Goal: Task Accomplishment & Management: Complete application form

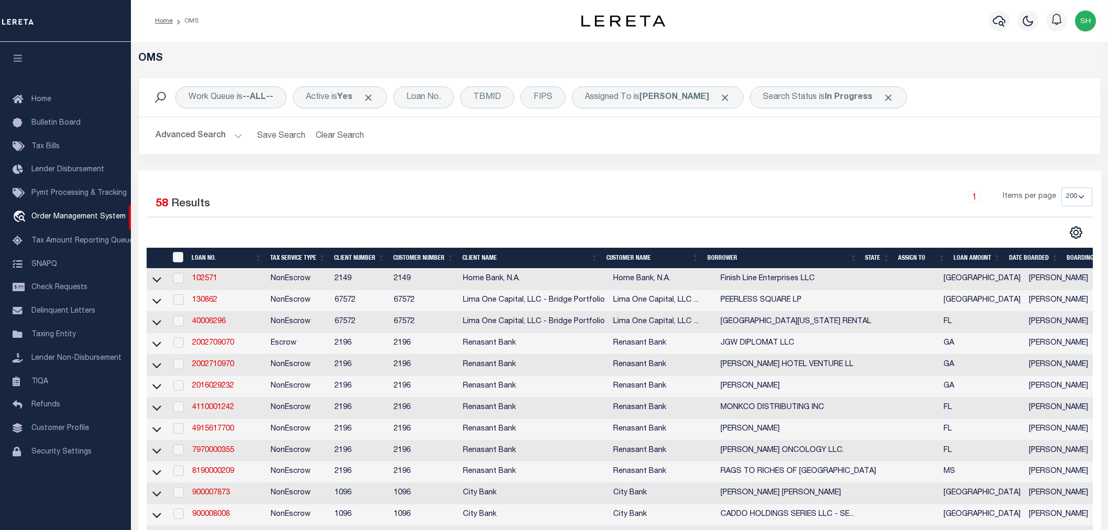
select select "200"
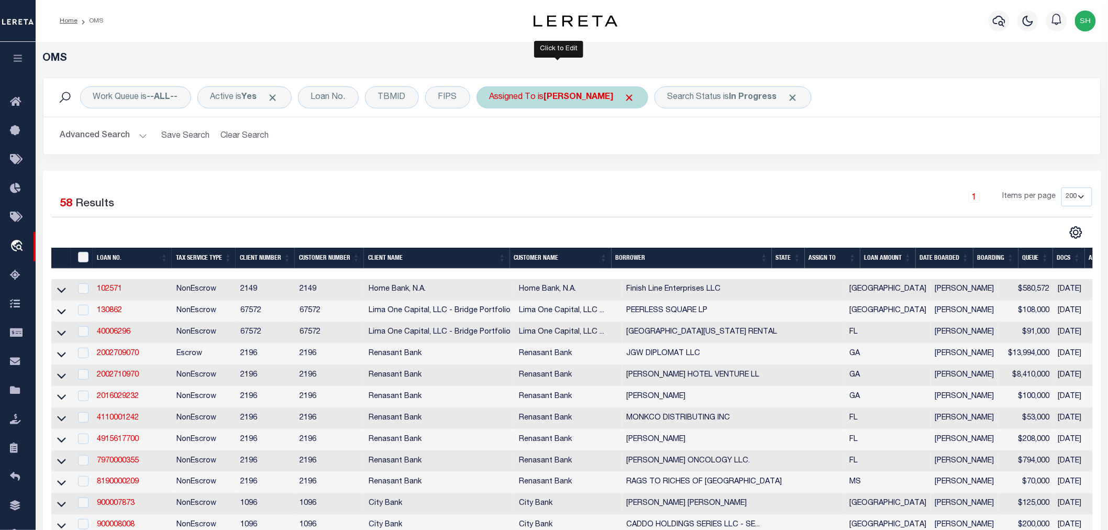
click at [572, 99] on b "[PERSON_NAME]" at bounding box center [579, 97] width 70 height 8
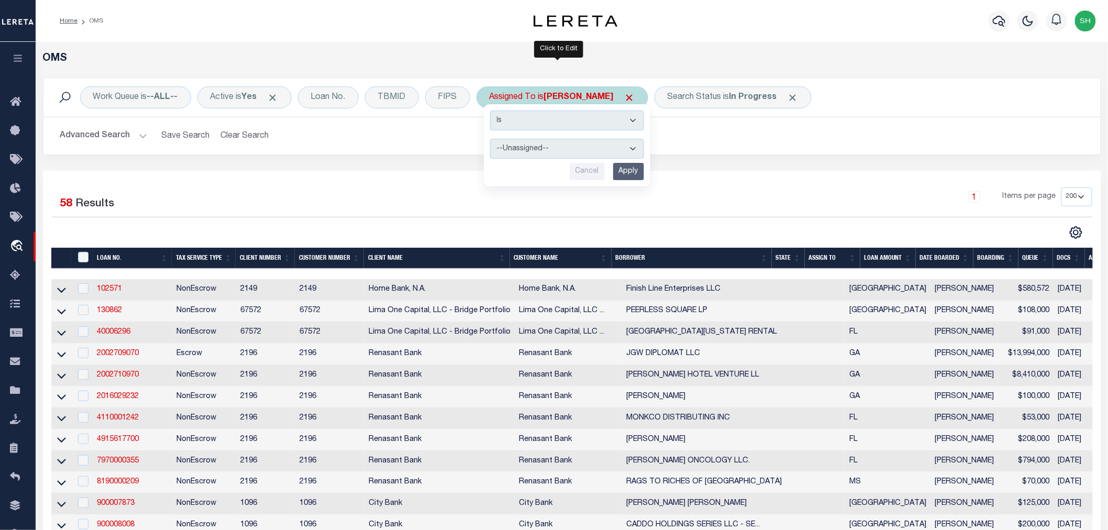
click at [552, 146] on select "--Unassigned-- Abdul Muzain Agustin Fernandez Ahmad Darwish Alberto Estrada All…" at bounding box center [567, 149] width 154 height 20
select select "[PERSON_NAME]"
click at [491, 139] on select "--Unassigned-- Abdul Muzain Agustin Fernandez Ahmad Darwish Alberto Estrada All…" at bounding box center [567, 149] width 154 height 20
click at [623, 173] on input "Apply" at bounding box center [628, 171] width 31 height 17
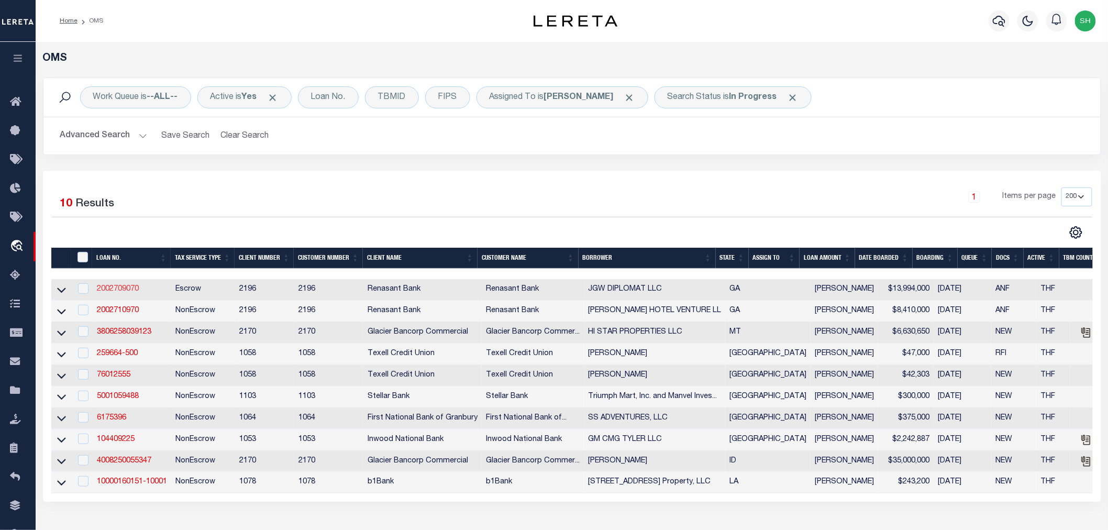
click at [123, 291] on link "2002709070" at bounding box center [118, 288] width 42 height 7
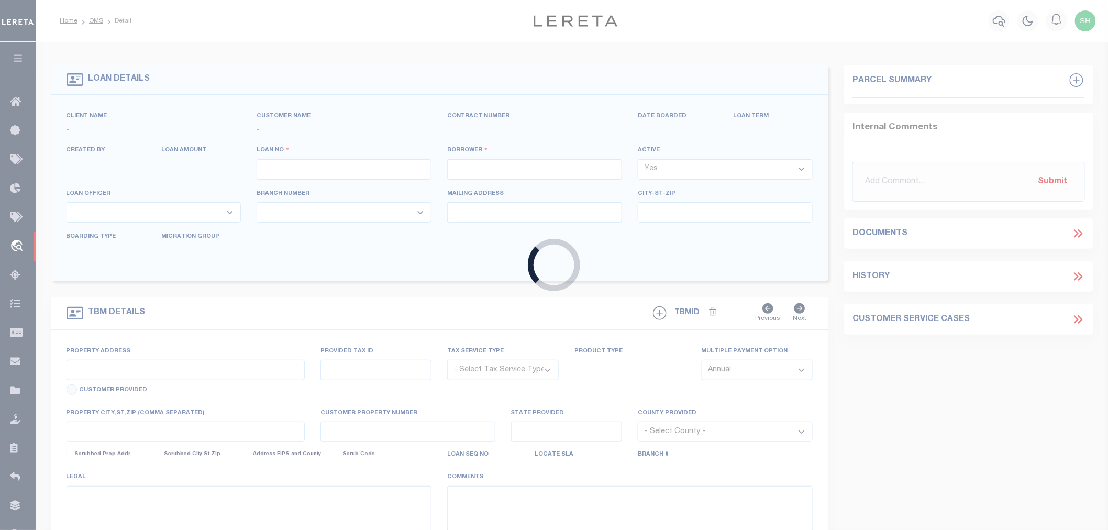
type input "2002709070"
type input "JGW DIPLOMAT LLC"
select select
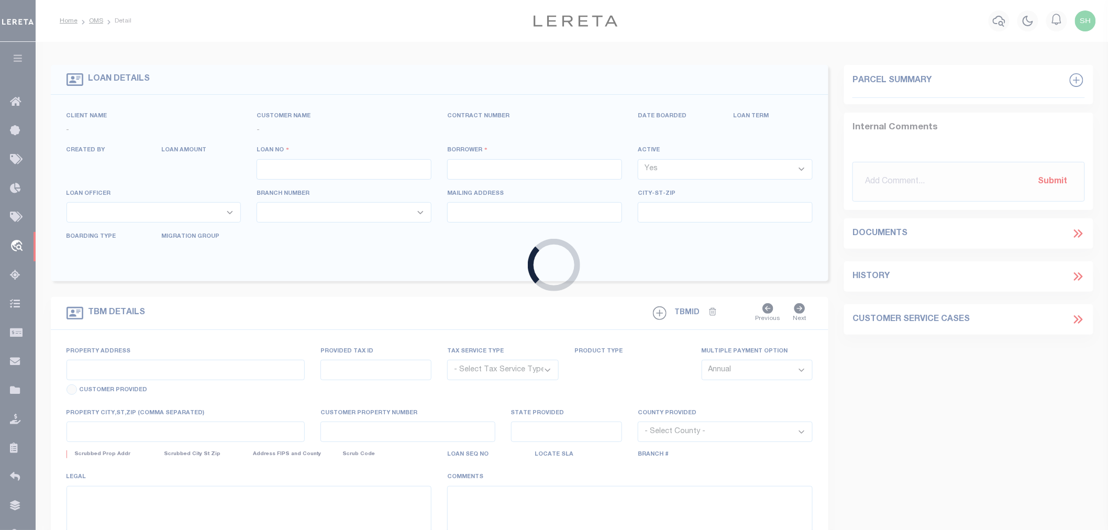
select select "10"
select select
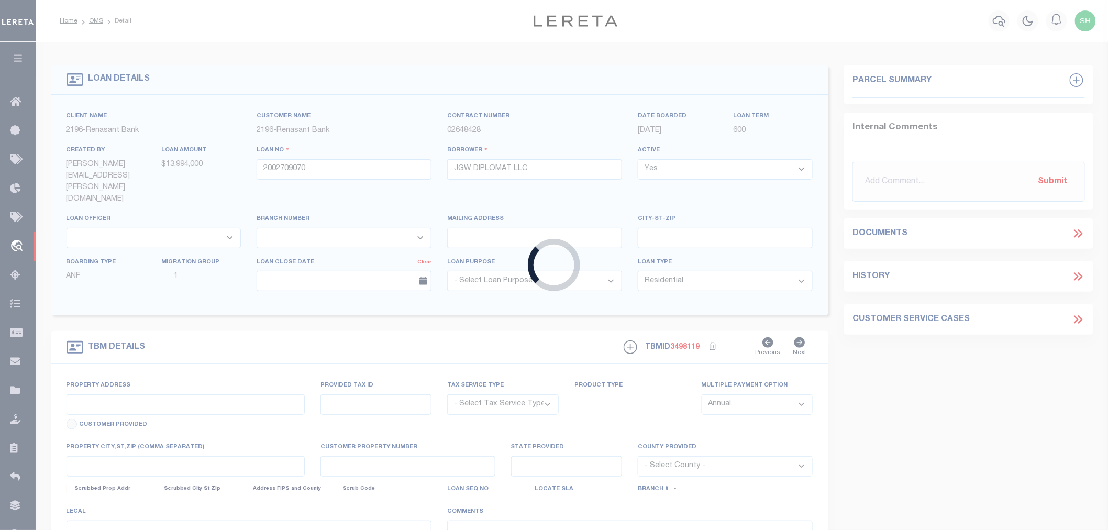
select select "4983"
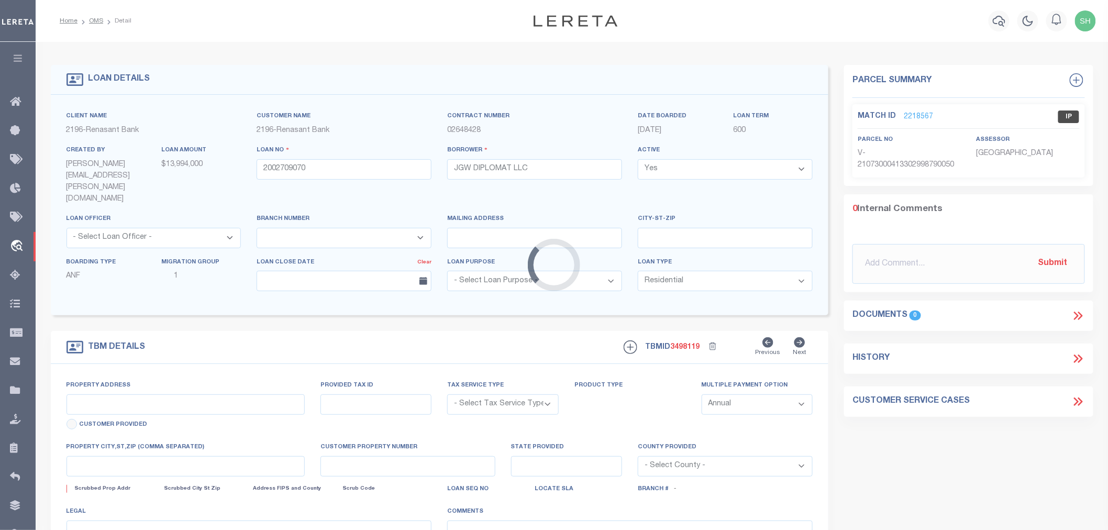
type input "1513 CLEVELAND AVE"
radio input "true"
select select "Escrow"
select select
type input "EAST POINT GA 30344"
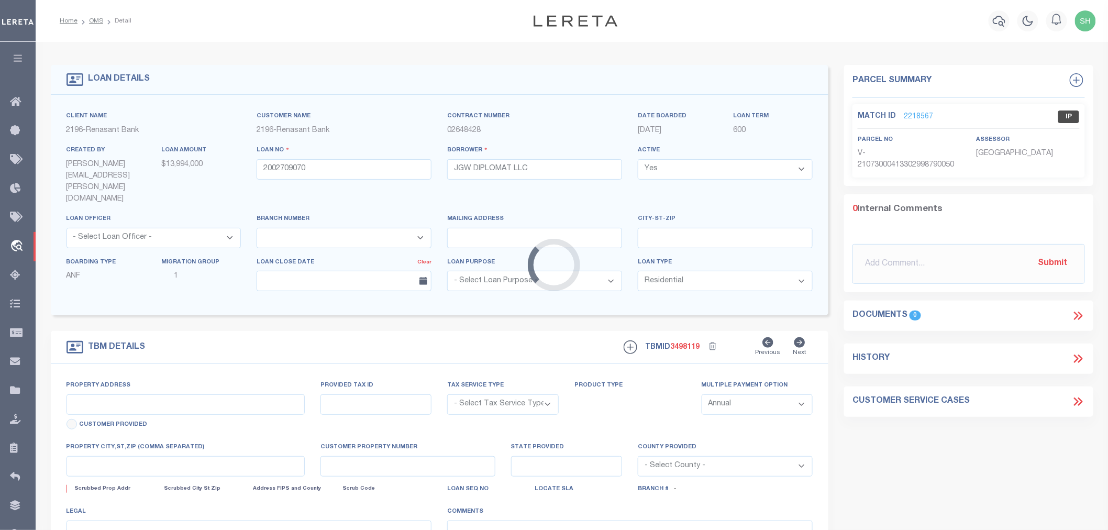
type input "2002709070"
type input "GA"
type textarea "PARCEL: 14 0157000500231"
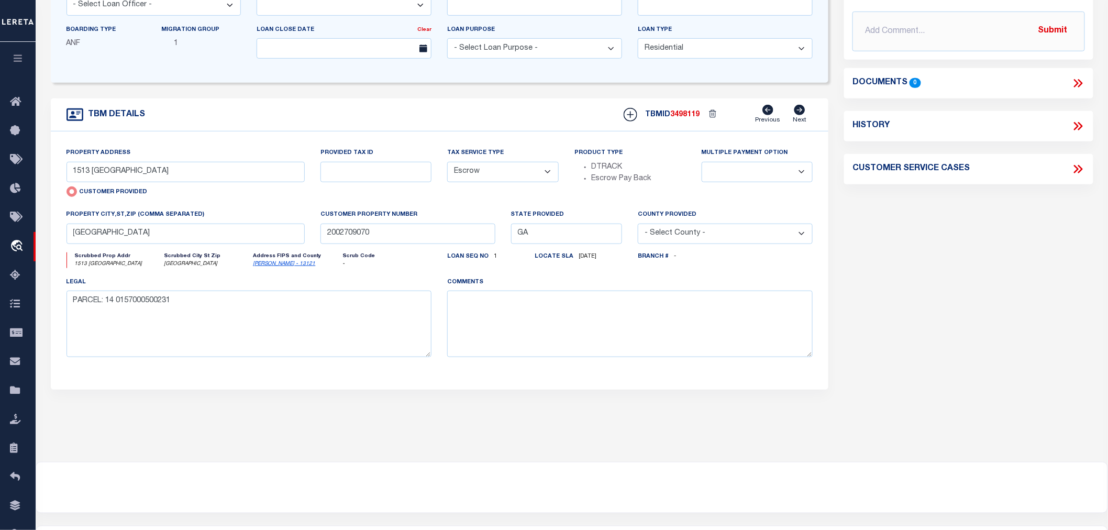
scroll to position [58, 0]
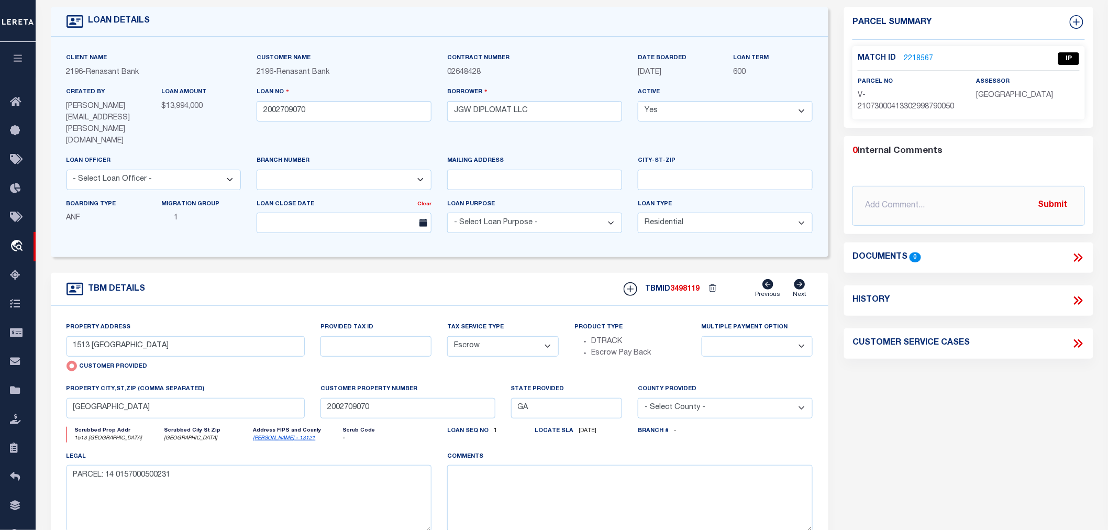
click at [918, 53] on link "2218567" at bounding box center [917, 58] width 29 height 11
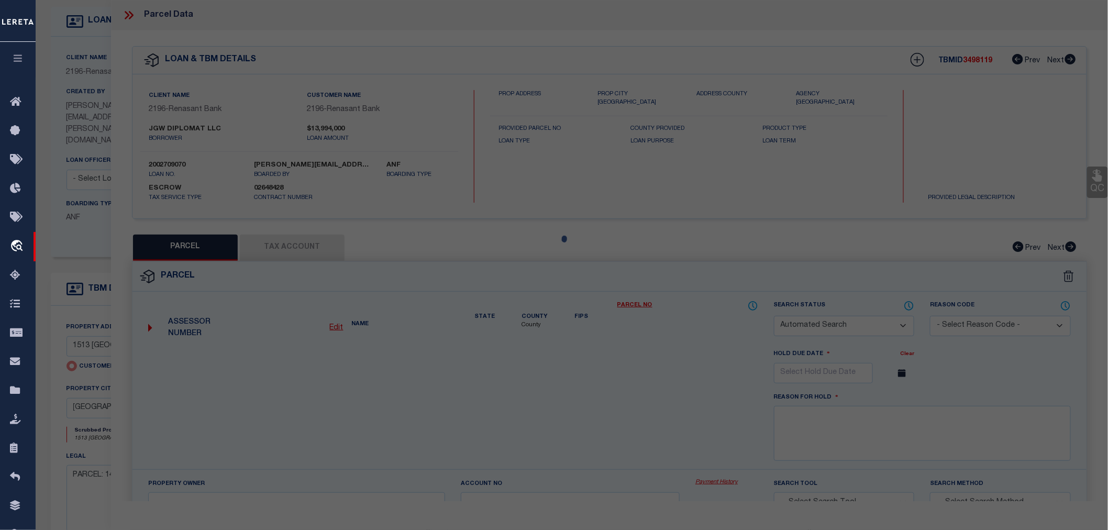
checkbox input "false"
select select "IP"
select select "AGW"
select select "LEG"
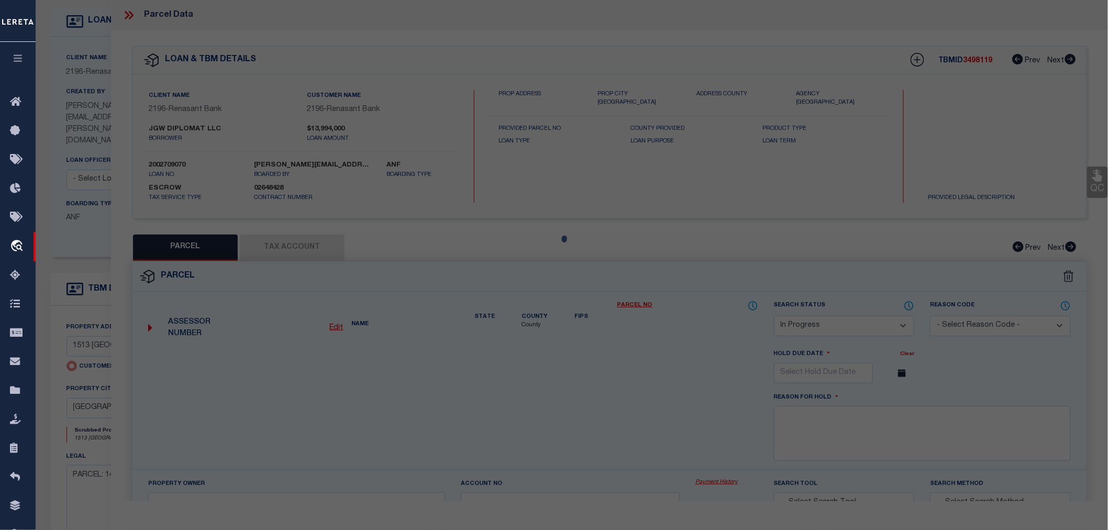
type input "1513 EAST CLEVELAND AVE"
type input "ATLANTA GA 30344"
type textarea "Untangled by updating parcel number to be what is already on the system, per te…"
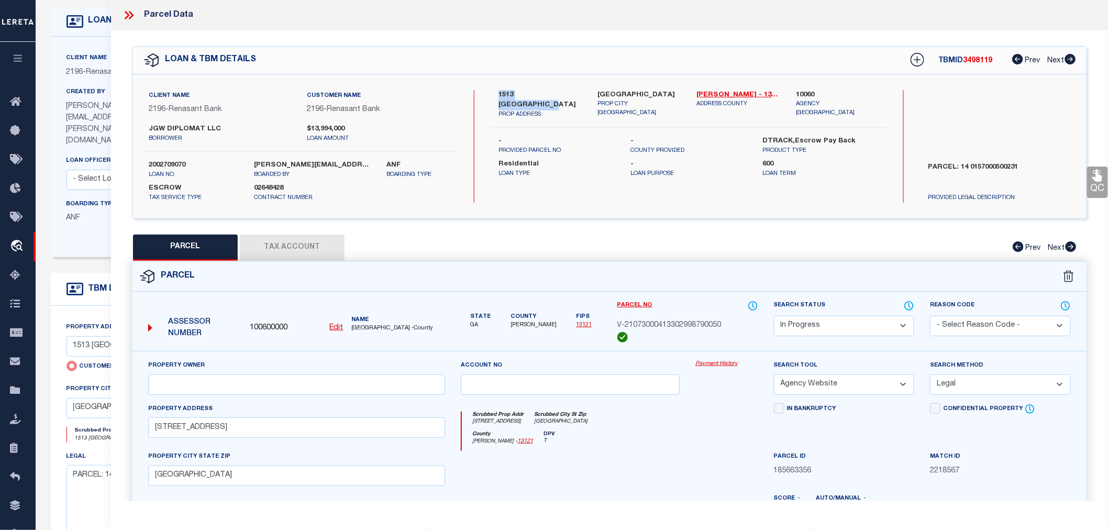
drag, startPoint x: 497, startPoint y: 94, endPoint x: 574, endPoint y: 96, distance: 77.0
click at [574, 96] on div "1513 CLEVELAND AVE PROP ADDRESS" at bounding box center [539, 104] width 99 height 29
copy label "1513 CLEVELAND AVE"
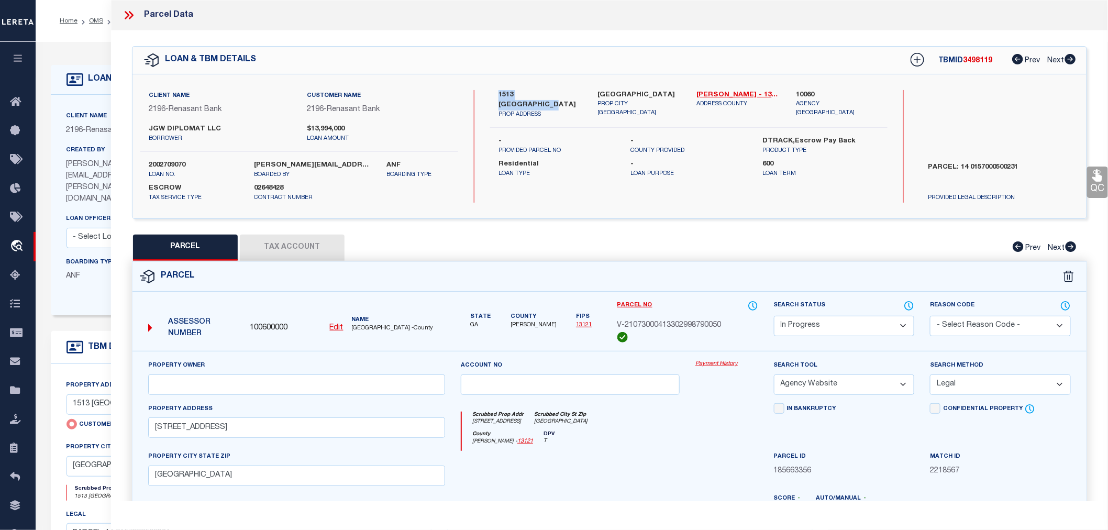
click at [820, 323] on select "Automated Search Bad Parcel Complete Duplicate Parcel High Dollar Reporting In …" at bounding box center [844, 326] width 141 height 20
click at [820, 330] on select "Automated Search Bad Parcel Complete Duplicate Parcel High Dollar Reporting In …" at bounding box center [844, 326] width 141 height 20
select select "ND"
click at [774, 316] on select "Automated Search Bad Parcel Complete Duplicate Parcel High Dollar Reporting In …" at bounding box center [844, 326] width 141 height 20
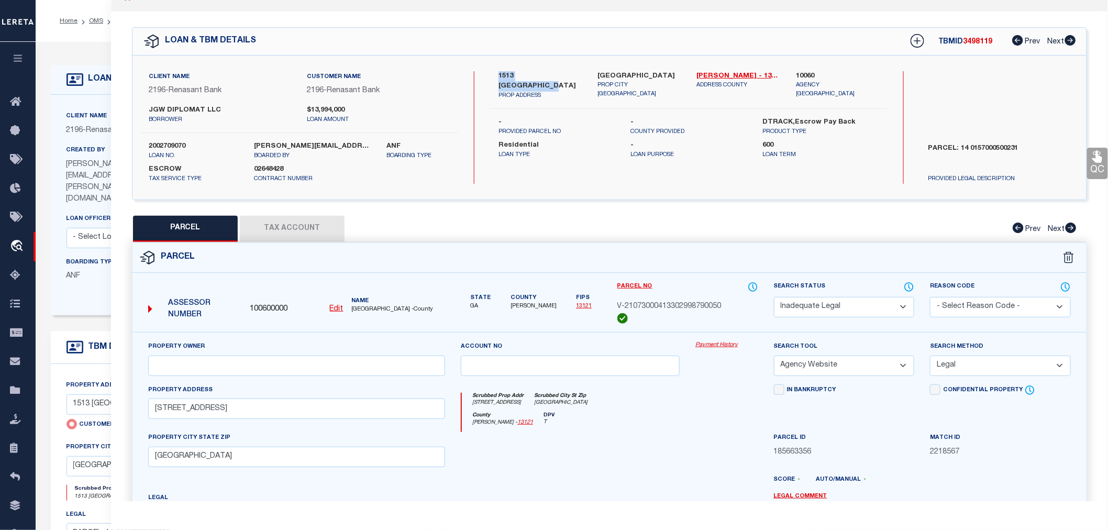
scroll to position [194, 0]
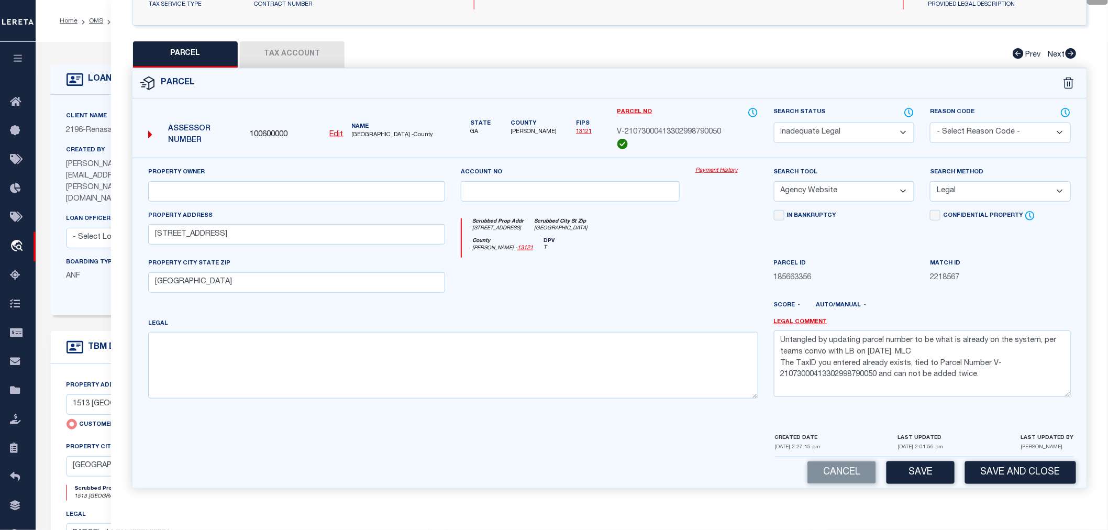
click at [281, 49] on button "Tax Account" at bounding box center [292, 54] width 105 height 26
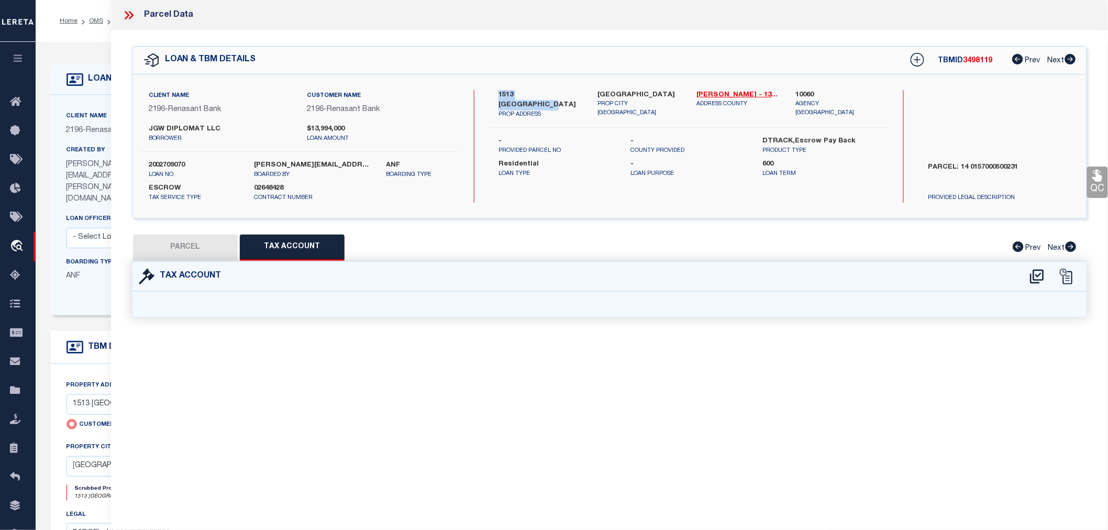
select select "100"
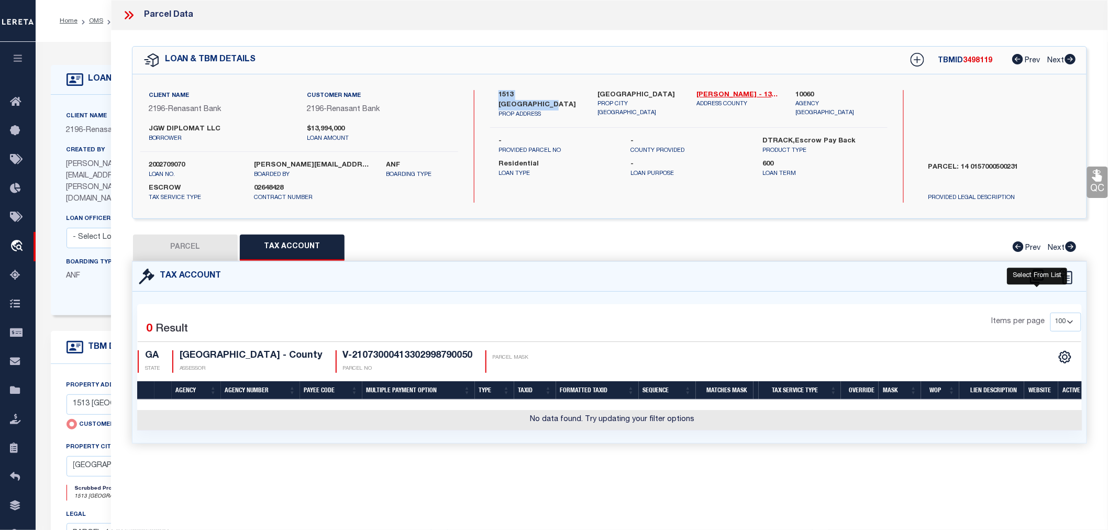
click at [1030, 273] on icon at bounding box center [1037, 276] width 14 height 14
select select "100"
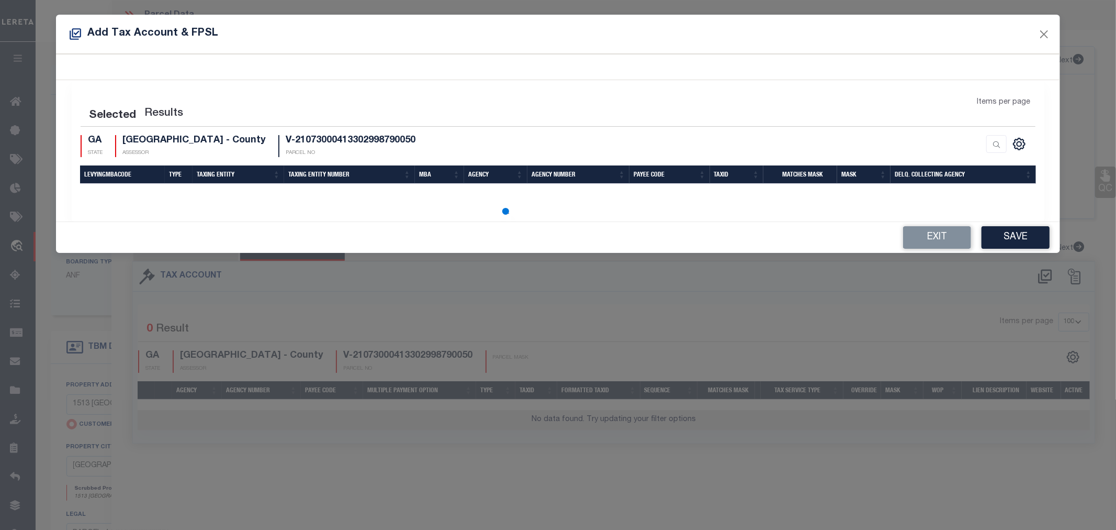
select select "100"
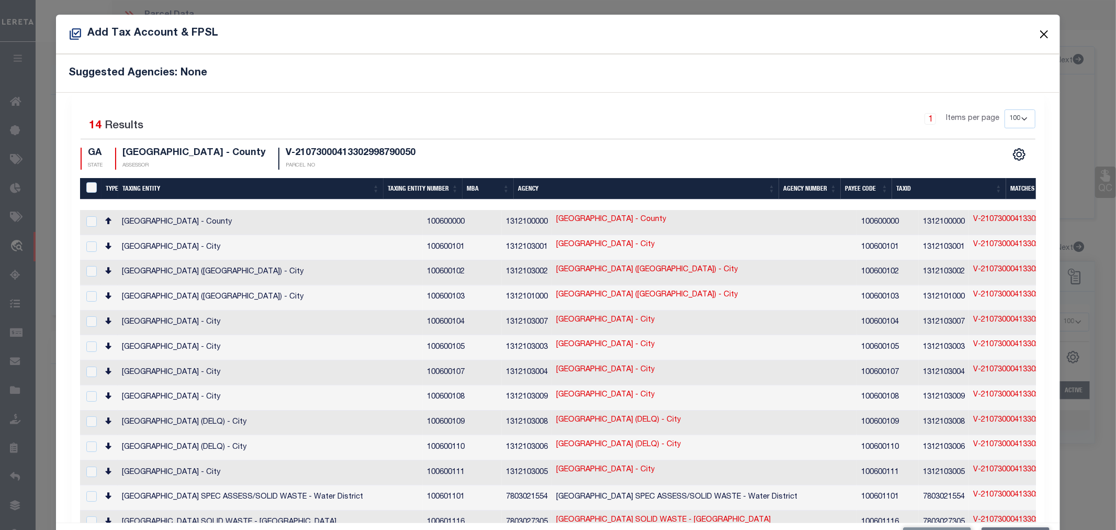
click at [1037, 32] on button "Close" at bounding box center [1044, 34] width 14 height 14
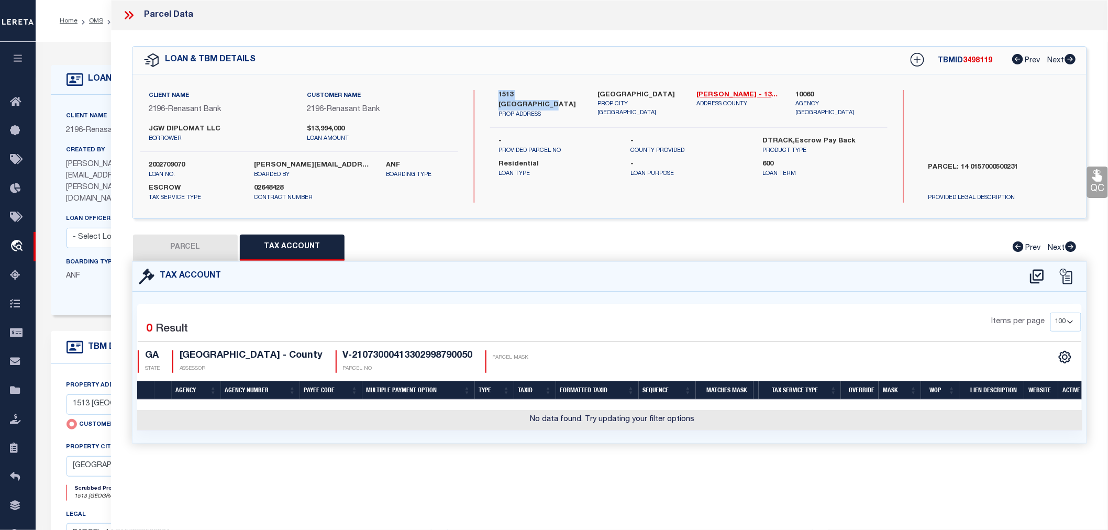
click at [187, 248] on button "PARCEL" at bounding box center [185, 247] width 105 height 26
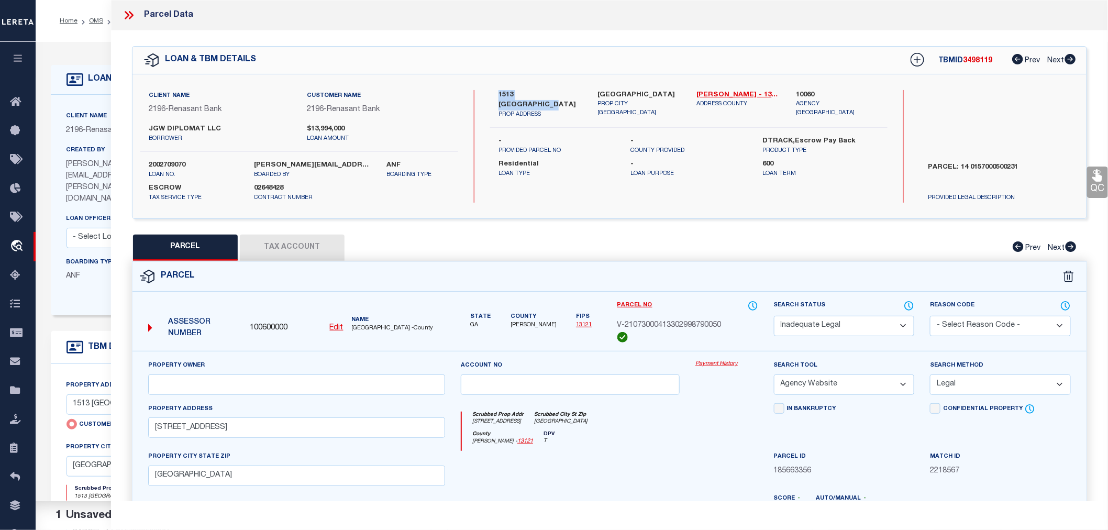
scroll to position [194, 0]
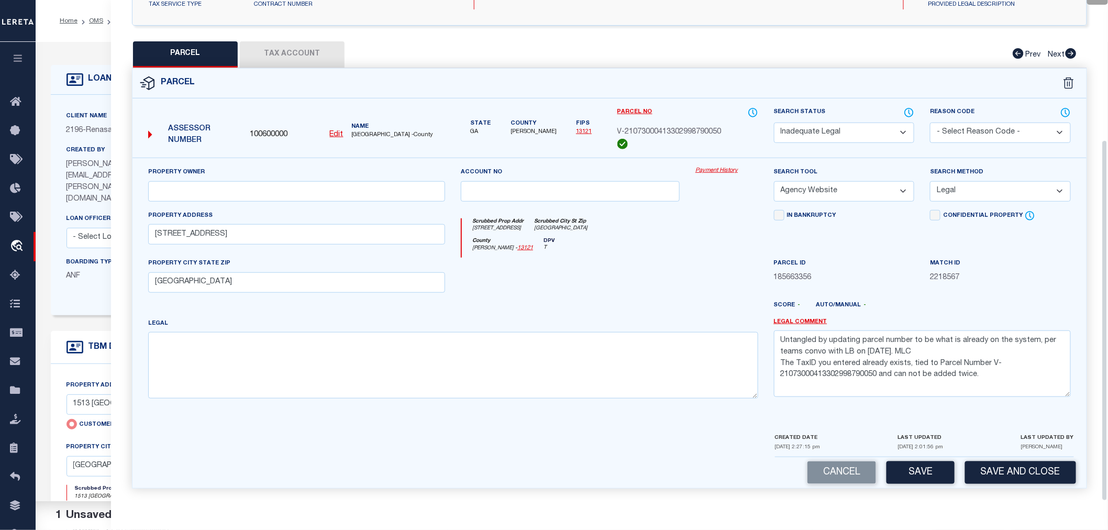
click at [798, 316] on div "Score - Auto/Manual -" at bounding box center [922, 309] width 312 height 17
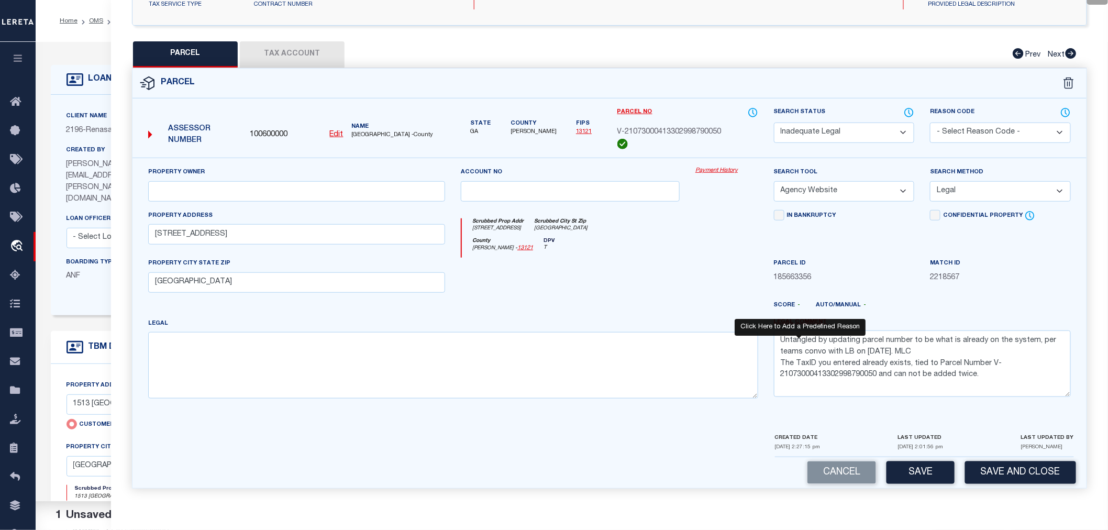
click at [795, 322] on link "Legal Comment" at bounding box center [800, 322] width 53 height 9
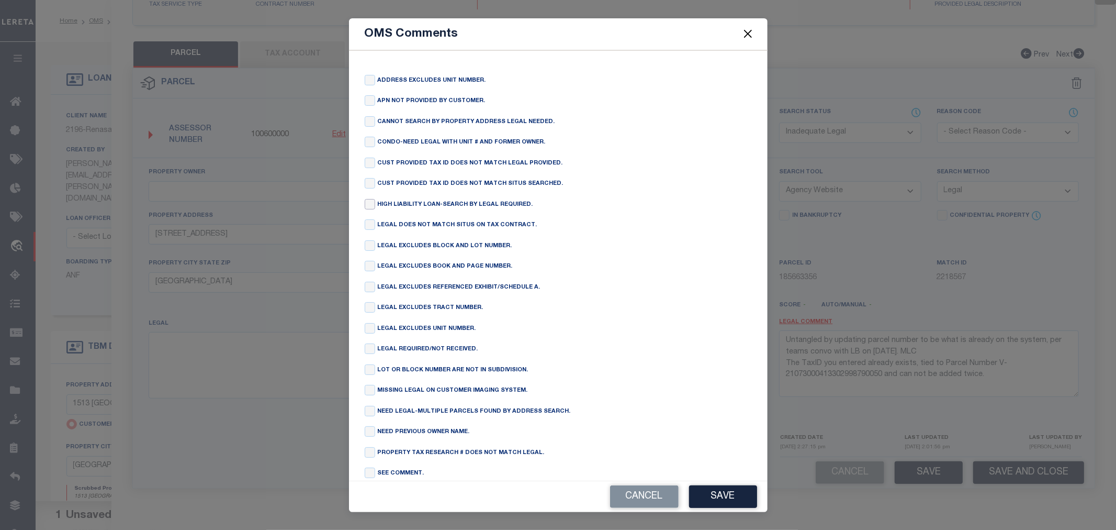
click at [365, 205] on input "checkbox" at bounding box center [370, 204] width 10 height 10
checkbox input "true"
click at [649, 498] on button "Cancel" at bounding box center [644, 496] width 69 height 23
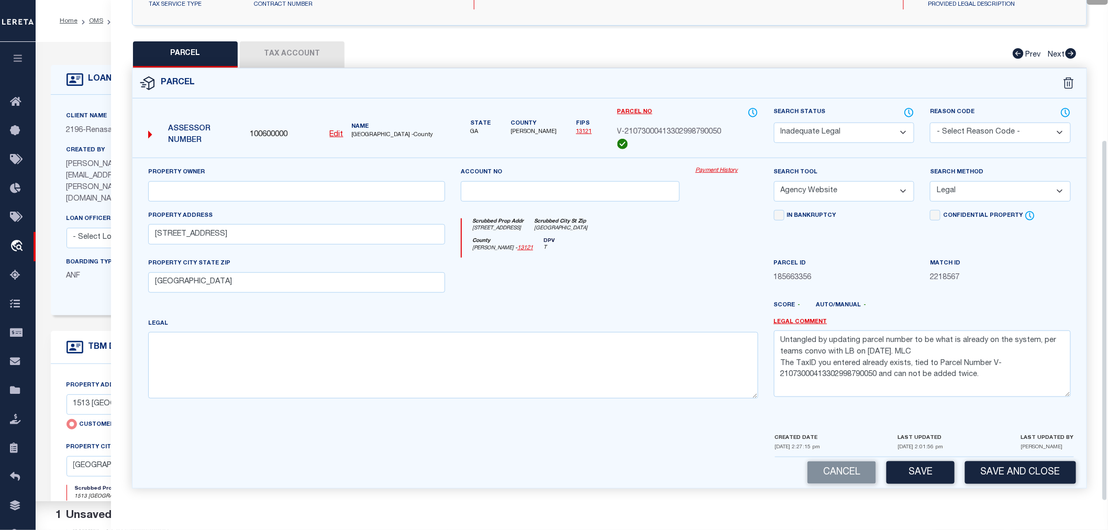
scroll to position [0, 0]
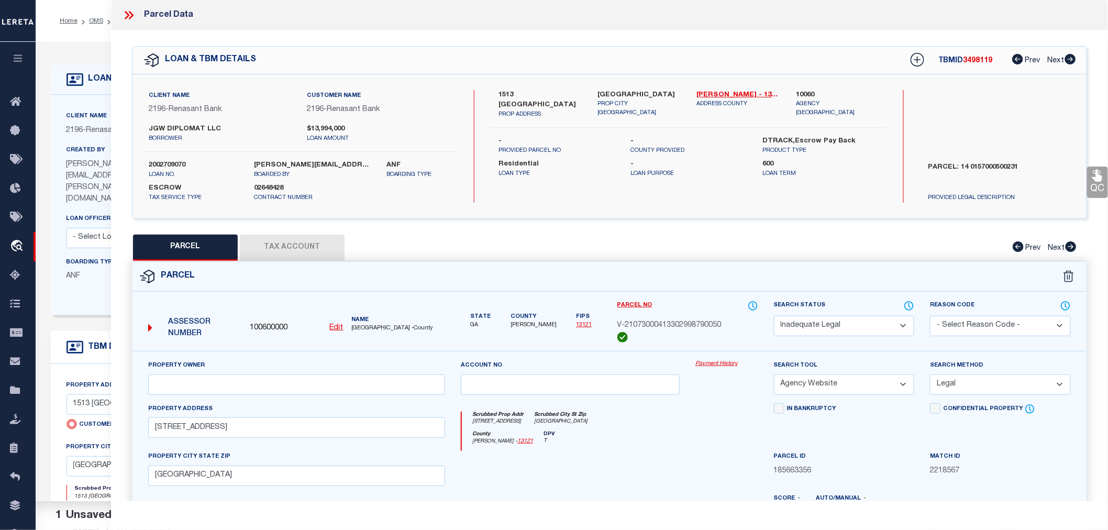
click at [127, 16] on icon at bounding box center [127, 15] width 5 height 8
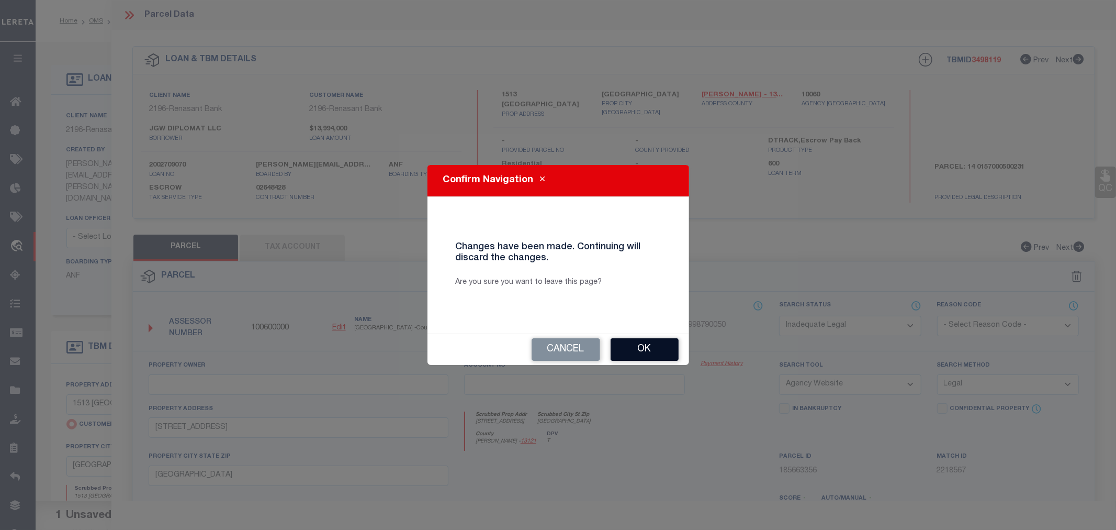
click at [644, 352] on button "Ok" at bounding box center [645, 349] width 68 height 23
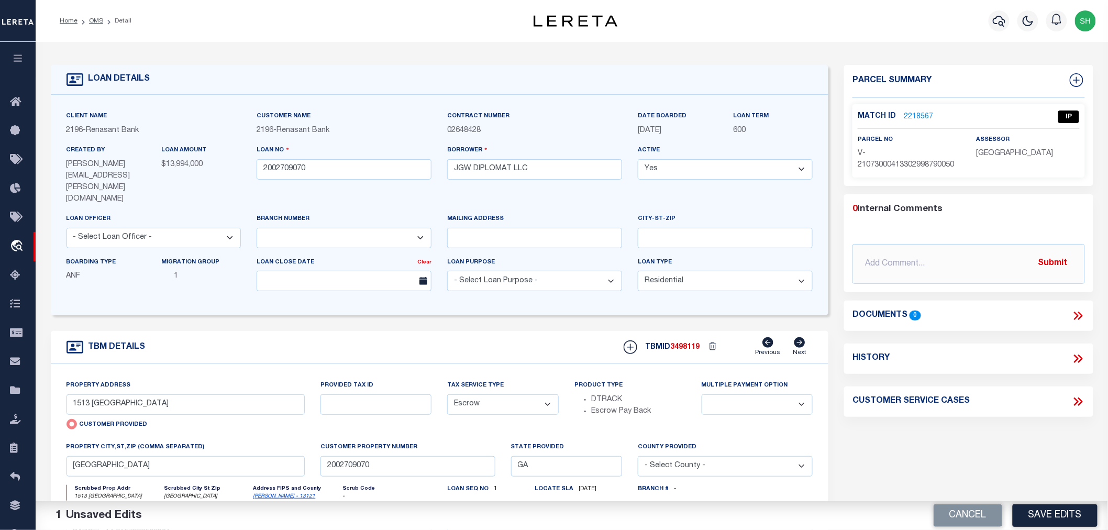
click at [906, 112] on link "2218567" at bounding box center [917, 116] width 29 height 11
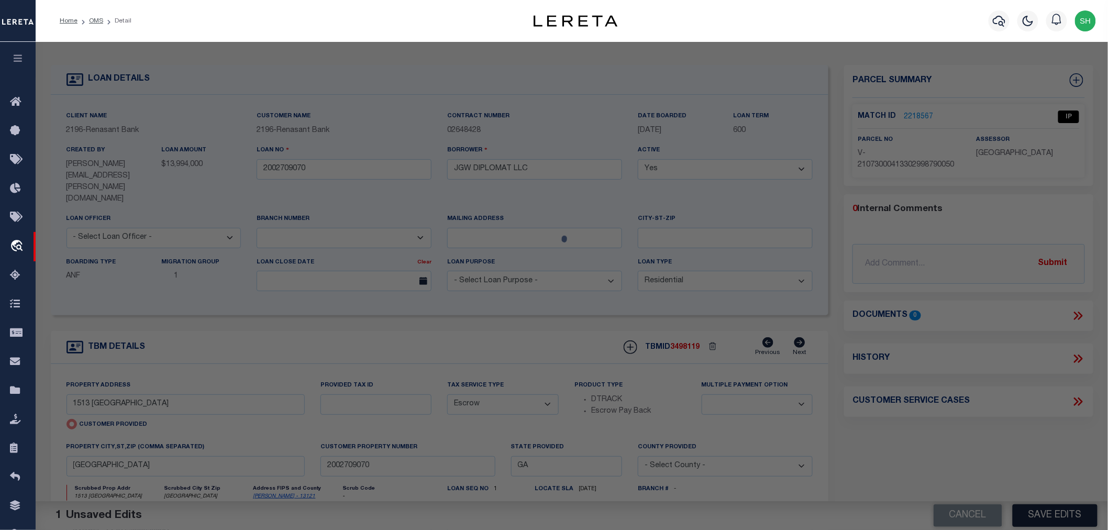
select select "AS"
select select
checkbox input "false"
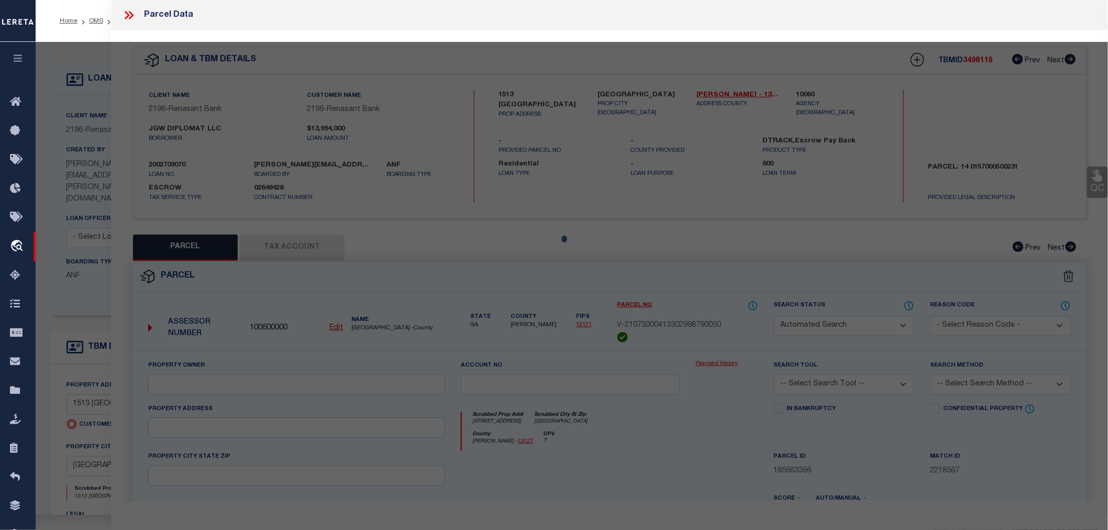
select select "IP"
select select "AGW"
select select "LEG"
type input "1513 EAST CLEVELAND AVE"
type input "ATLANTA GA 30344"
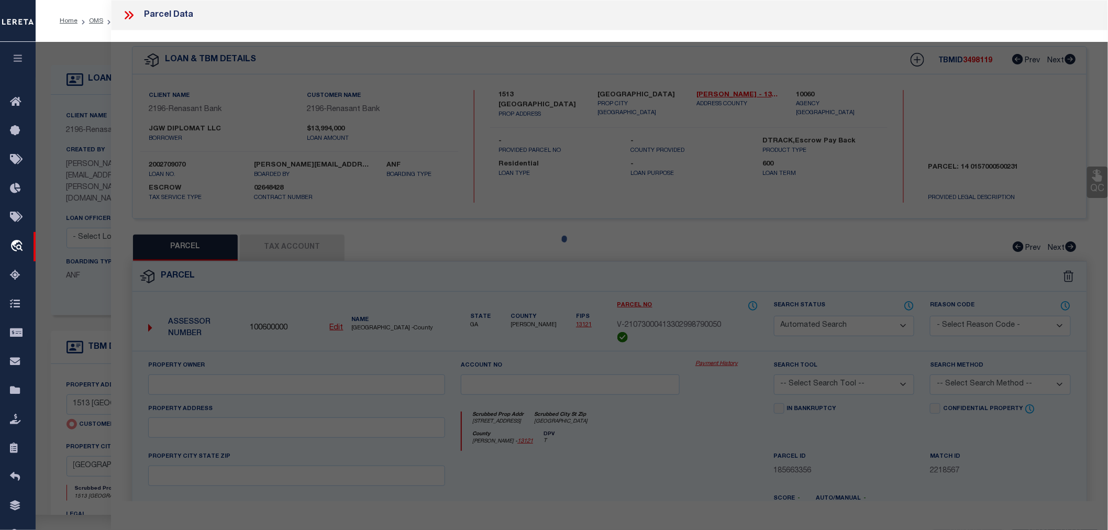
type textarea "Untangled by updating parcel number to be what is already on the system, per te…"
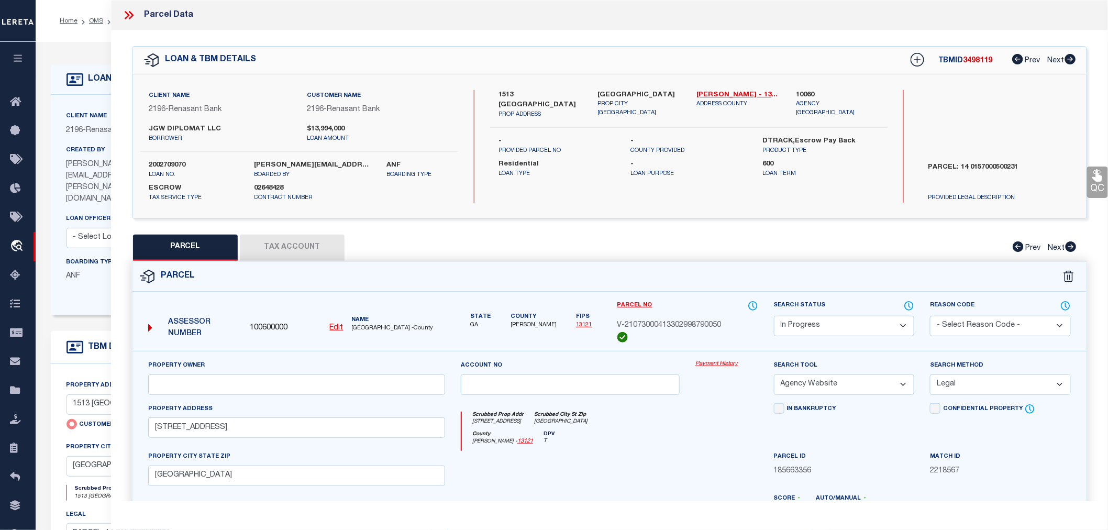
click at [811, 328] on select "Automated Search Bad Parcel Complete Duplicate Parcel High Dollar Reporting In …" at bounding box center [844, 326] width 141 height 20
select select "ND"
click at [774, 316] on select "Automated Search Bad Parcel Complete Duplicate Parcel High Dollar Reporting In …" at bounding box center [844, 326] width 141 height 20
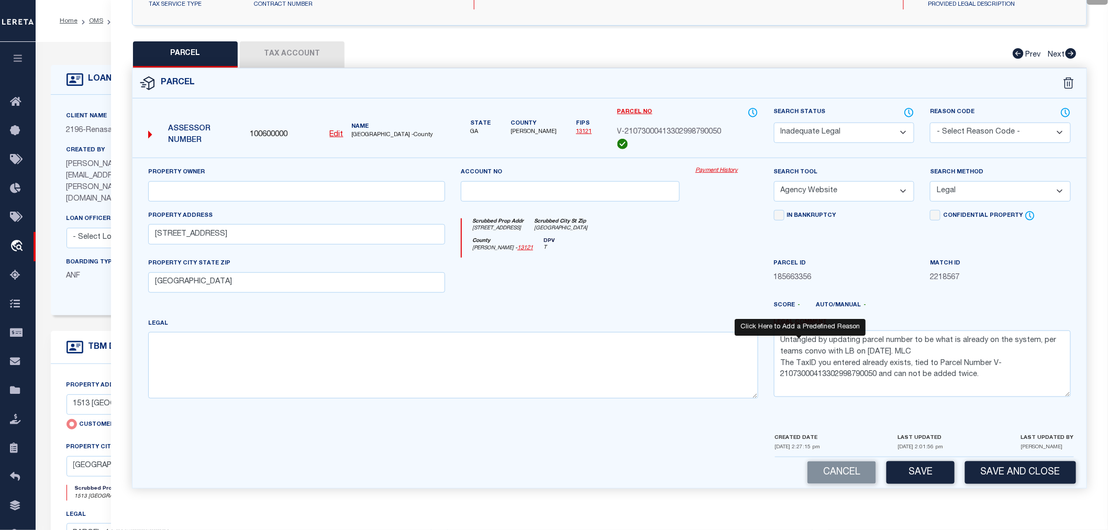
click at [789, 322] on link "Legal Comment" at bounding box center [800, 322] width 53 height 9
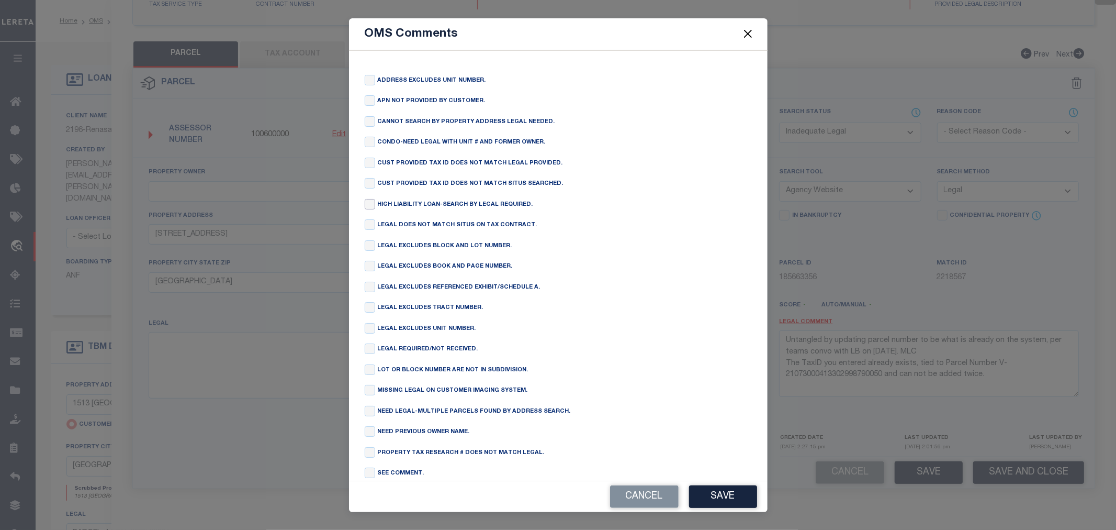
click at [372, 203] on input "checkbox" at bounding box center [370, 204] width 10 height 10
checkbox input "true"
click at [728, 498] on button "Save" at bounding box center [723, 496] width 68 height 23
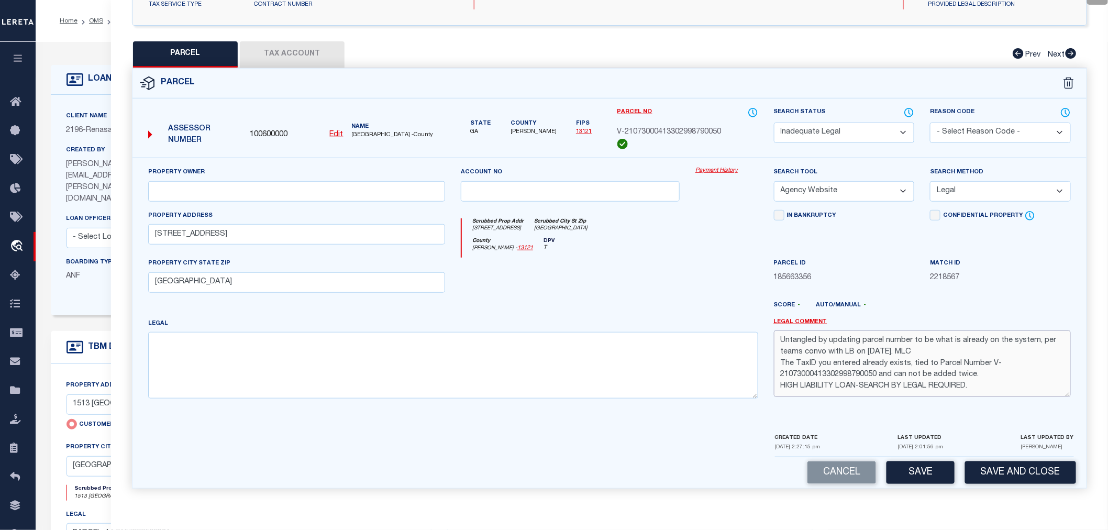
drag, startPoint x: 981, startPoint y: 377, endPoint x: 773, endPoint y: 327, distance: 214.7
click at [773, 327] on div "Legal Comment Untangled by updating parcel number to be what is already on the …" at bounding box center [922, 362] width 312 height 89
click at [721, 304] on div at bounding box center [648, 309] width 234 height 17
click at [667, 278] on div at bounding box center [570, 279] width 234 height 43
drag, startPoint x: 986, startPoint y: 375, endPoint x: 733, endPoint y: 337, distance: 255.2
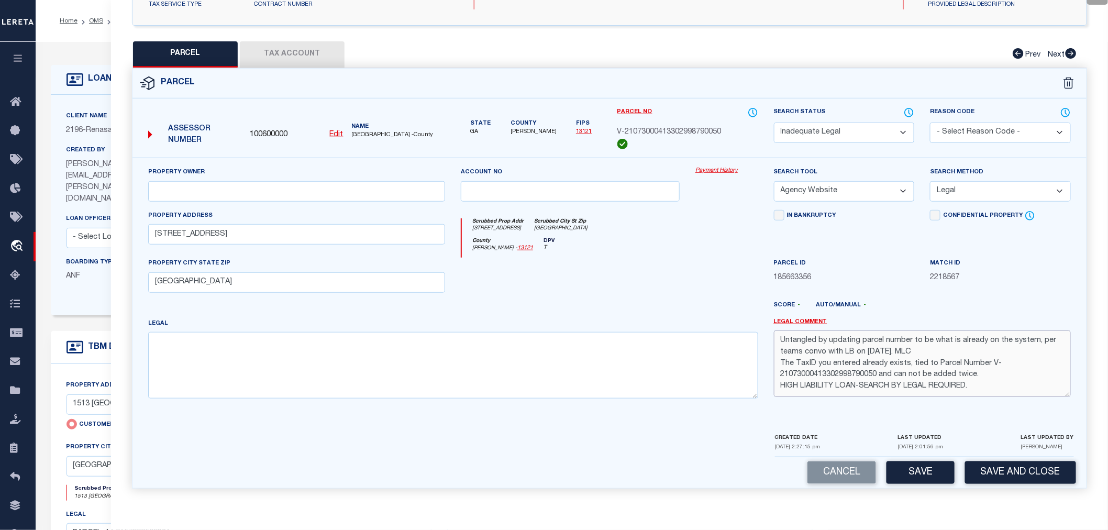
click at [733, 337] on div "Property Owner Account no Payment History Search Tool -- Select Search Tool -- …" at bounding box center [609, 286] width 938 height 240
click at [700, 312] on div at bounding box center [648, 309] width 234 height 17
click at [688, 295] on div at bounding box center [726, 279] width 78 height 43
drag, startPoint x: 777, startPoint y: 388, endPoint x: 978, endPoint y: 384, distance: 201.0
click at [978, 384] on textarea "Untangled by updating parcel number to be what is already on the system, per te…" at bounding box center [922, 363] width 297 height 66
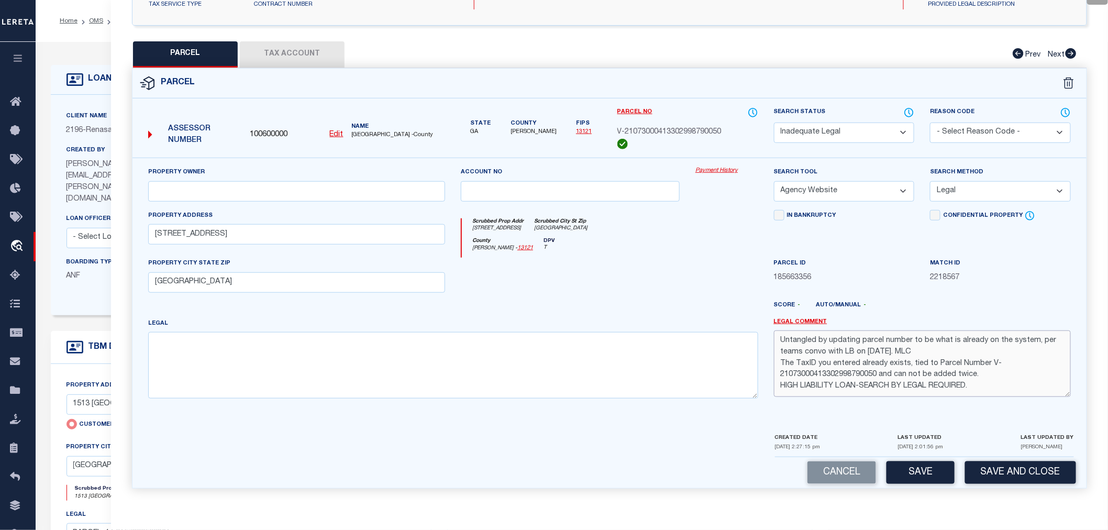
click at [978, 384] on textarea "Untangled by updating parcel number to be what is already on the system, per te…" at bounding box center [922, 363] width 297 height 66
drag, startPoint x: 978, startPoint y: 384, endPoint x: 766, endPoint y: 396, distance: 211.8
click at [766, 396] on div "Legal Comment Untangled by updating parcel number to be what is already on the …" at bounding box center [922, 362] width 312 height 89
click at [726, 269] on div at bounding box center [726, 279] width 78 height 43
click at [979, 378] on textarea "Untangled by updating parcel number to be what is already on the system, per te…" at bounding box center [922, 363] width 297 height 66
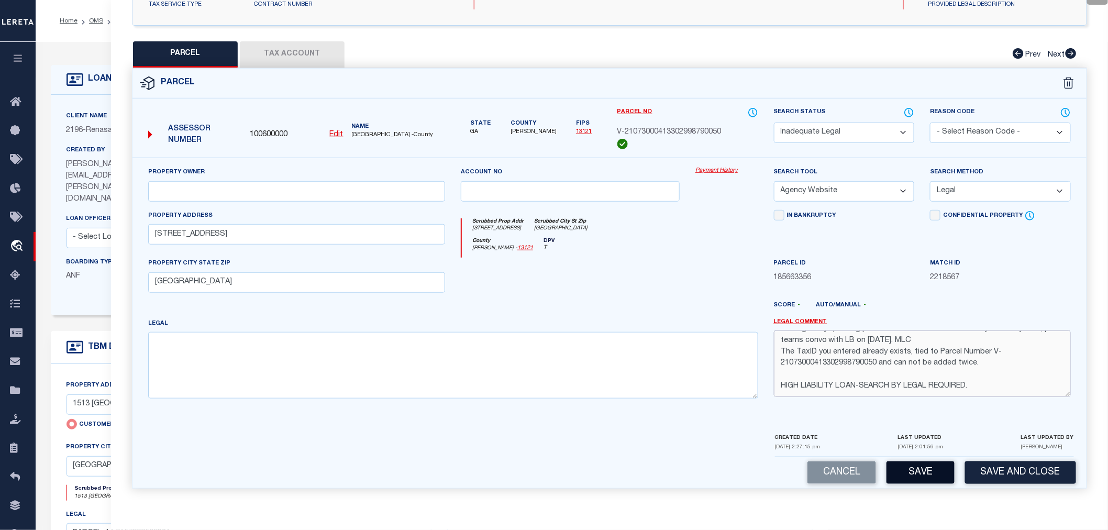
type textarea "Untangled by updating parcel number to be what is already on the system, per te…"
click at [925, 474] on button "Save" at bounding box center [920, 472] width 68 height 23
select select "AS"
select select
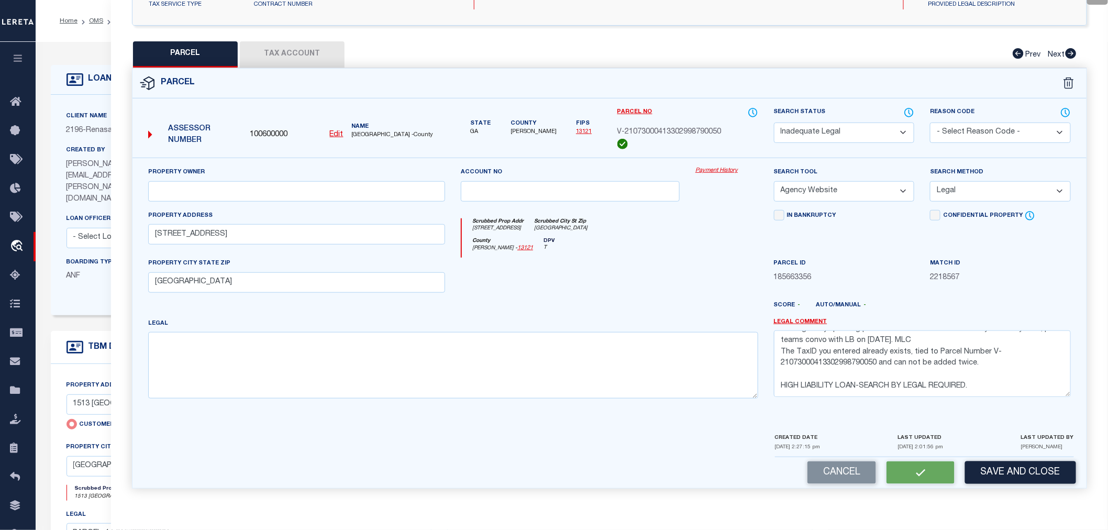
checkbox input "false"
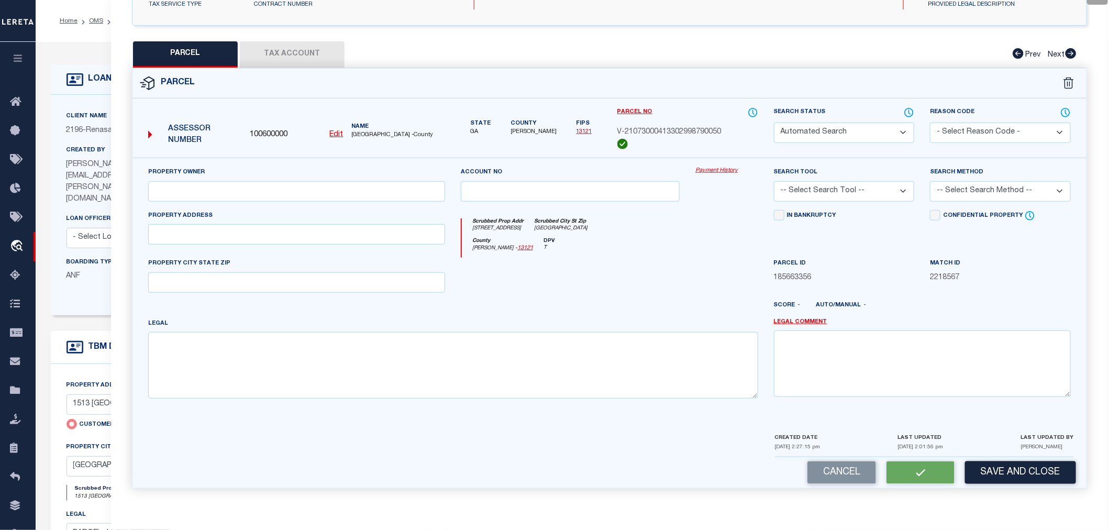
scroll to position [0, 0]
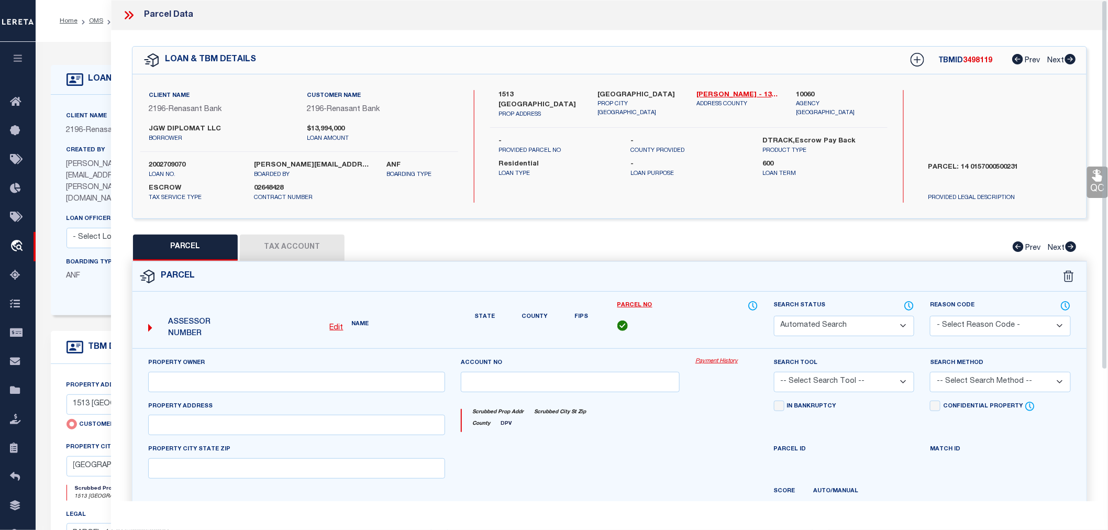
select select "ND"
select select "AGW"
select select "LEG"
type input "1513 EAST CLEVELAND AVE"
type input "ATLANTA GA 30344"
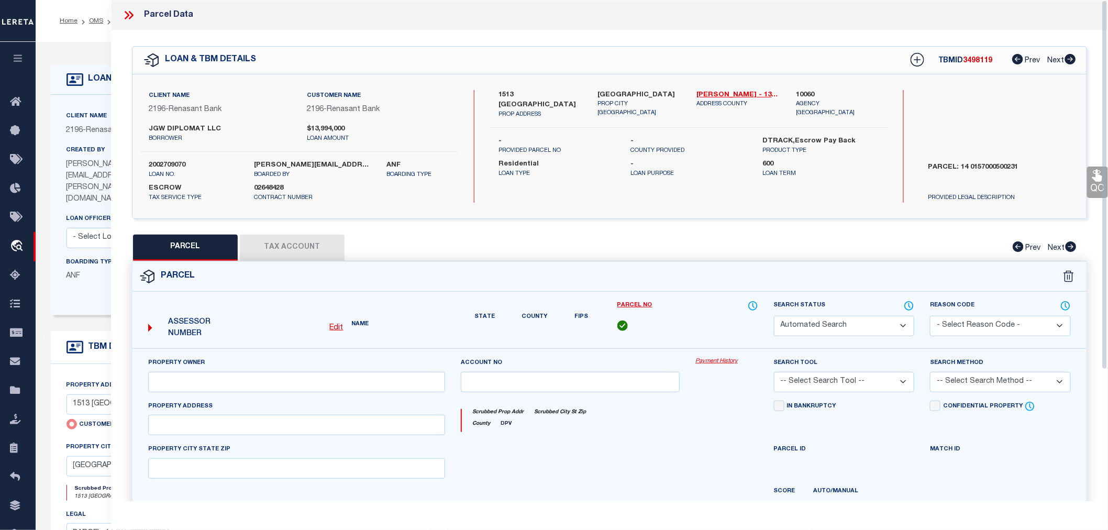
type textarea "Untangled by updating parcel number to be what is already on the system, per te…"
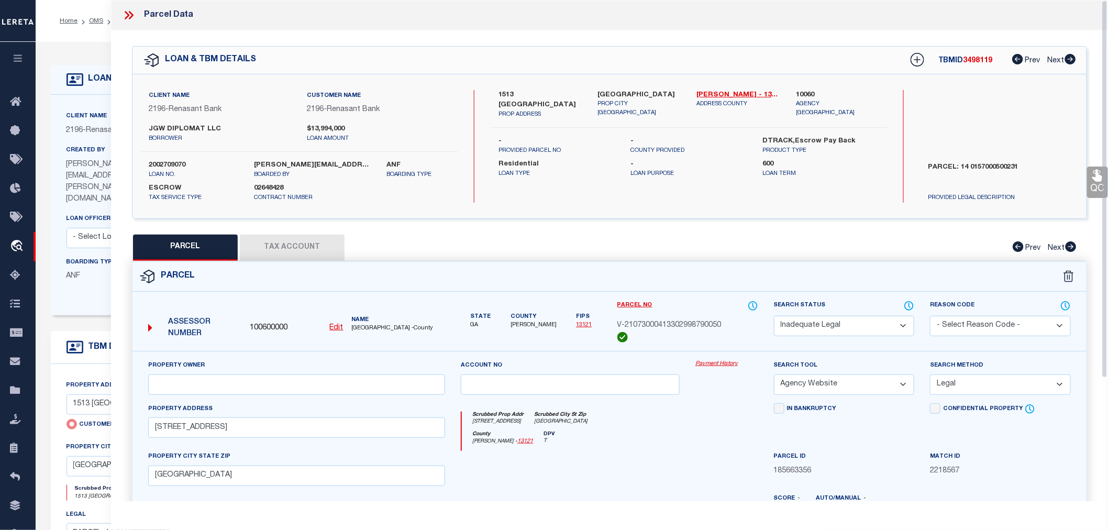
click at [129, 16] on icon at bounding box center [129, 15] width 14 height 14
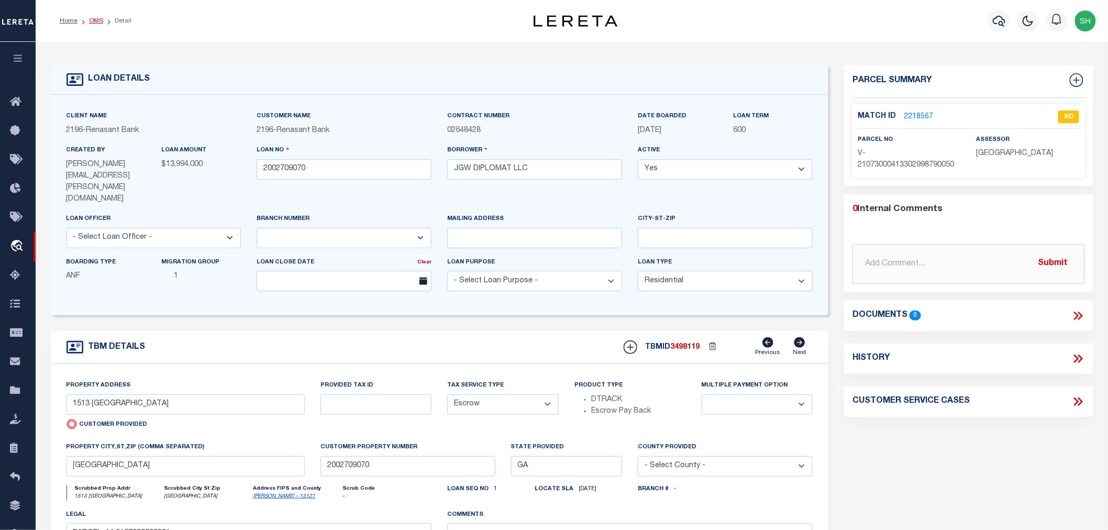
click at [95, 21] on link "OMS" at bounding box center [96, 21] width 14 height 6
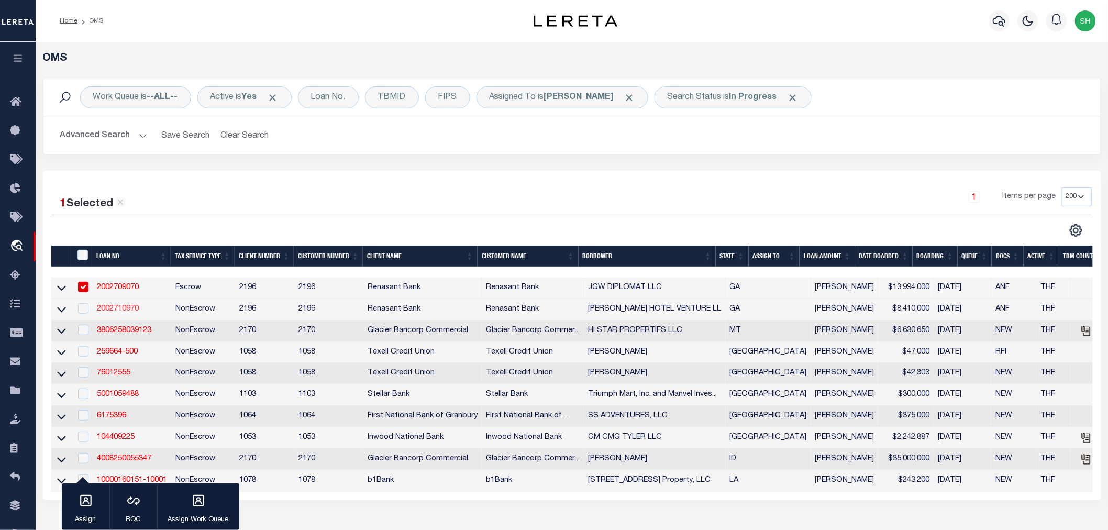
click at [122, 308] on link "2002710970" at bounding box center [118, 308] width 42 height 7
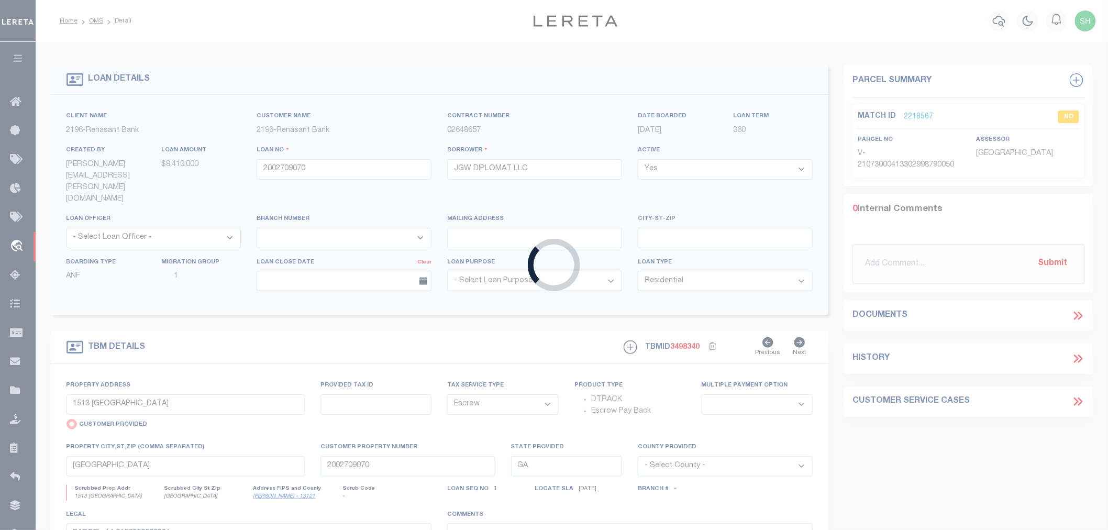
type input "2002710970"
type input "CORNELIA HOTEL VENTURE LL"
select select
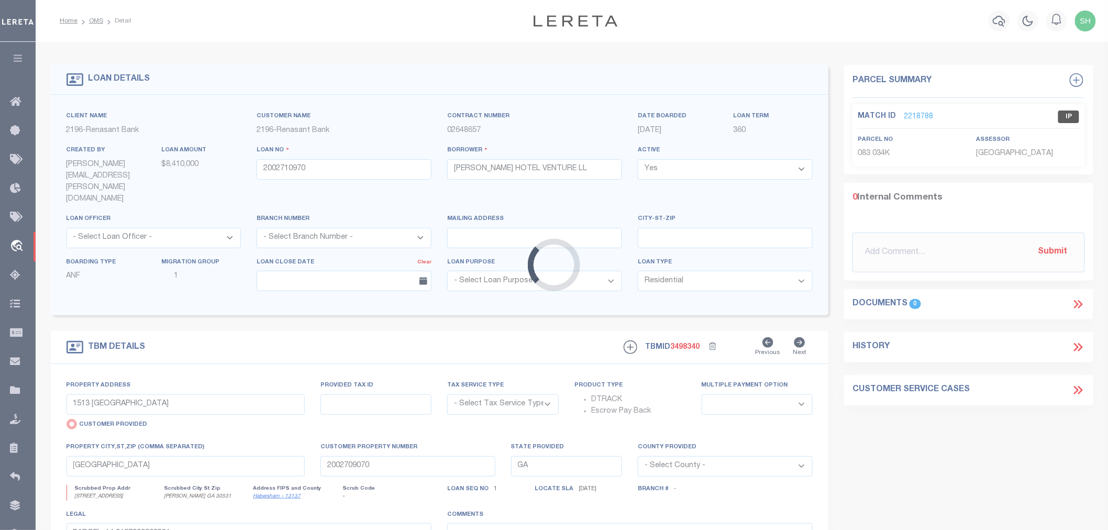
select select "4983"
type input "160 MARKET CORNERS DRIVE"
select select "NonEscrow"
select select
type input "CORNELIA GA 30531"
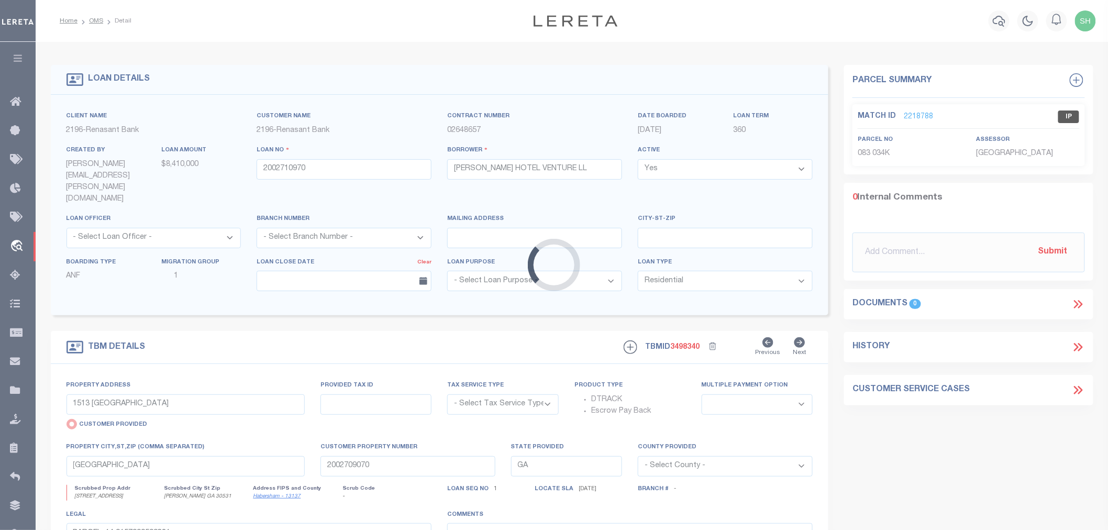
type input "2002710970"
type textarea "PARCEL: 083 034K1"
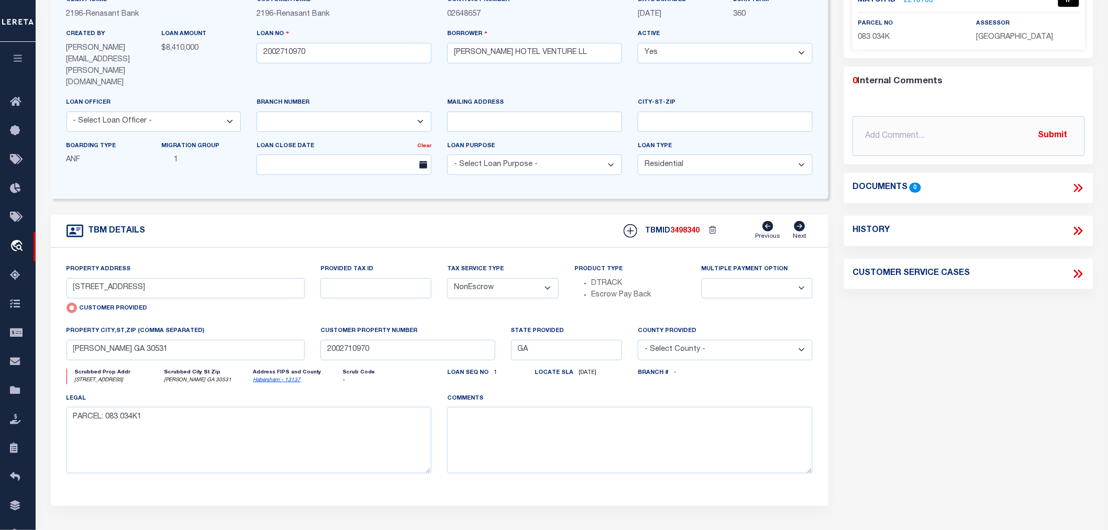
scroll to position [58, 0]
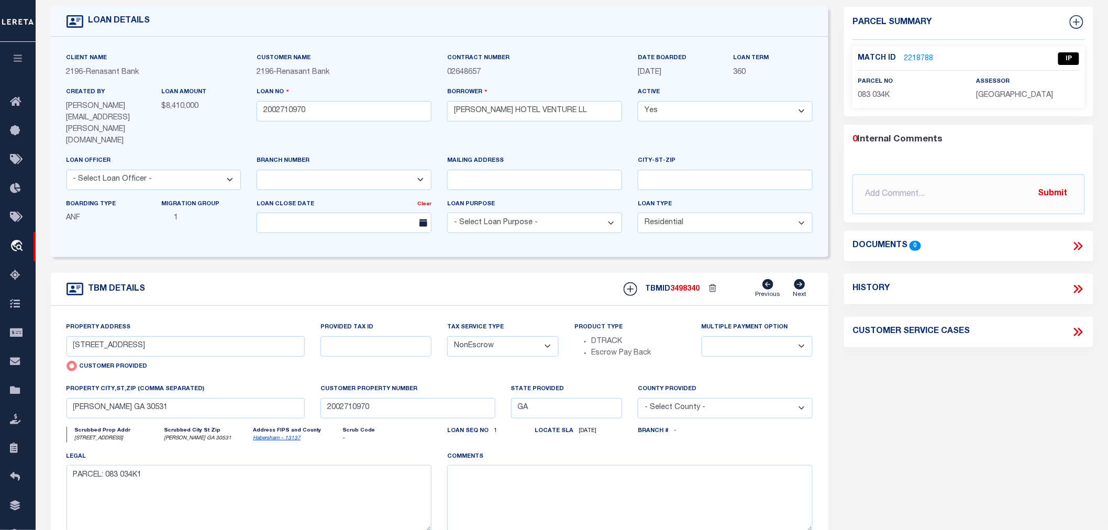
click at [920, 59] on link "2218788" at bounding box center [917, 58] width 29 height 11
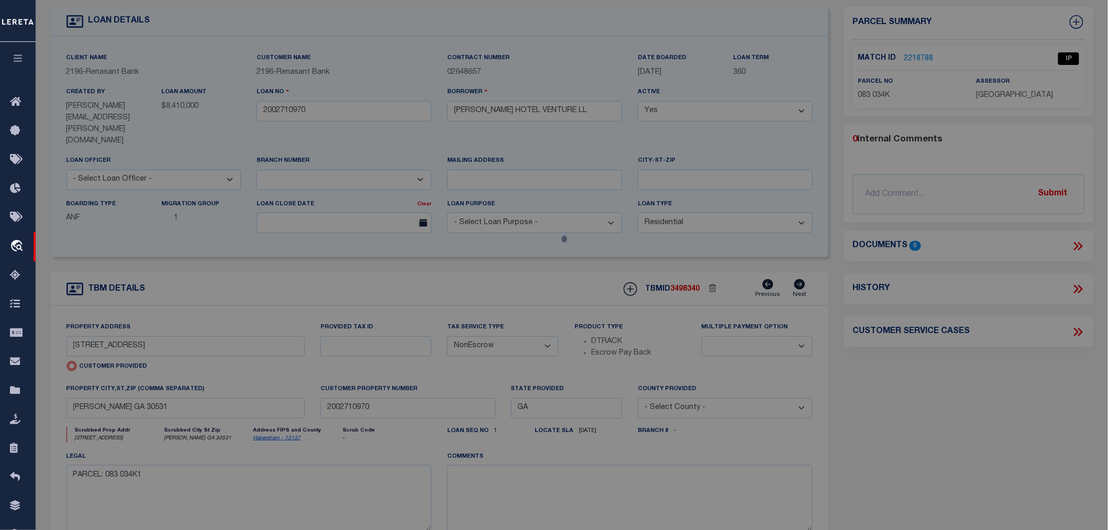
select select "AS"
select select
checkbox input "false"
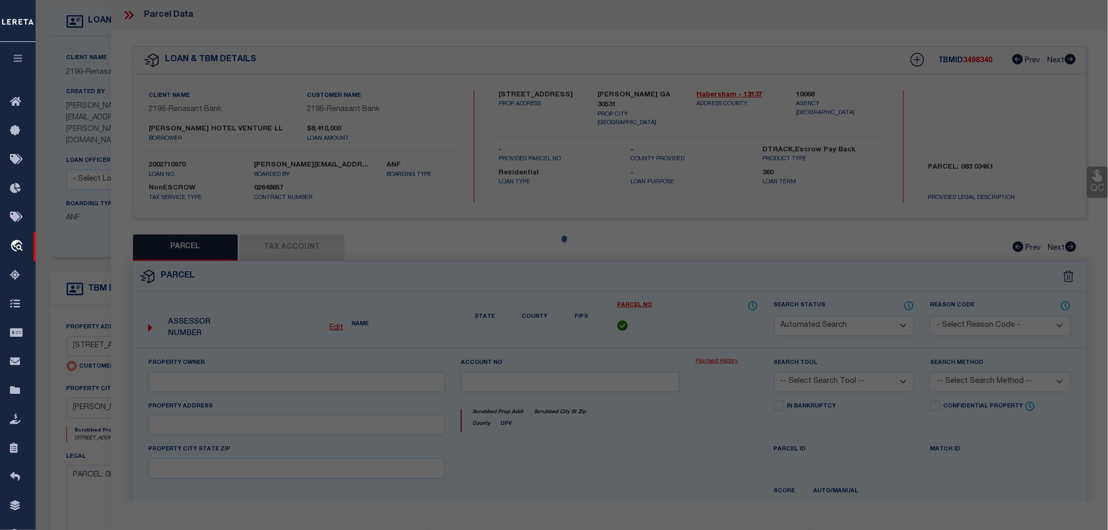
select select "IP"
type input "160 MARKET CORNERS DRIVE"
type input "CORNELIA GA 30531"
type textarea "TaxID masks have been added to allow taxID below. MLC 8/20/2025 Unable to adjus…"
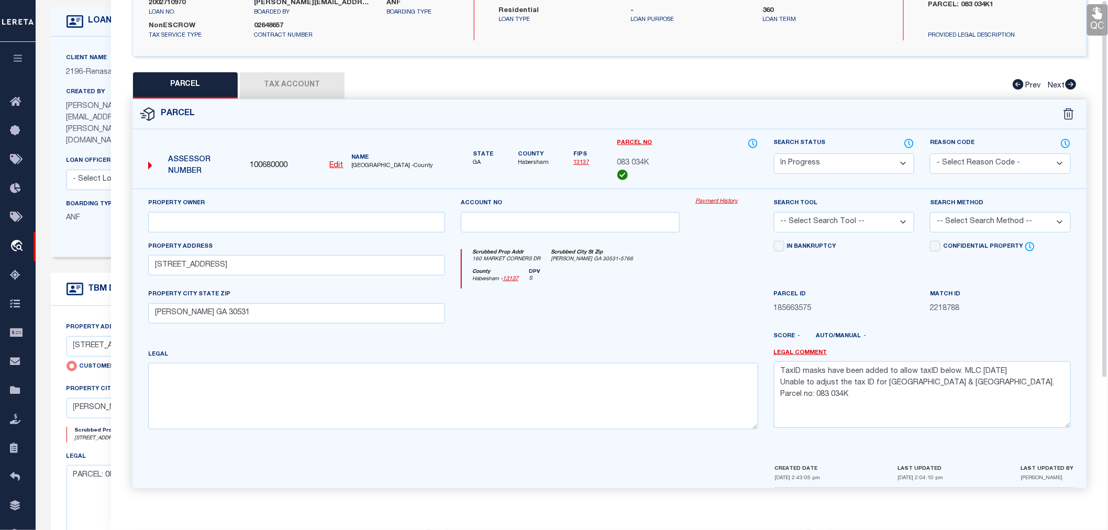
scroll to position [0, 0]
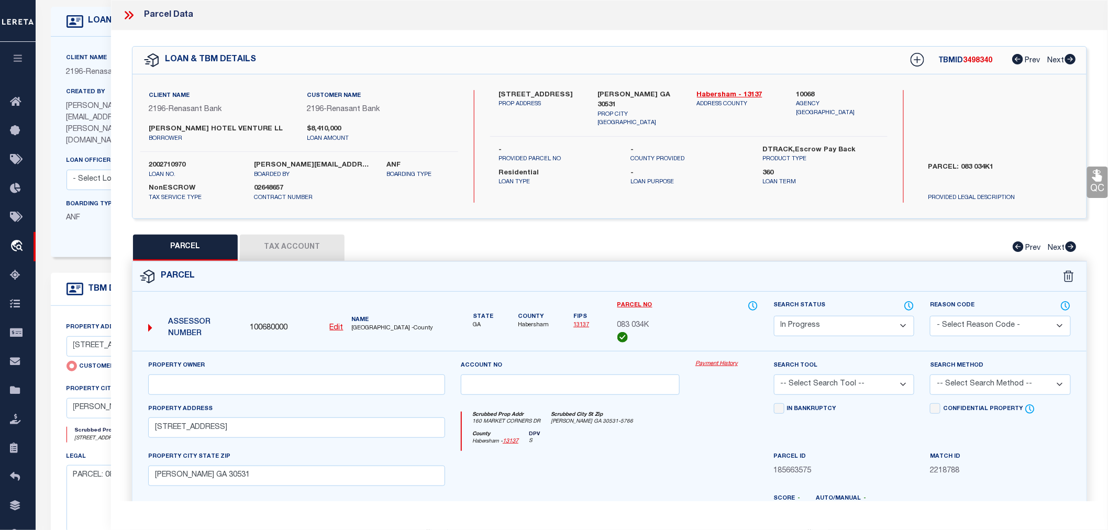
click at [813, 326] on select "Automated Search Bad Parcel Complete Duplicate Parcel High Dollar Reporting In …" at bounding box center [844, 326] width 141 height 20
select select "ND"
click at [774, 316] on select "Automated Search Bad Parcel Complete Duplicate Parcel High Dollar Reporting In …" at bounding box center [844, 326] width 141 height 20
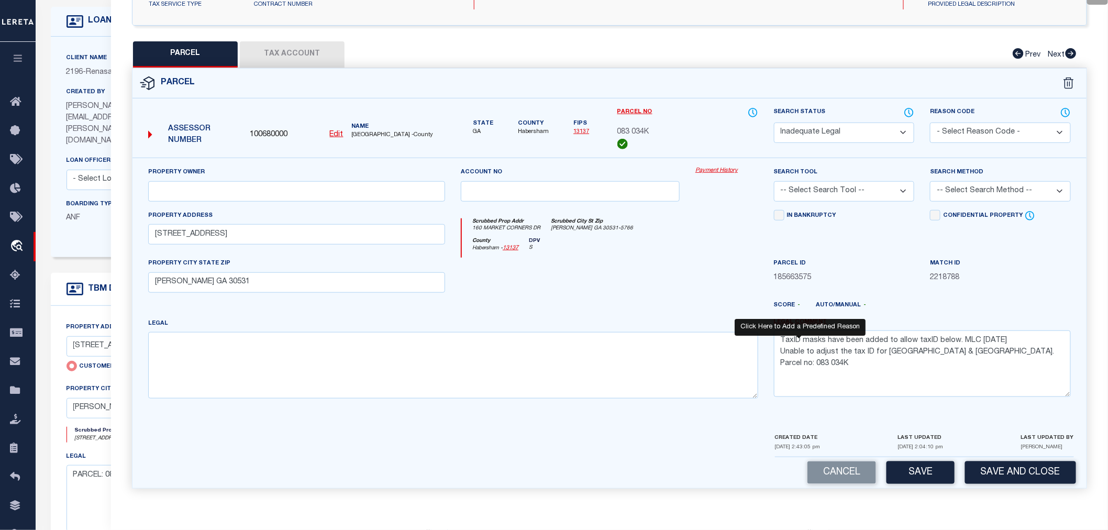
click at [786, 321] on link "Legal Comment" at bounding box center [800, 322] width 53 height 9
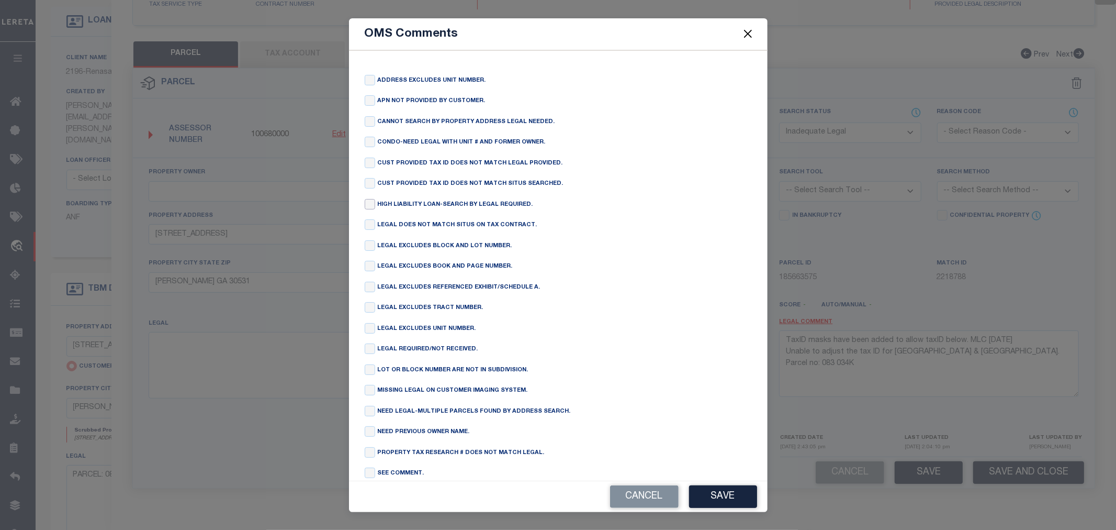
click at [368, 206] on input "checkbox" at bounding box center [370, 204] width 10 height 10
checkbox input "true"
click at [714, 499] on button "Save" at bounding box center [723, 496] width 68 height 23
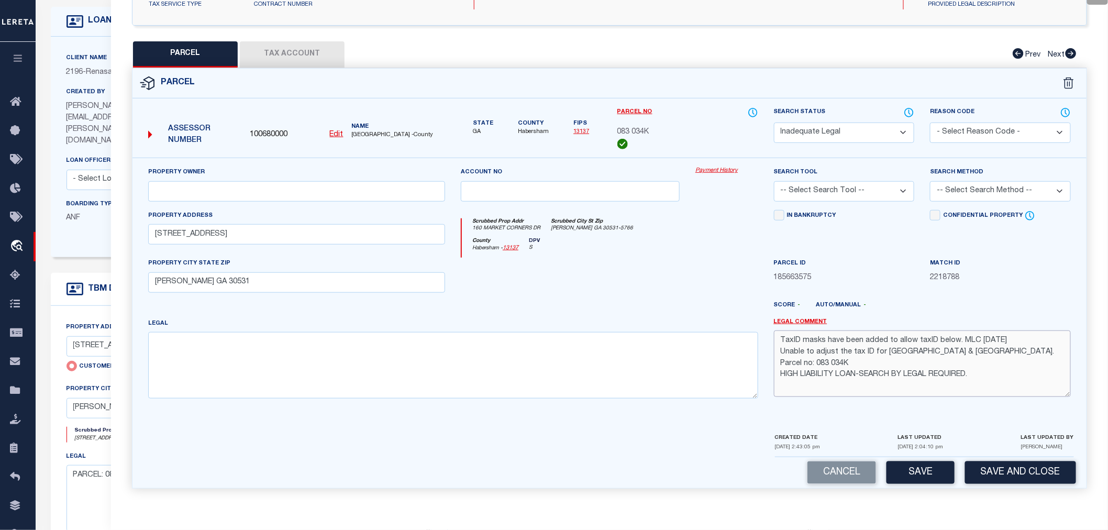
click at [856, 361] on textarea "TaxID masks have been added to allow taxID below. MLC 8/20/2025 Unable to adjus…" at bounding box center [922, 363] width 297 height 66
type textarea "TaxID masks have been added to allow taxID below. MLC 8/20/2025 Unable to adjus…"
click at [922, 474] on button "Save" at bounding box center [920, 472] width 68 height 23
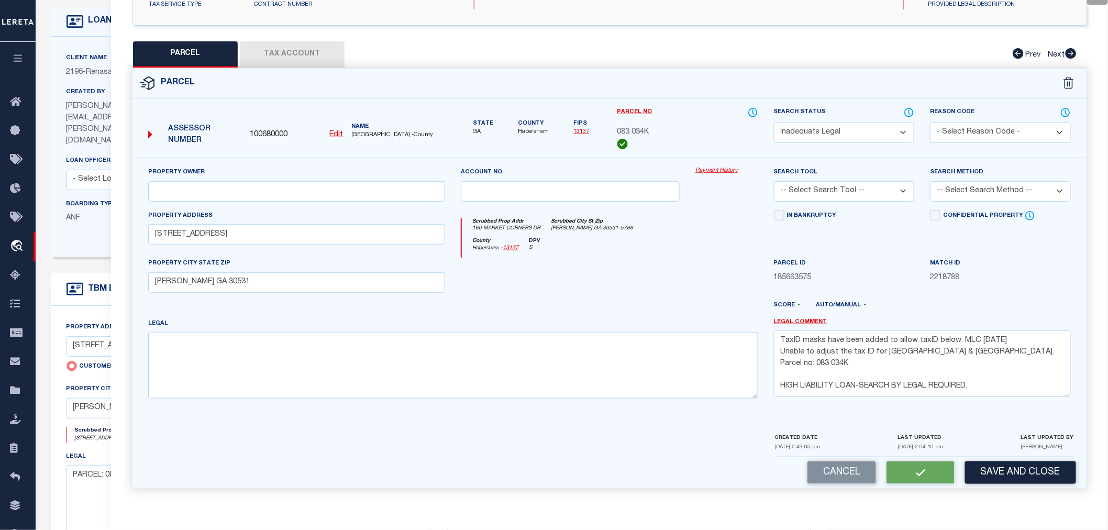
select select "AS"
checkbox input "false"
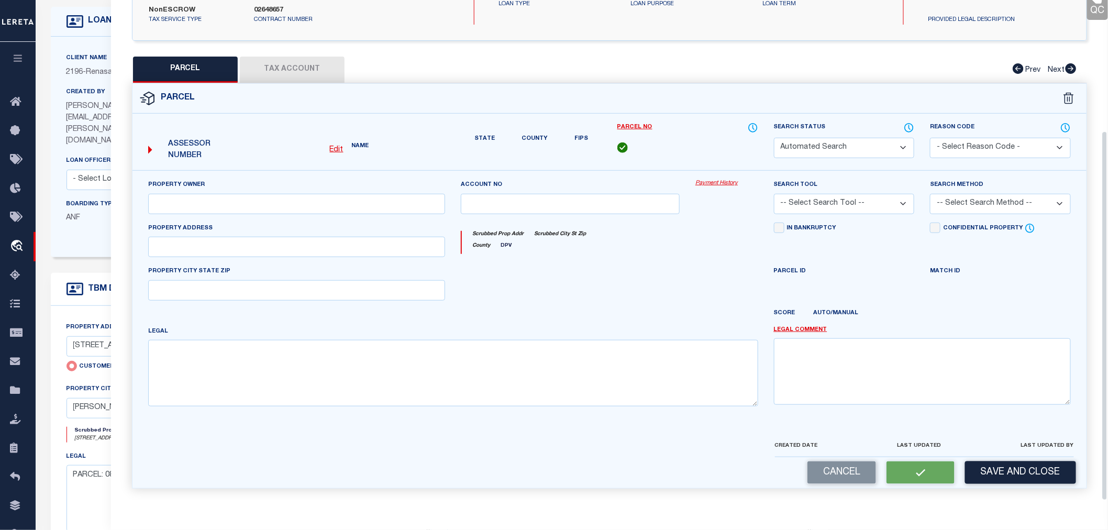
select select "ND"
type input "160 MARKET CORNERS DRIVE"
type input "CORNELIA GA 30531"
type textarea "TaxID masks have been added to allow taxID below. MLC 8/20/2025 Unable to adjus…"
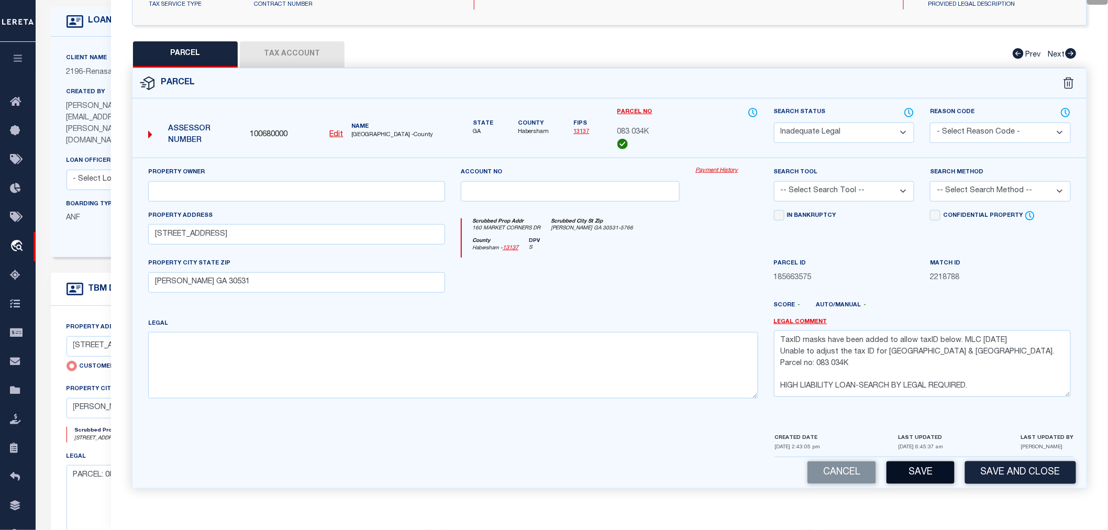
click at [909, 472] on button "Save" at bounding box center [920, 472] width 68 height 23
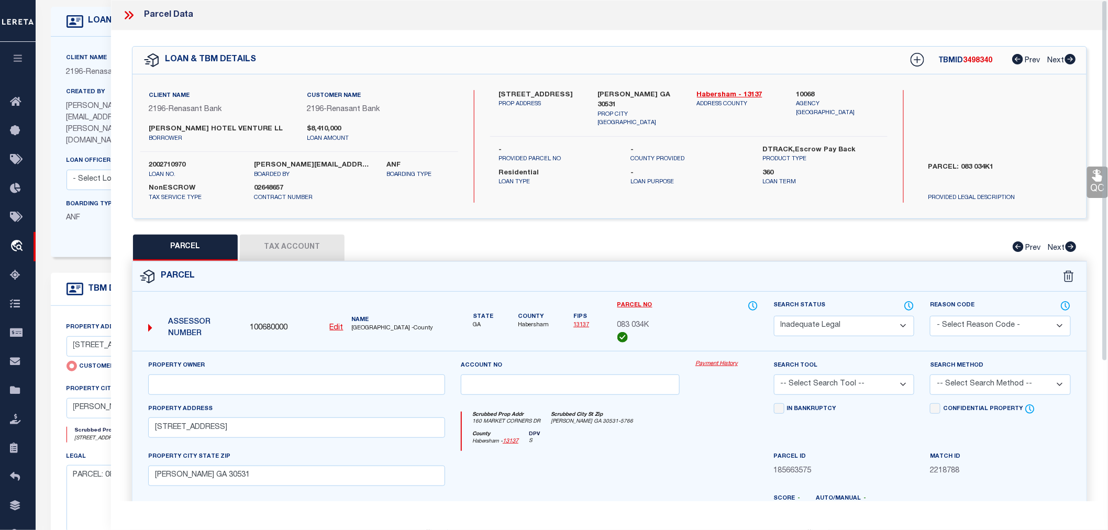
select select "AS"
checkbox input "false"
select select "ND"
type input "160 MARKET CORNERS DRIVE"
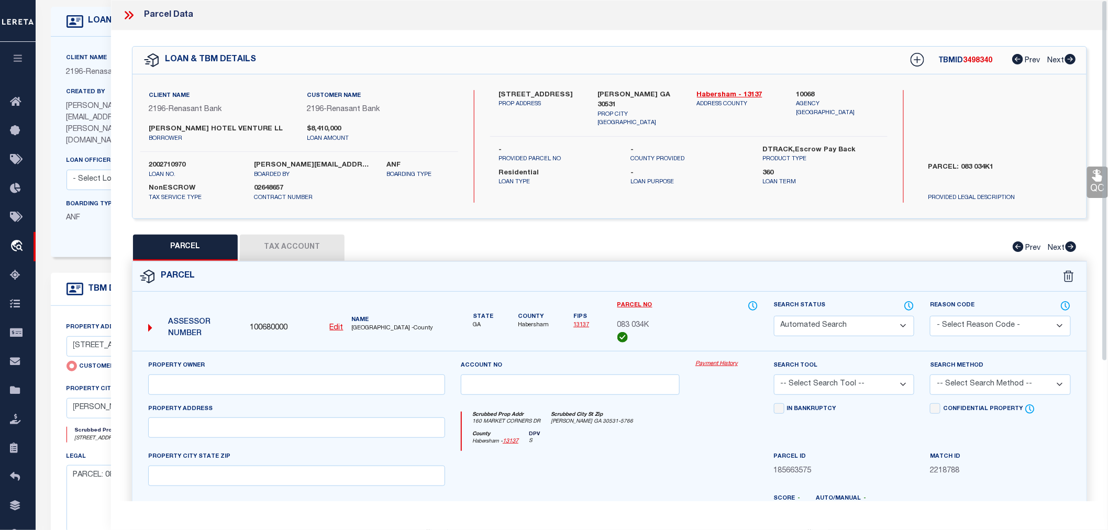
type input "CORNELIA GA 30531"
type textarea "TaxID masks have been added to allow taxID below. MLC 8/20/2025 Unable to adjus…"
click at [133, 15] on icon at bounding box center [131, 15] width 5 height 8
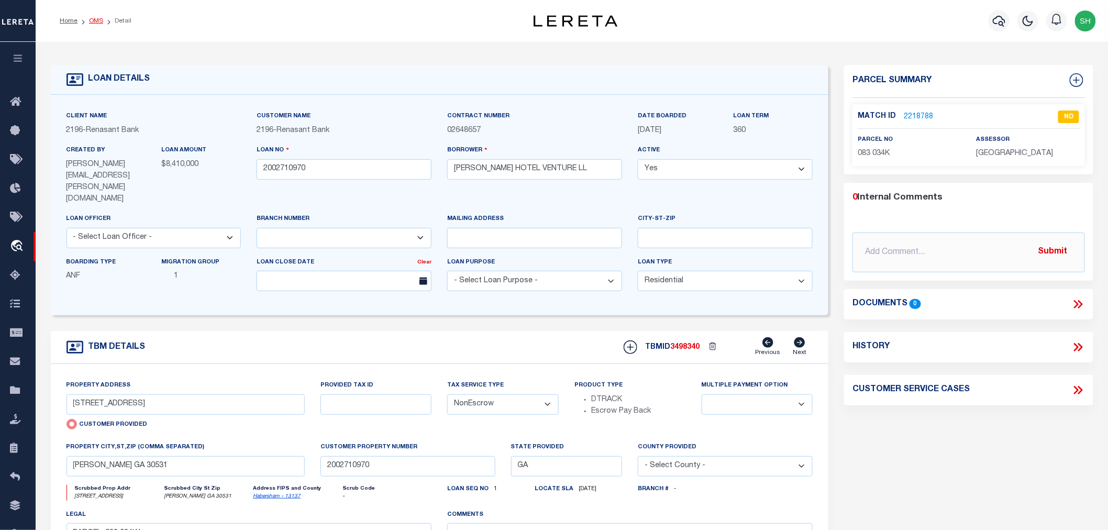
click at [100, 24] on link "OMS" at bounding box center [96, 21] width 14 height 6
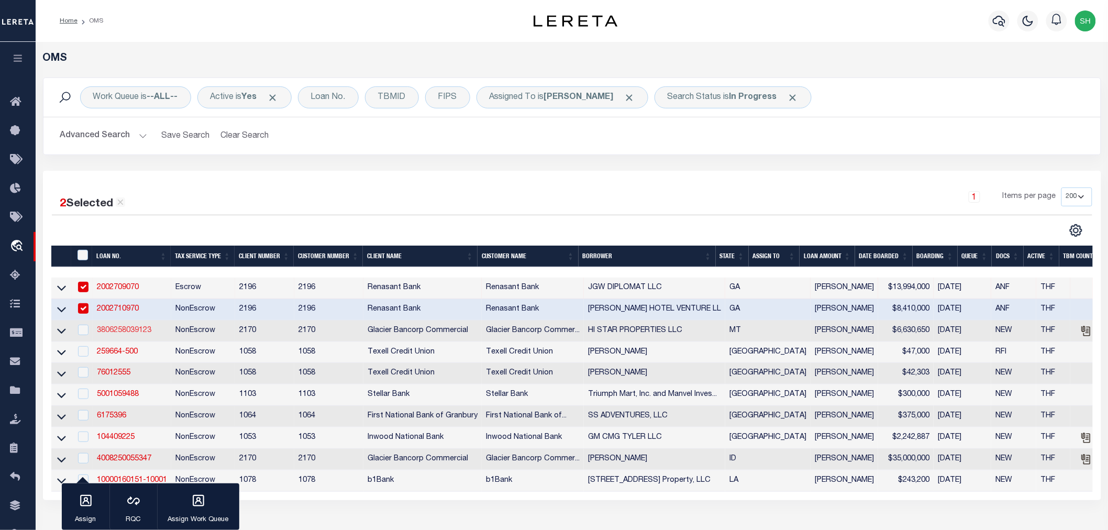
click at [134, 331] on link "3806258039123" at bounding box center [124, 330] width 54 height 7
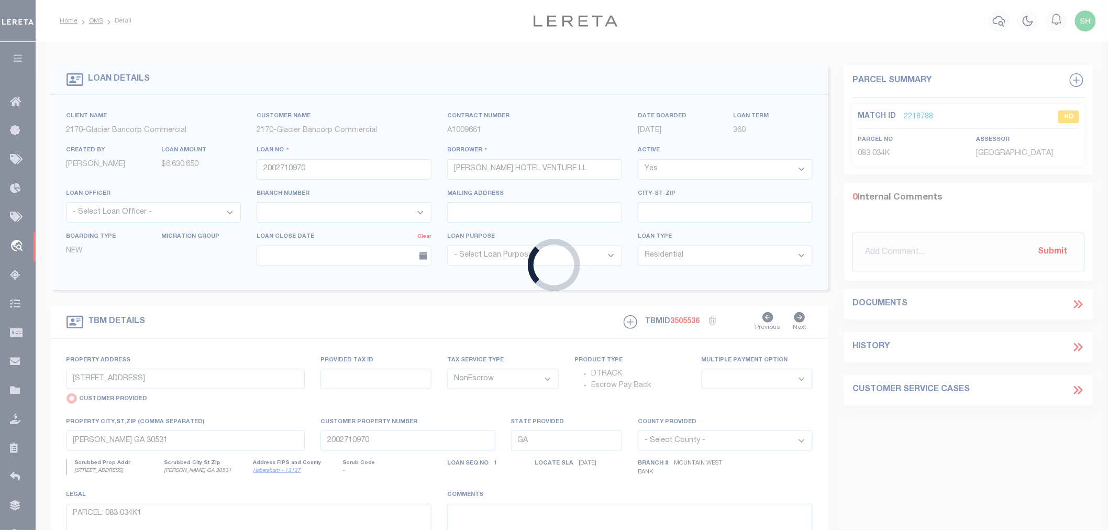
type input "3806258039123"
type input "HI STAR PROPERTIES LLC"
select select
type input "PO BOX 776"
type input "SPOKANE VALLEY WA 99016-0776"
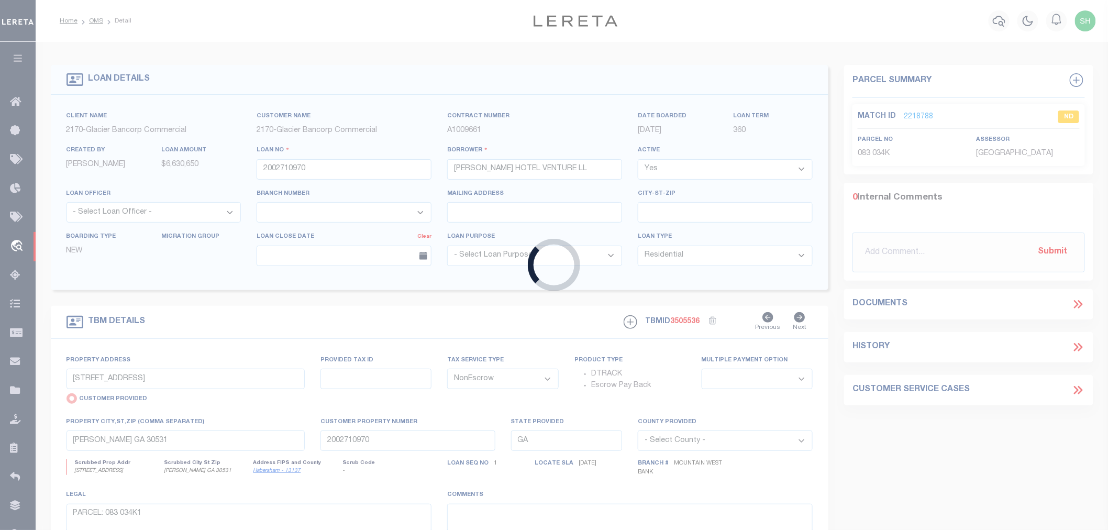
type input "07/29/2025"
select select "10"
select select "20"
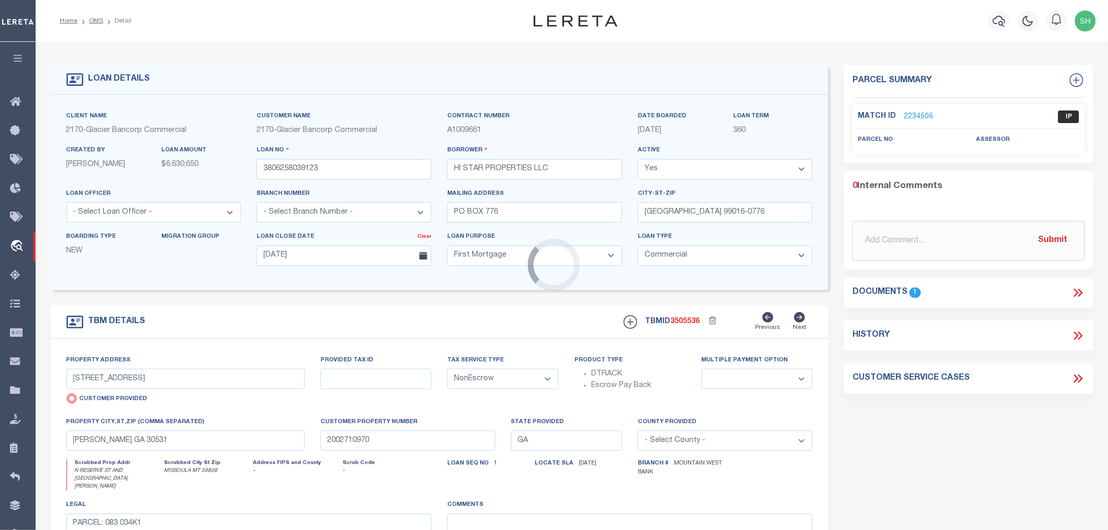
select select "4575"
type input "N RESERVE ST AND 3000 MICHAEL RD"
radio input "false"
type input "204998201"
select select
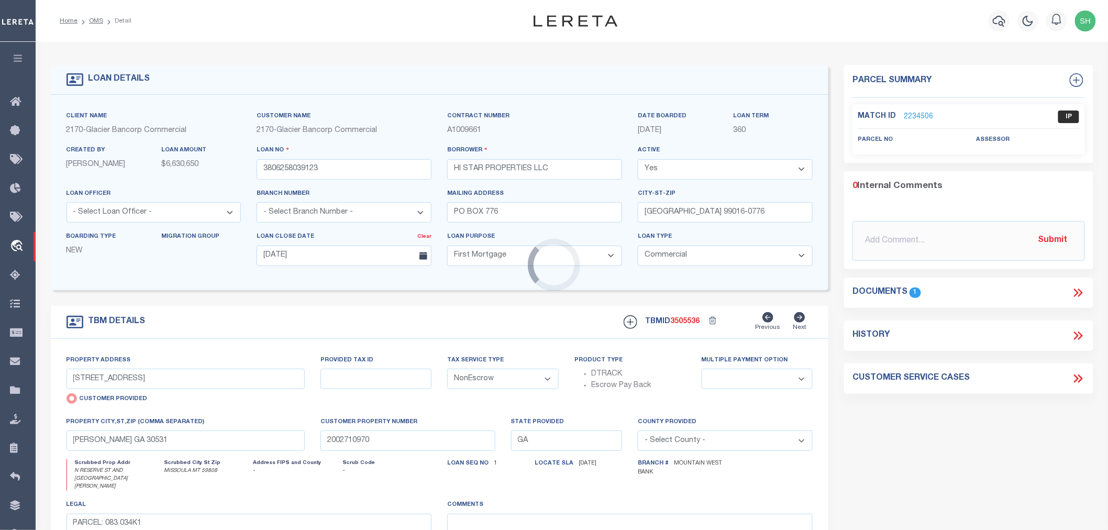
type input "MISSOULA MT 59808"
type input "3475405 & 349101"
type input "MT"
type textarea "PARCEL 1: LOTS 7-A AND 7-B LOCATED IN MISSOULA DEVELOPMENT PARK - PHASE 2, A PL…"
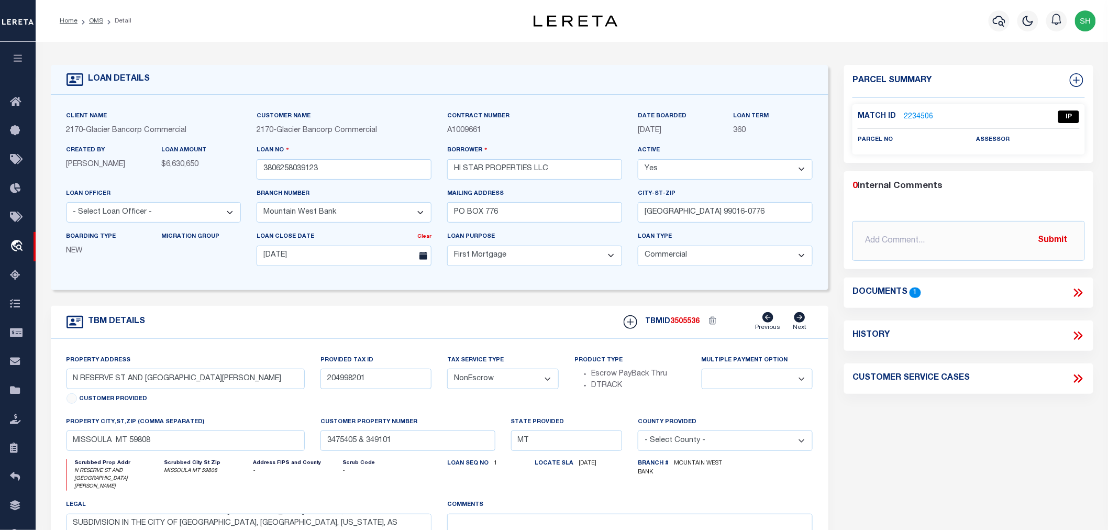
click at [1077, 288] on icon at bounding box center [1078, 293] width 14 height 14
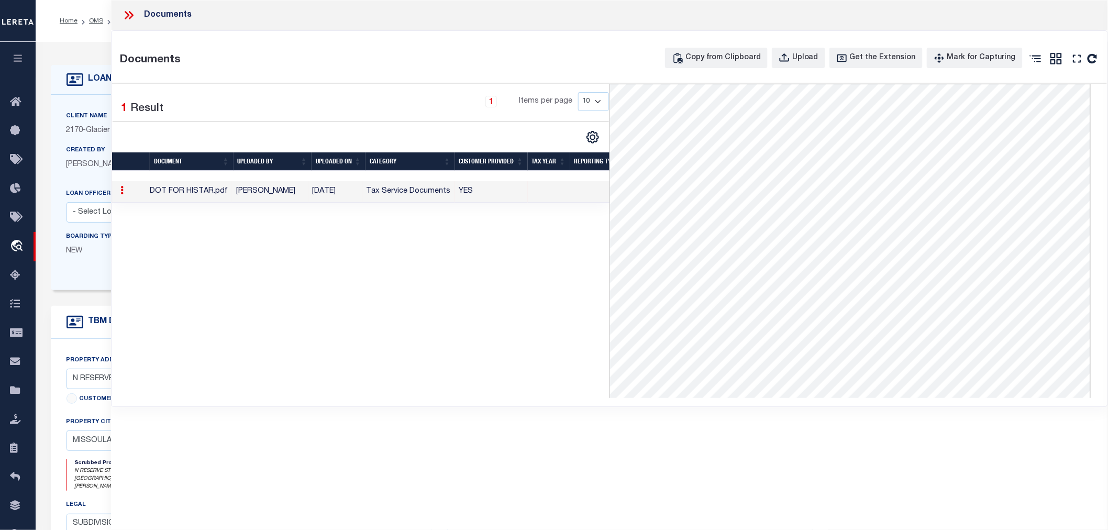
click at [130, 16] on icon at bounding box center [129, 15] width 14 height 14
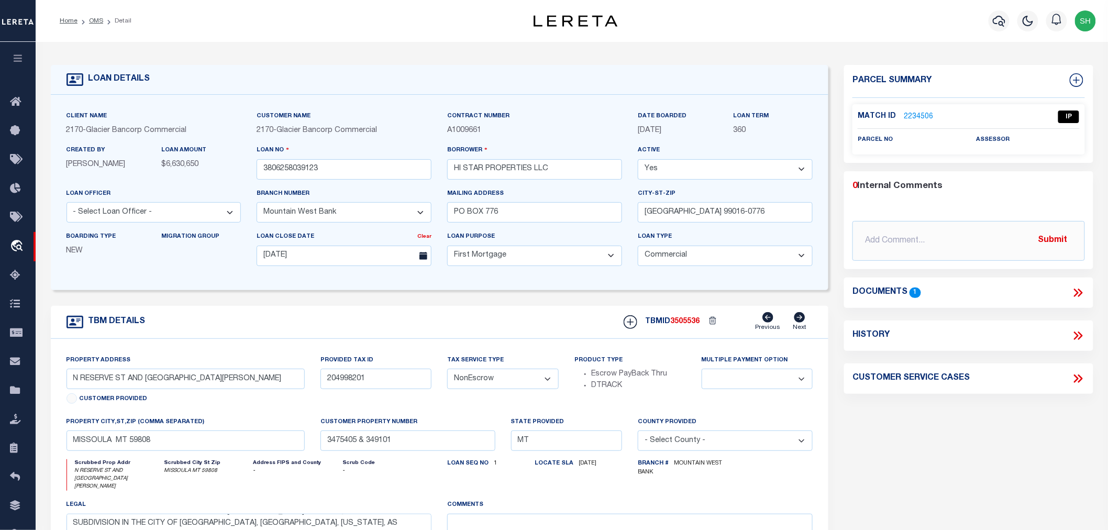
click at [917, 111] on link "2234506" at bounding box center [917, 116] width 29 height 11
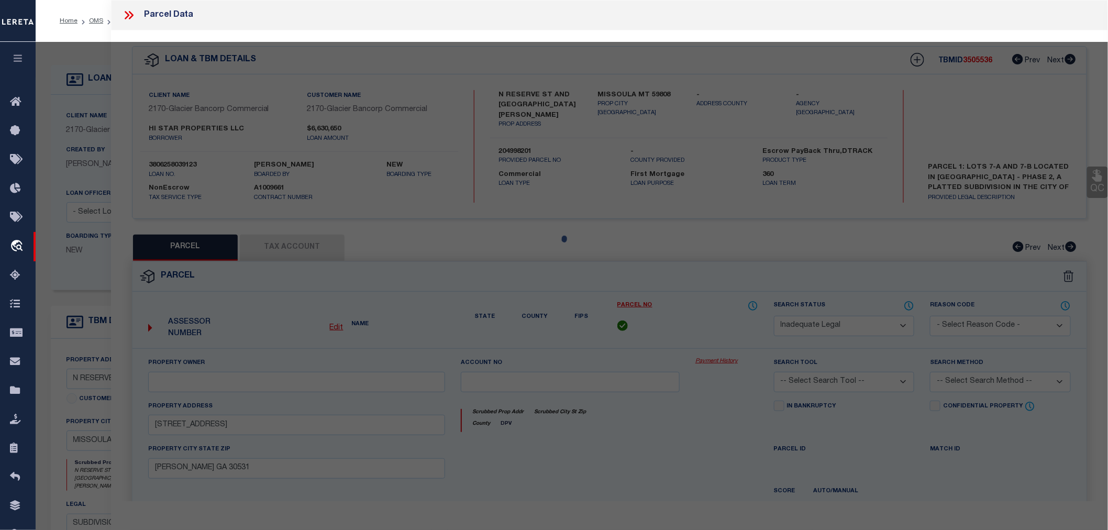
select select "AS"
checkbox input "false"
select select "IP"
checkbox input "false"
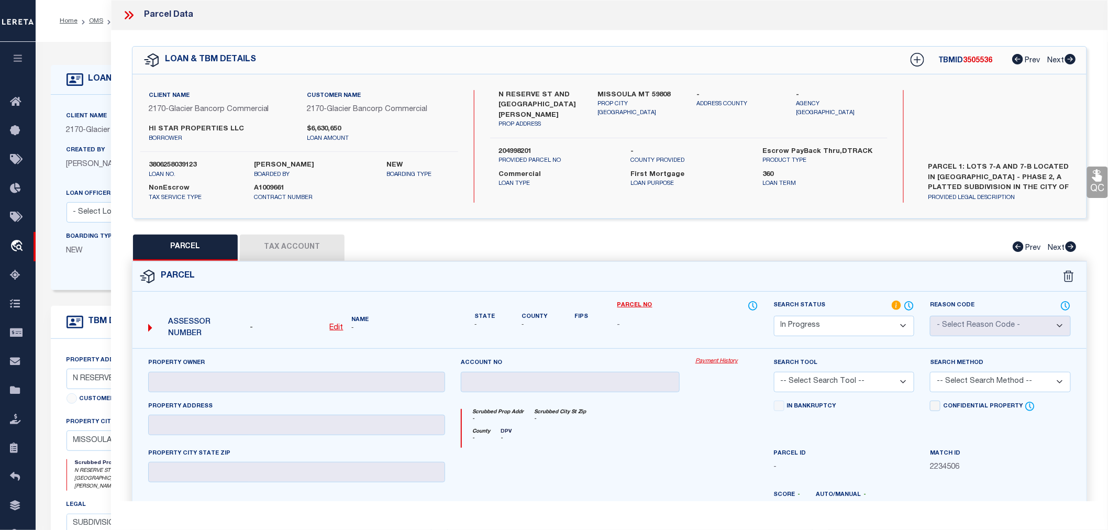
click at [337, 327] on u "Edit" at bounding box center [337, 327] width 14 height 7
select select "IP"
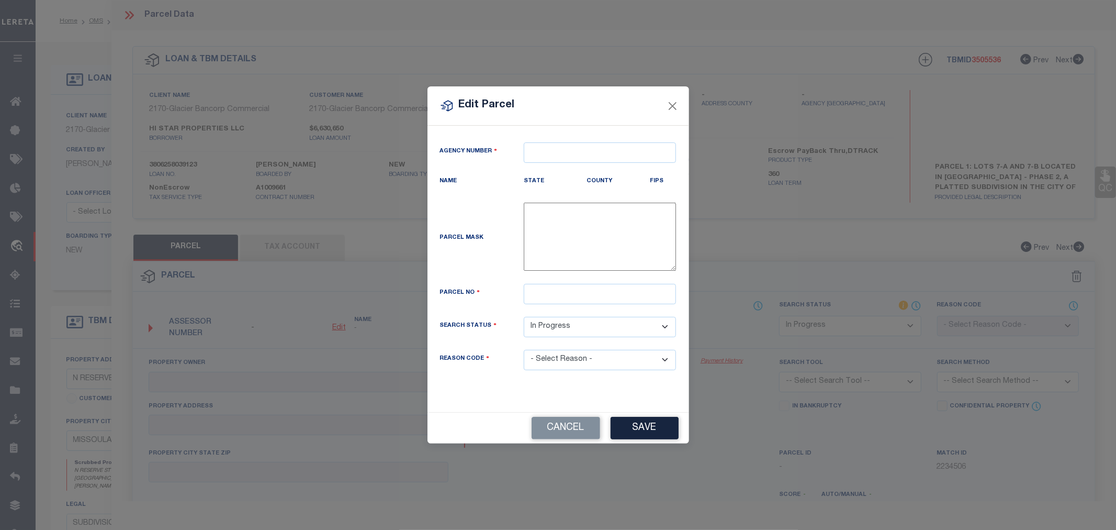
type textarea "-"
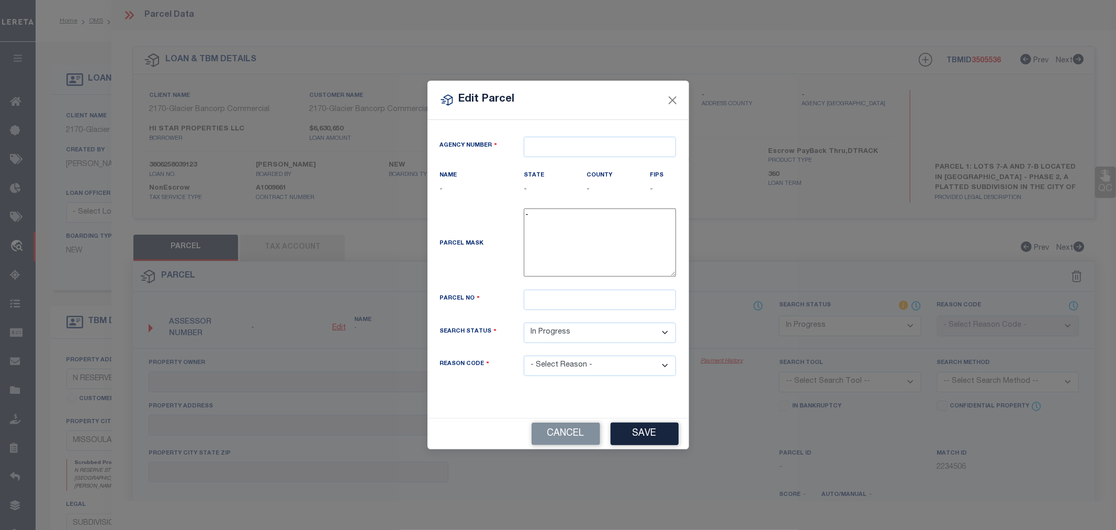
click at [335, 328] on div "Edit Parcel Agency Number Name - State - County" at bounding box center [558, 265] width 1116 height 530
click at [539, 148] on input "text" at bounding box center [600, 147] width 152 height 20
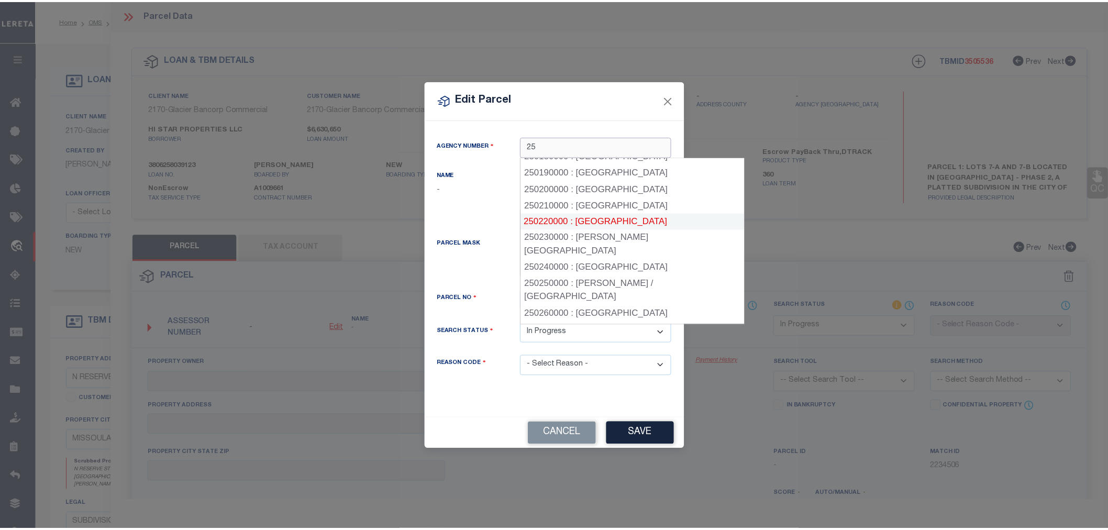
scroll to position [407, 0]
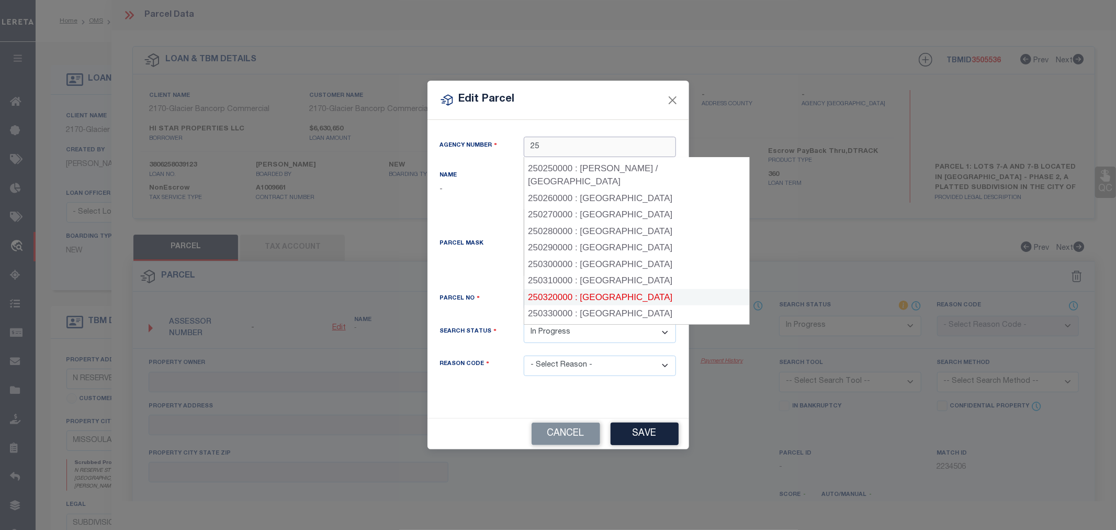
click at [611, 289] on div "250320000 : MISSOULA COUNTY" at bounding box center [636, 297] width 225 height 17
type input "250320000"
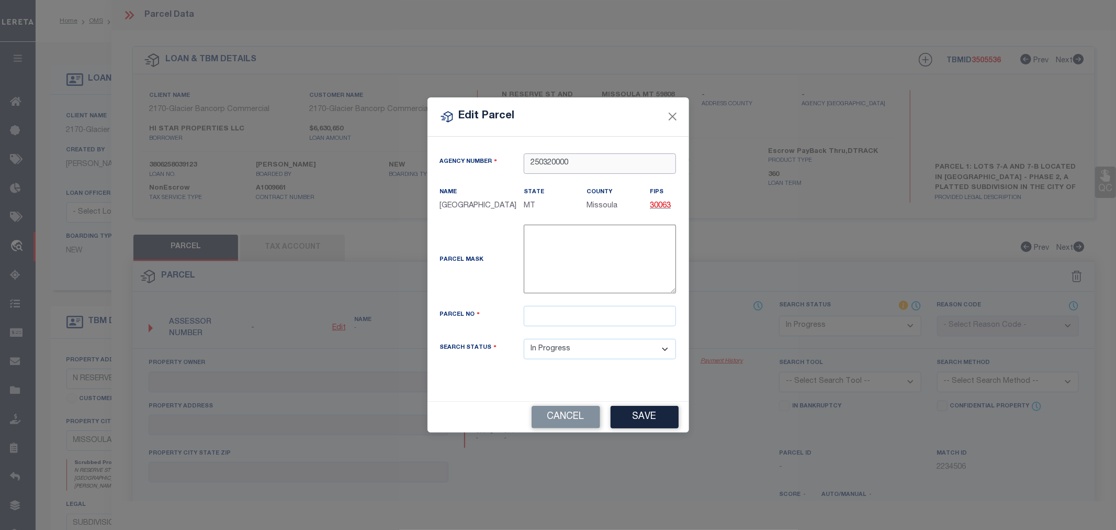
type input "250320000"
click at [544, 326] on input "text" at bounding box center [600, 316] width 152 height 20
paste input "0000349101"
type input "0000349101"
click at [643, 423] on button "Save" at bounding box center [645, 417] width 68 height 23
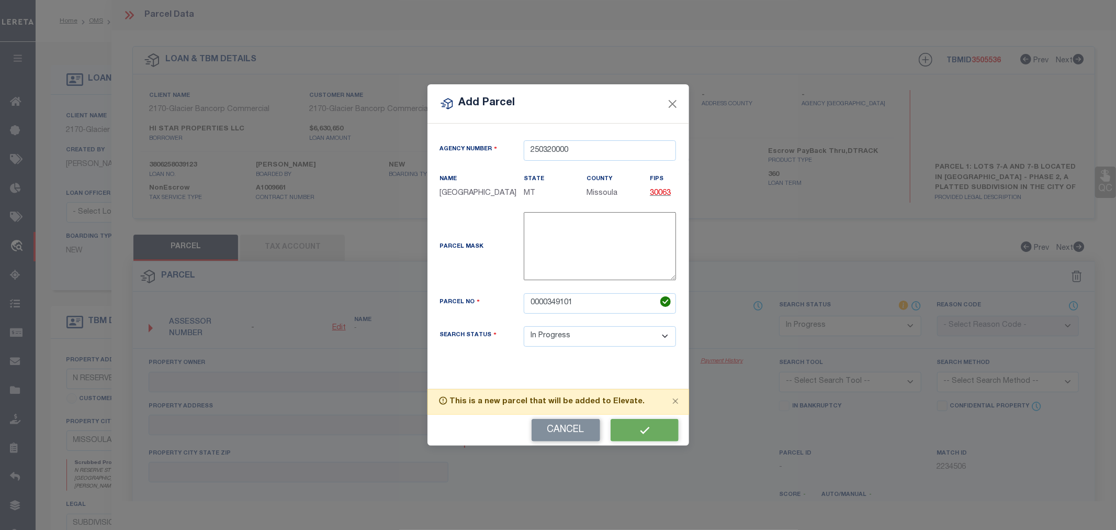
select select "IP"
checkbox input "false"
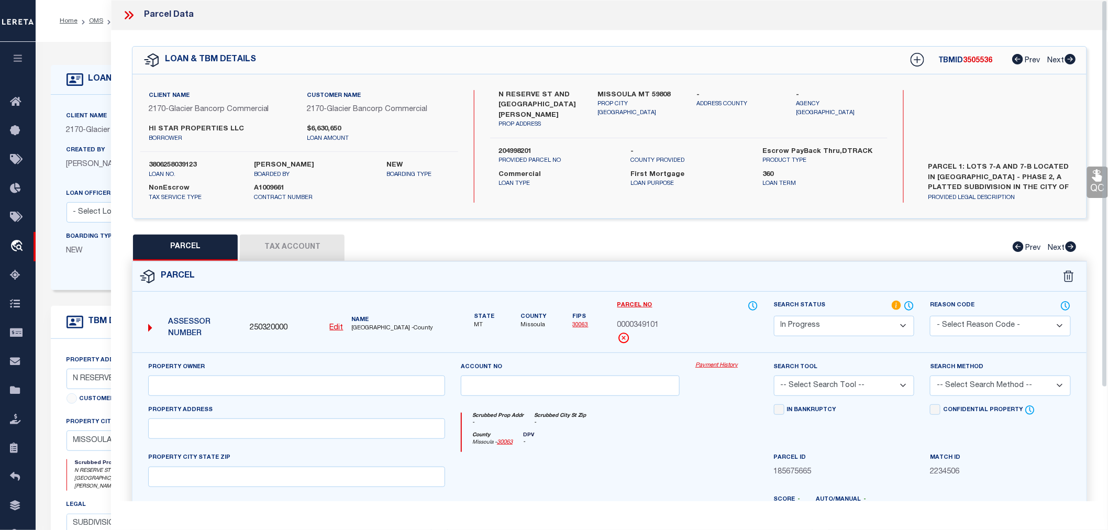
checkbox input "false"
click at [327, 384] on input "text" at bounding box center [296, 385] width 297 height 20
paste input "D C PETROLEUM INC"
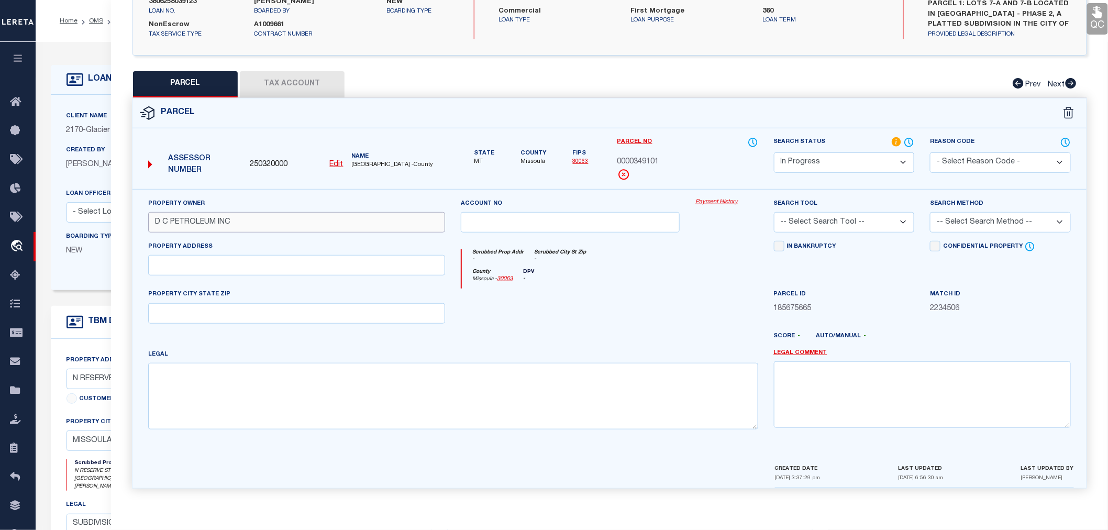
type input "D C PETROLEUM INC"
click at [165, 264] on input "text" at bounding box center [296, 265] width 297 height 20
paste input "3000 MICHAEL RD, MISSOULA, MT 59802"
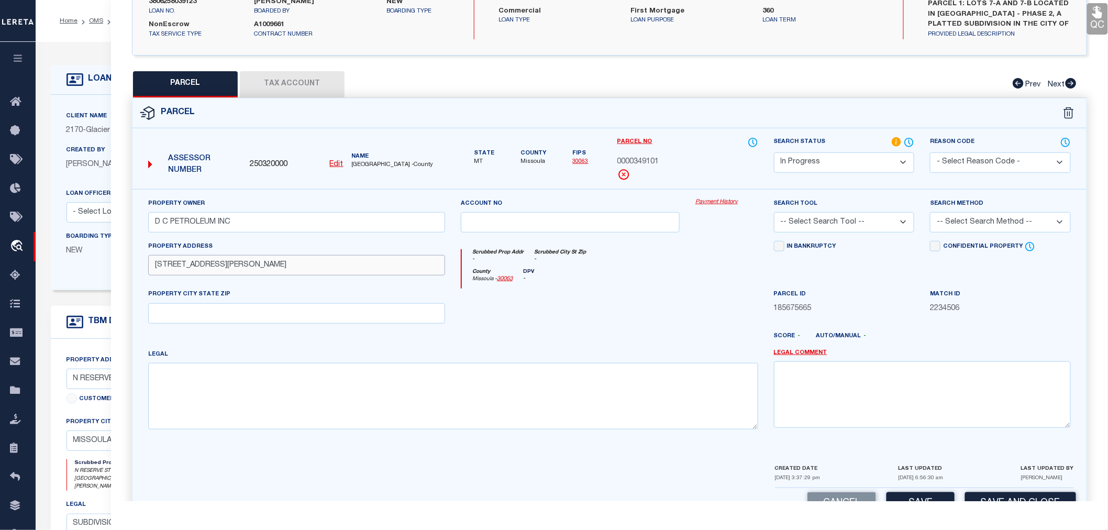
drag, startPoint x: 226, startPoint y: 264, endPoint x: 309, endPoint y: 264, distance: 83.2
click at [309, 264] on input "3000 MICHAEL RD, MISSOULA, MT 59802" at bounding box center [296, 265] width 297 height 20
type input "3000 MICHAEL RD,"
click at [178, 308] on input "text" at bounding box center [296, 313] width 297 height 20
paste input "MISSOULA, MT 59802"
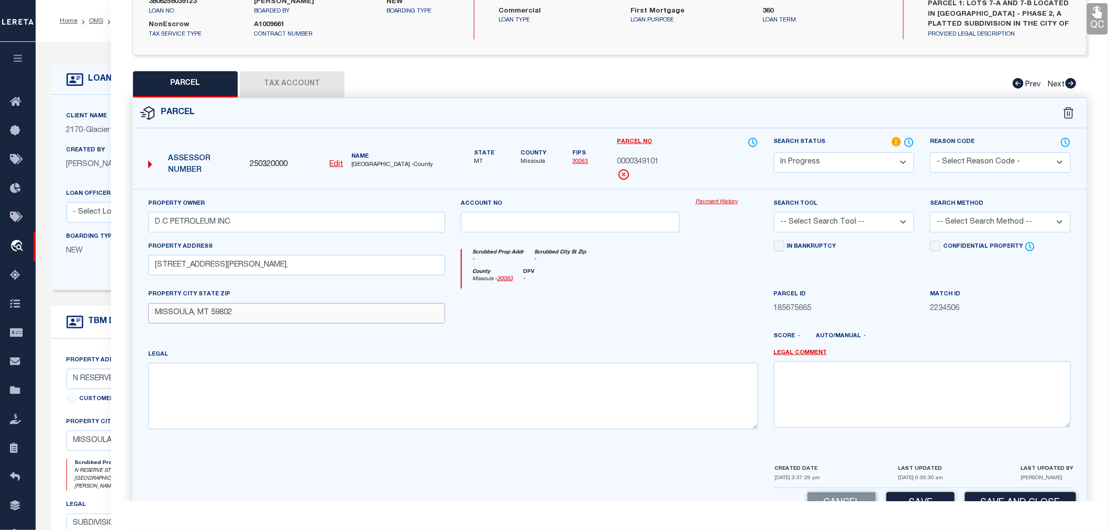
type input "MISSOULA, MT 59802"
click at [233, 270] on input "3000 MICHAEL RD," at bounding box center [296, 265] width 297 height 20
type input "3000 MICHAEL RD"
click at [180, 381] on textarea at bounding box center [453, 396] width 610 height 66
paste textarea "PHILLIPS ADDITION # 1, S05, T13 N, R19 W, BLOCK 1, Lot 1A1, 82680 SQUARE FEET, …"
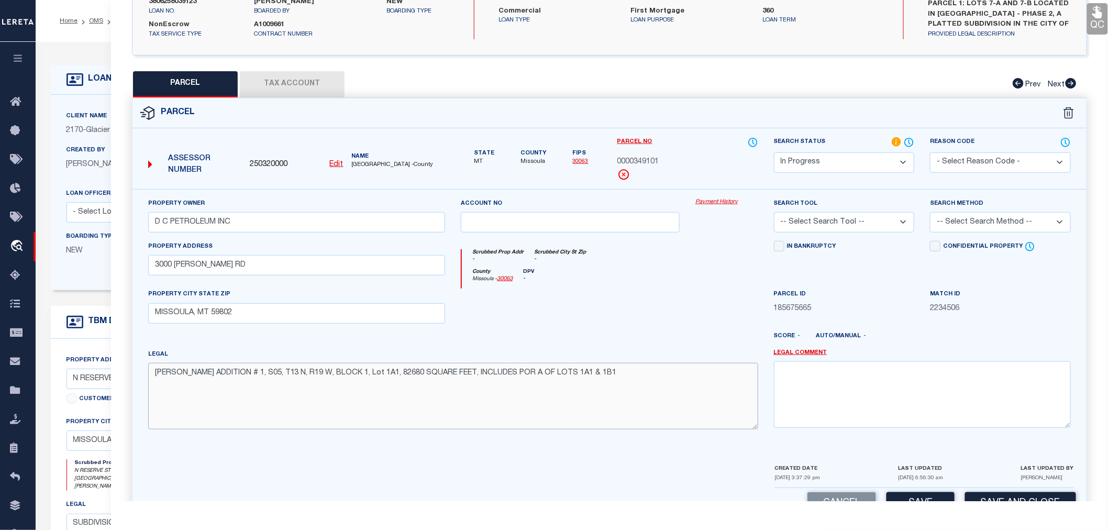
type textarea "PHILLIPS ADDITION # 1, S05, T13 N, R19 W, BLOCK 1, Lot 1A1, 82680 SQUARE FEET, …"
click at [788, 228] on select "-- Select Search Tool -- 3rd Party Website Agency File Agency Website ATLS CNV-…" at bounding box center [844, 222] width 141 height 20
select select "AGW"
click at [774, 212] on select "-- Select Search Tool -- 3rd Party Website Agency File Agency Website ATLS CNV-…" at bounding box center [844, 222] width 141 height 20
click at [962, 223] on select "-- Select Search Method -- Property Address Legal Liability Info Provided" at bounding box center [1000, 222] width 141 height 20
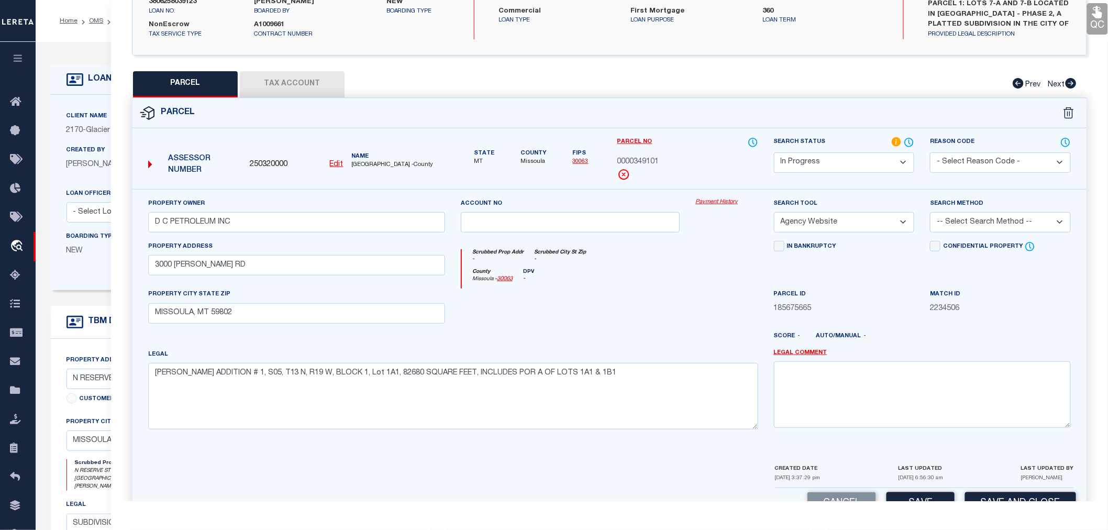
select select "LEG"
click at [930, 212] on select "-- Select Search Method -- Property Address Legal Liability Info Provided" at bounding box center [1000, 222] width 141 height 20
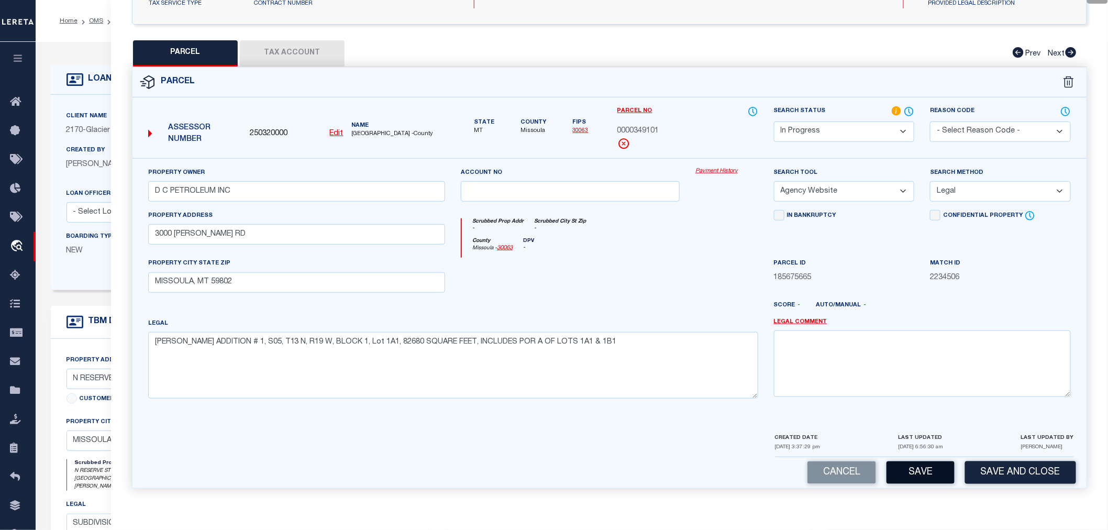
click at [916, 474] on button "Save" at bounding box center [920, 472] width 68 height 23
select select "AS"
select select
checkbox input "false"
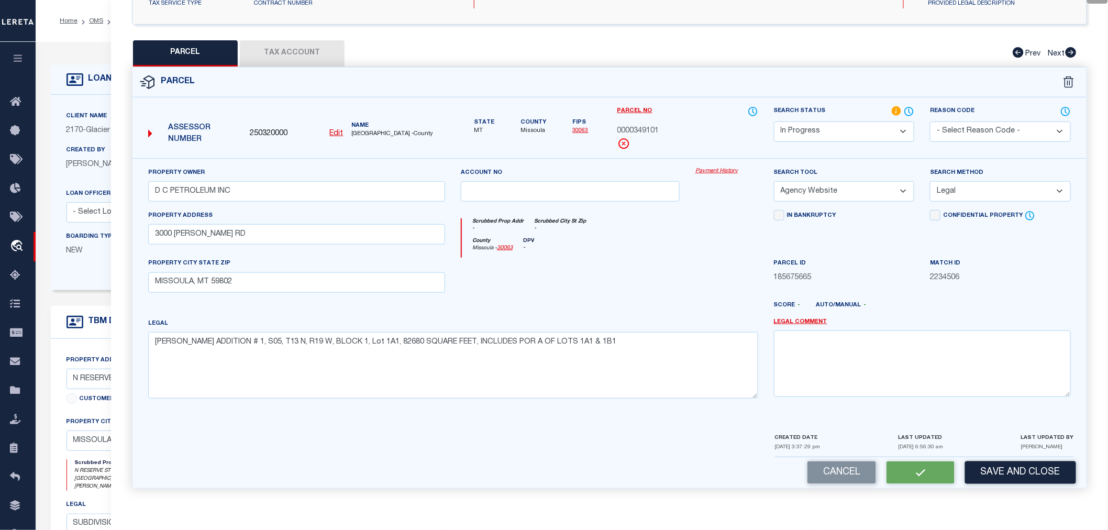
checkbox input "false"
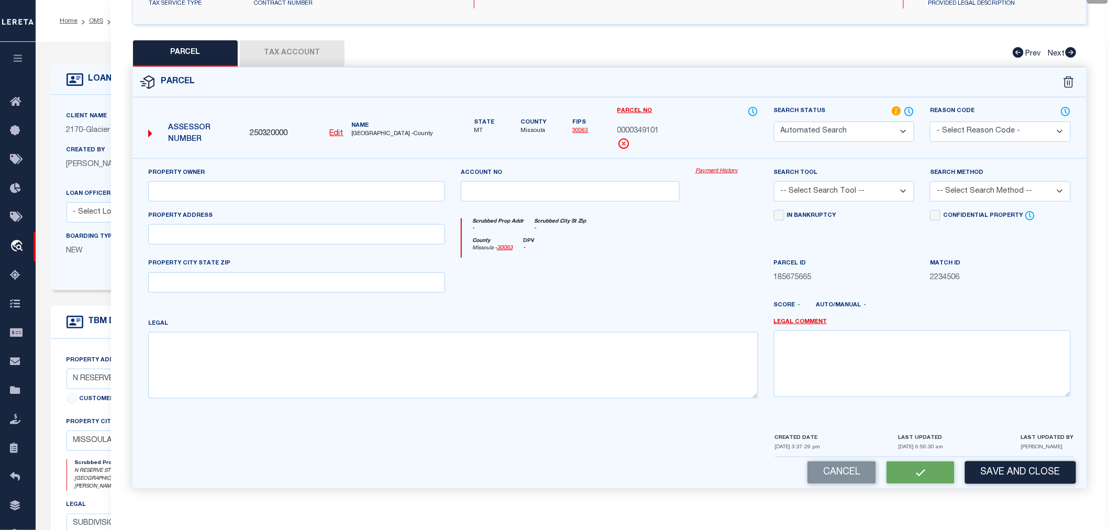
select select "IP"
type input "D C PETROLEUM INC"
select select "AGW"
select select "LEG"
type input "3000 MICHAEL RD"
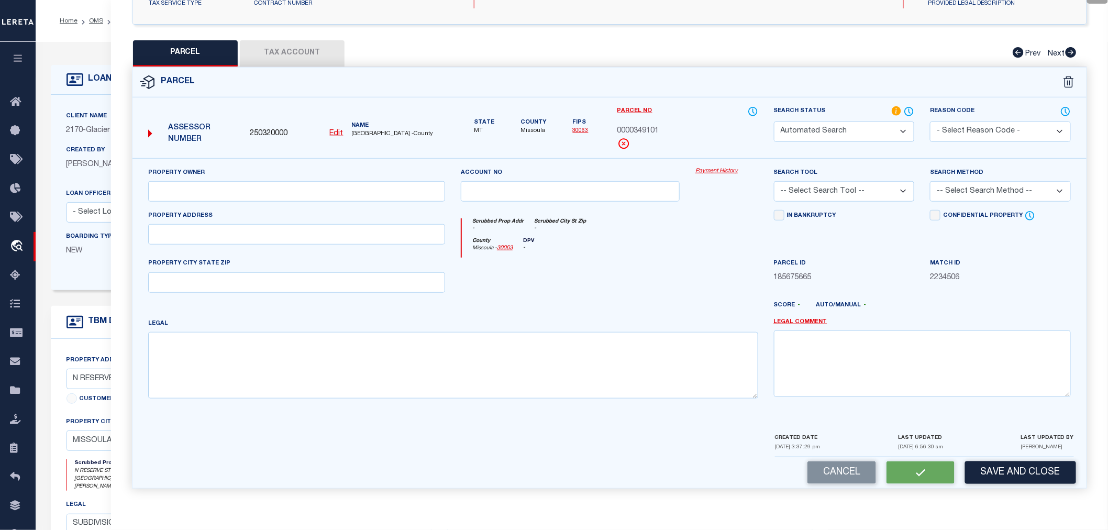
type input "MISSOULA, MT 59802"
type textarea "PHILLIPS ADDITION # 1, S05, T13 N, R19 W, BLOCK 1, Lot 1A1, 82680 SQUARE FEET, …"
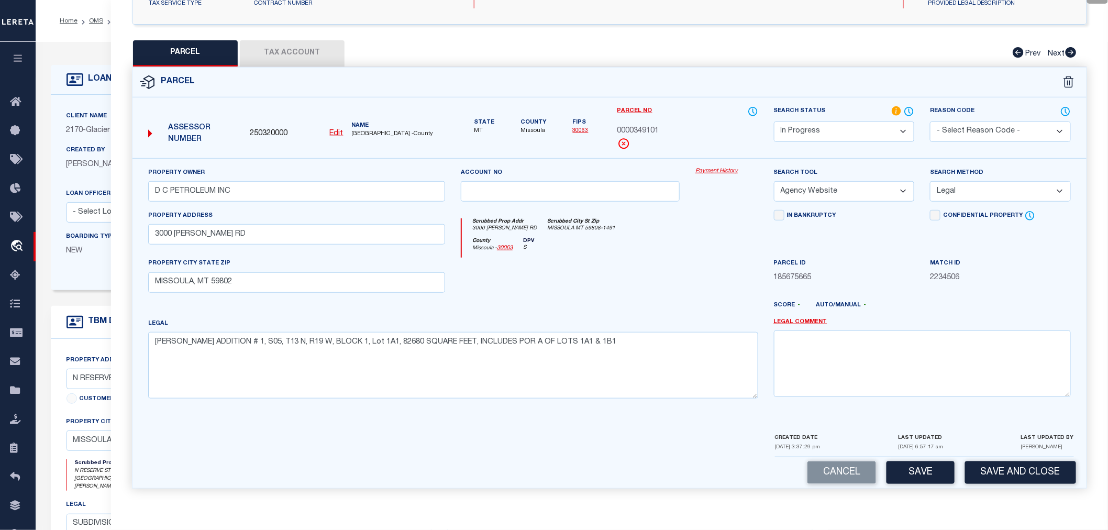
click at [278, 60] on button "Tax Account" at bounding box center [292, 53] width 105 height 26
select select "100"
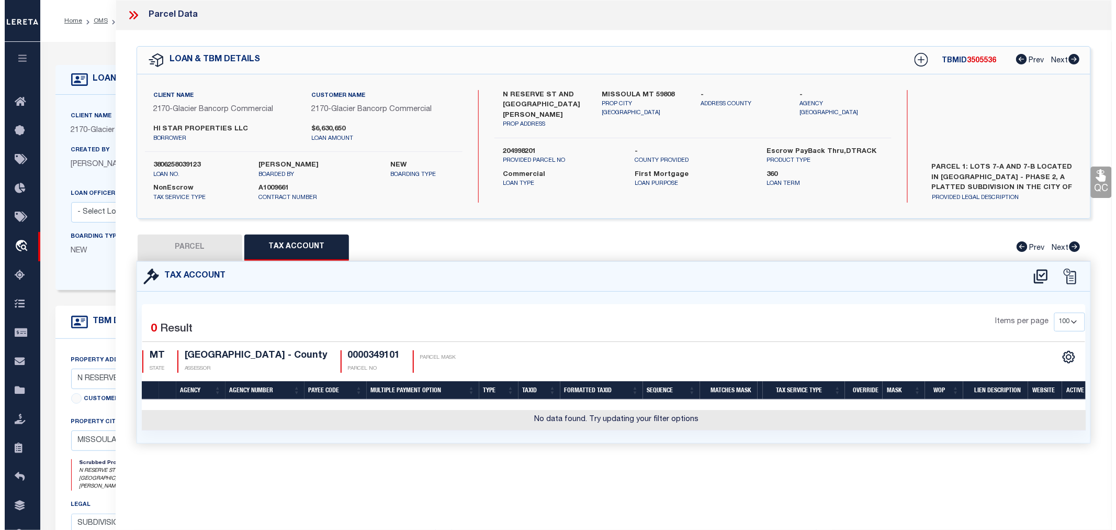
scroll to position [0, 0]
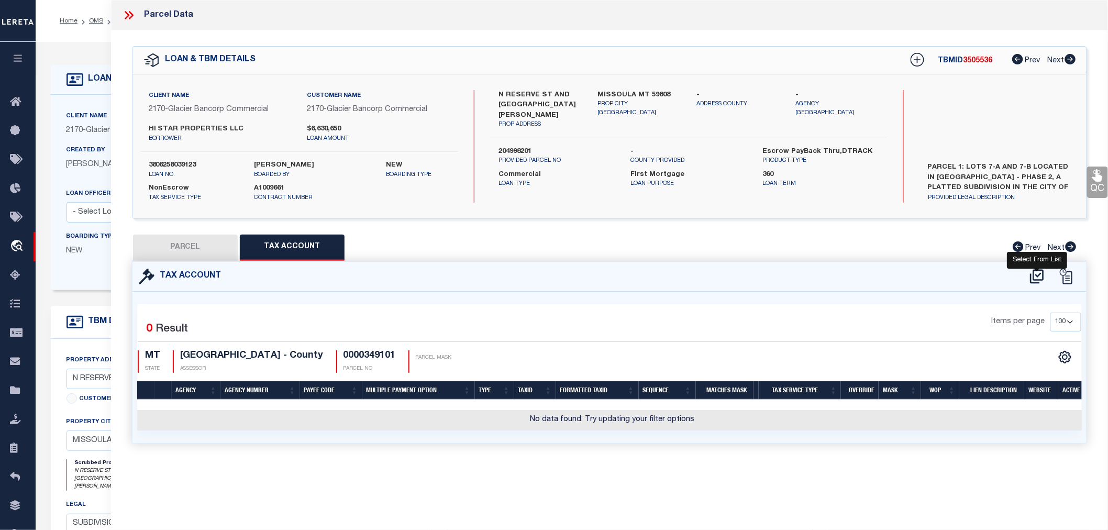
click at [1040, 278] on icon at bounding box center [1037, 276] width 14 height 14
select select "100"
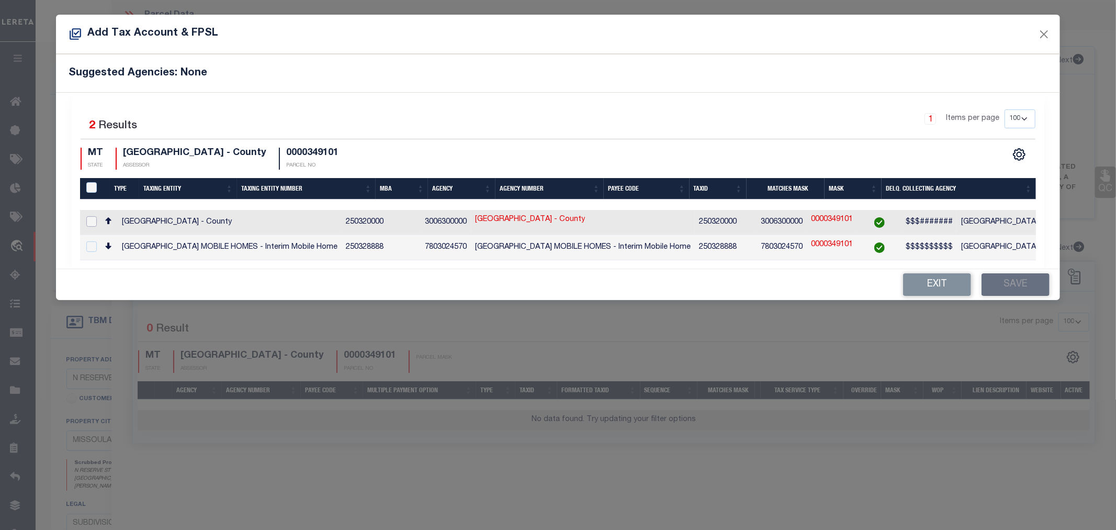
click at [95, 221] on input "checkbox" at bounding box center [91, 221] width 10 height 10
checkbox input "true"
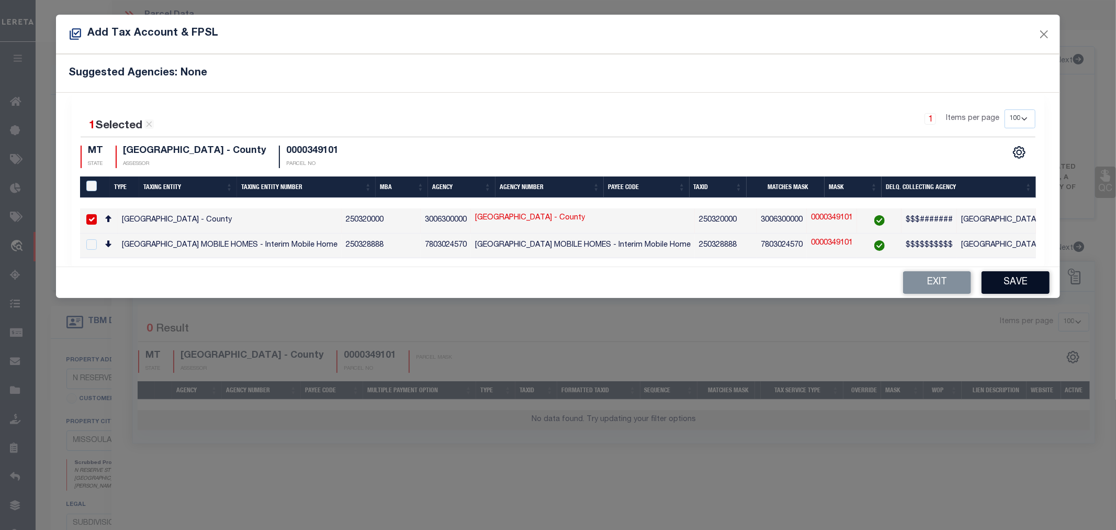
click at [1027, 291] on button "Save" at bounding box center [1016, 282] width 68 height 23
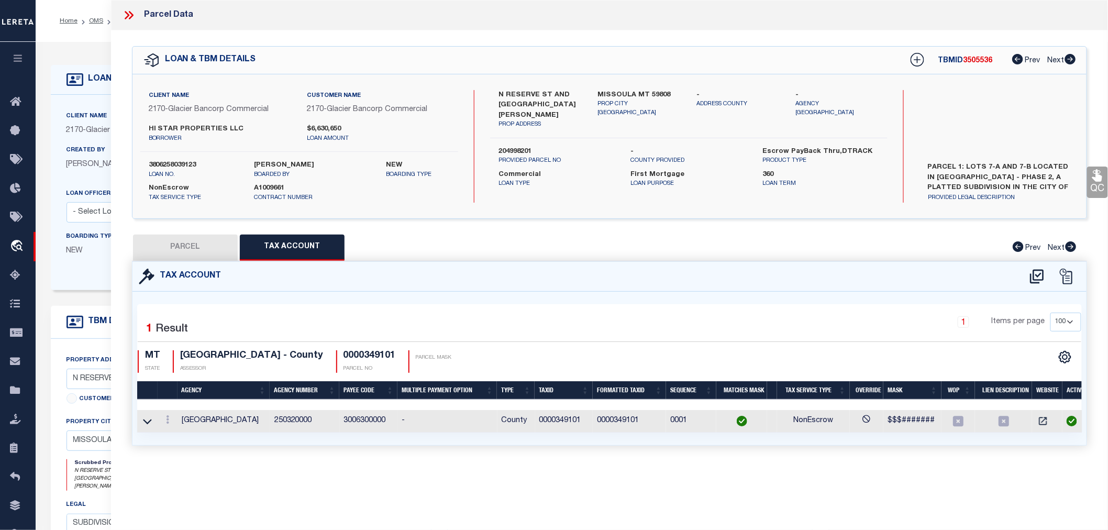
click at [185, 239] on button "PARCEL" at bounding box center [185, 247] width 105 height 26
select select "AS"
select select
checkbox input "false"
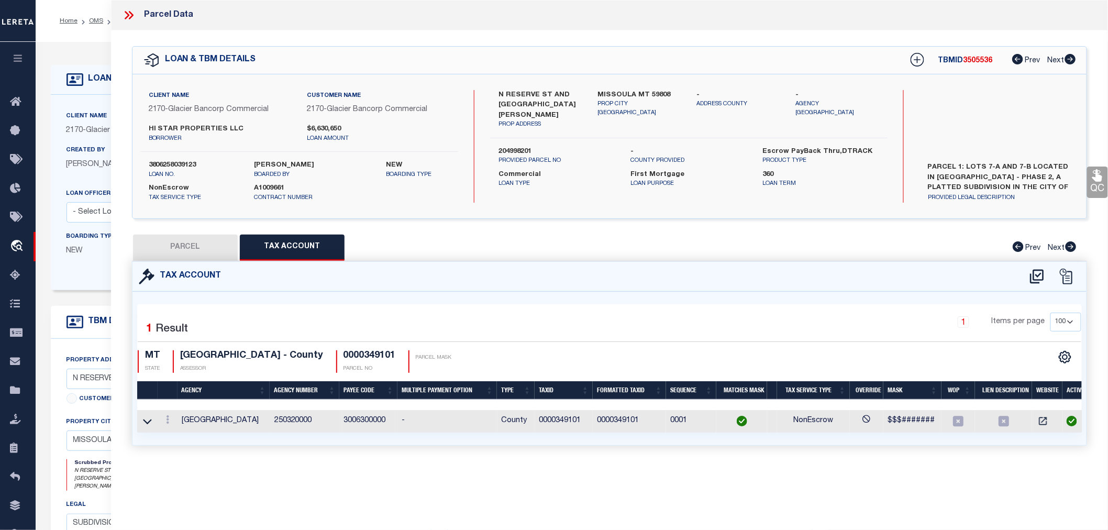
checkbox input "false"
select select "IP"
type input "D C PETROLEUM INC"
select select "AGW"
select select "LEG"
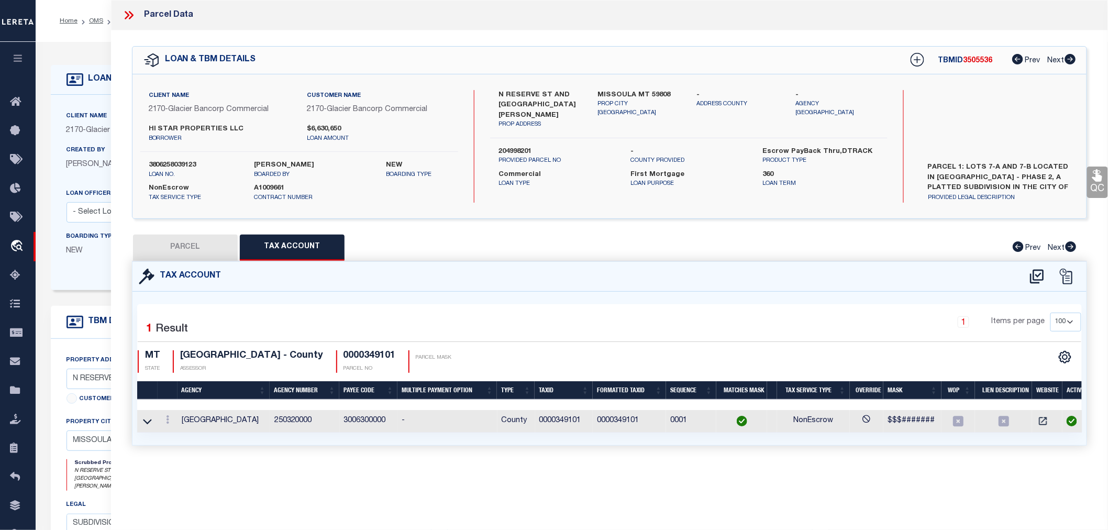
type input "3000 MICHAEL RD"
type input "MISSOULA, MT 59802"
type textarea "PHILLIPS ADDITION # 1, S05, T13 N, R19 W, BLOCK 1, Lot 1A1, 82680 SQUARE FEET, …"
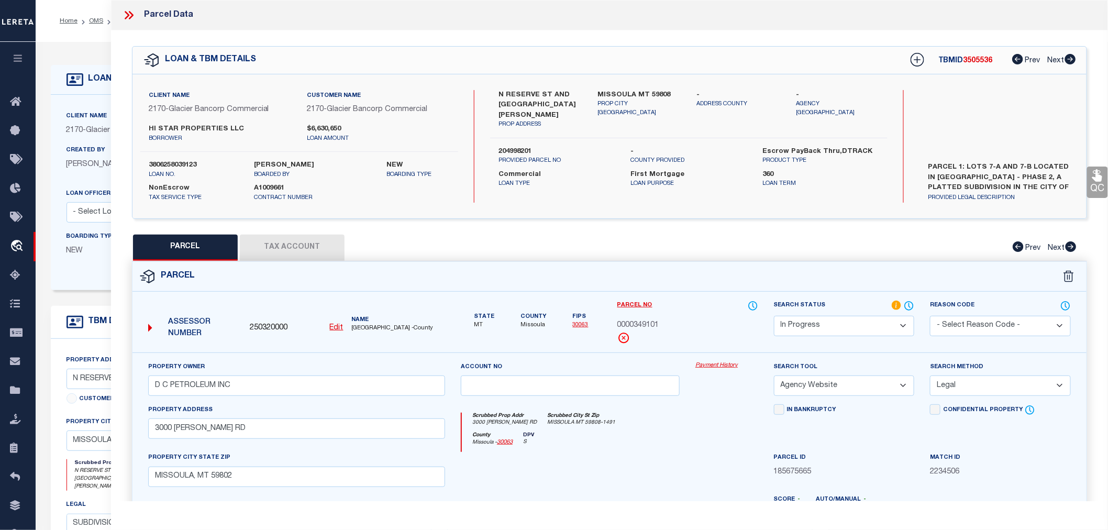
click at [263, 326] on span "250320000" at bounding box center [269, 328] width 38 height 12
copy span "250320000"
click at [920, 57] on icon at bounding box center [917, 60] width 14 height 14
select select "IP"
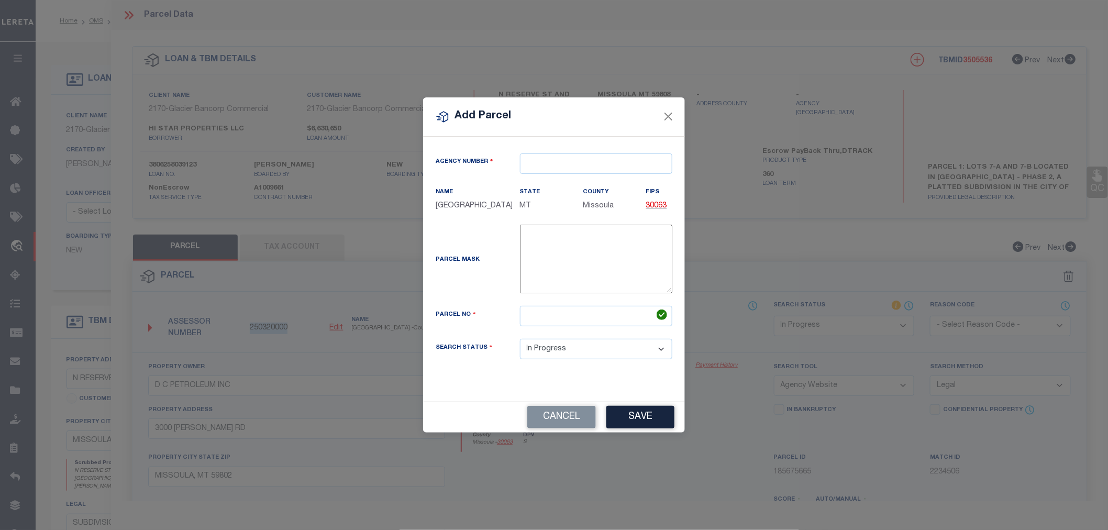
type textarea "-"
click at [540, 165] on input "text" at bounding box center [600, 163] width 152 height 20
paste input "250320000"
type input "250320000"
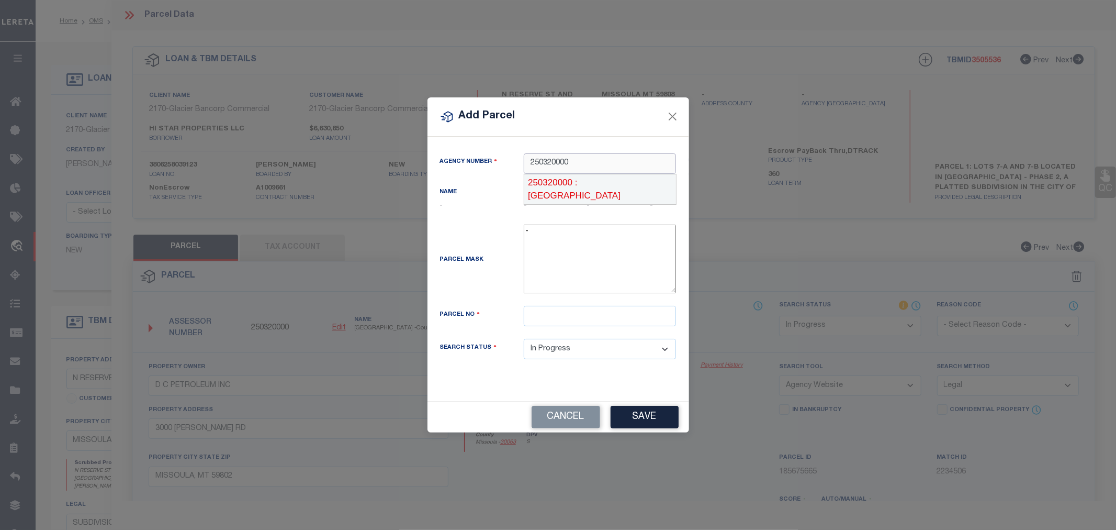
click at [566, 181] on div "250320000 : MISSOULA COUNTY" at bounding box center [599, 189] width 151 height 30
type input "250320000"
click at [556, 326] on input "text" at bounding box center [600, 316] width 152 height 20
paste input "0003475405"
type input "0003475405"
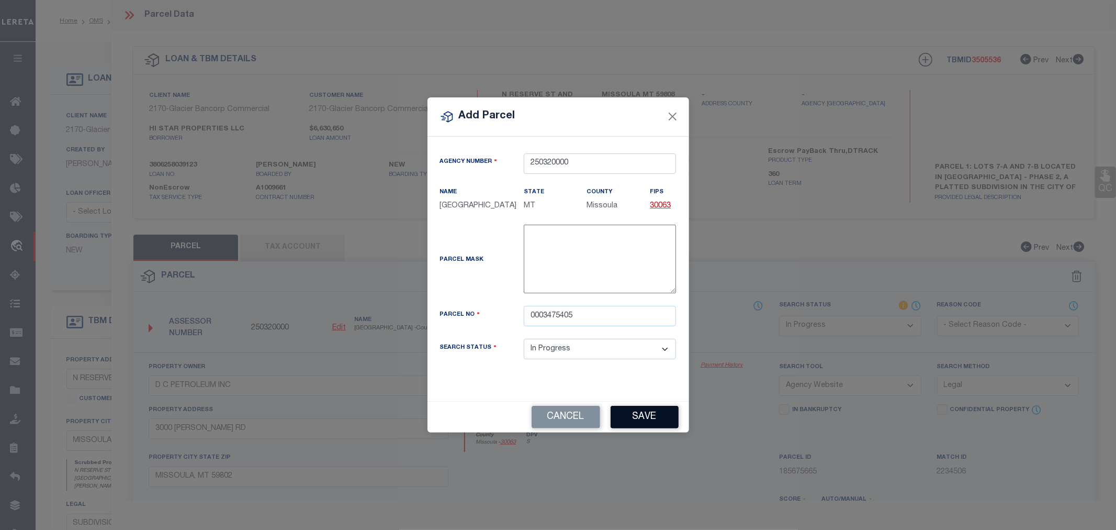
click at [653, 420] on button "Save" at bounding box center [645, 417] width 68 height 23
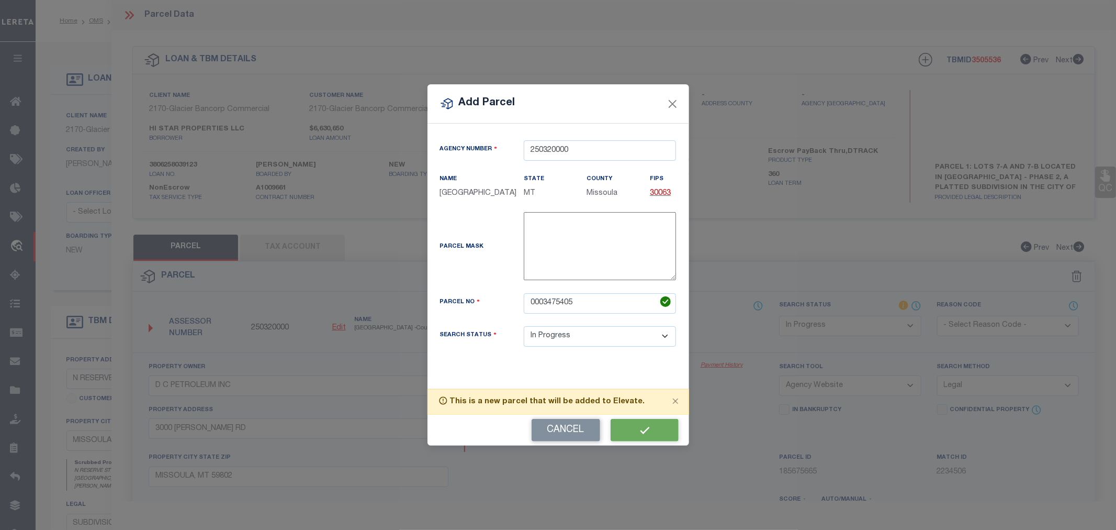
select select "IP"
select select
checkbox input "false"
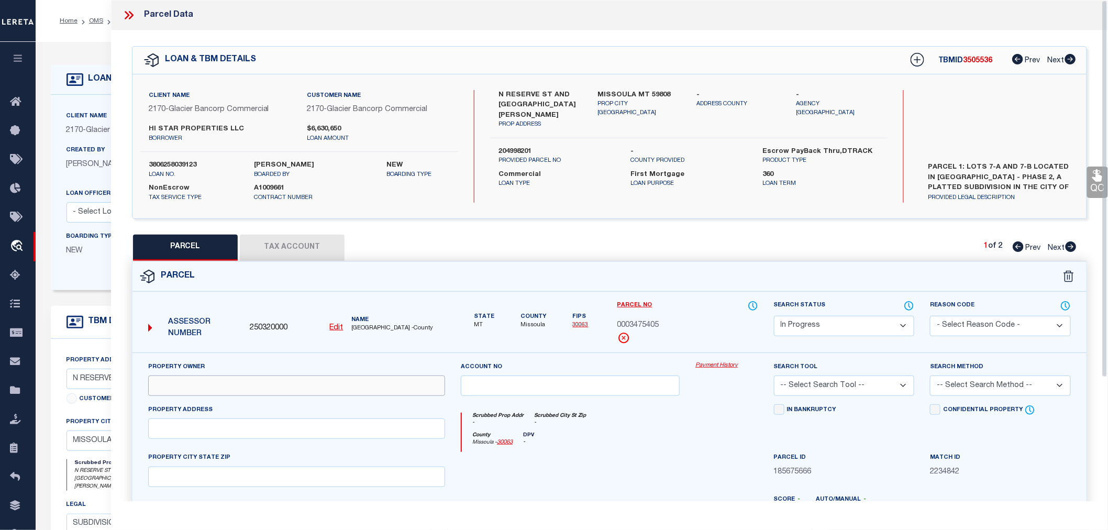
click at [171, 381] on input "text" at bounding box center [296, 385] width 297 height 20
paste input "HARRIER RESERVE INVESTMENTS LLC"
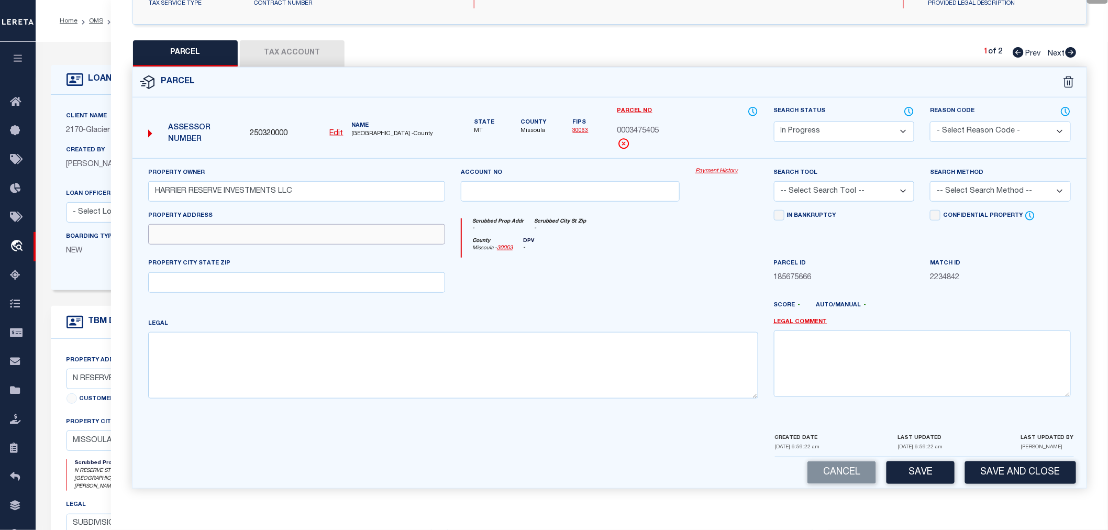
click at [207, 239] on input "text" at bounding box center [296, 234] width 297 height 20
paste input "5318 W HARRIER, MISSOULA, MT 59802"
drag, startPoint x: 221, startPoint y: 236, endPoint x: 356, endPoint y: 233, distance: 134.5
click at [356, 233] on input "5318 W HARRIER, MISSOULA, MT 59802" at bounding box center [296, 234] width 297 height 20
click at [213, 286] on input "text" at bounding box center [296, 282] width 297 height 20
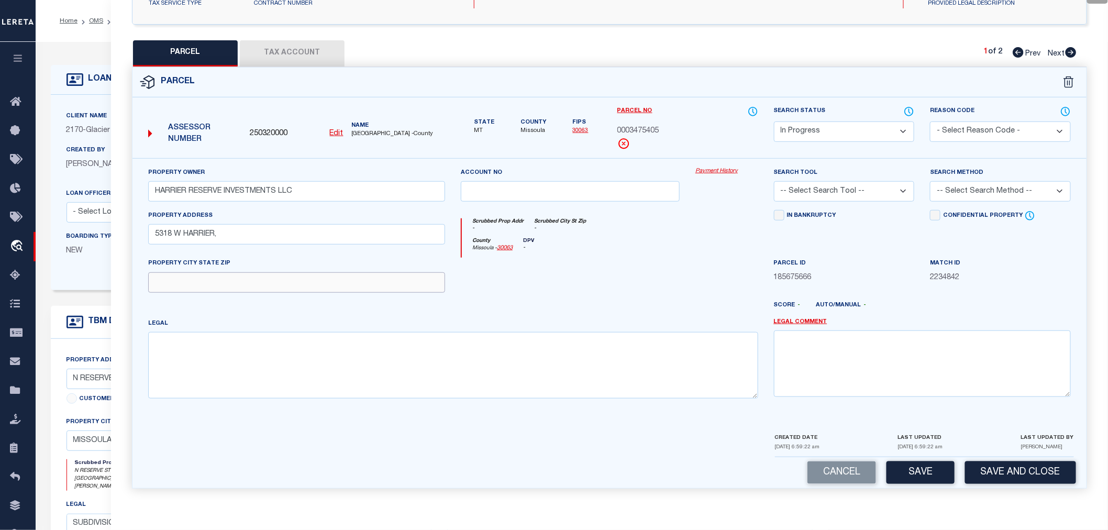
paste input "MISSOULA, MT 59802"
click at [228, 241] on input "5318 W HARRIER," at bounding box center [296, 234] width 297 height 20
click at [185, 351] on textarea at bounding box center [453, 365] width 610 height 66
paste textarea "MISSOULA DEVELOPMENT PARK - PHASE 2, S01, T13 N, R20 W, BLOCK 9, Lot 7A - 7B"
click at [820, 193] on select "-- Select Search Tool -- 3rd Party Website Agency File Agency Website ATLS CNV-…" at bounding box center [844, 191] width 141 height 20
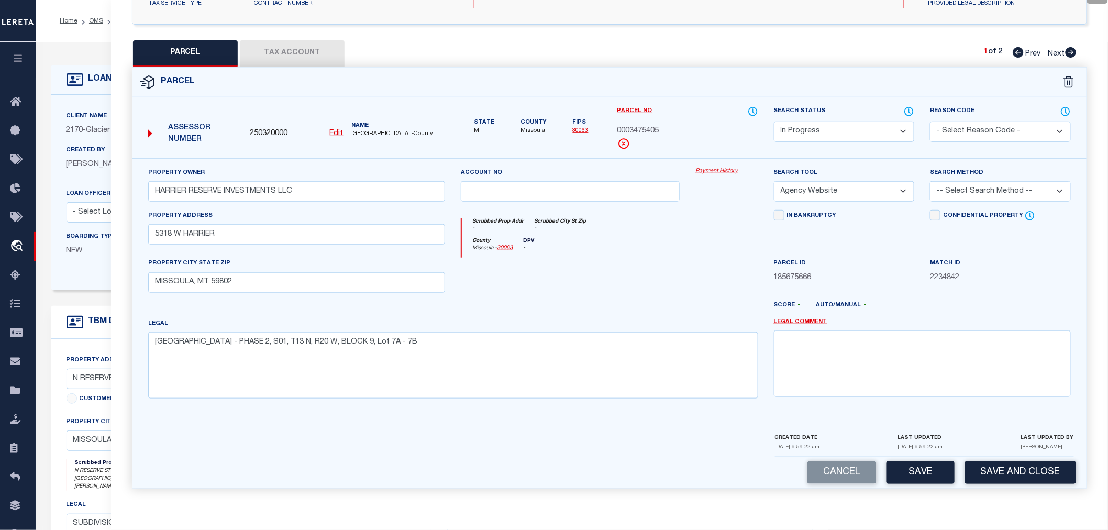
click at [774, 181] on select "-- Select Search Tool -- 3rd Party Website Agency File Agency Website ATLS CNV-…" at bounding box center [844, 191] width 141 height 20
click at [953, 188] on select "-- Select Search Method -- Property Address Legal Liability Info Provided" at bounding box center [1000, 191] width 141 height 20
click at [930, 181] on select "-- Select Search Method -- Property Address Legal Liability Info Provided" at bounding box center [1000, 191] width 141 height 20
click at [933, 469] on button "Save" at bounding box center [920, 472] width 68 height 23
click at [297, 51] on button "Tax Account" at bounding box center [292, 53] width 105 height 26
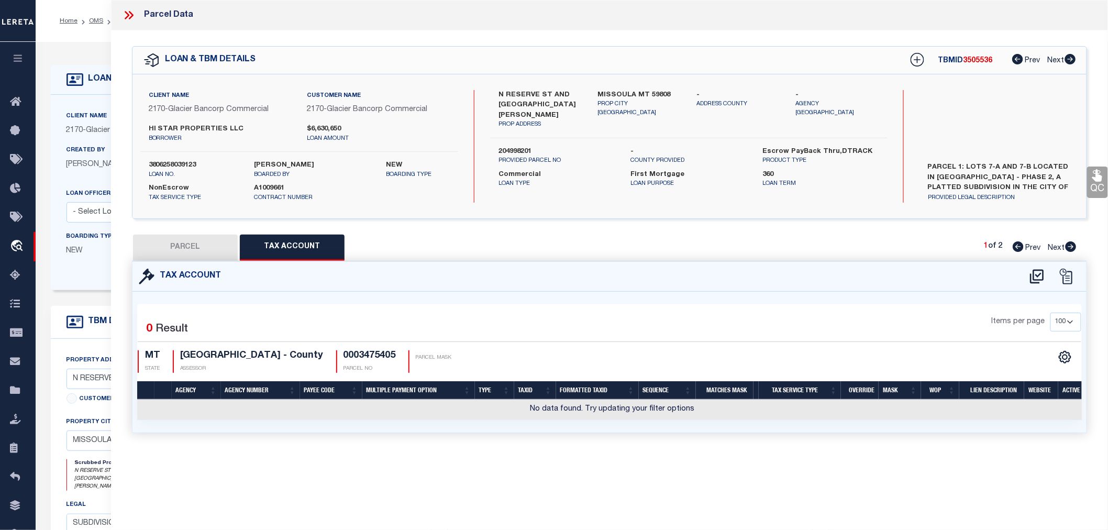
scroll to position [0, 0]
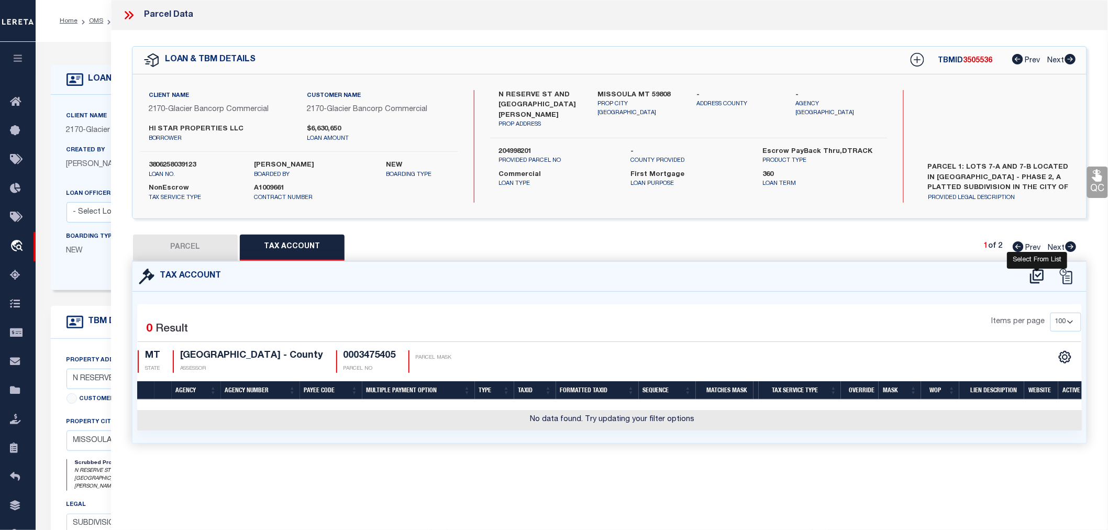
click at [1032, 273] on icon at bounding box center [1036, 276] width 17 height 17
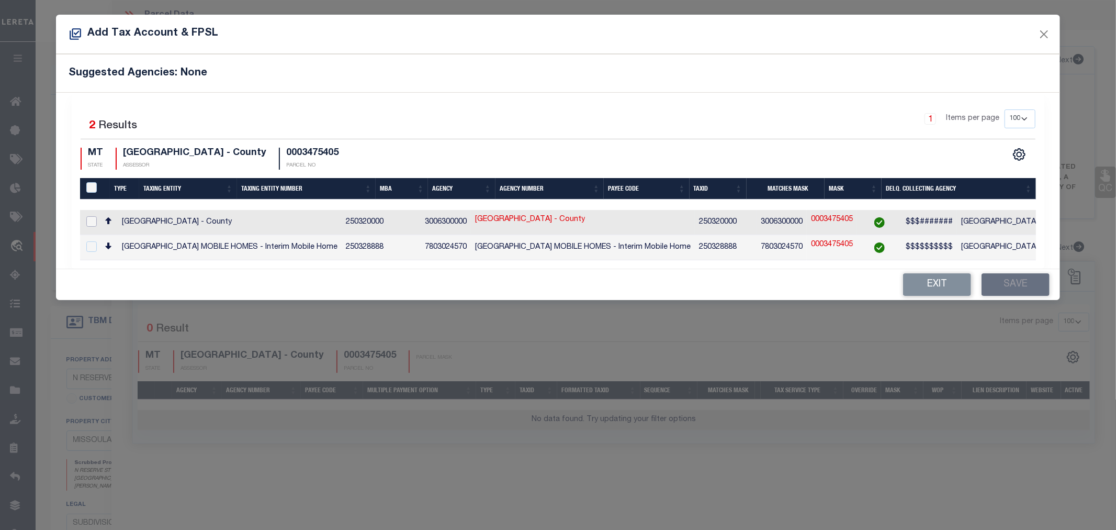
click at [87, 223] on input "checkbox" at bounding box center [91, 221] width 10 height 10
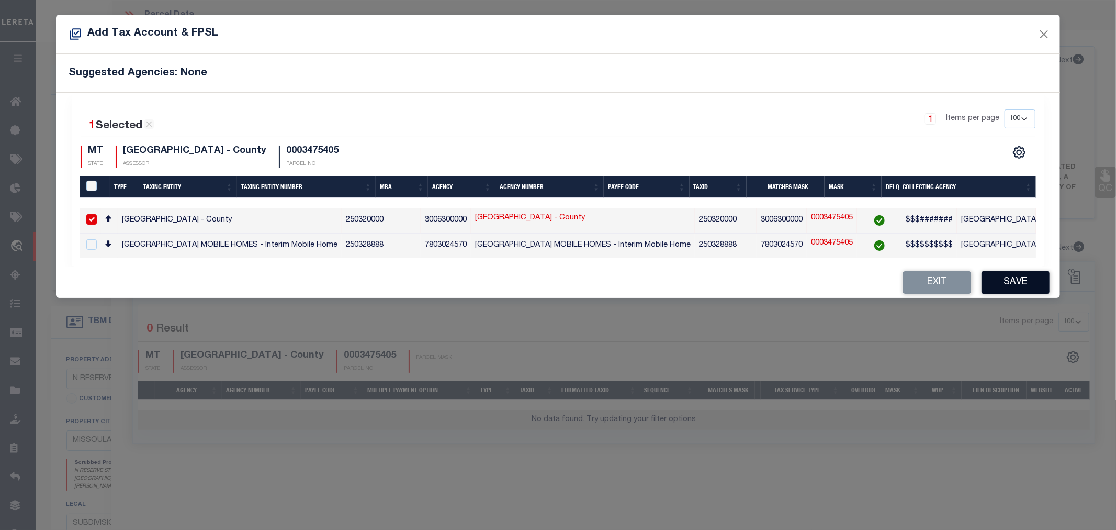
click at [1019, 284] on button "Save" at bounding box center [1016, 282] width 68 height 23
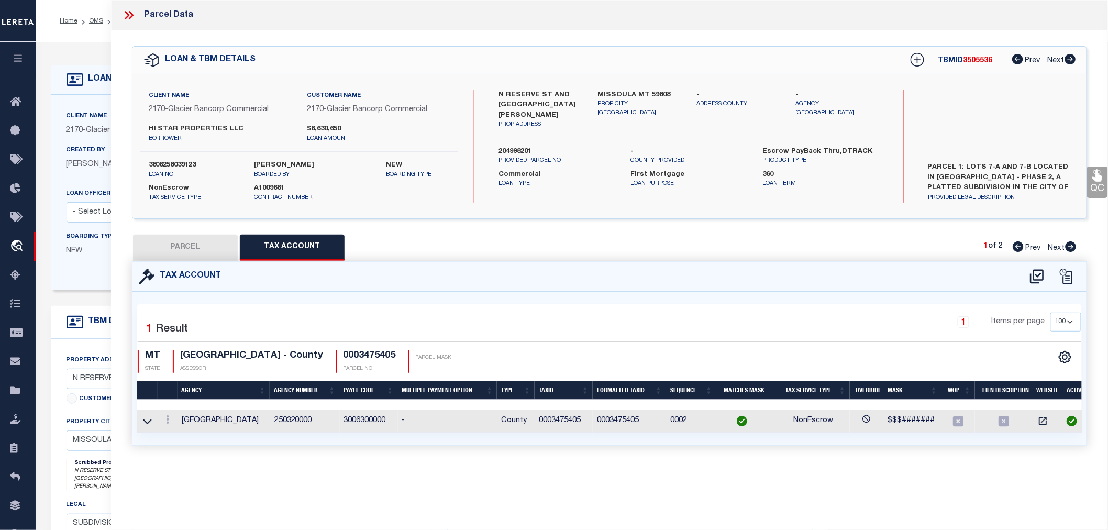
click at [184, 243] on button "PARCEL" at bounding box center [185, 247] width 105 height 26
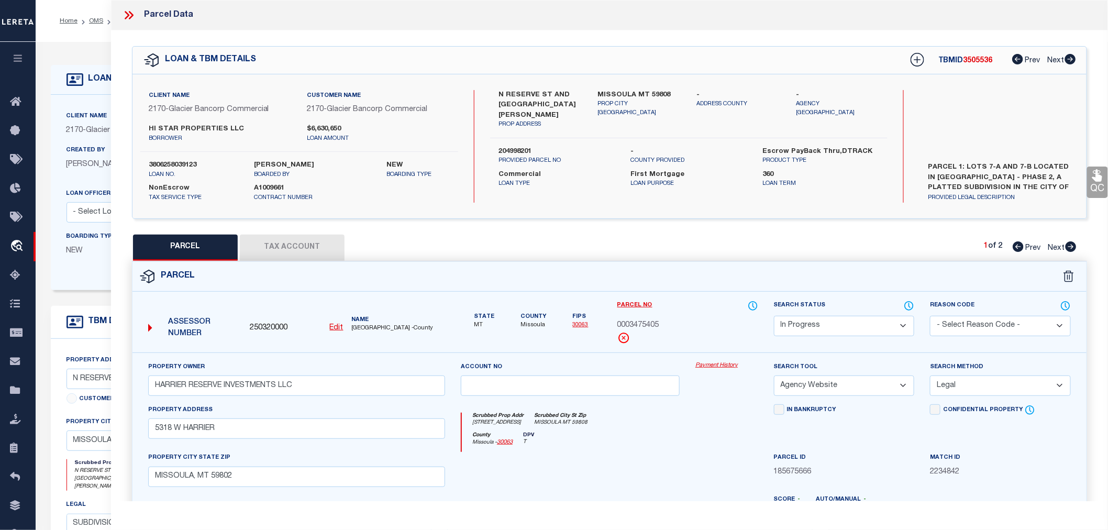
click at [792, 325] on select "Automated Search Bad Parcel Complete Duplicate Parcel High Dollar Reporting In …" at bounding box center [844, 326] width 141 height 20
click at [774, 316] on select "Automated Search Bad Parcel Complete Duplicate Parcel High Dollar Reporting In …" at bounding box center [844, 326] width 141 height 20
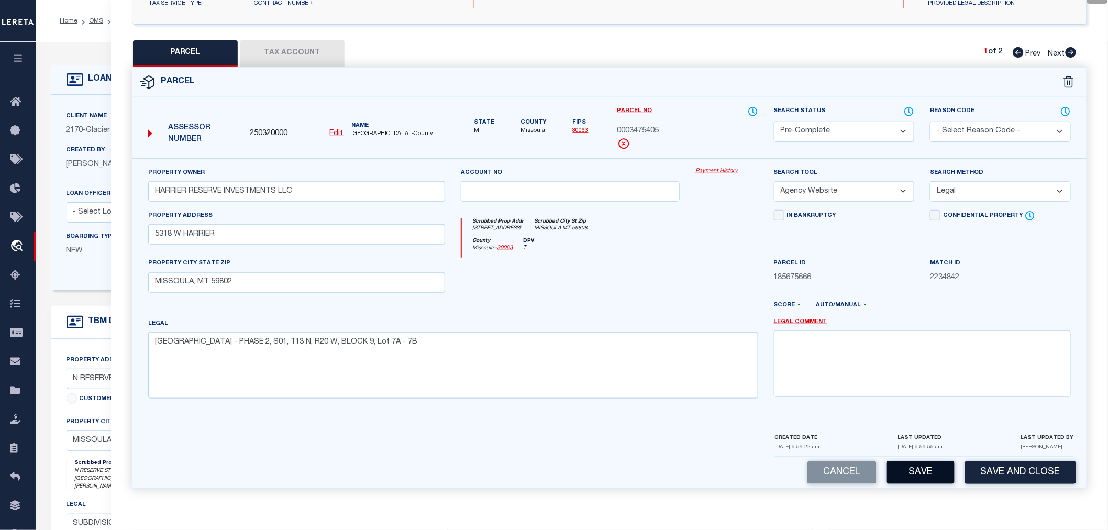
click at [917, 470] on button "Save" at bounding box center [920, 472] width 68 height 23
click at [1069, 54] on icon at bounding box center [1070, 52] width 11 height 10
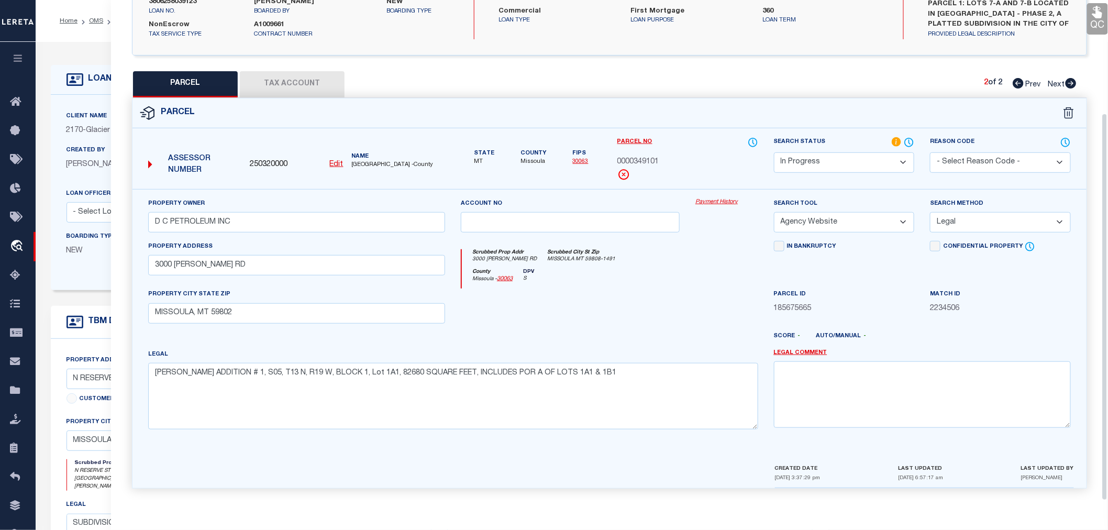
scroll to position [163, 0]
click at [845, 164] on select "Automated Search Bad Parcel Complete Duplicate Parcel High Dollar Reporting In …" at bounding box center [844, 162] width 141 height 20
click at [774, 152] on select "Automated Search Bad Parcel Complete Duplicate Parcel High Dollar Reporting In …" at bounding box center [844, 162] width 141 height 20
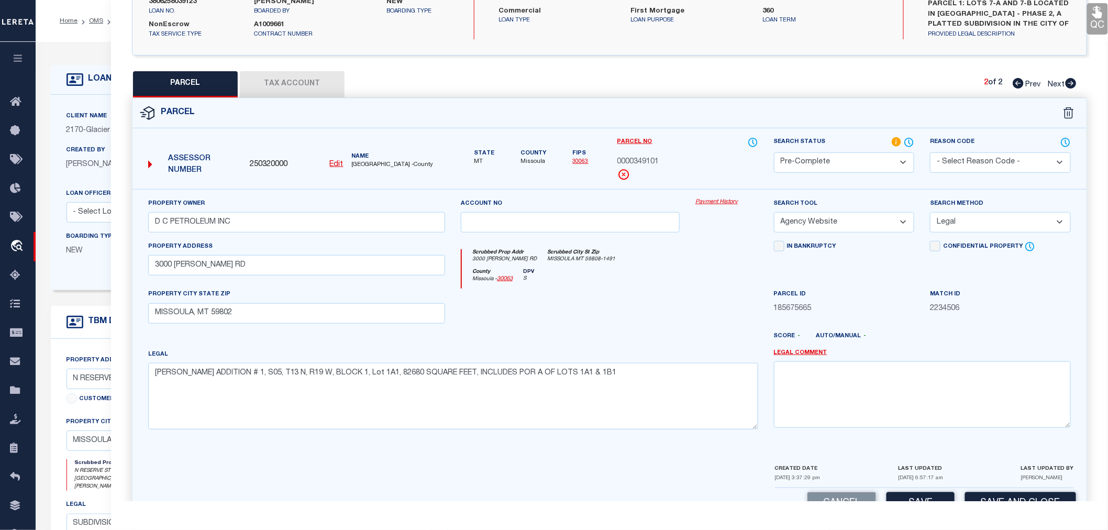
scroll to position [194, 0]
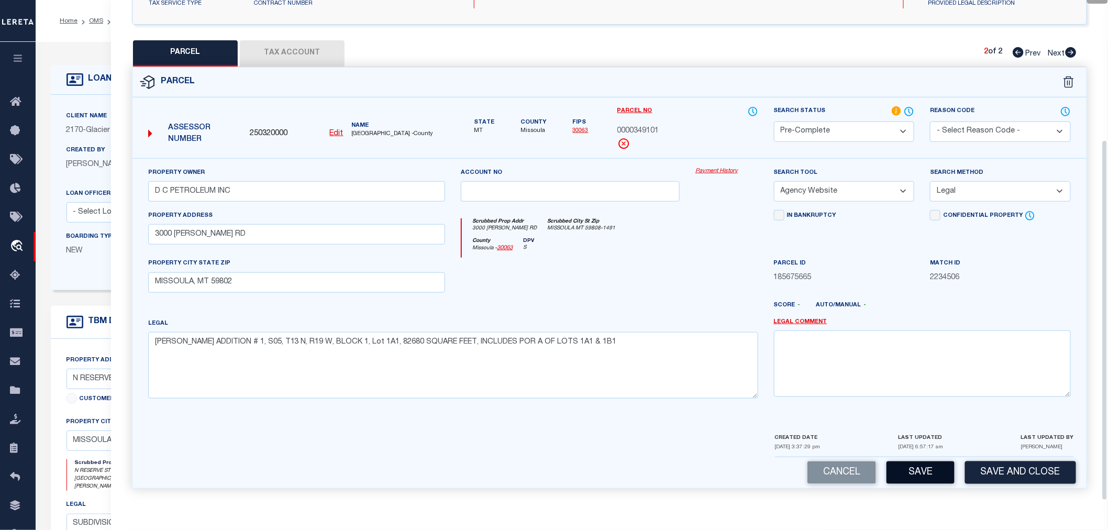
click at [911, 470] on button "Save" at bounding box center [920, 472] width 68 height 23
click at [914, 472] on button "Save" at bounding box center [920, 472] width 68 height 23
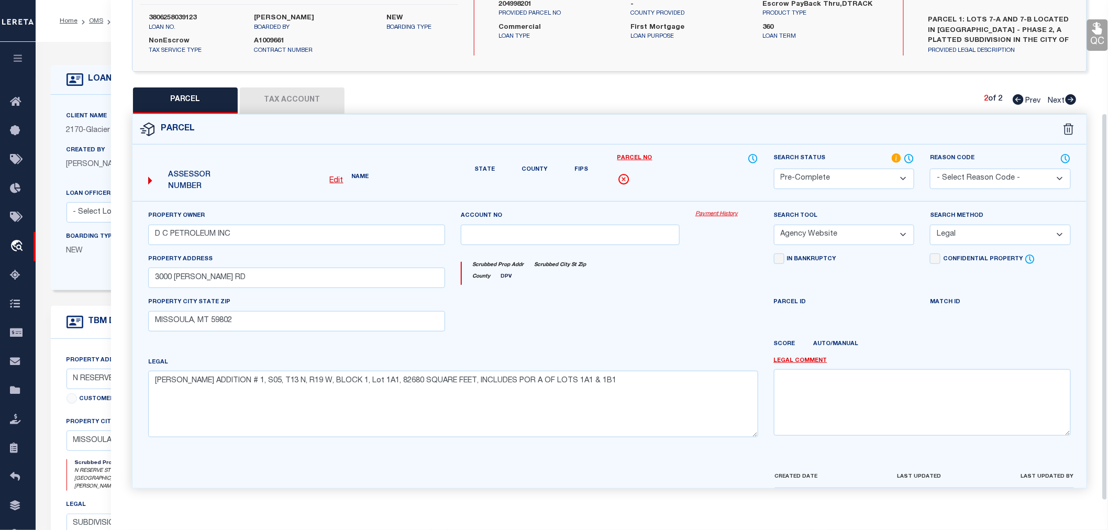
scroll to position [163, 0]
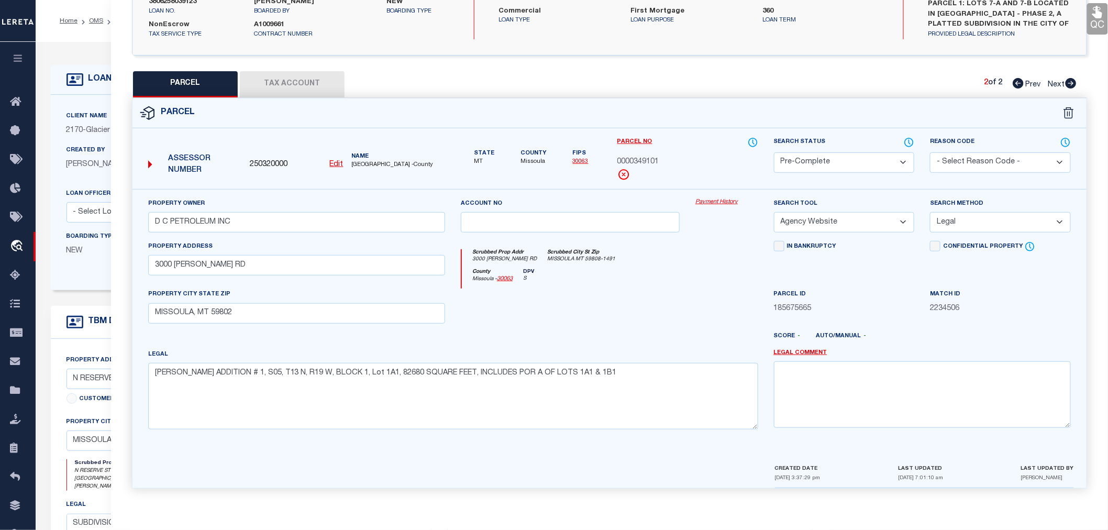
click at [1016, 80] on icon at bounding box center [1017, 83] width 11 height 10
click at [1069, 82] on icon at bounding box center [1070, 83] width 11 height 10
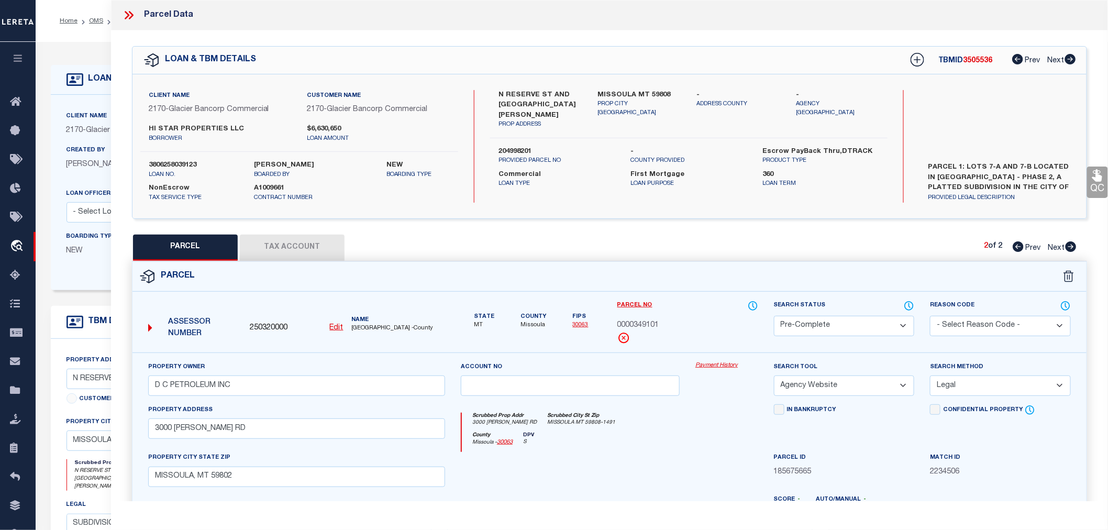
click at [184, 164] on label "3806258039123" at bounding box center [194, 165] width 90 height 10
copy label "3806258039123"
click at [632, 325] on span "0000349101" at bounding box center [638, 326] width 42 height 12
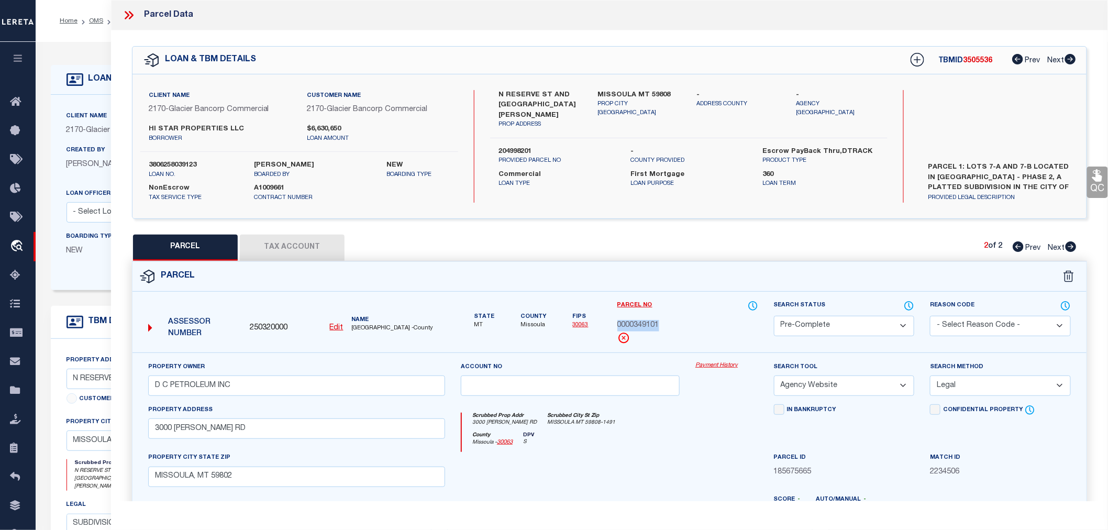
copy span "0000349101"
click at [1019, 247] on icon at bounding box center [1017, 246] width 11 height 10
click at [642, 327] on span "0003475405" at bounding box center [638, 326] width 42 height 12
copy span "0003475405"
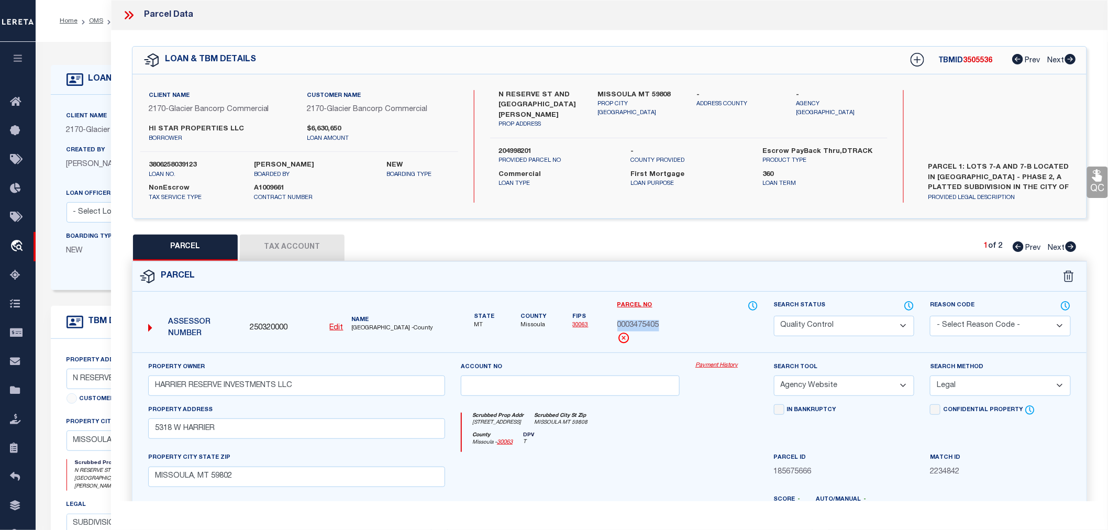
click at [1068, 244] on icon at bounding box center [1070, 246] width 11 height 10
click at [688, 327] on div "0000349101" at bounding box center [687, 326] width 141 height 12
click at [131, 16] on icon at bounding box center [131, 15] width 5 height 8
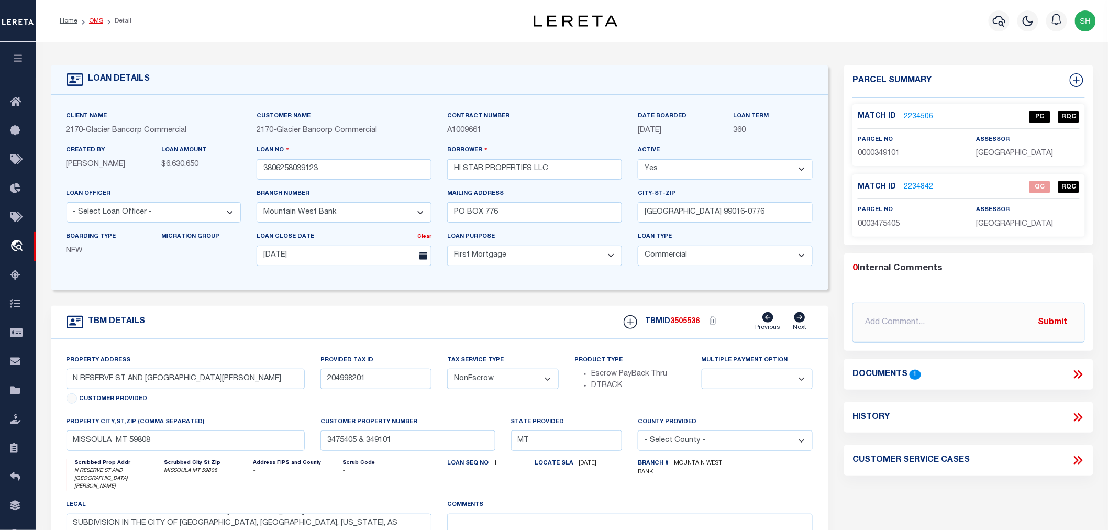
click at [93, 23] on link "OMS" at bounding box center [96, 21] width 14 height 6
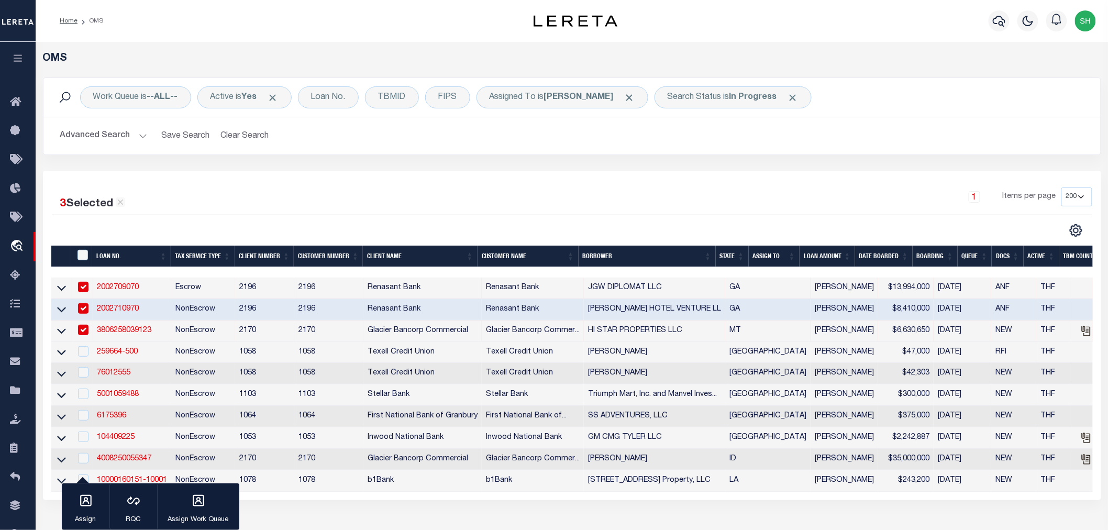
scroll to position [58, 0]
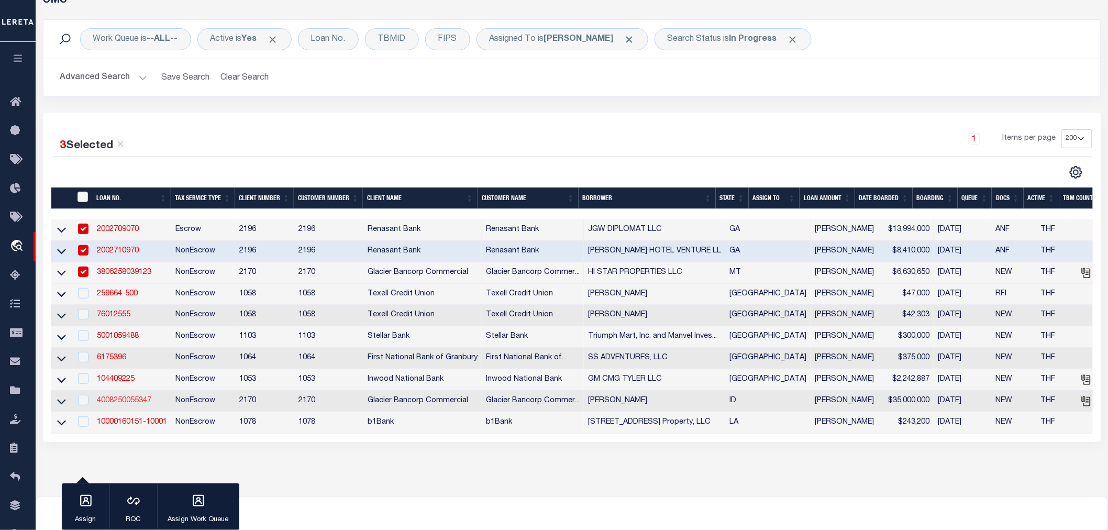
click at [123, 404] on link "4008250055347" at bounding box center [124, 400] width 54 height 7
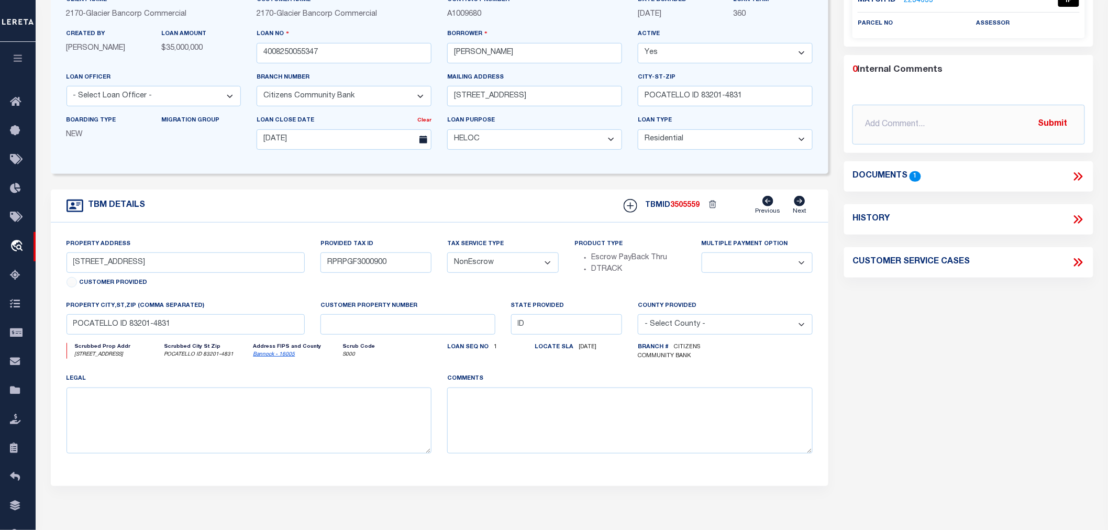
scroll to position [232, 0]
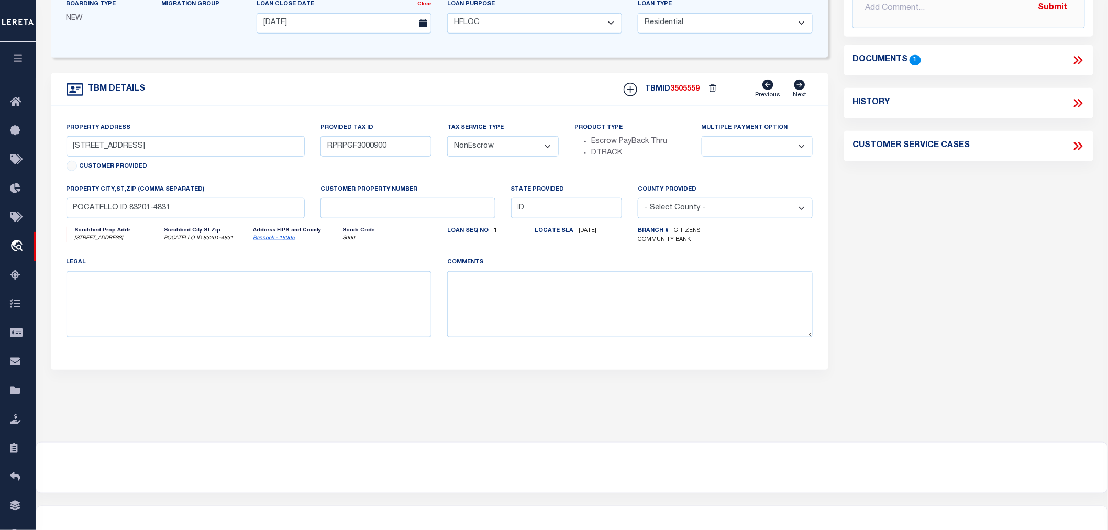
click at [1079, 58] on icon at bounding box center [1078, 60] width 14 height 14
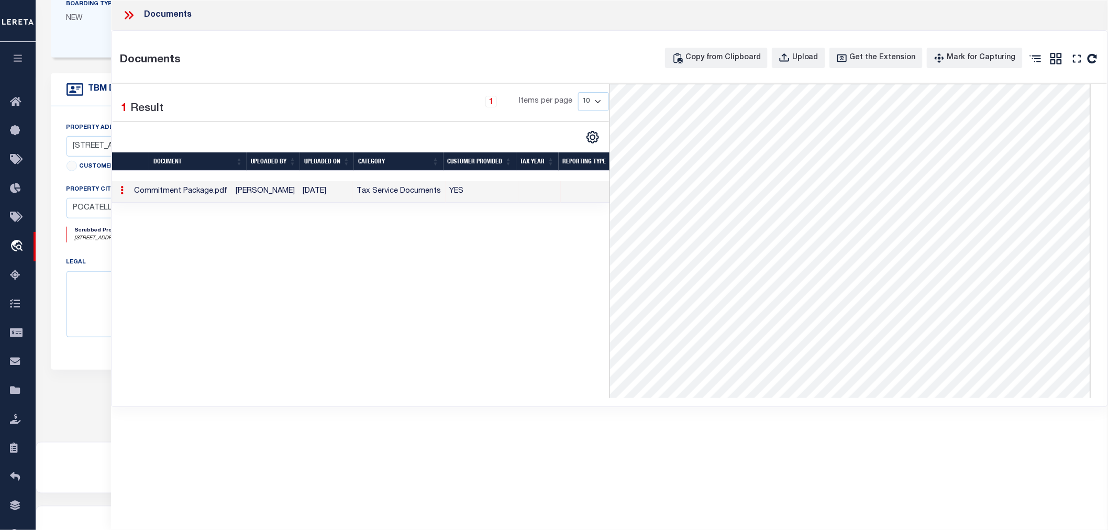
click at [128, 16] on icon at bounding box center [127, 15] width 5 height 8
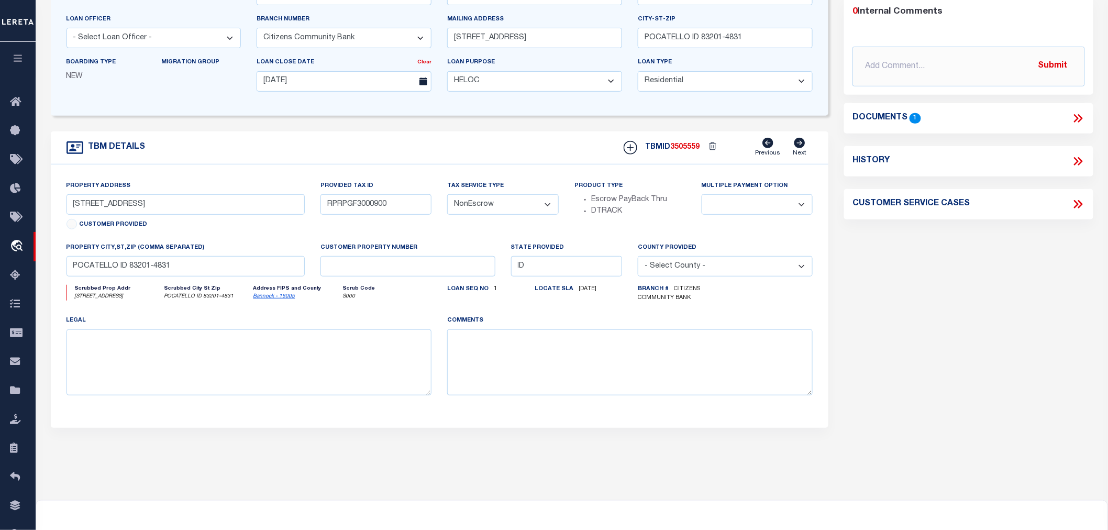
scroll to position [58, 0]
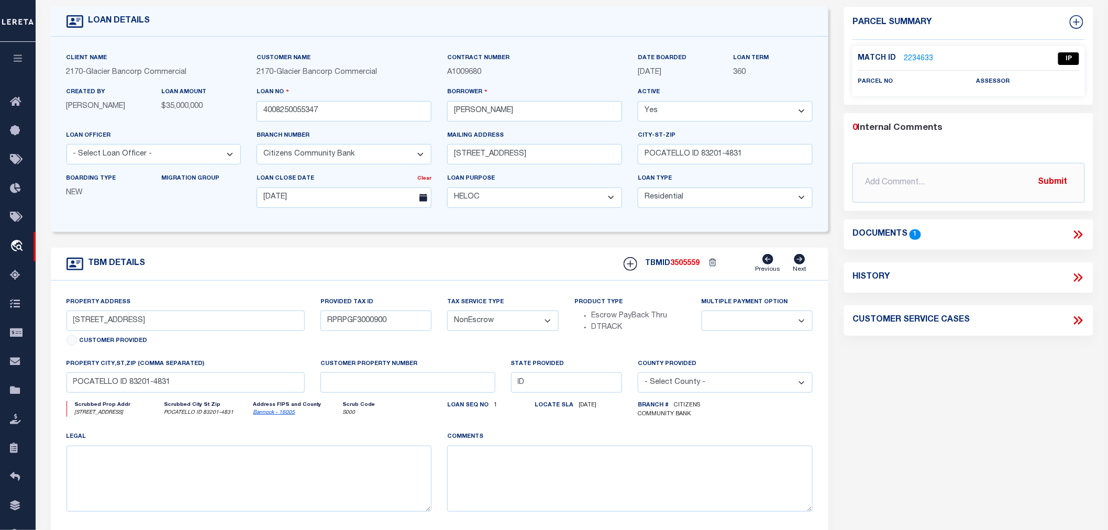
click at [906, 59] on link "2234633" at bounding box center [917, 58] width 29 height 11
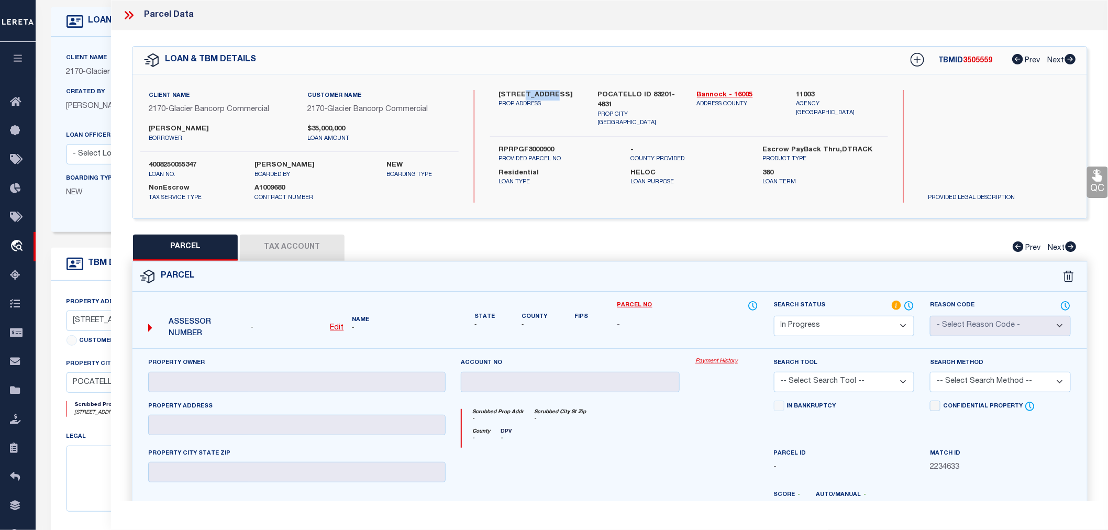
drag, startPoint x: 518, startPoint y: 93, endPoint x: 550, endPoint y: 92, distance: 32.0
click at [550, 92] on label "2363 DUSK VIEW CT" at bounding box center [539, 95] width 83 height 10
drag, startPoint x: 516, startPoint y: 92, endPoint x: 551, endPoint y: 92, distance: 35.1
click at [551, 92] on label "2363 DUSK VIEW CT" at bounding box center [539, 95] width 83 height 10
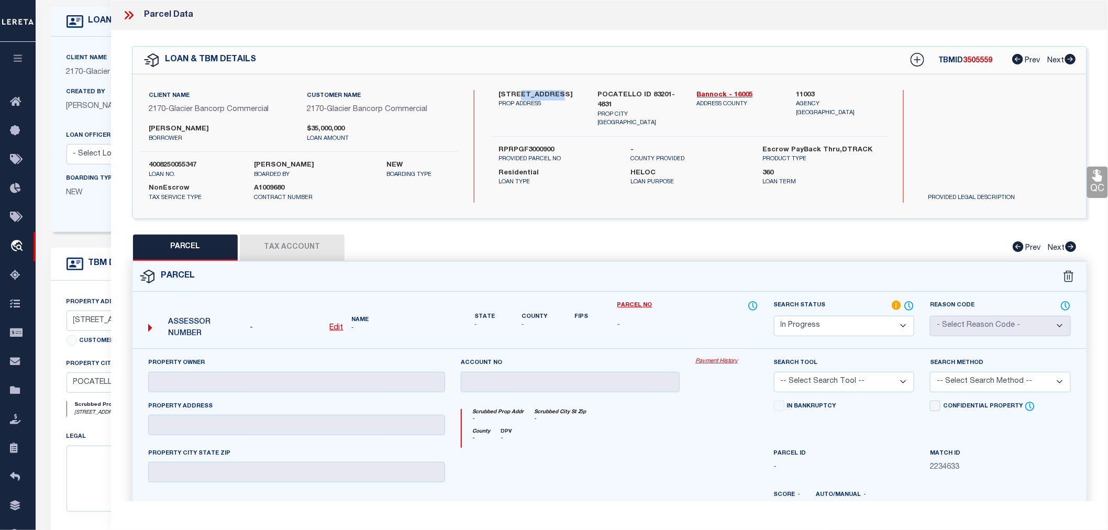
copy label "DUSK VIEW"
click at [807, 93] on label "11003" at bounding box center [837, 95] width 83 height 10
copy label "11003"
click at [336, 326] on u "Edit" at bounding box center [337, 327] width 14 height 7
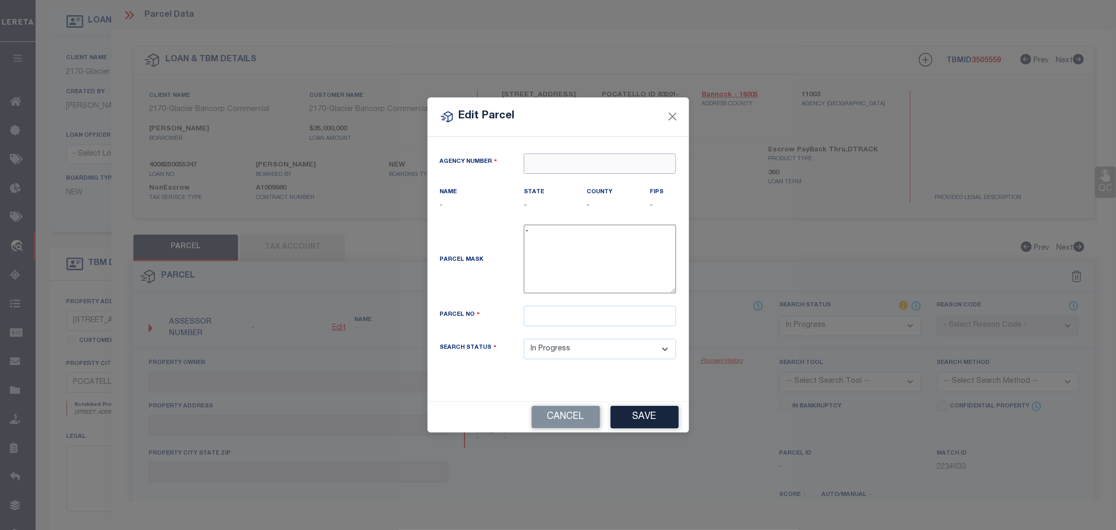
click at [538, 161] on input "text" at bounding box center [600, 163] width 152 height 20
paste input "11003"
click at [572, 176] on div "110030000 : BANNOCK COUNTY" at bounding box center [599, 189] width 151 height 30
click at [536, 321] on input "text" at bounding box center [600, 316] width 152 height 20
paste input "RPRPGF3000900"
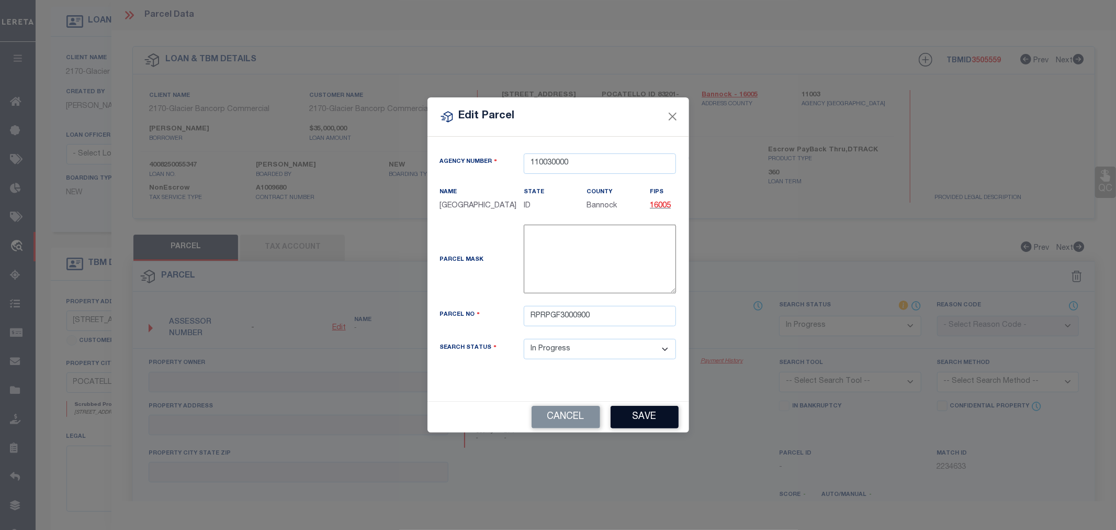
click at [644, 422] on button "Save" at bounding box center [645, 417] width 68 height 23
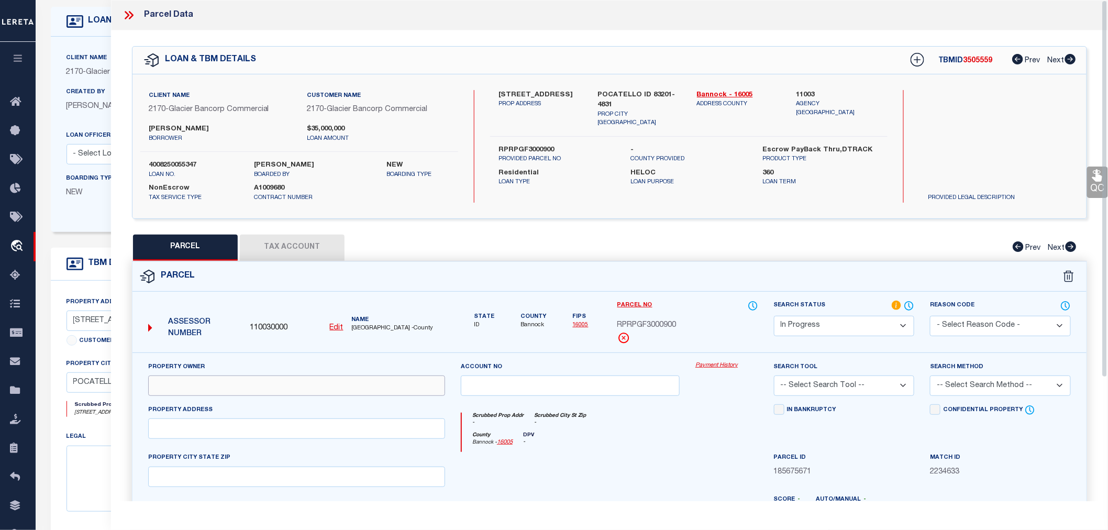
click at [253, 390] on input "text" at bounding box center [296, 385] width 297 height 20
paste input "KIRKHAM, BRIAN K"
click at [176, 432] on input "text" at bounding box center [296, 428] width 297 height 20
paste input "2363 DUSK VIEW CT"
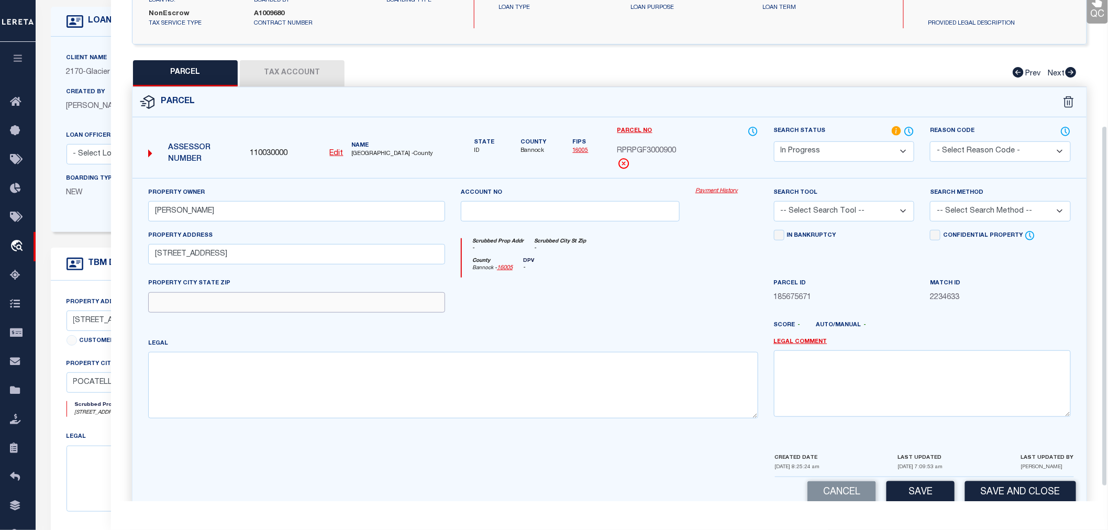
click at [217, 305] on input "text" at bounding box center [296, 302] width 297 height 20
paste input "POCATELLO, ID 83201"
click at [183, 367] on textarea at bounding box center [453, 385] width 610 height 66
paste textarea "S7-T6S-R35E LOT 6 0.24 AC BLOCK 2 GREENFIELD MEADOWS DIV 3"
click at [829, 212] on select "-- Select Search Tool -- 3rd Party Website Agency File Agency Website ATLS CNV-…" at bounding box center [844, 211] width 141 height 20
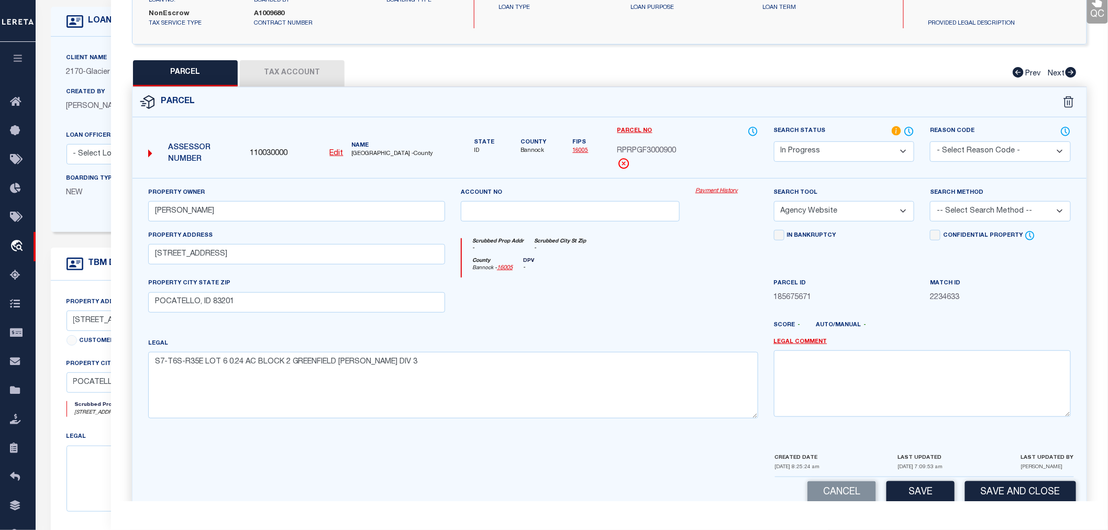
click at [774, 201] on select "-- Select Search Tool -- 3rd Party Website Agency File Agency Website ATLS CNV-…" at bounding box center [844, 211] width 141 height 20
click at [959, 210] on select "-- Select Search Method -- Property Address Legal Liability Info Provided" at bounding box center [1000, 211] width 141 height 20
click at [930, 201] on select "-- Select Search Method -- Property Address Legal Liability Info Provided" at bounding box center [1000, 211] width 141 height 20
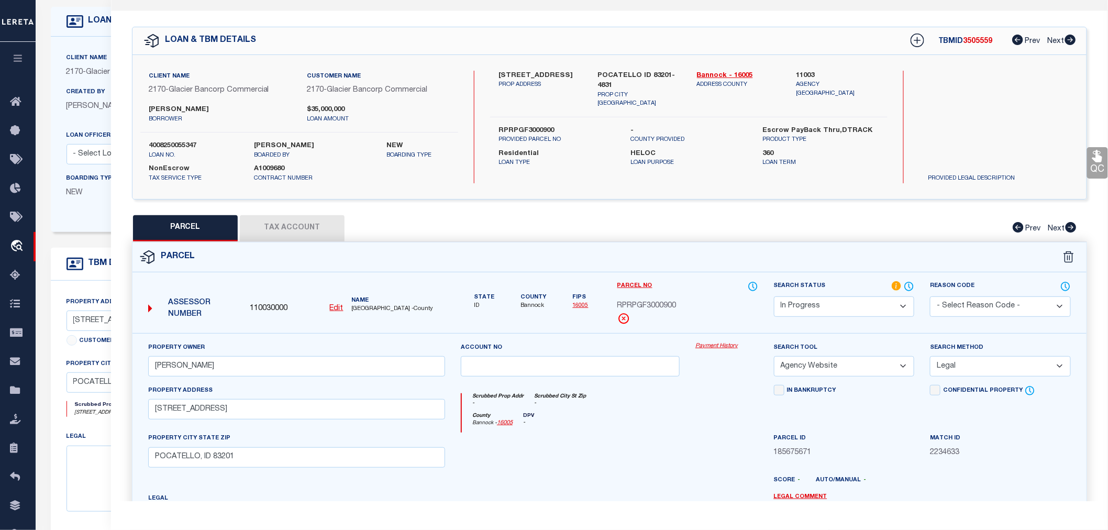
scroll to position [194, 0]
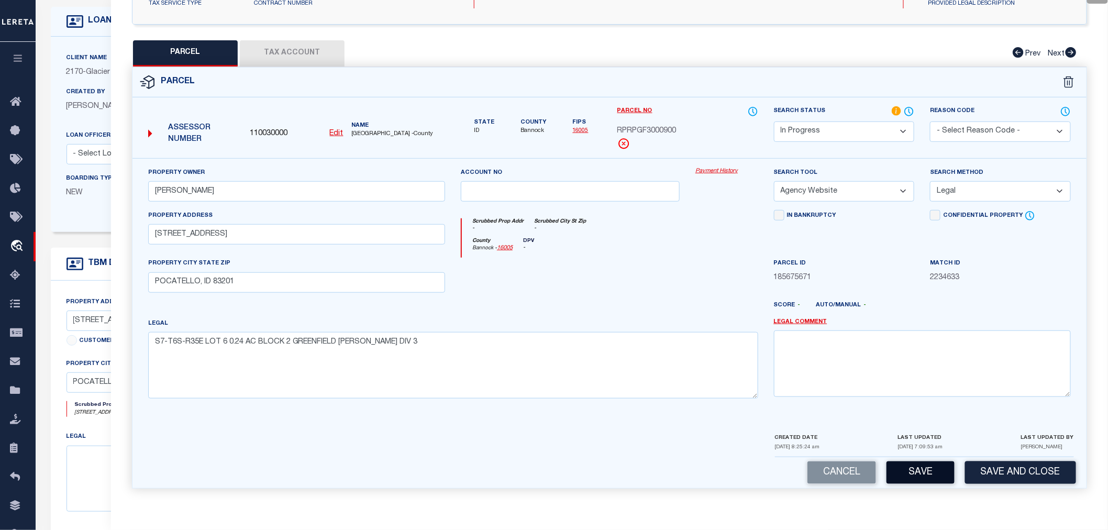
click at [915, 474] on button "Save" at bounding box center [920, 472] width 68 height 23
click at [309, 48] on button "Tax Account" at bounding box center [292, 53] width 105 height 26
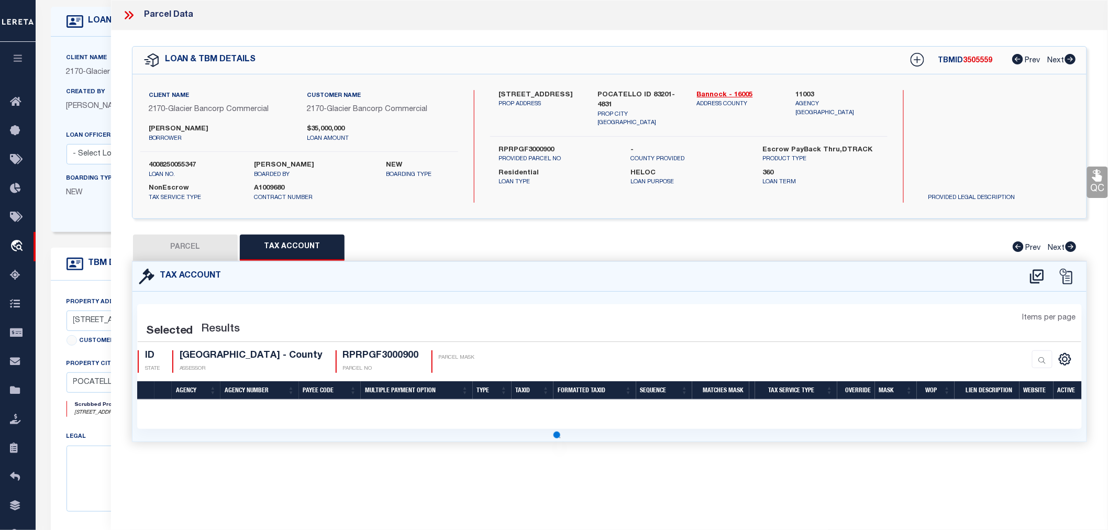
scroll to position [0, 0]
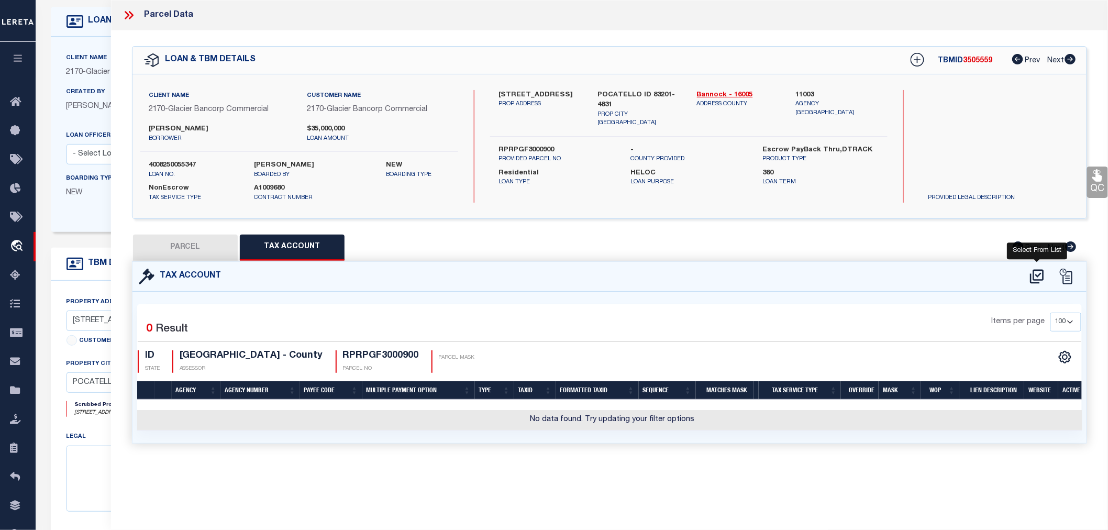
click at [1035, 275] on icon at bounding box center [1036, 276] width 17 height 17
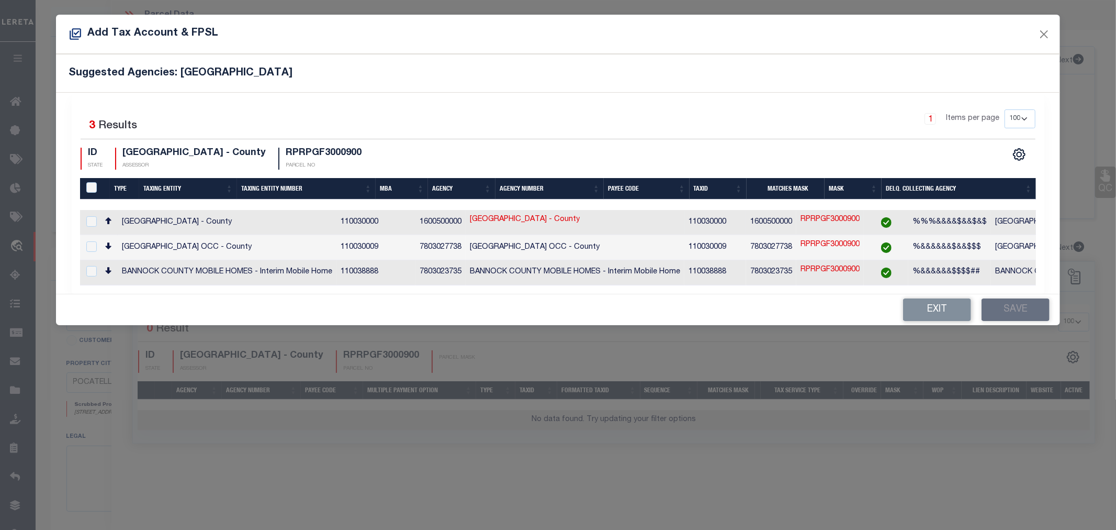
click at [85, 222] on div at bounding box center [90, 222] width 13 height 12
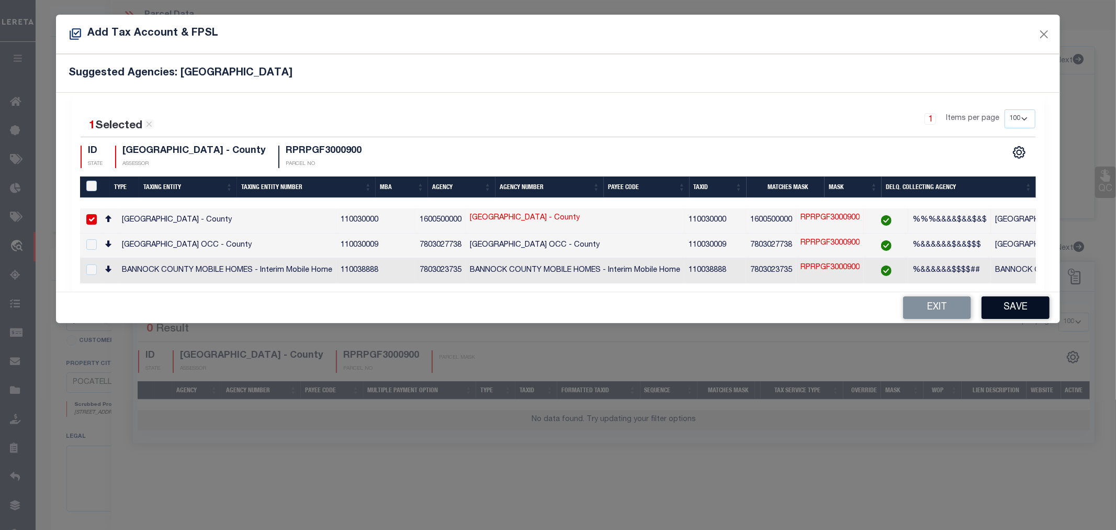
click at [1026, 311] on button "Save" at bounding box center [1016, 307] width 68 height 23
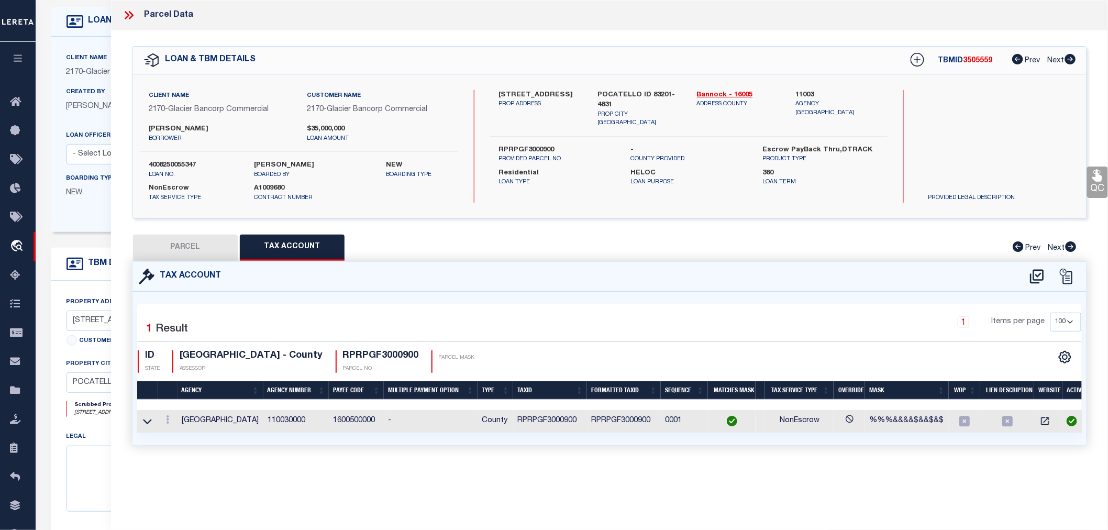
click at [197, 244] on button "PARCEL" at bounding box center [185, 247] width 105 height 26
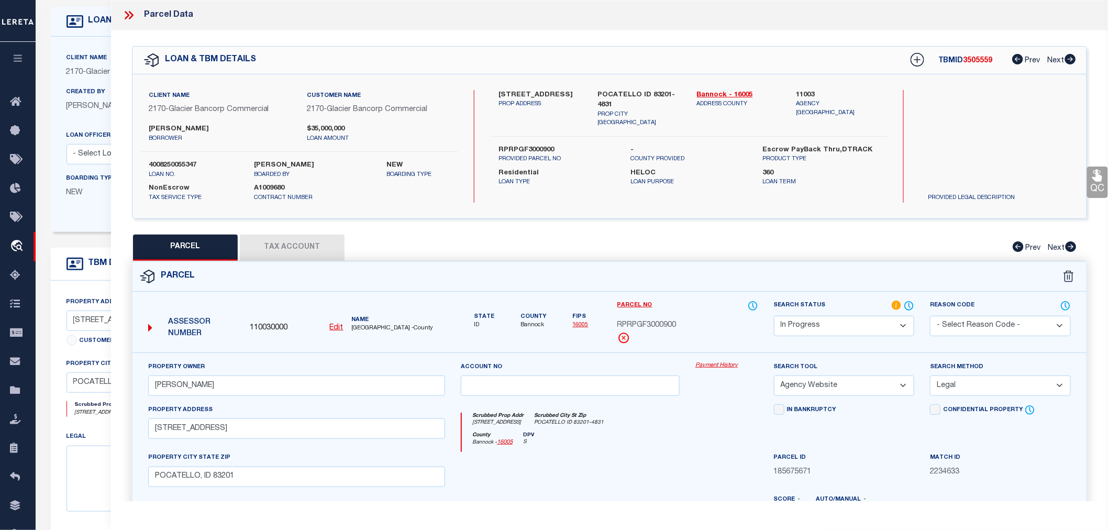
click at [799, 327] on select "Automated Search Bad Parcel Complete Duplicate Parcel High Dollar Reporting In …" at bounding box center [844, 326] width 141 height 20
click at [774, 316] on select "Automated Search Bad Parcel Complete Duplicate Parcel High Dollar Reporting In …" at bounding box center [844, 326] width 141 height 20
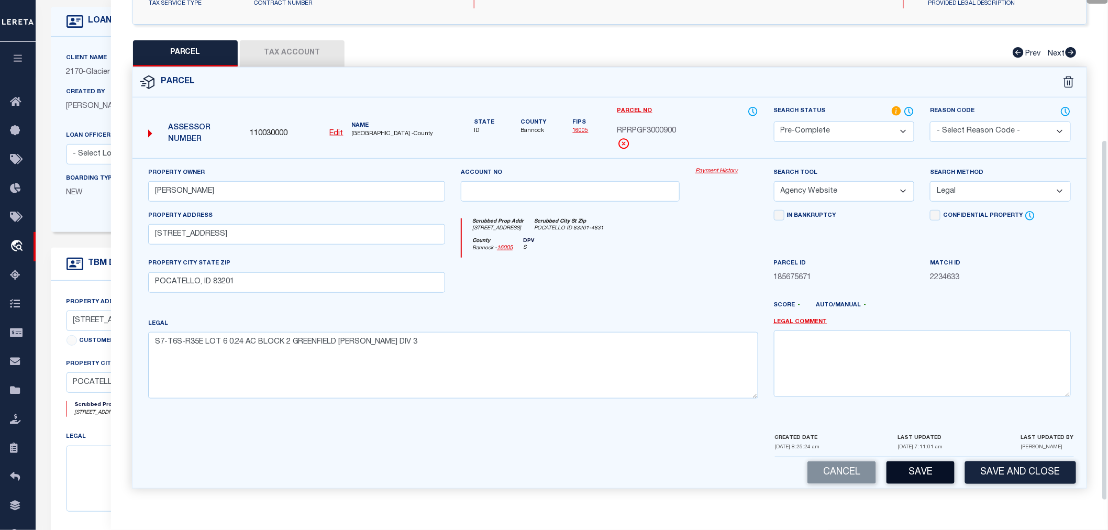
click at [931, 467] on button "Save" at bounding box center [920, 472] width 68 height 23
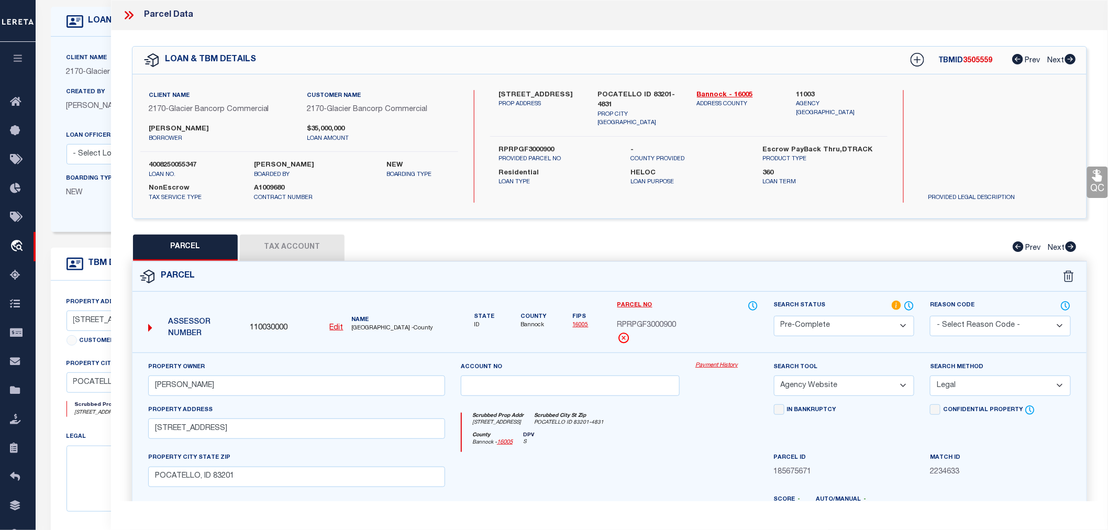
click at [169, 163] on label "4008250055347" at bounding box center [194, 165] width 90 height 10
copy label "4008250055347"
click at [663, 323] on span "RPRPGF3000900" at bounding box center [646, 326] width 59 height 12
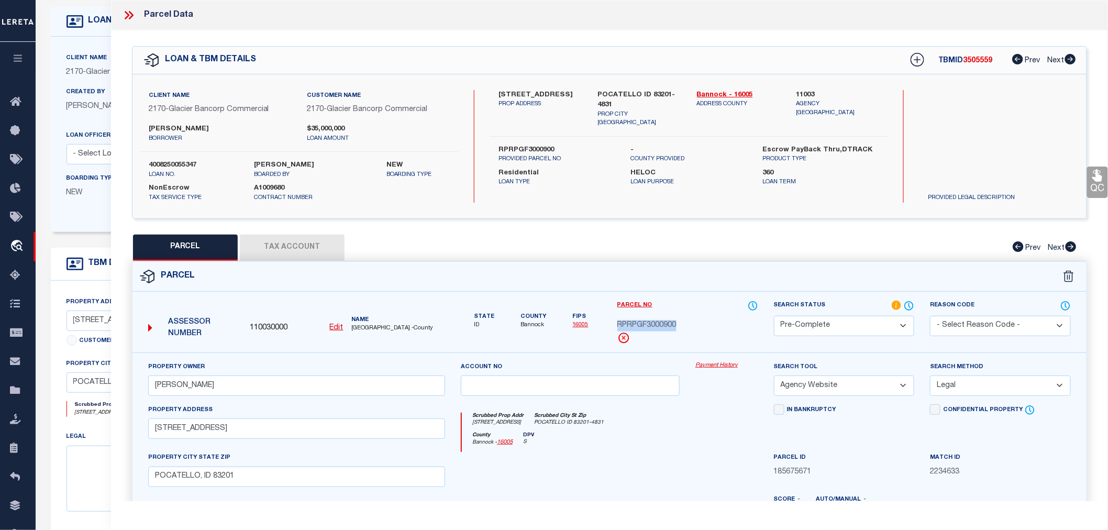
copy span "RPRPGF3000900"
click at [643, 428] on div "Scrubbed Prop Addr 2363 DUSK VIEW CT Scrubbed City St Zip POCATELLO ID 83201-48…" at bounding box center [610, 421] width 296 height 19
click at [129, 14] on icon at bounding box center [129, 15] width 14 height 14
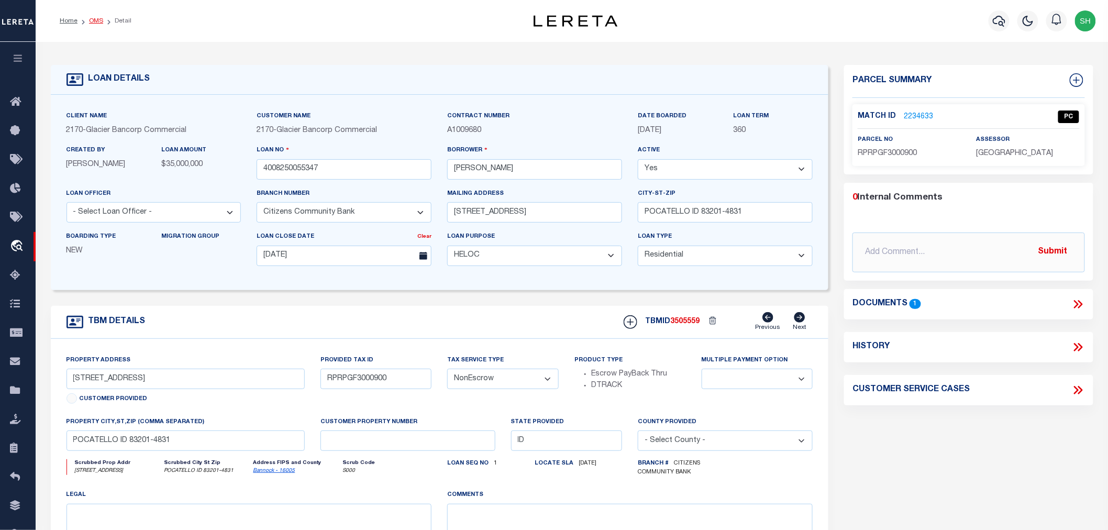
click at [100, 19] on link "OMS" at bounding box center [96, 21] width 14 height 6
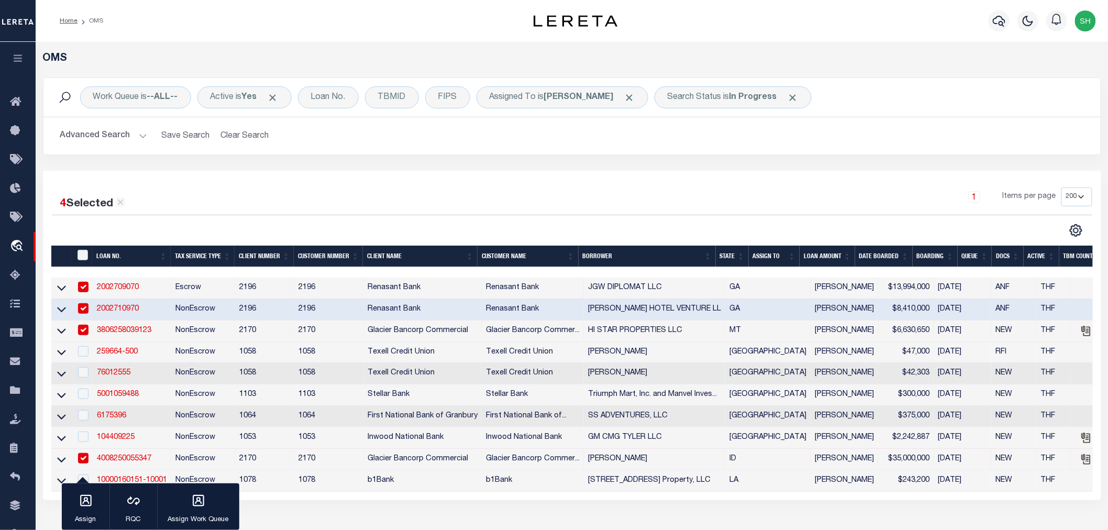
scroll to position [116, 0]
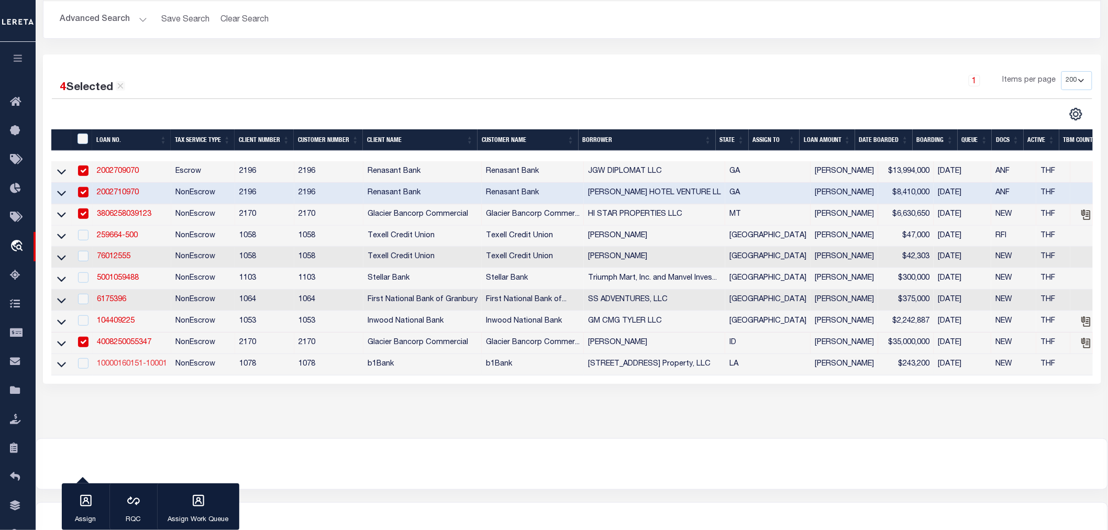
click at [129, 367] on link "10000160151-10001" at bounding box center [132, 363] width 70 height 7
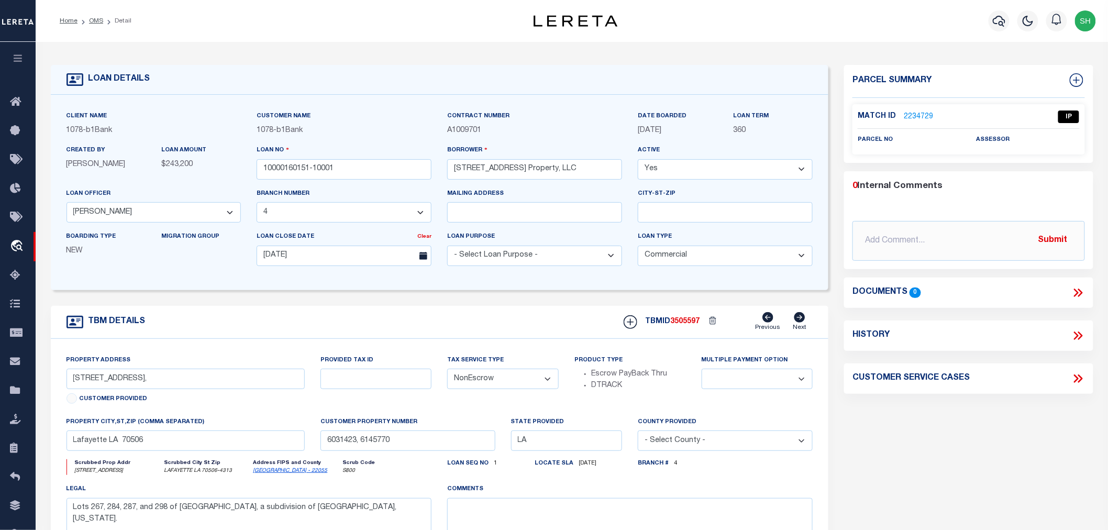
click at [920, 113] on link "2234729" at bounding box center [917, 116] width 29 height 11
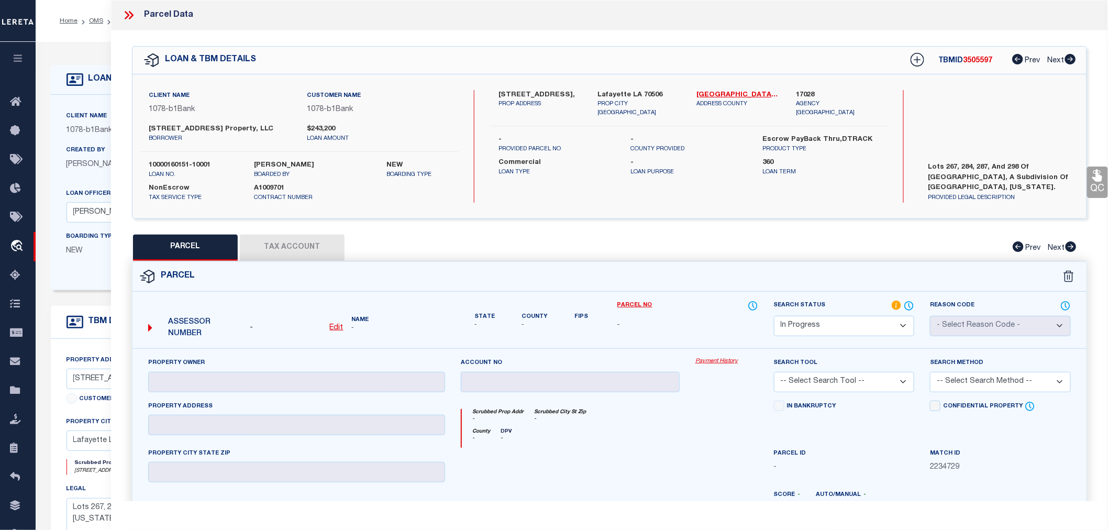
drag, startPoint x: 496, startPoint y: 91, endPoint x: 505, endPoint y: 103, distance: 14.6
click at [505, 103] on div "2000 West Congress Street, PROP ADDRESS" at bounding box center [539, 104] width 99 height 28
copy label "2000 West Congress St"
click at [809, 93] on label "17028" at bounding box center [837, 95] width 83 height 10
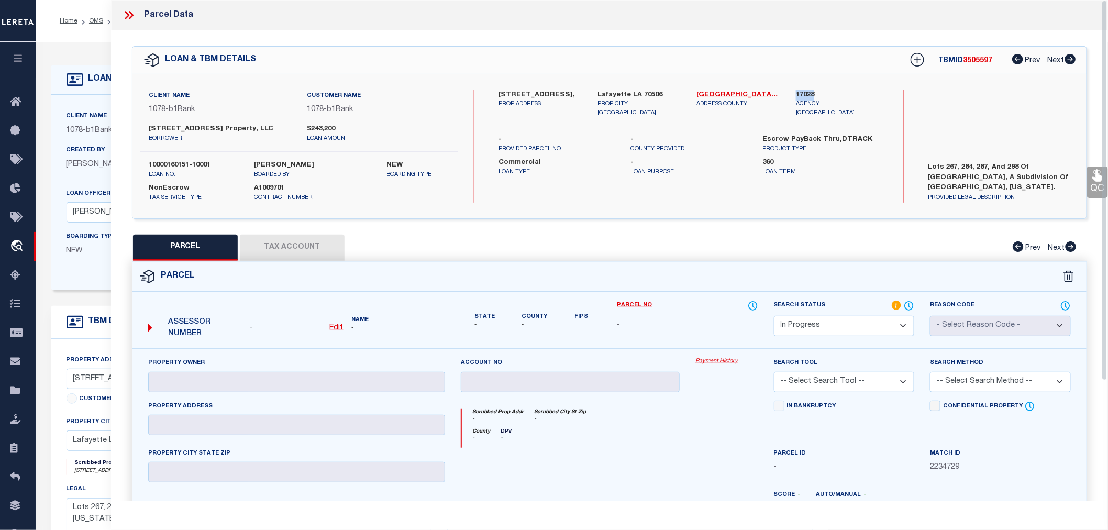
click at [337, 326] on u "Edit" at bounding box center [337, 327] width 14 height 7
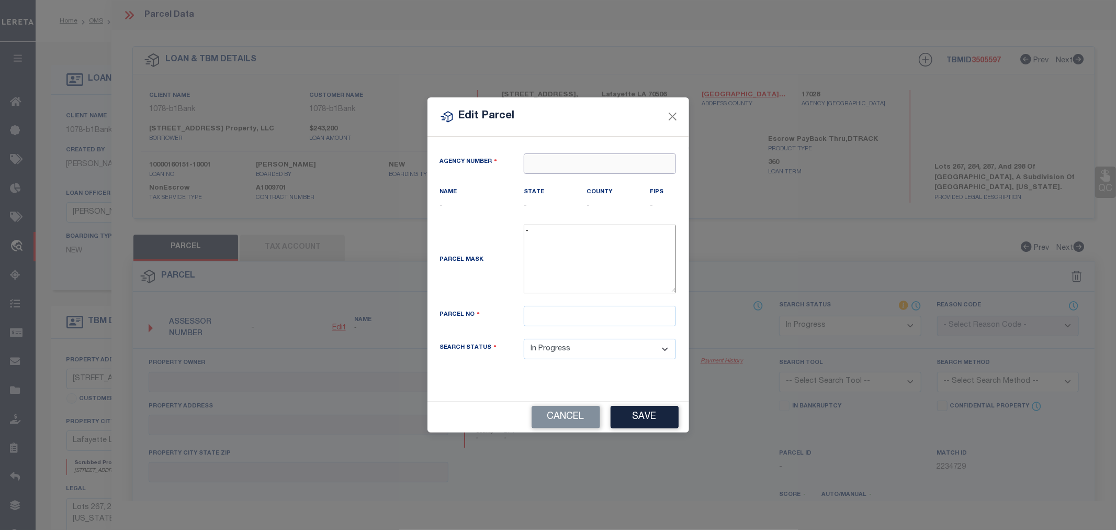
click at [563, 165] on input "text" at bounding box center [600, 163] width 152 height 20
paste input "17028"
click at [627, 183] on div "170280000 : LAFAYETTE PARISH" at bounding box center [599, 189] width 151 height 30
click at [542, 321] on input "text" at bounding box center [600, 316] width 152 height 20
paste input "6031423"
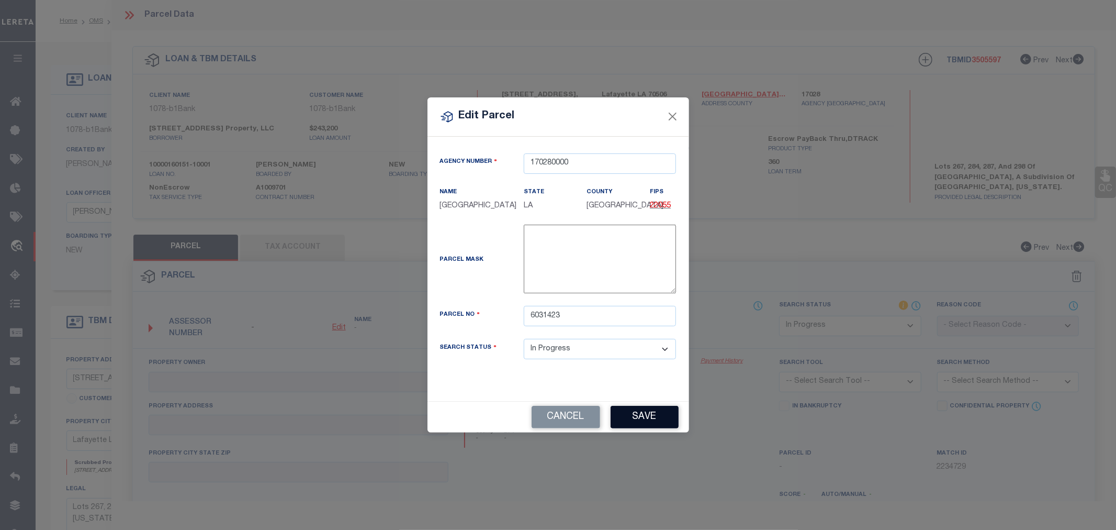
click at [648, 421] on button "Save" at bounding box center [645, 417] width 68 height 23
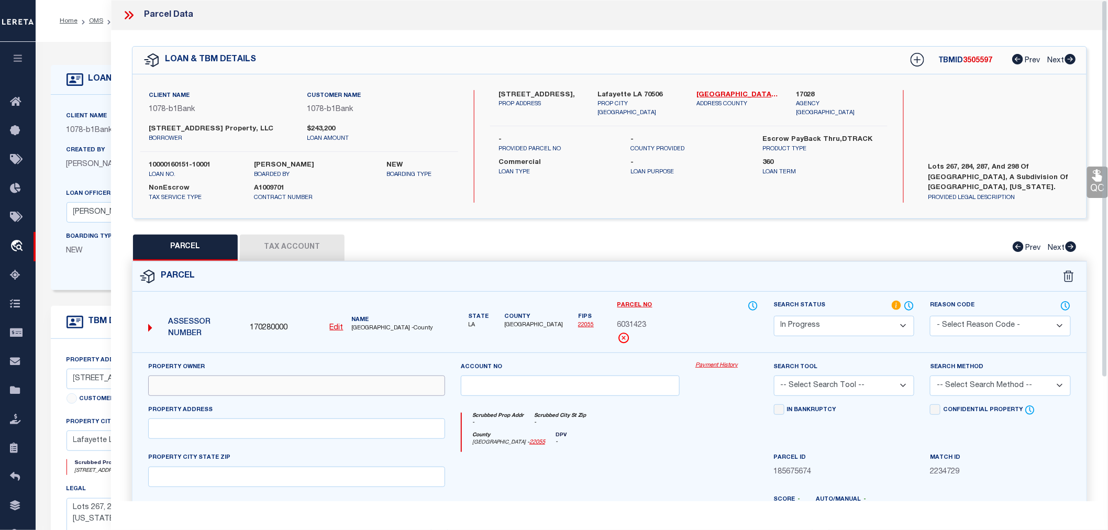
click at [163, 388] on input "text" at bounding box center [296, 385] width 297 height 20
paste input "2000 CONGRESS STREET PROPERTY LLC"
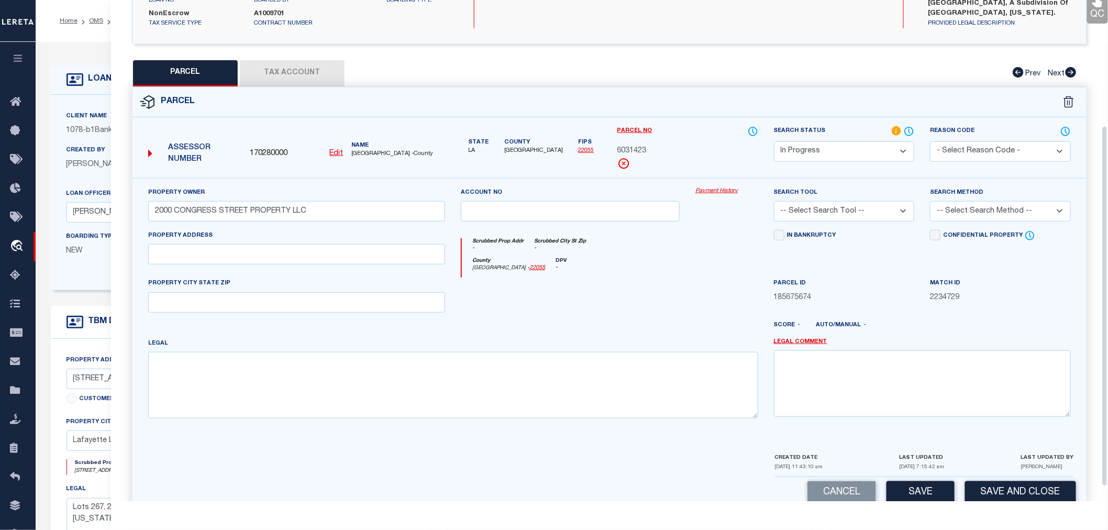
scroll to position [194, 0]
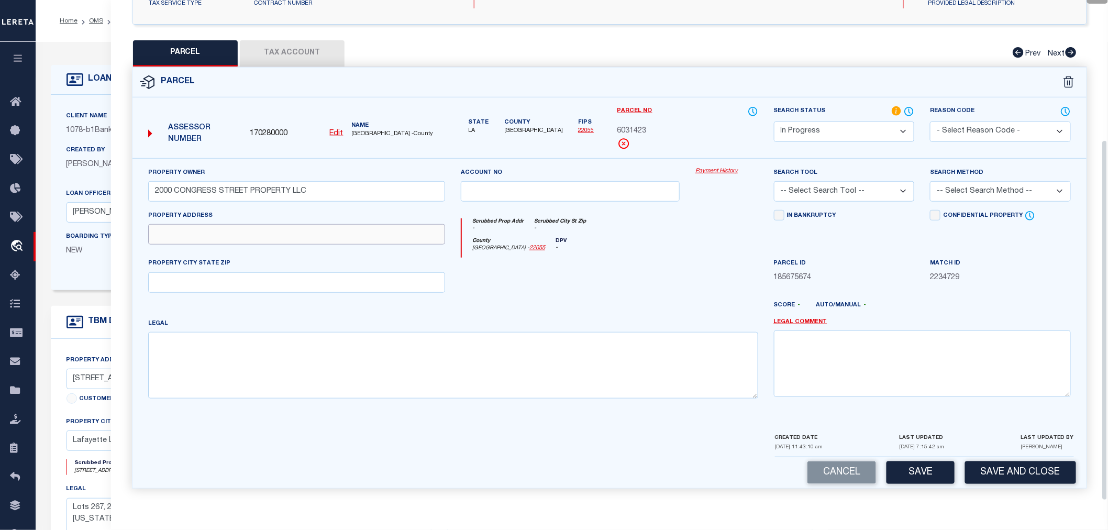
click at [302, 239] on input "text" at bounding box center [296, 234] width 297 height 20
paste input "2000 W CONGRESS ST LAFAYETTE"
click at [250, 237] on input "2000 W CONGRESS ST LAFAYETTE" at bounding box center [296, 234] width 297 height 20
click at [222, 288] on input "text" at bounding box center [296, 282] width 297 height 20
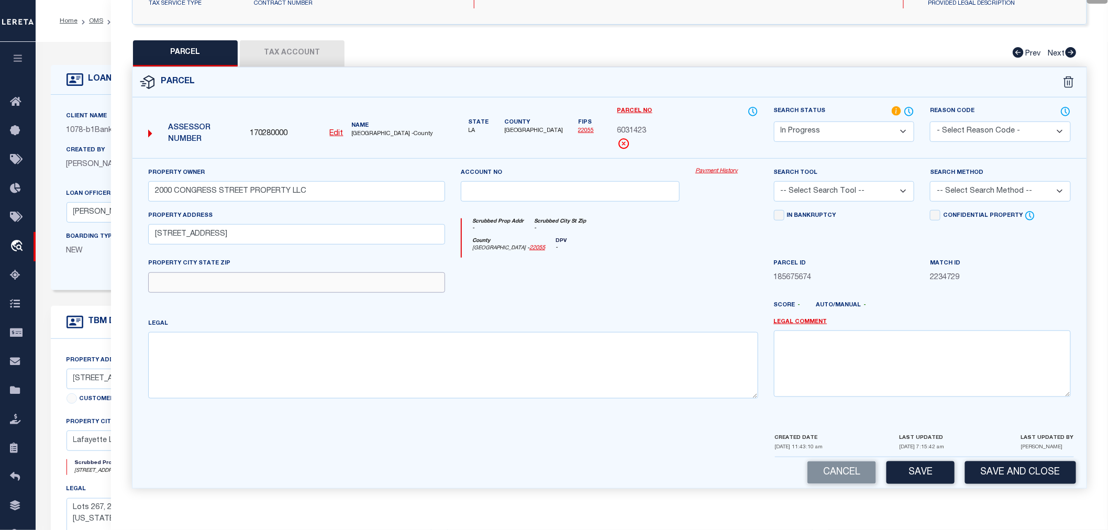
paste input "LAFAYETTE"
click at [157, 343] on textarea at bounding box center [453, 365] width 610 height 66
paste textarea "PT LOTS 267-284-287-298 FAIRFIELD SUBD (72-588816)"
click at [839, 189] on select "-- Select Search Tool -- 3rd Party Website Agency File Agency Website ATLS CNV-…" at bounding box center [844, 191] width 141 height 20
click at [774, 181] on select "-- Select Search Tool -- 3rd Party Website Agency File Agency Website ATLS CNV-…" at bounding box center [844, 191] width 141 height 20
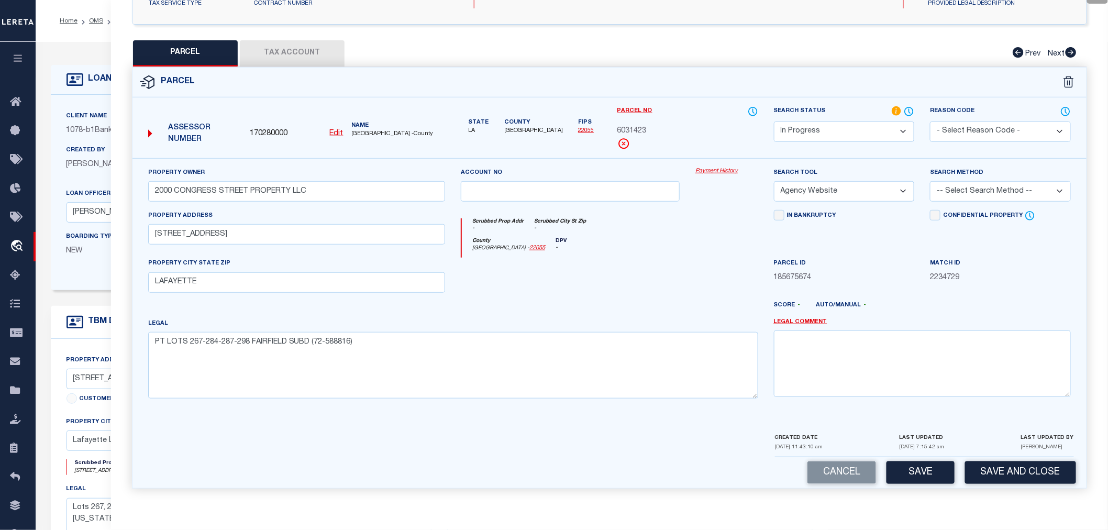
click at [947, 189] on select "-- Select Search Method -- Property Address Legal Liability Info Provided" at bounding box center [1000, 191] width 141 height 20
click at [930, 181] on select "-- Select Search Method -- Property Address Legal Liability Info Provided" at bounding box center [1000, 191] width 141 height 20
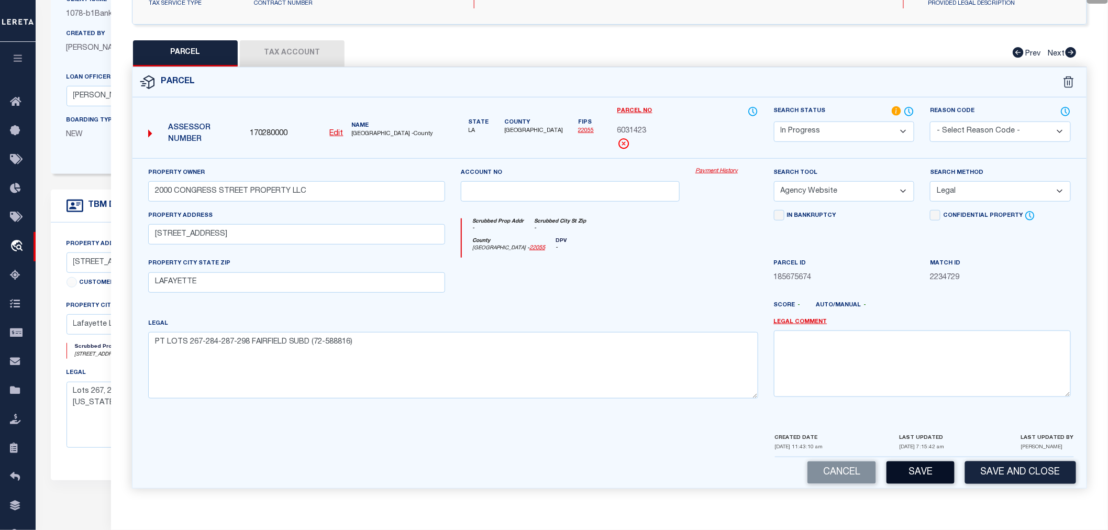
click at [918, 472] on button "Save" at bounding box center [920, 472] width 68 height 23
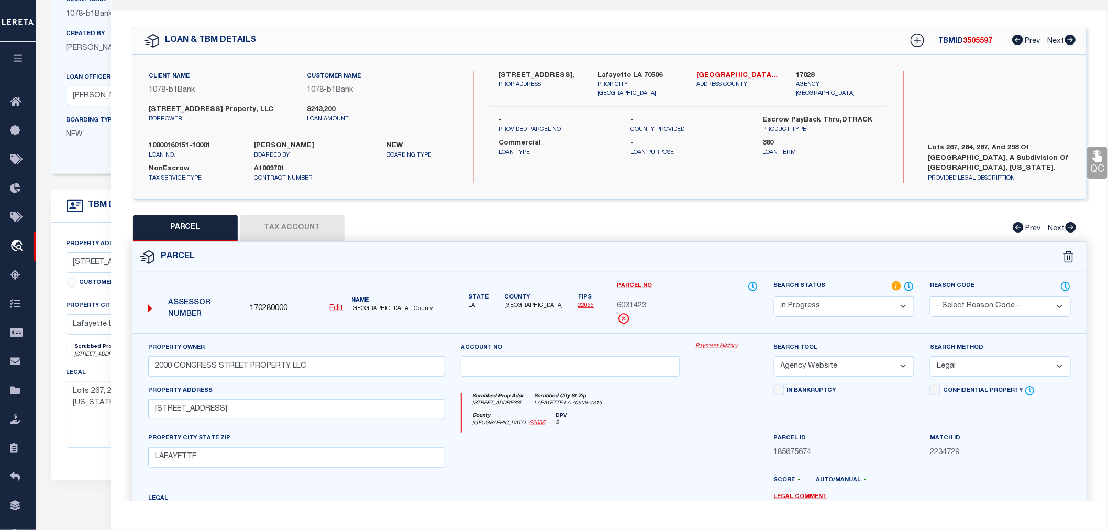
click at [280, 229] on button "Tax Account" at bounding box center [292, 228] width 105 height 26
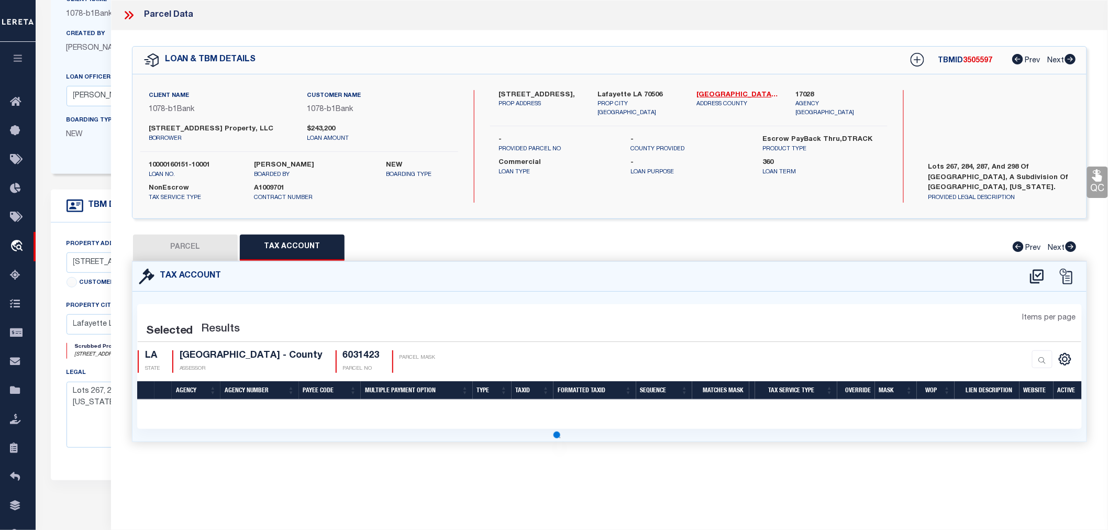
scroll to position [0, 0]
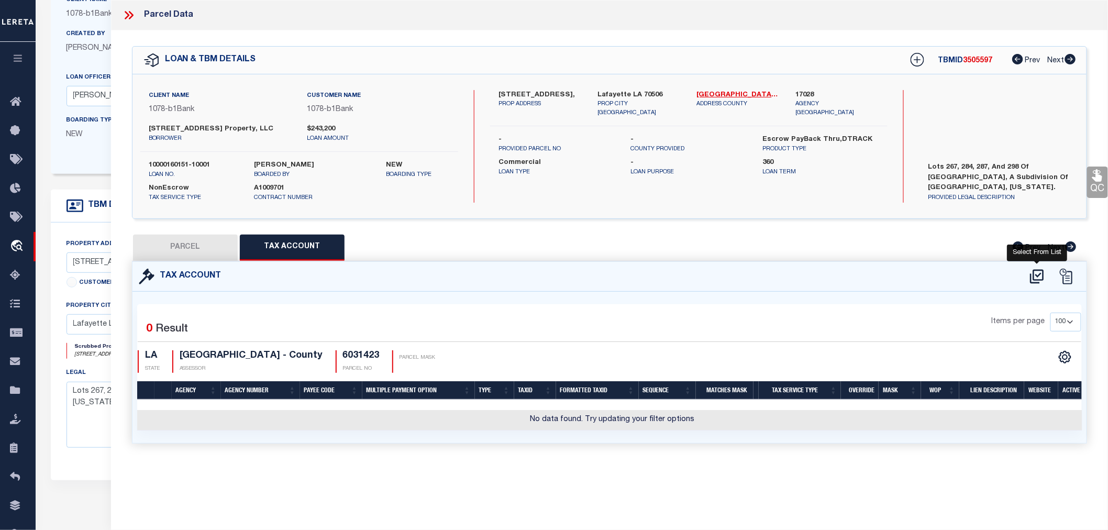
click at [1034, 275] on icon at bounding box center [1036, 276] width 17 height 17
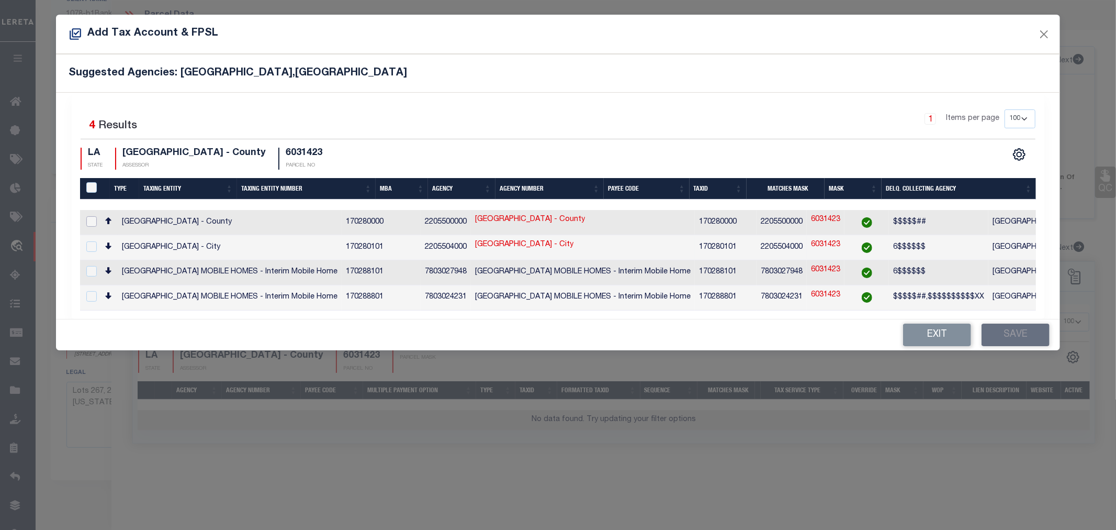
drag, startPoint x: 89, startPoint y: 223, endPoint x: 91, endPoint y: 239, distance: 16.3
click at [89, 223] on input "checkbox" at bounding box center [91, 221] width 10 height 10
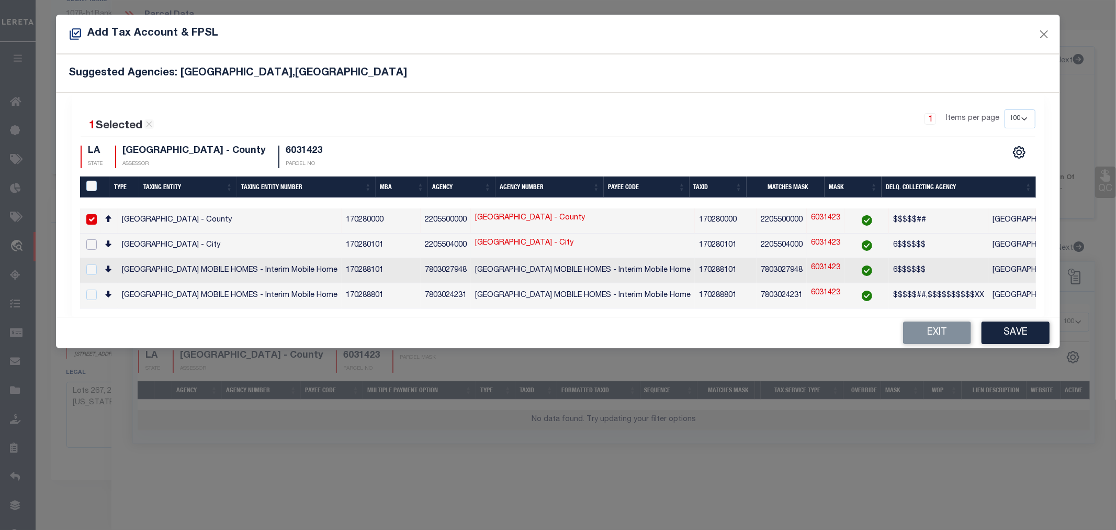
click at [91, 241] on input "checkbox" at bounding box center [91, 244] width 10 height 10
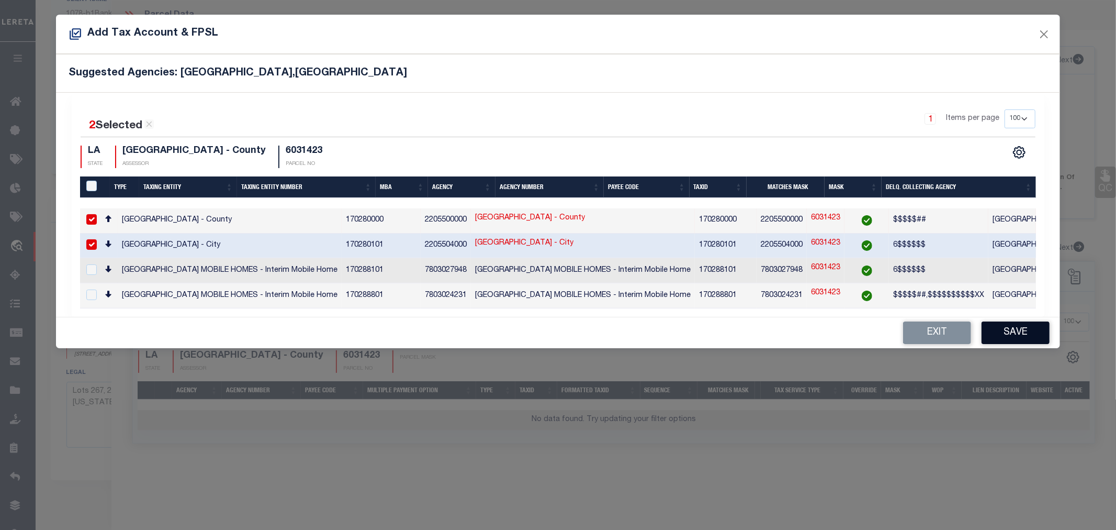
click at [1021, 337] on button "Save" at bounding box center [1016, 332] width 68 height 23
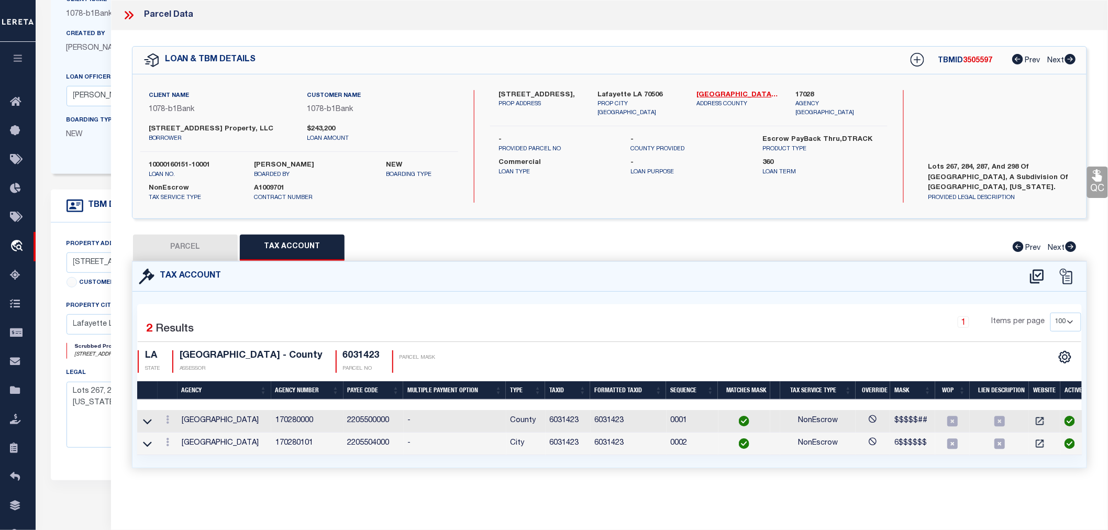
click at [175, 239] on button "PARCEL" at bounding box center [185, 247] width 105 height 26
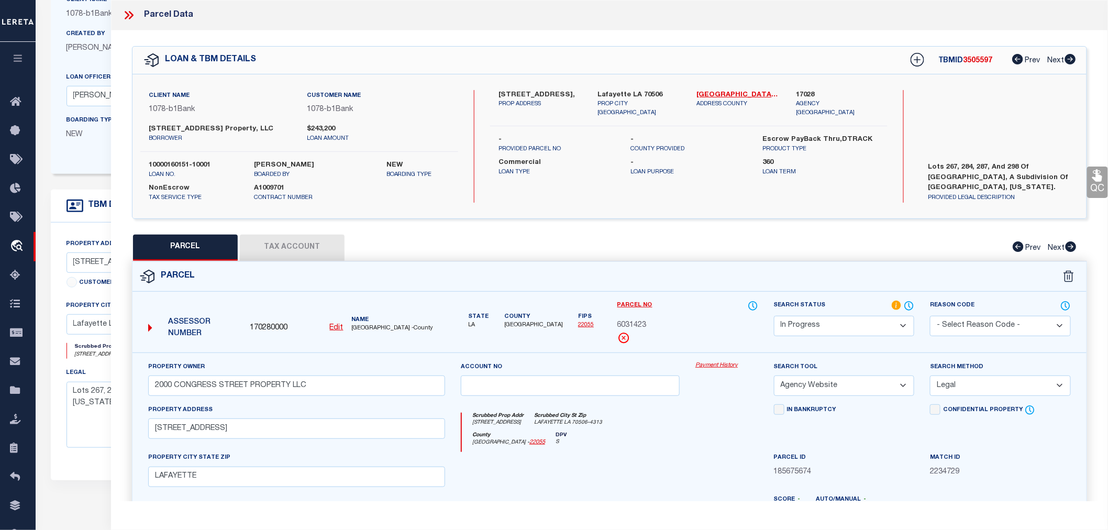
click at [794, 319] on select "Automated Search Bad Parcel Complete Duplicate Parcel High Dollar Reporting In …" at bounding box center [844, 326] width 141 height 20
click at [774, 316] on select "Automated Search Bad Parcel Complete Duplicate Parcel High Dollar Reporting In …" at bounding box center [844, 326] width 141 height 20
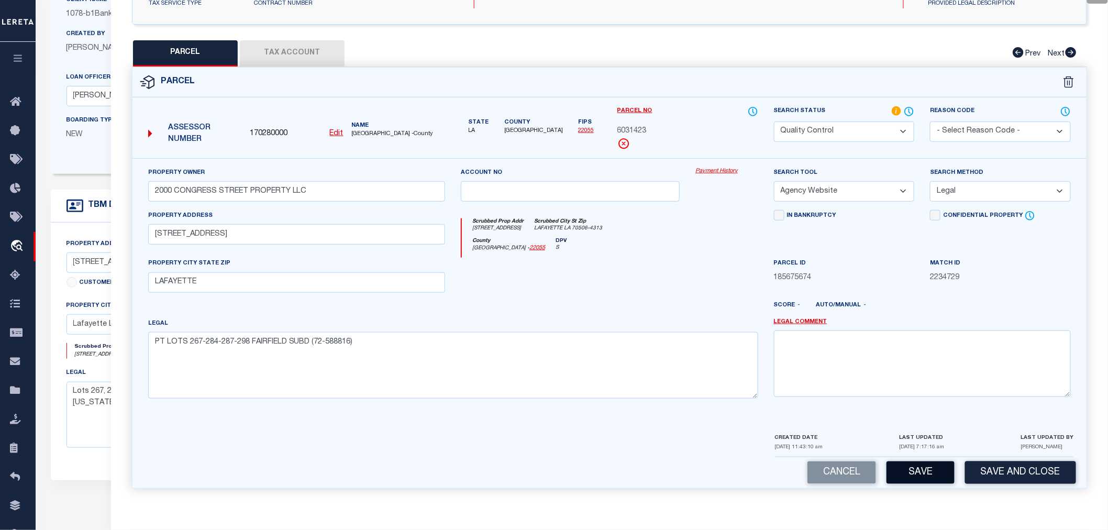
click at [937, 470] on button "Save" at bounding box center [920, 472] width 68 height 23
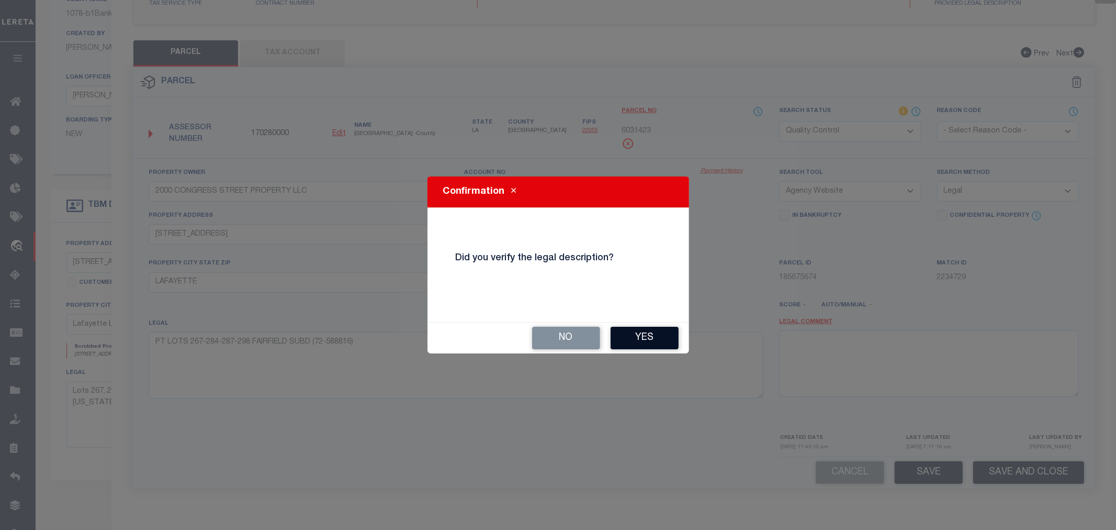
click at [647, 346] on button "Yes" at bounding box center [645, 338] width 68 height 23
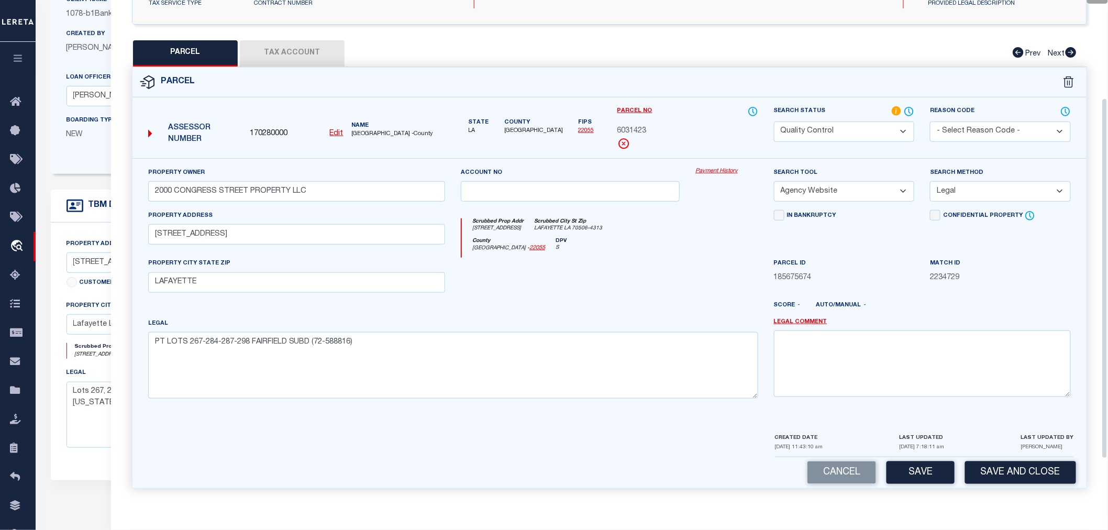
scroll to position [77, 0]
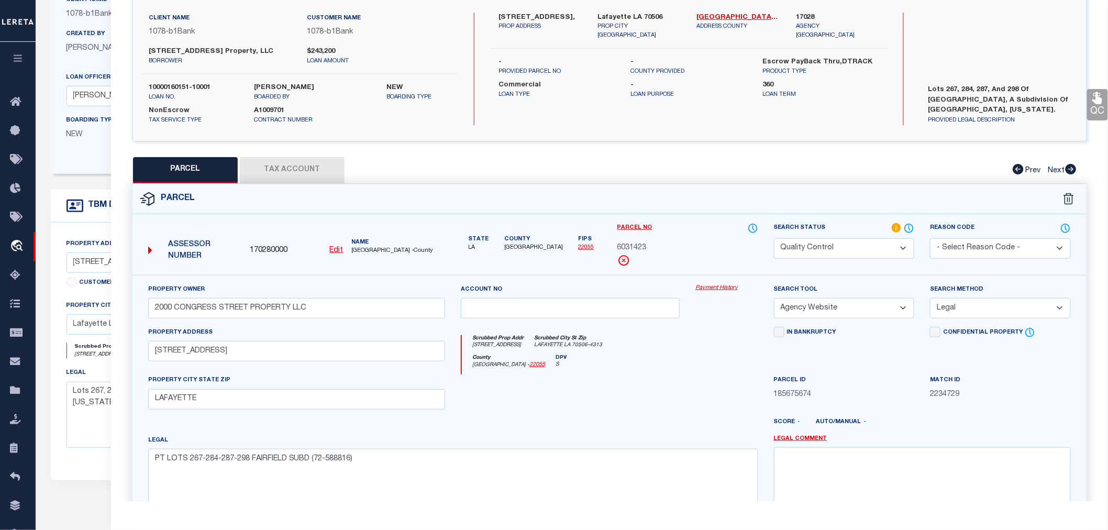
click at [619, 246] on span "6031423" at bounding box center [631, 248] width 29 height 12
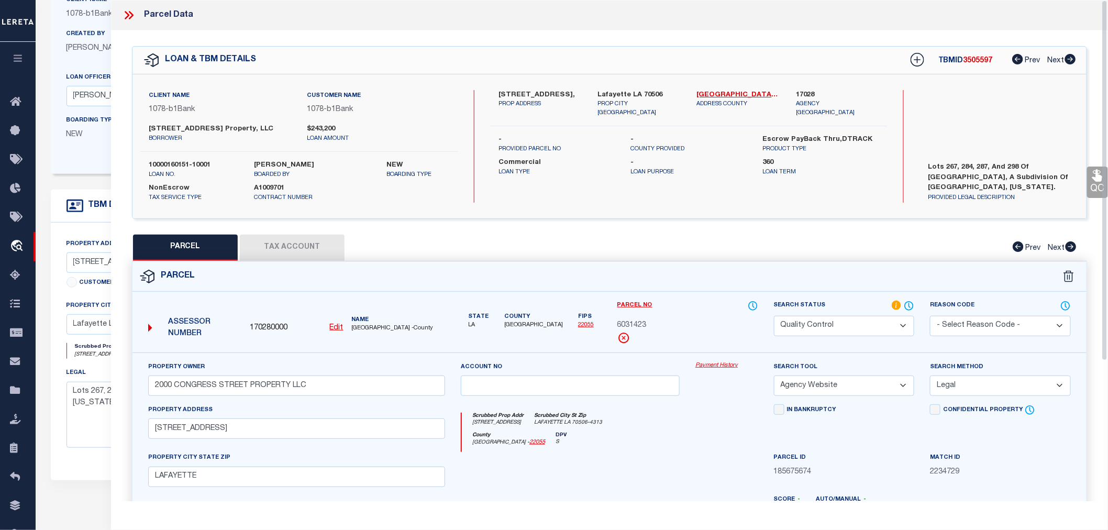
click at [128, 14] on icon at bounding box center [129, 15] width 14 height 14
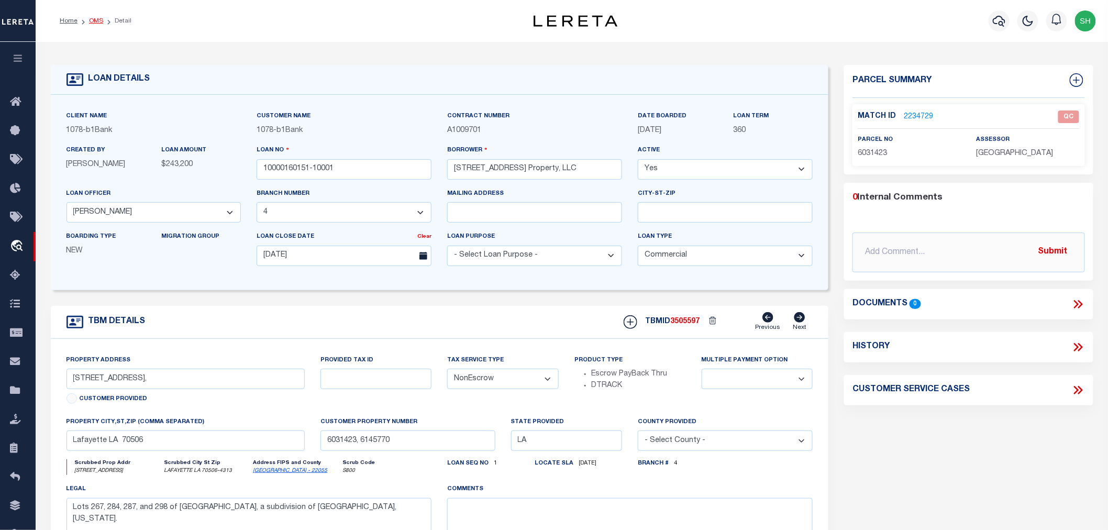
click at [97, 18] on link "OMS" at bounding box center [96, 21] width 14 height 6
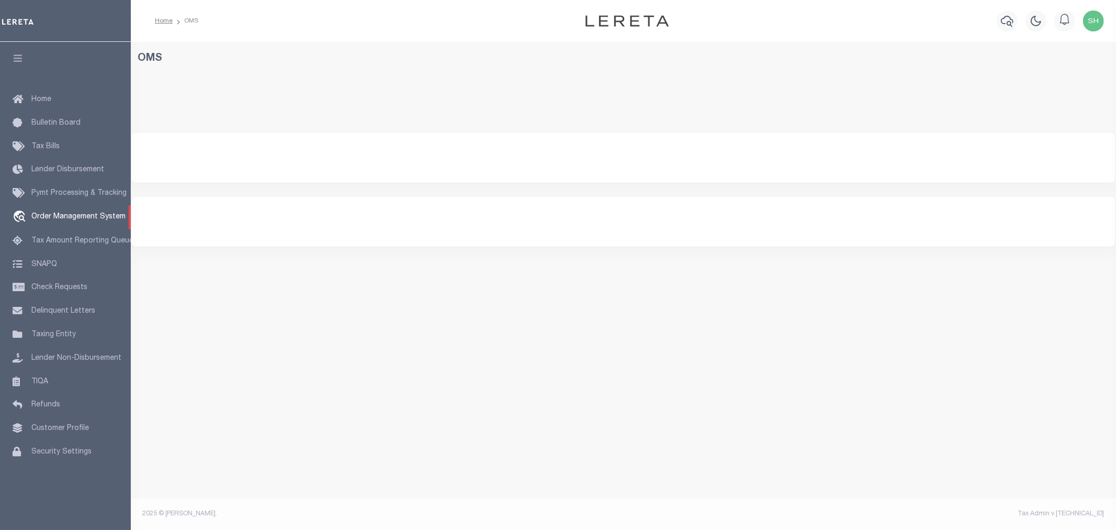
select select "200"
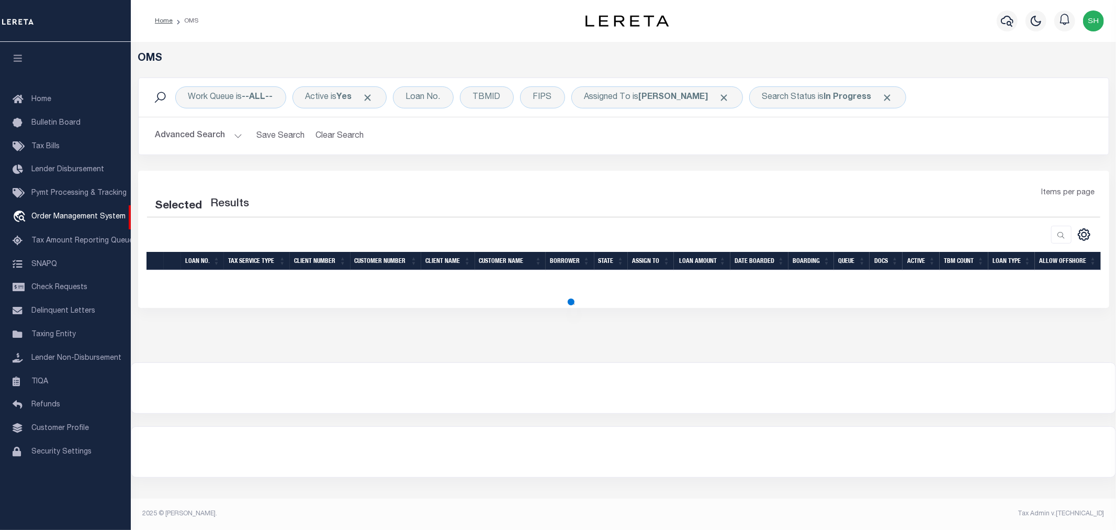
select select "200"
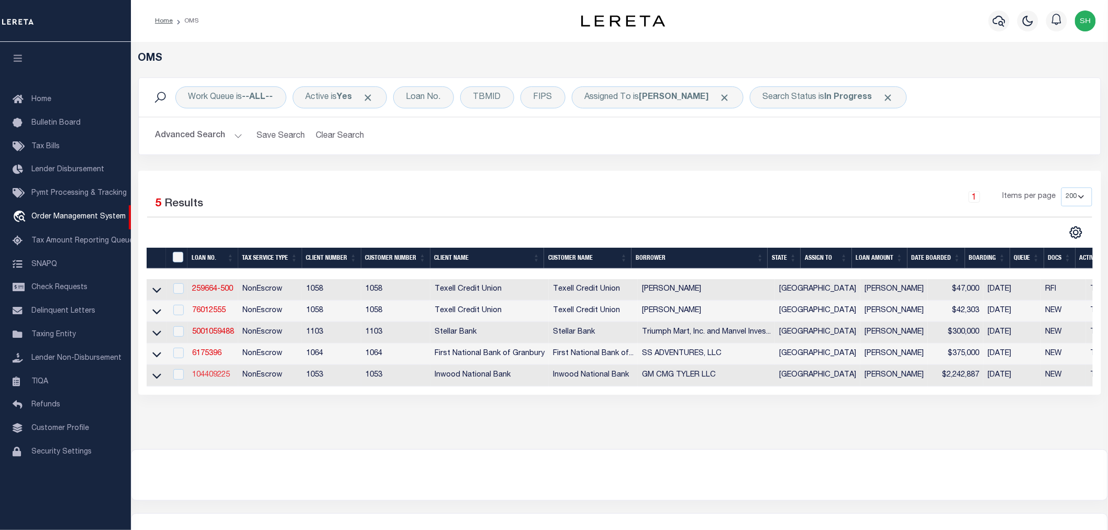
click at [222, 374] on link "104409225" at bounding box center [211, 374] width 38 height 7
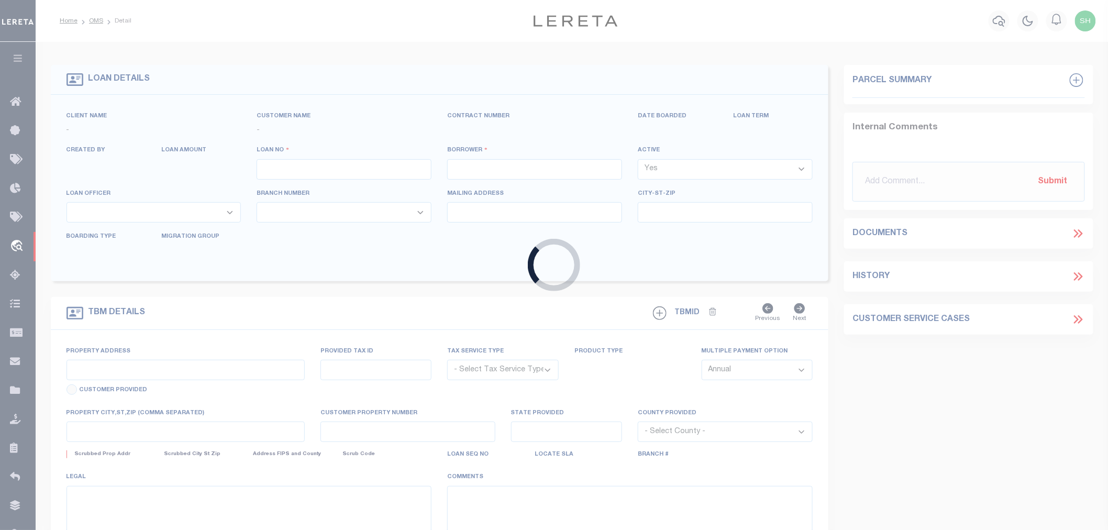
type input "104409225"
type input "GM CMG TYLER LLC"
select select
type input "[DATE]"
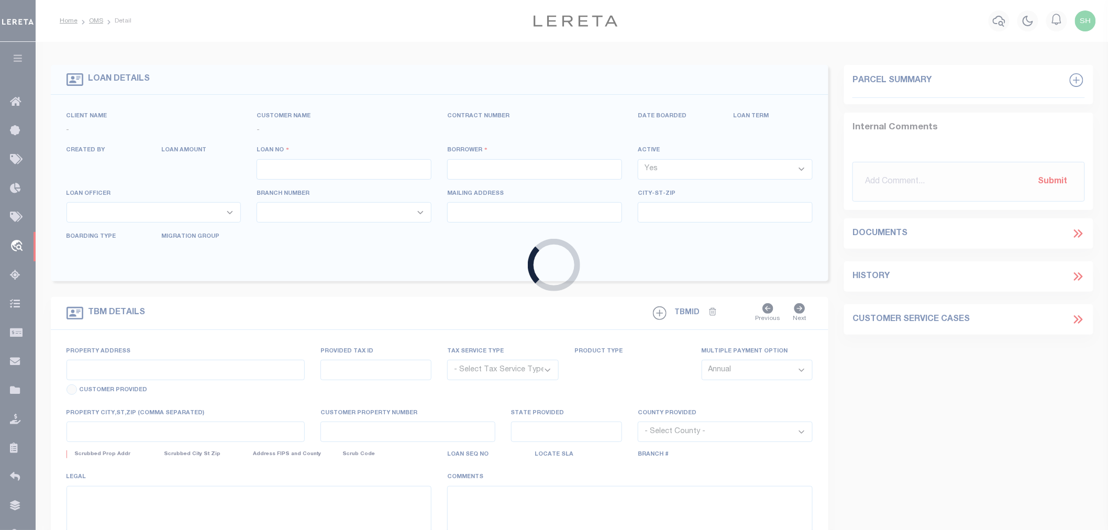
select select "20"
select select "NonEscrow"
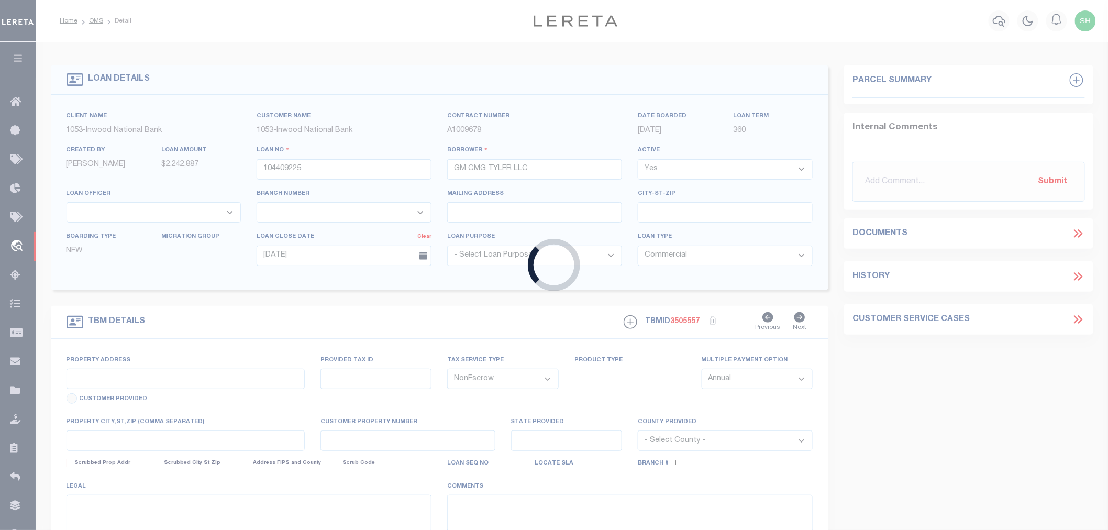
select select "4197"
select select "91"
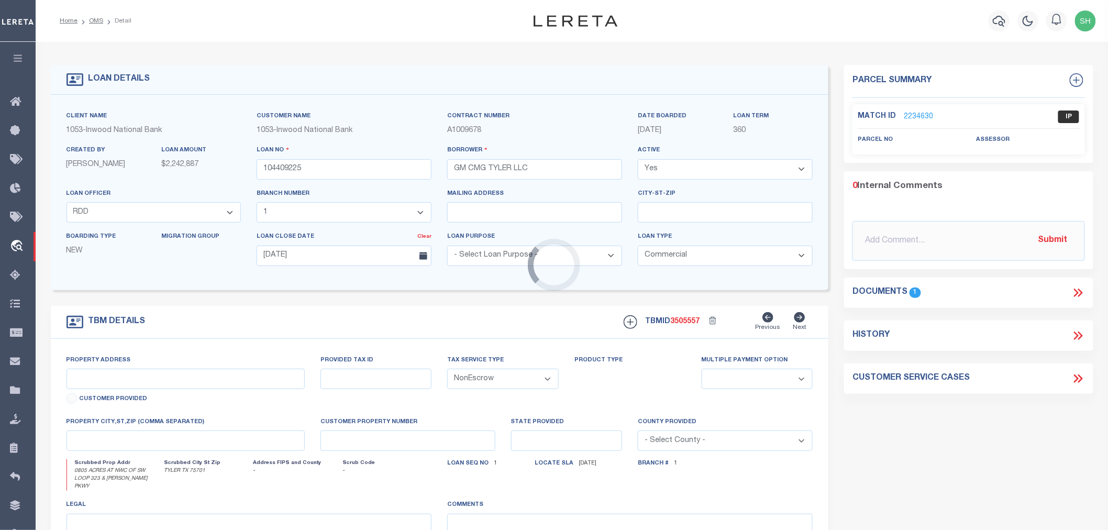
type input "0805 ACRES AT NWC OF SW LOOP 323 & [PERSON_NAME] PKWY"
type input "150000-1545-02-006040"
select select
type input "TYLER TX 75701"
type input "[GEOGRAPHIC_DATA]"
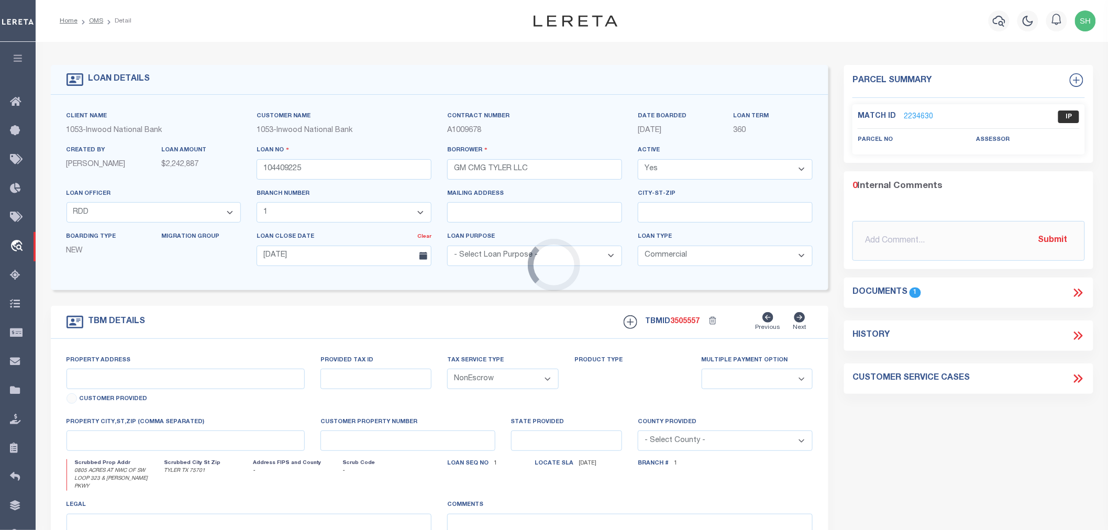
type textarea "TRACT 1: ALL OF LOT 6-G, N.C.B. 1545-B, [GEOGRAPHIC_DATA], UNIT 1, SIXTH AMENDM…"
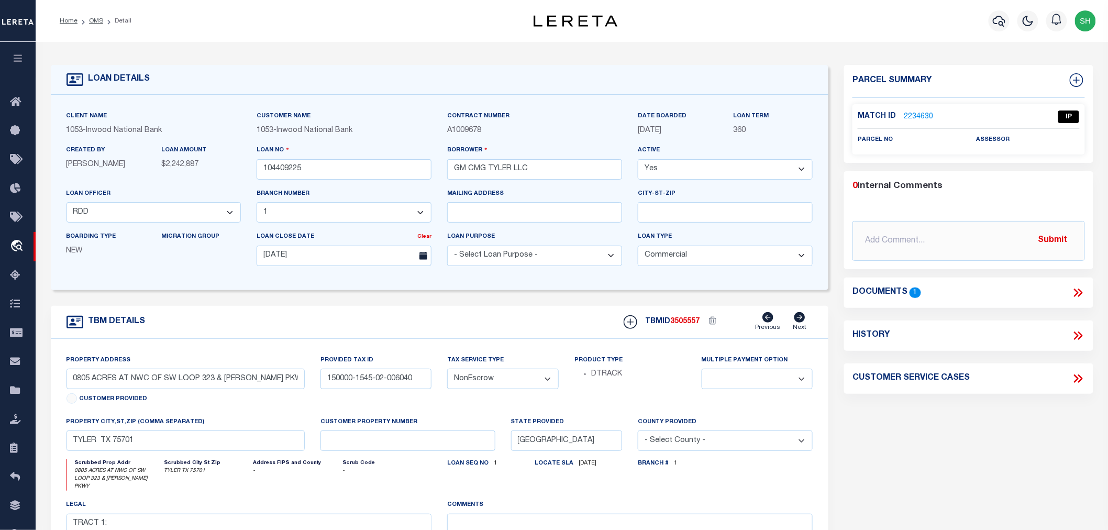
click at [1075, 289] on icon at bounding box center [1076, 292] width 5 height 8
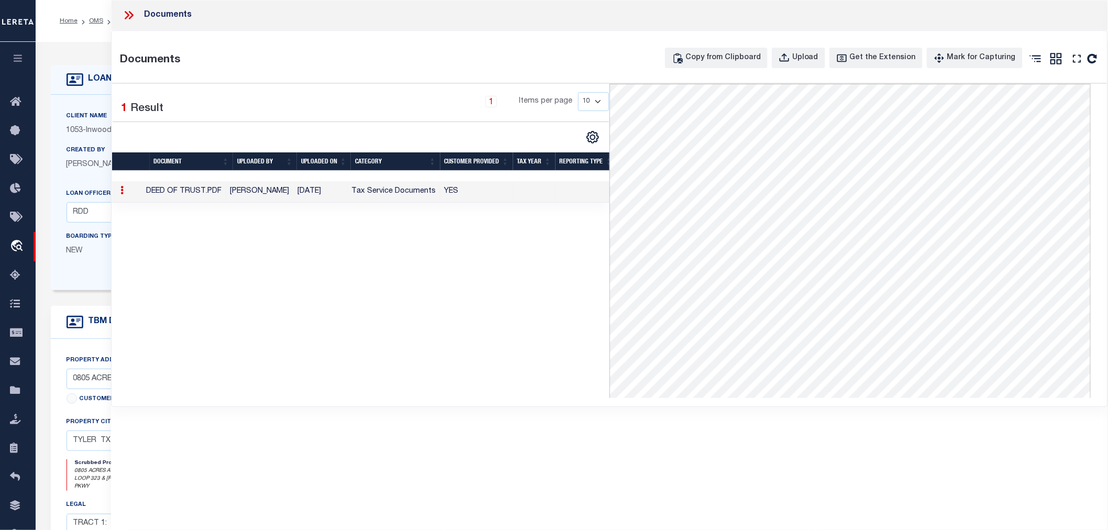
click at [131, 13] on icon at bounding box center [131, 15] width 5 height 8
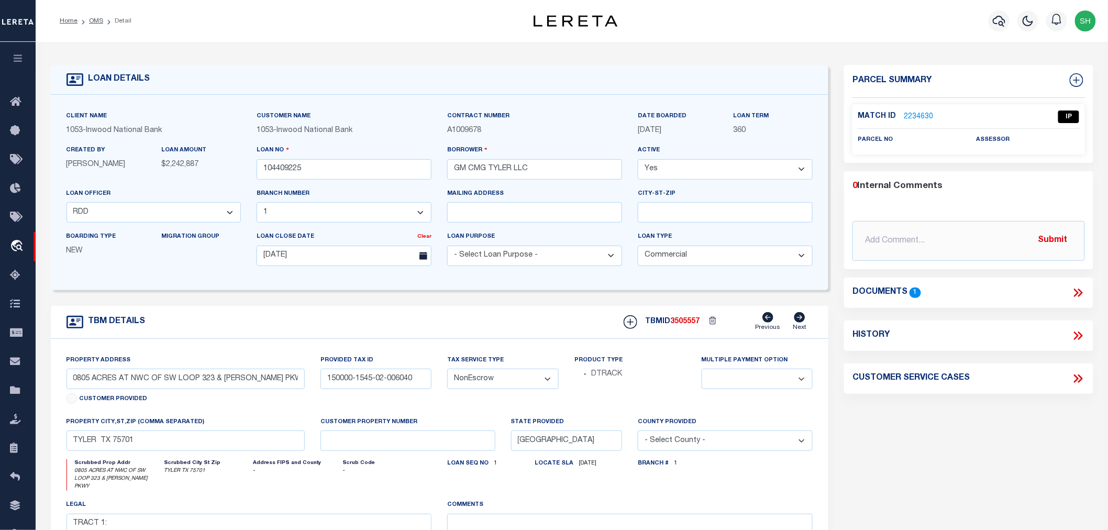
click at [923, 117] on link "2234630" at bounding box center [917, 116] width 29 height 11
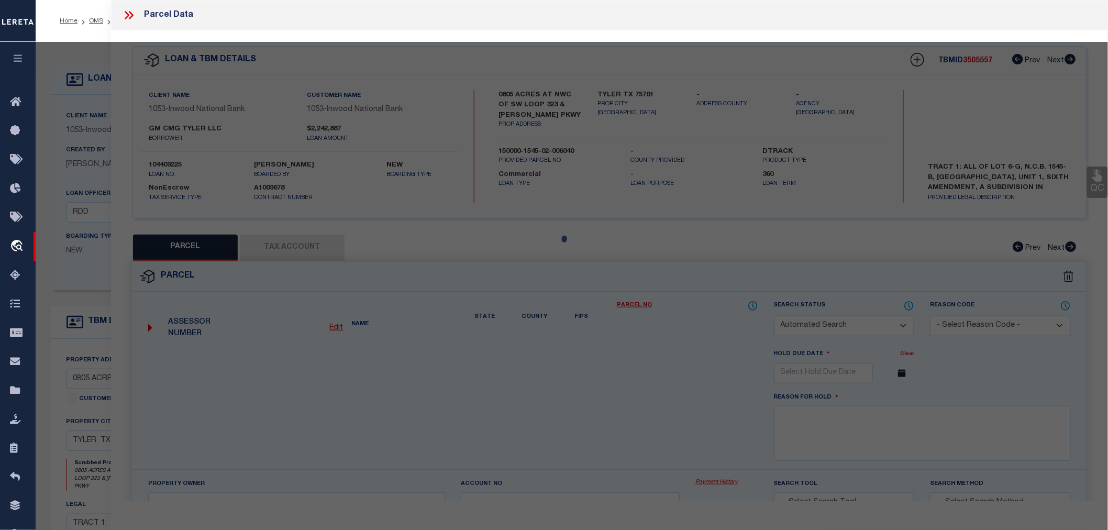
checkbox input "false"
select select "IP"
checkbox input "false"
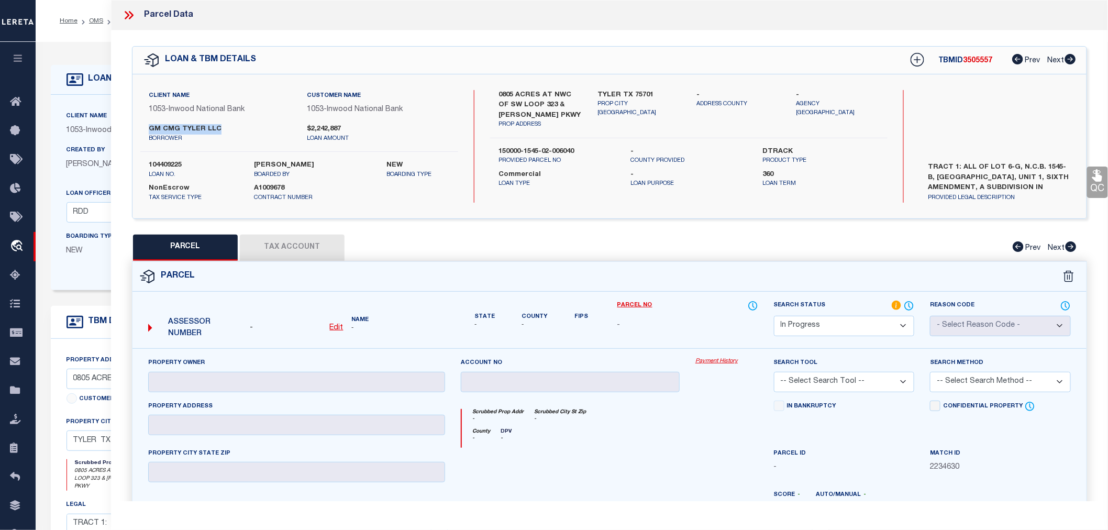
drag, startPoint x: 149, startPoint y: 126, endPoint x: 218, endPoint y: 131, distance: 69.3
click at [218, 131] on label "GM CMG TYLER LLC" at bounding box center [220, 129] width 143 height 10
copy label "GM CMG TYLER LLC"
drag, startPoint x: 499, startPoint y: 152, endPoint x: 577, endPoint y: 147, distance: 77.6
click at [577, 147] on label "150000-1545-02-006040" at bounding box center [556, 152] width 116 height 10
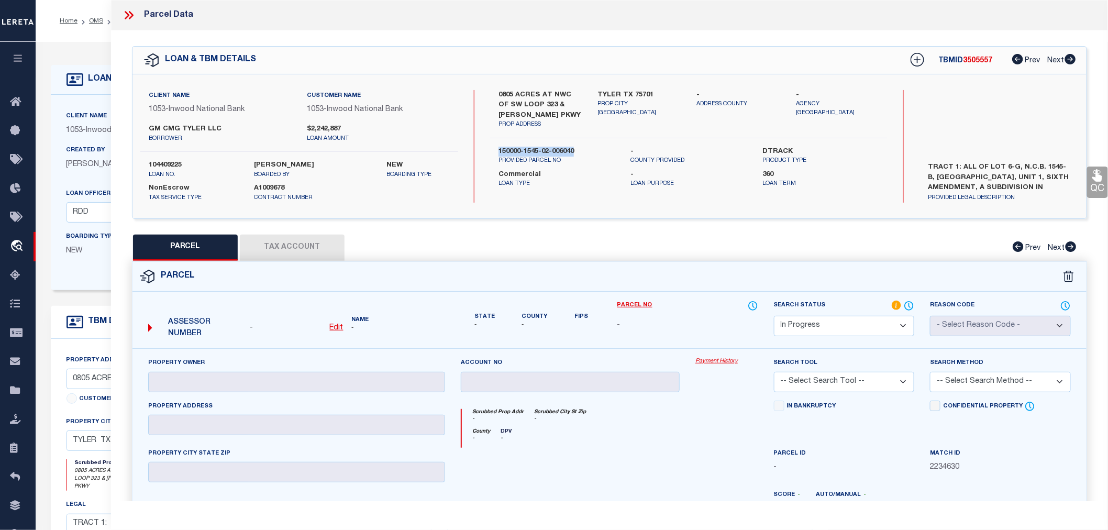
copy label "150000-1545-02-006040"
click at [599, 194] on div "0805 ACRES AT [GEOGRAPHIC_DATA] 323 & [PERSON_NAME] PKWY PROP ADDRESS [GEOGRAPH…" at bounding box center [688, 146] width 397 height 113
drag, startPoint x: 494, startPoint y: 152, endPoint x: 577, endPoint y: 150, distance: 82.7
click at [577, 150] on div "150000-1545-02-006040 PROVIDED PARCEL NO" at bounding box center [556, 156] width 132 height 19
copy label "150000-1545-02-006040"
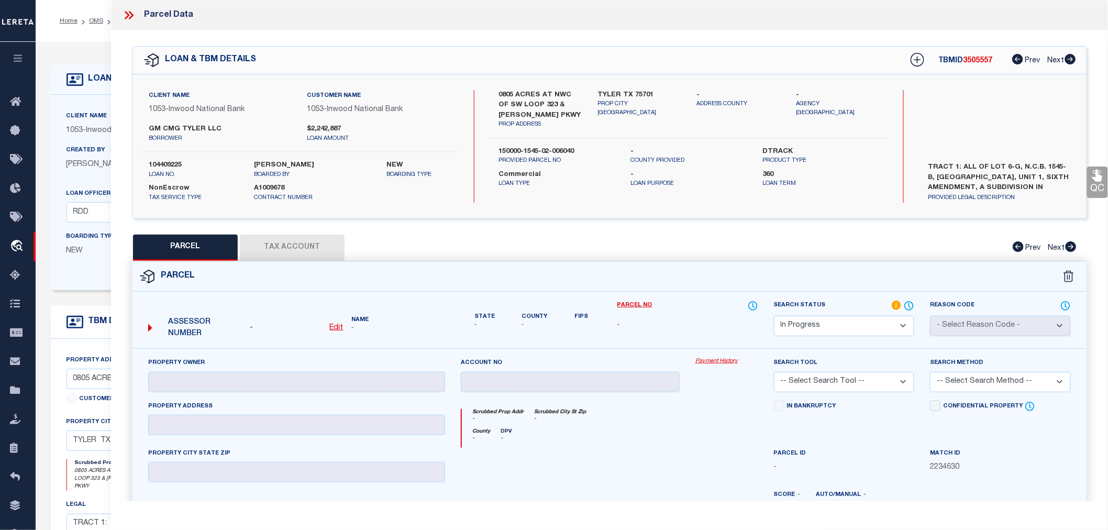
click at [125, 15] on icon at bounding box center [129, 15] width 14 height 14
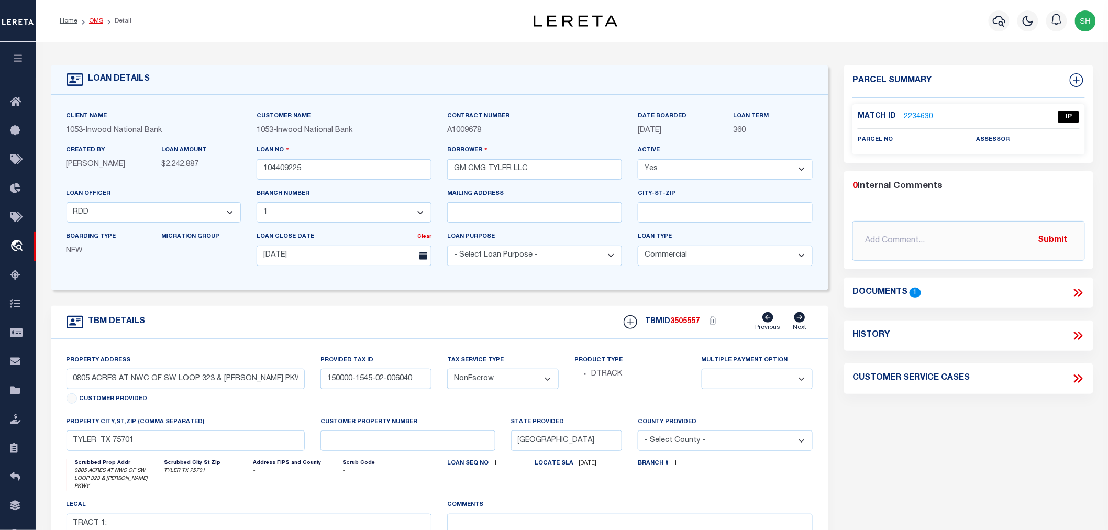
click at [95, 19] on link "OMS" at bounding box center [96, 21] width 14 height 6
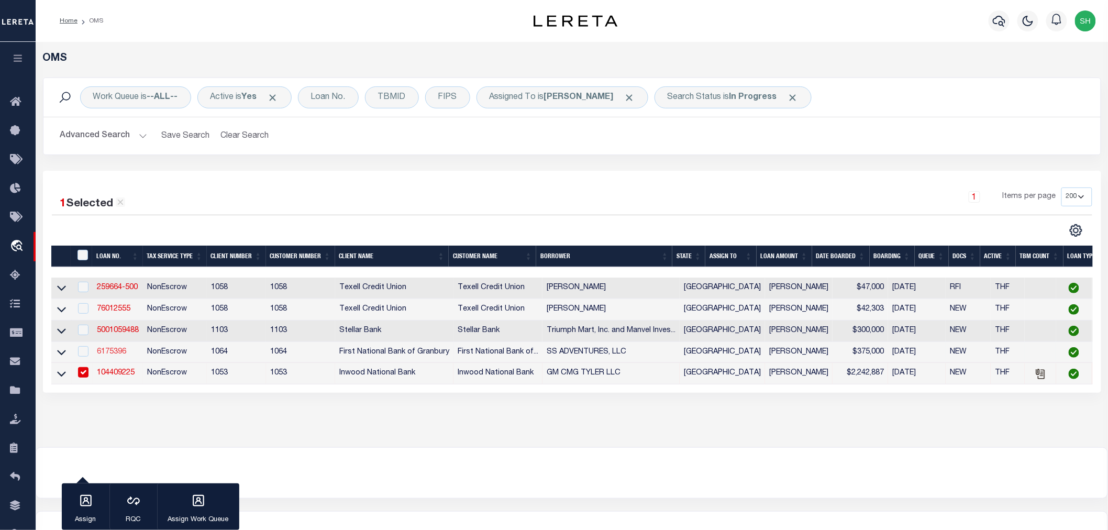
click at [119, 353] on link "6175396" at bounding box center [111, 351] width 29 height 7
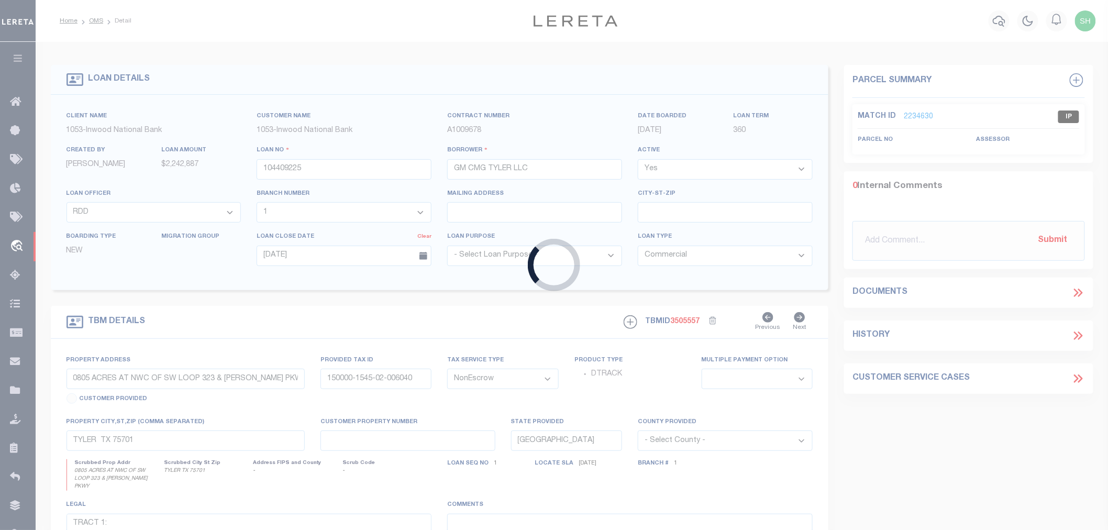
type input "6175396"
type input "SS ADVENTURES, LLC"
select select
type input "[DATE]"
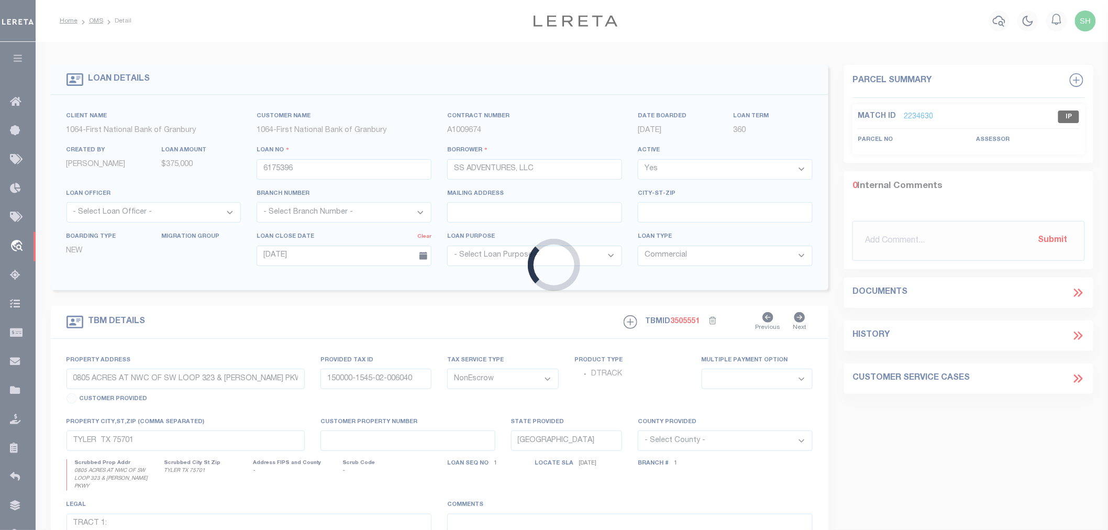
type input "[STREET_ADDRESS]"
select select
type input "[GEOGRAPHIC_DATA] [GEOGRAPHIC_DATA] 75686"
type textarea "1.89 AC, [PERSON_NAME] SVY, A-169, [PERSON_NAME] CO, [GEOGRAPHIC_DATA]"
select select "544"
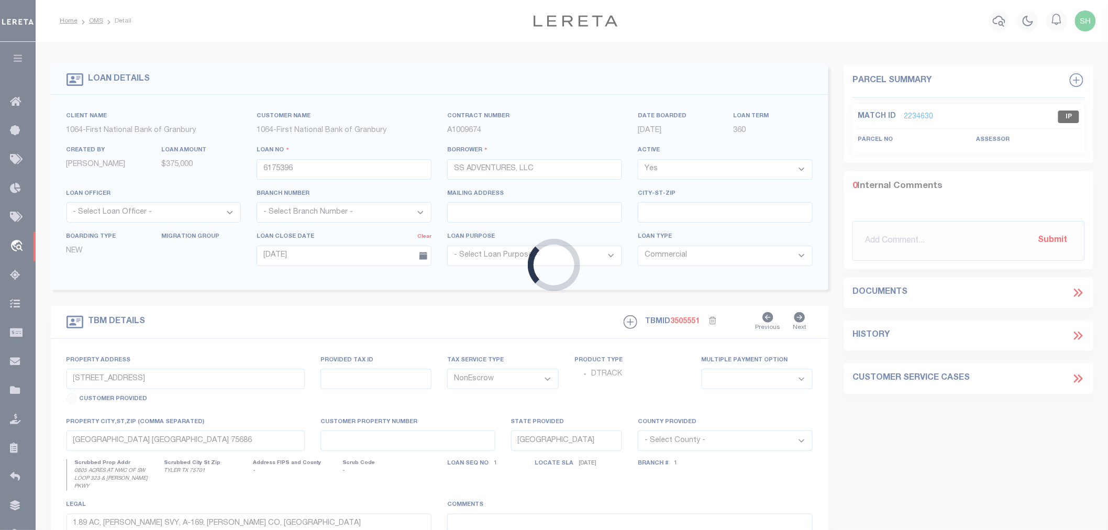
select select "209"
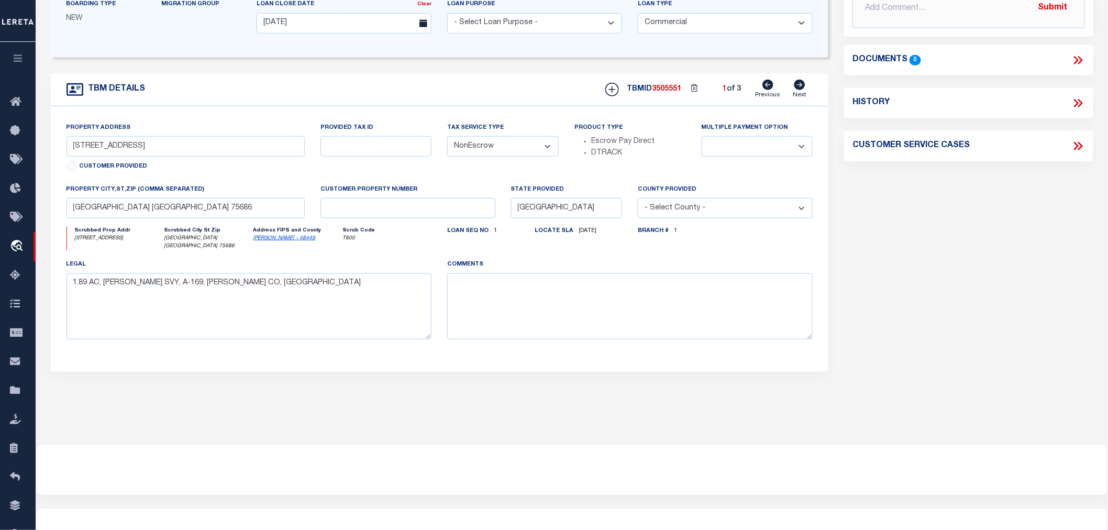
scroll to position [58, 0]
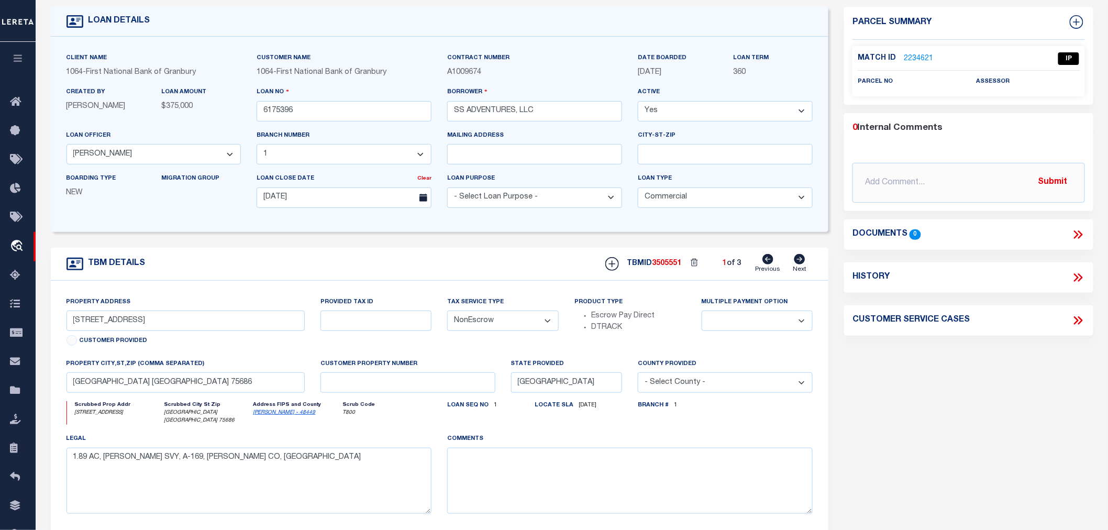
click at [916, 56] on link "2234621" at bounding box center [917, 58] width 29 height 11
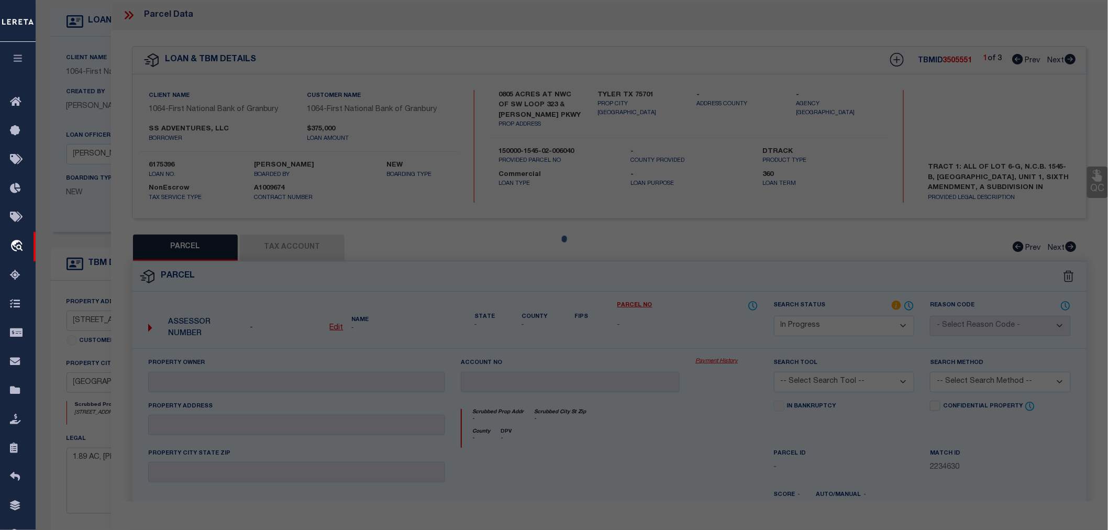
select select "AS"
checkbox input "false"
select select "IP"
checkbox input "false"
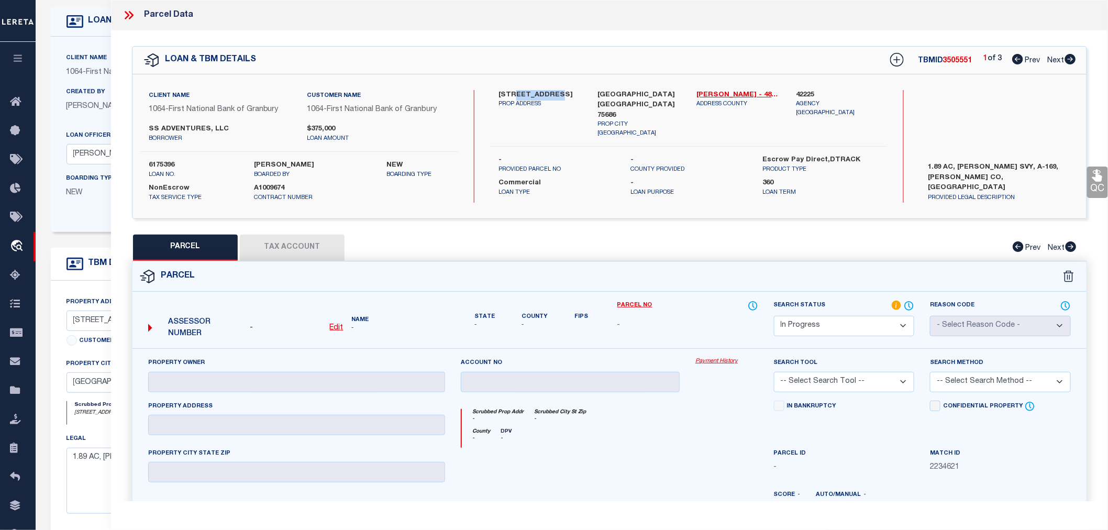
drag, startPoint x: 512, startPoint y: 93, endPoint x: 550, endPoint y: 92, distance: 37.7
click at [550, 92] on label "[STREET_ADDRESS]" at bounding box center [539, 95] width 83 height 10
copy label "PR RD 2905"
click at [1068, 58] on icon at bounding box center [1070, 59] width 11 height 10
select select "AS"
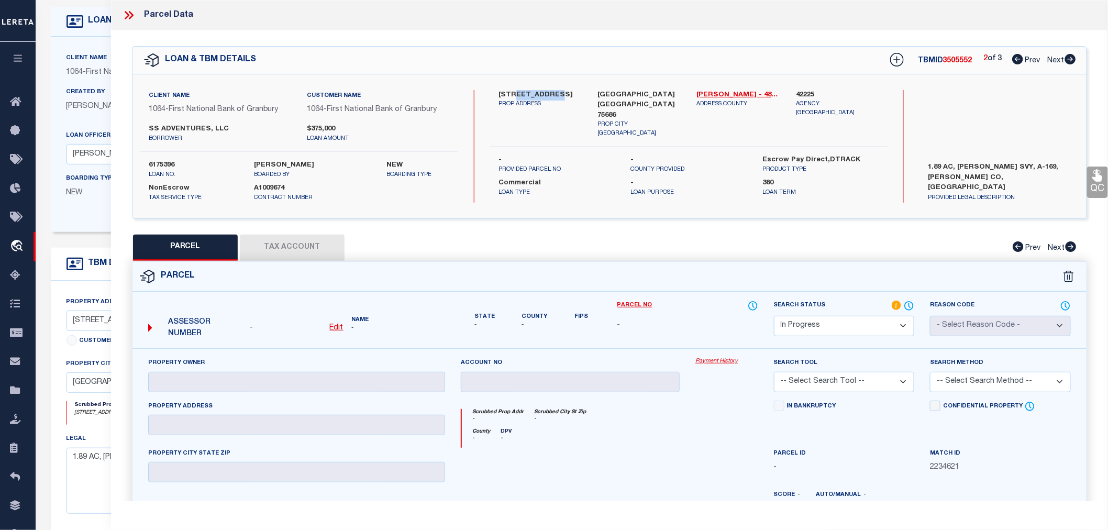
checkbox input "false"
select select "IP"
checkbox input "false"
click at [1068, 58] on icon at bounding box center [1070, 59] width 11 height 10
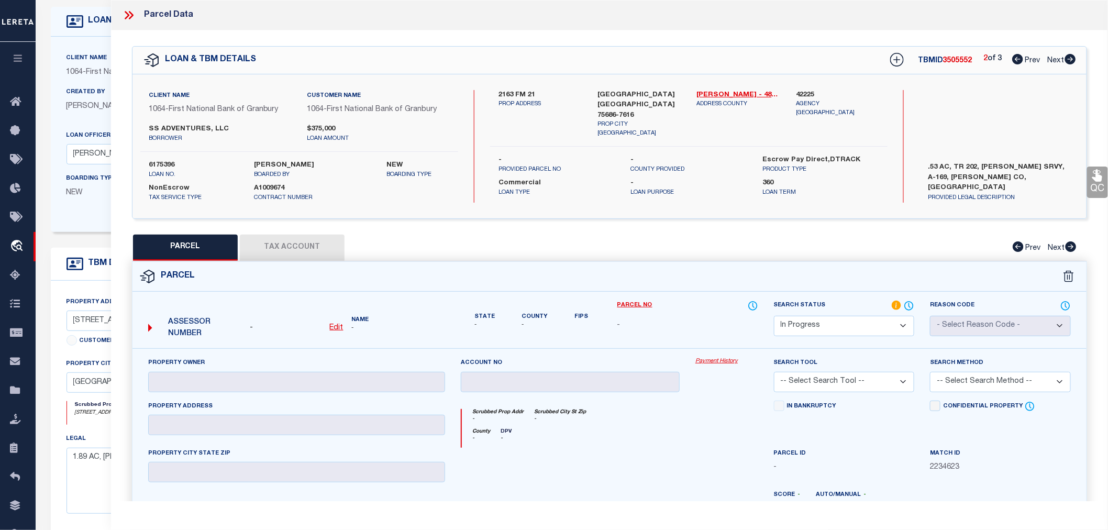
select select "AS"
checkbox input "false"
select select "IP"
checkbox input "false"
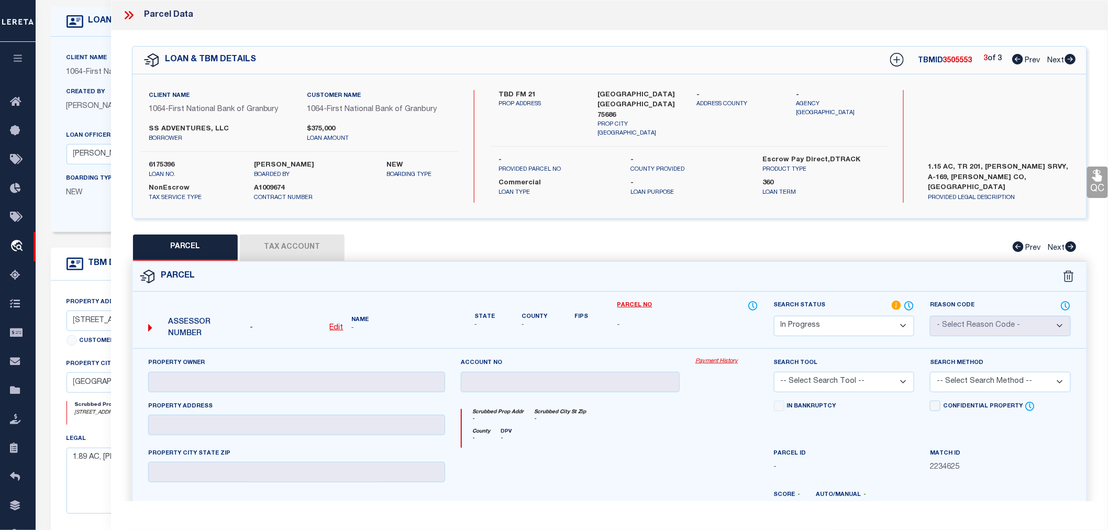
click at [1017, 57] on icon at bounding box center [1017, 59] width 11 height 10
select select "AS"
checkbox input "false"
select select "IP"
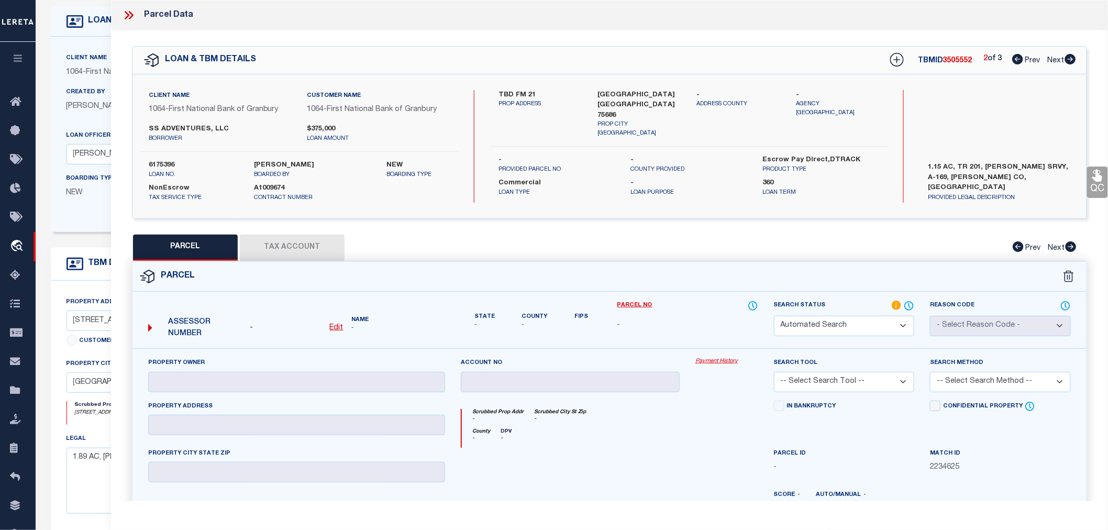
checkbox input "false"
click at [1017, 57] on icon at bounding box center [1017, 59] width 11 height 10
select select "AS"
checkbox input "false"
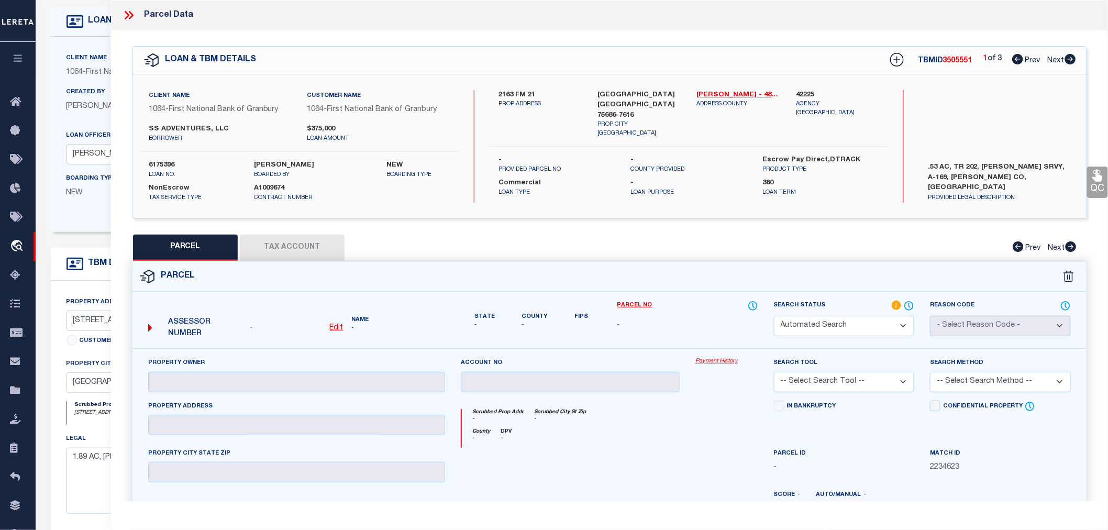
select select "IP"
checkbox input "false"
click at [805, 93] on label "42225" at bounding box center [837, 95] width 83 height 10
copy label "42225"
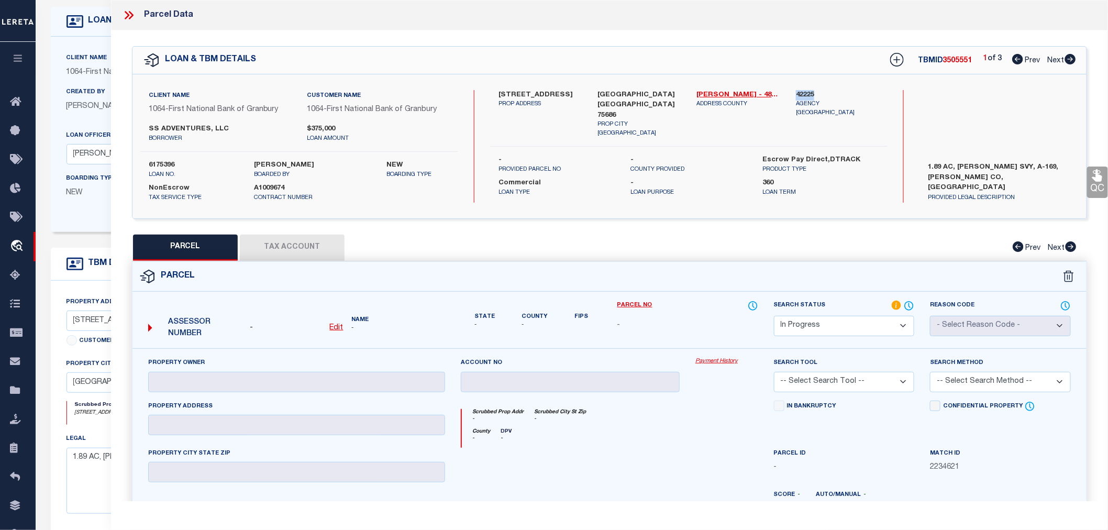
click at [334, 328] on u "Edit" at bounding box center [337, 327] width 14 height 7
select select "IP"
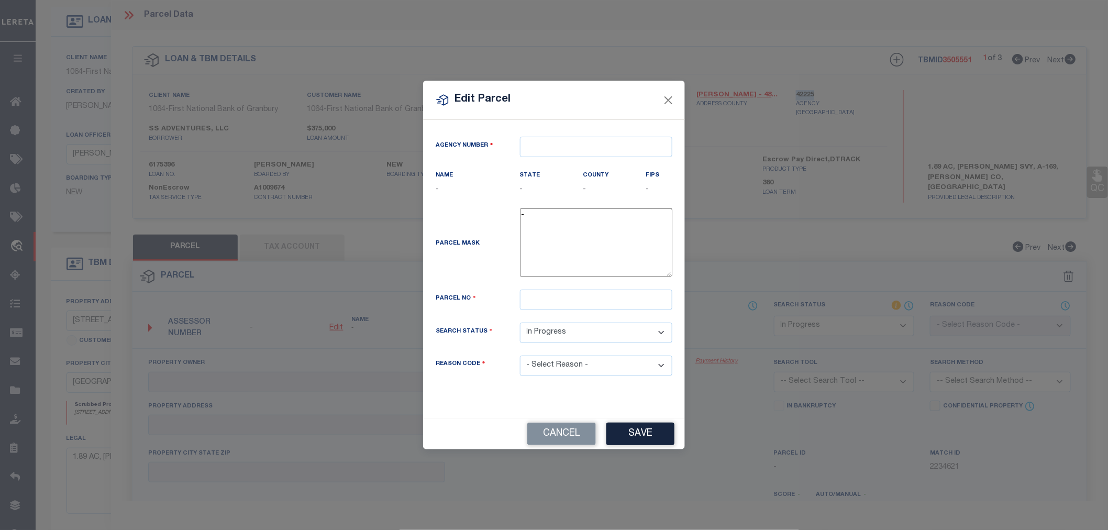
type textarea "-"
click at [557, 144] on input "text" at bounding box center [600, 147] width 152 height 20
paste input "42225"
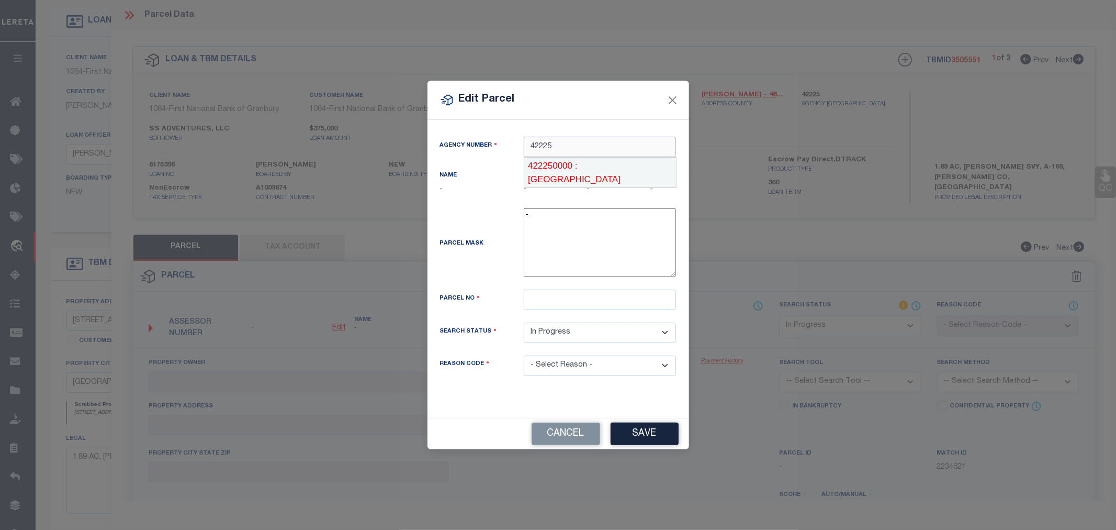
click at [567, 166] on div "422250000 : [GEOGRAPHIC_DATA]" at bounding box center [599, 173] width 151 height 30
type input "422250000"
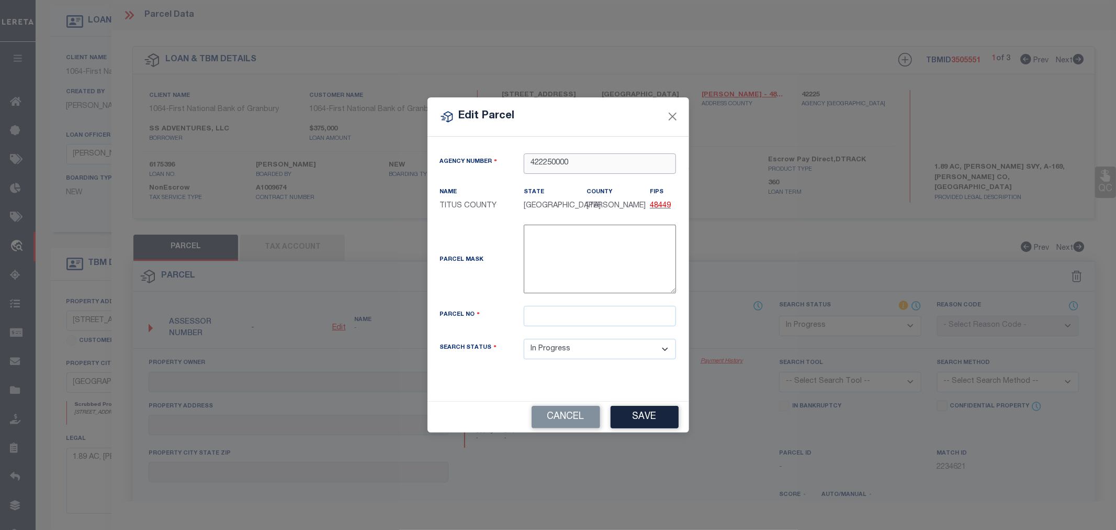
type input "422250000"
click at [539, 317] on input "text" at bounding box center [600, 316] width 152 height 20
paste input "2474"
type input "2474"
click at [642, 411] on button "Save" at bounding box center [645, 417] width 68 height 23
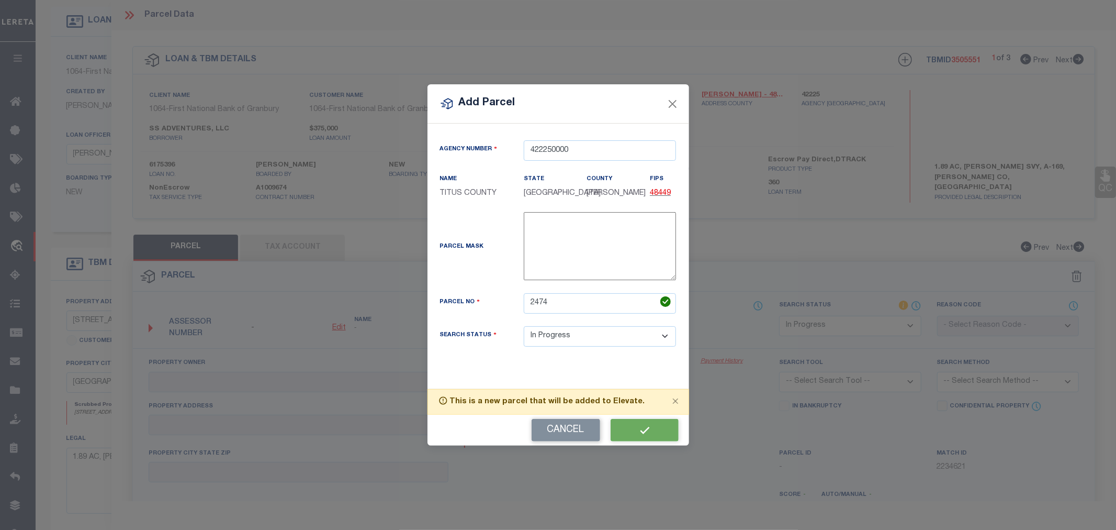
select select "IP"
checkbox input "false"
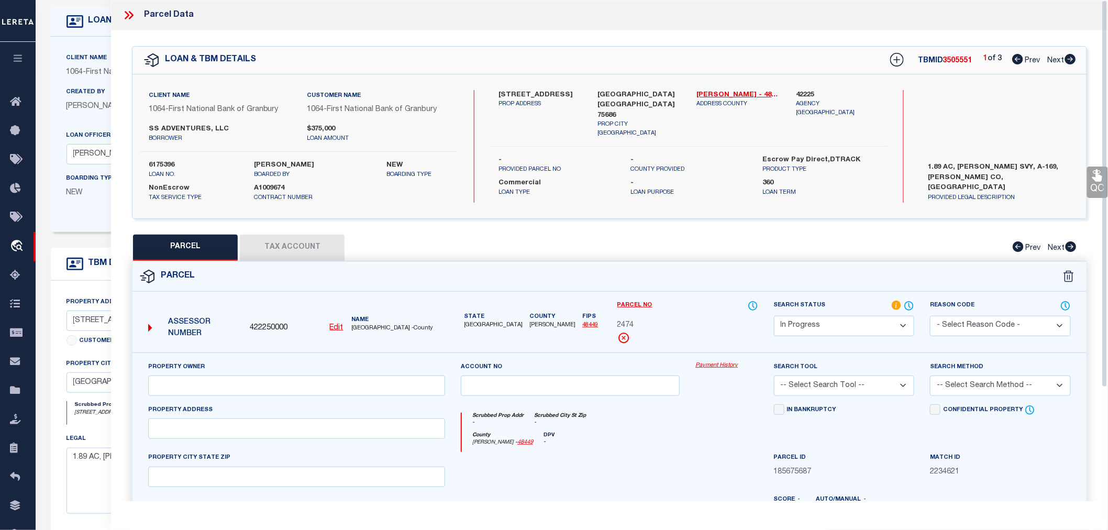
checkbox input "false"
click at [280, 247] on button "Tax Account" at bounding box center [292, 247] width 105 height 26
select select "100"
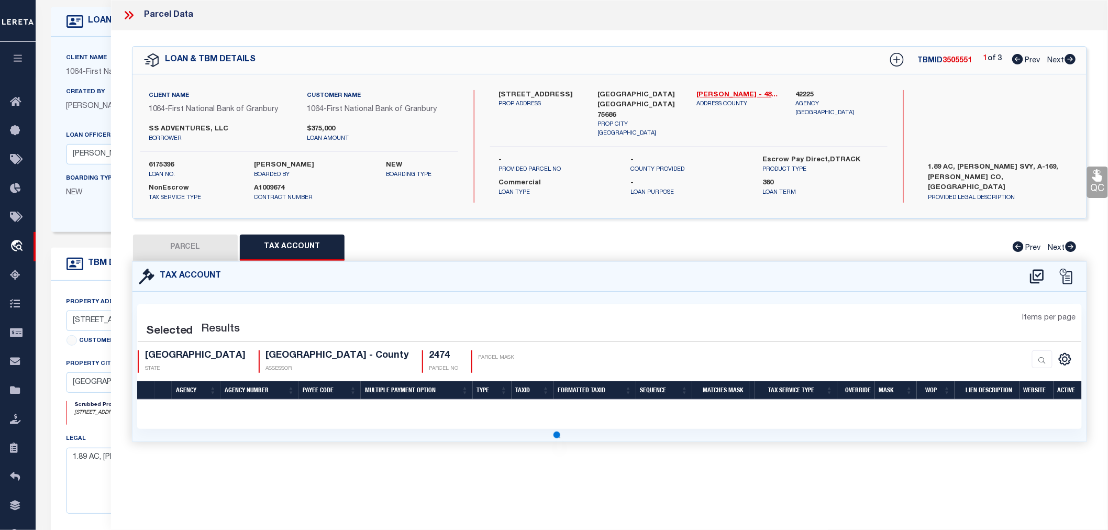
select select "100"
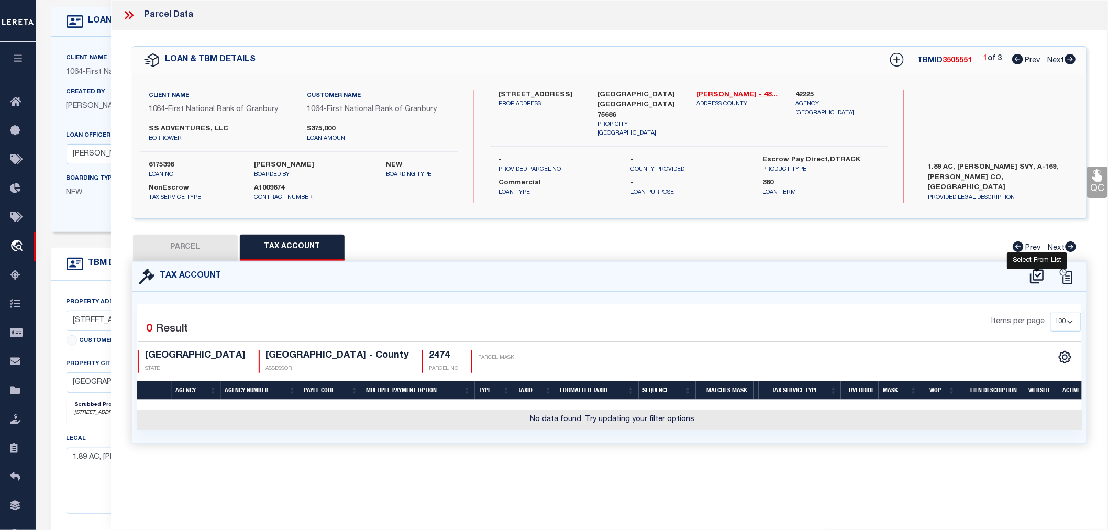
click at [1029, 278] on icon at bounding box center [1036, 276] width 17 height 17
select select "100"
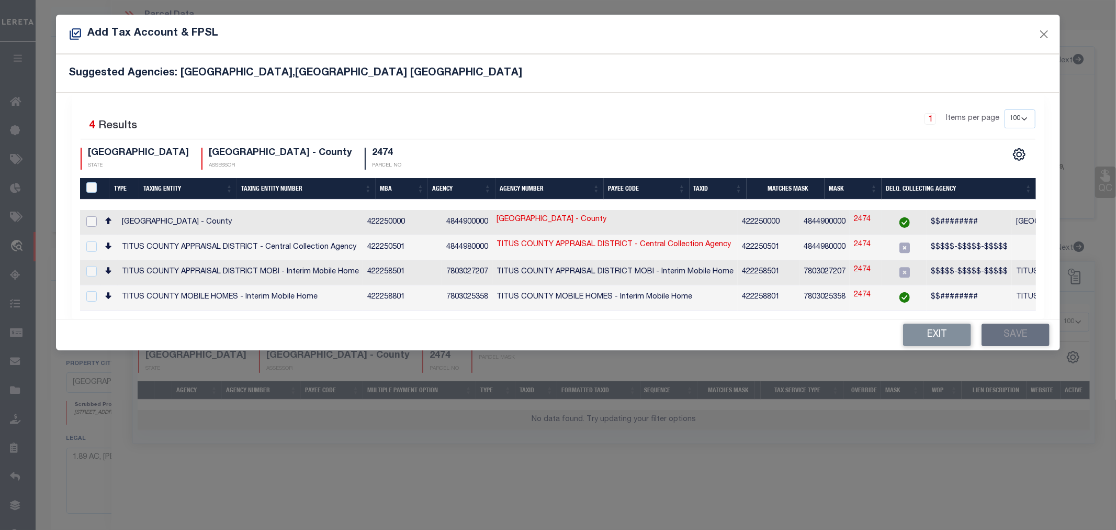
click at [91, 224] on input "checkbox" at bounding box center [91, 221] width 10 height 10
checkbox input "true"
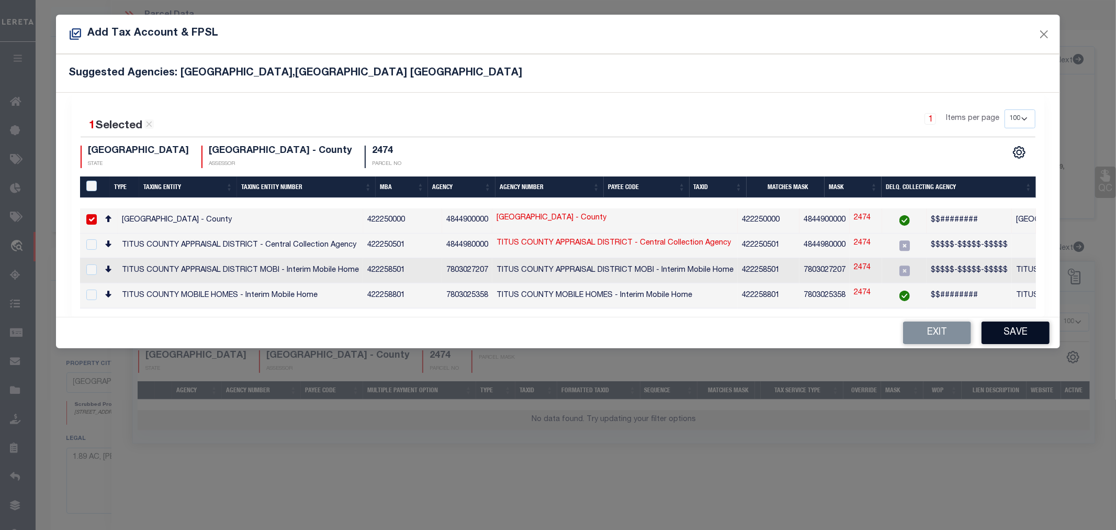
click at [1001, 332] on button "Save" at bounding box center [1016, 332] width 68 height 23
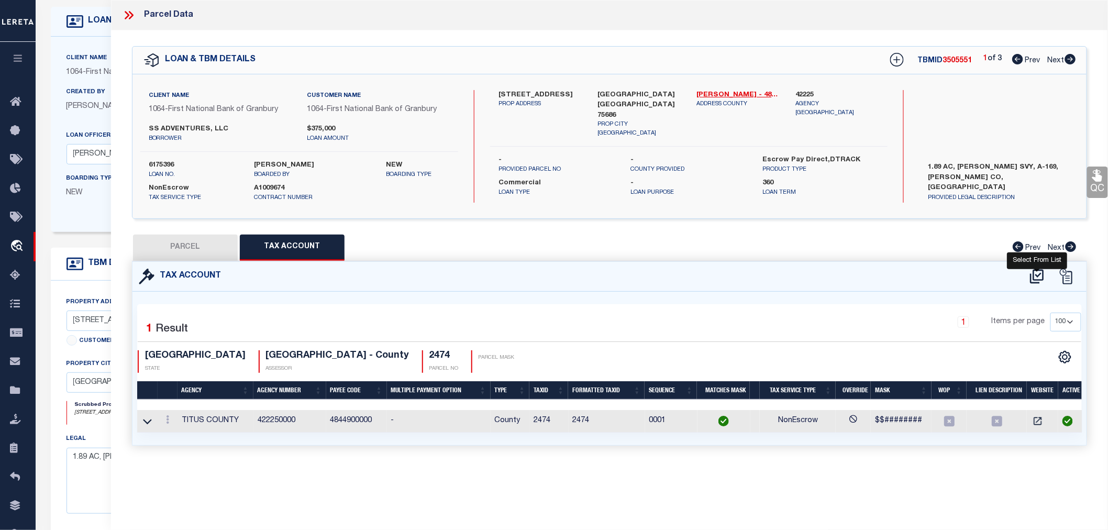
click at [1038, 274] on icon at bounding box center [1037, 276] width 14 height 14
select select "100"
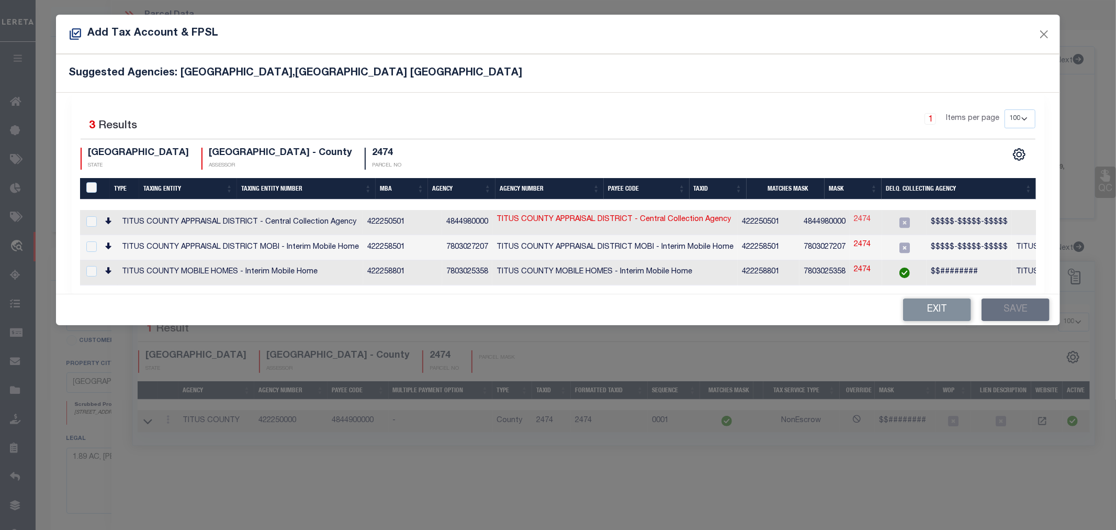
click at [856, 221] on link "2474" at bounding box center [862, 220] width 17 height 12
type input "2474"
type textarea "$$$$$-$$$$$-$$$$$"
checkbox input "true"
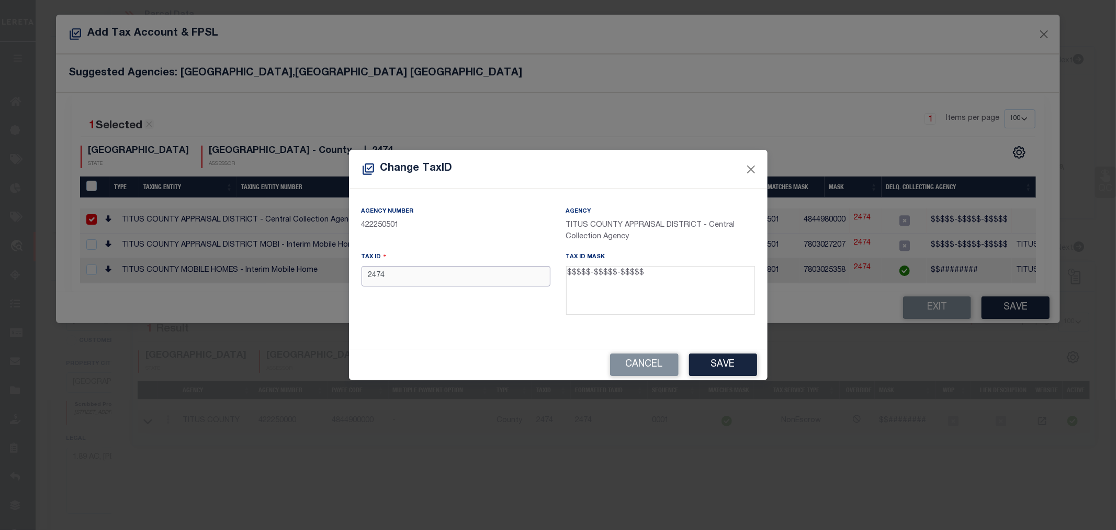
drag, startPoint x: 394, startPoint y: 279, endPoint x: 336, endPoint y: 278, distance: 58.6
click at [336, 278] on div "Change TaxID Agency Number 422250501 Agency TITUS COUNTY APPRAISAL DISTRICT - C…" at bounding box center [558, 265] width 1116 height 530
paste input "00169-00000-00200"
type input "00169-00000-00200"
click at [707, 366] on button "Save" at bounding box center [723, 364] width 68 height 23
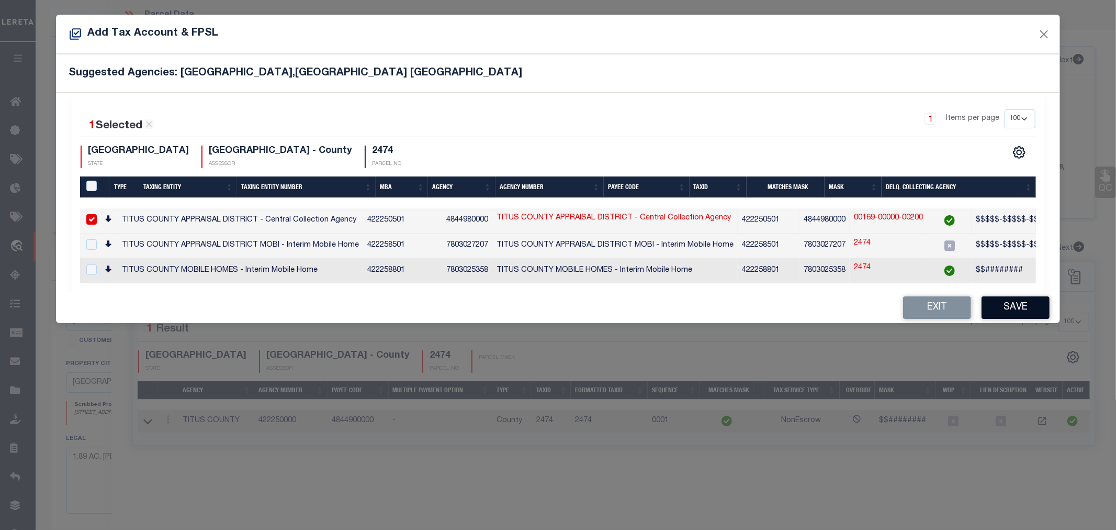
click at [1033, 310] on button "Save" at bounding box center [1016, 307] width 68 height 23
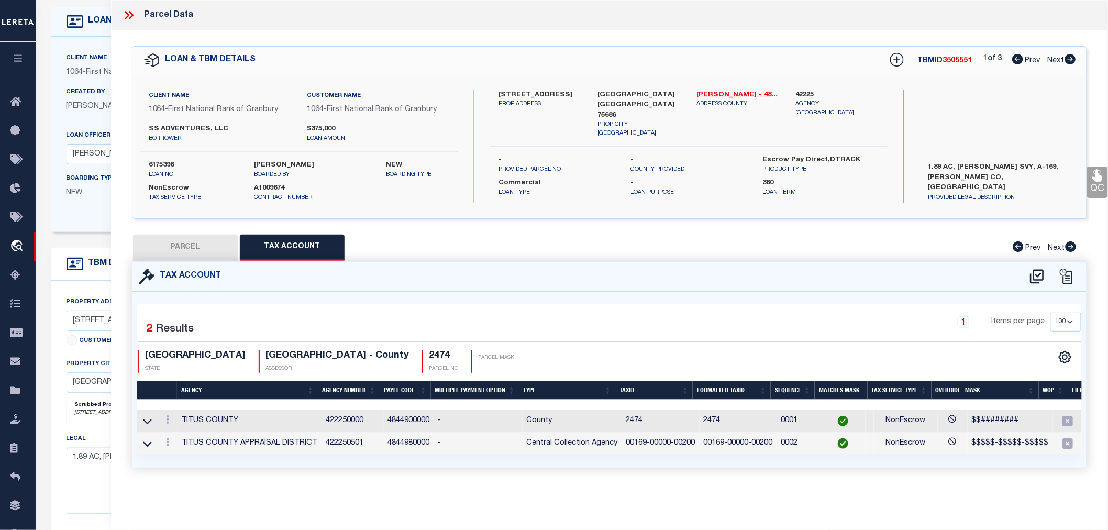
click at [195, 250] on button "PARCEL" at bounding box center [185, 247] width 105 height 26
select select "AS"
checkbox input "false"
select select "IP"
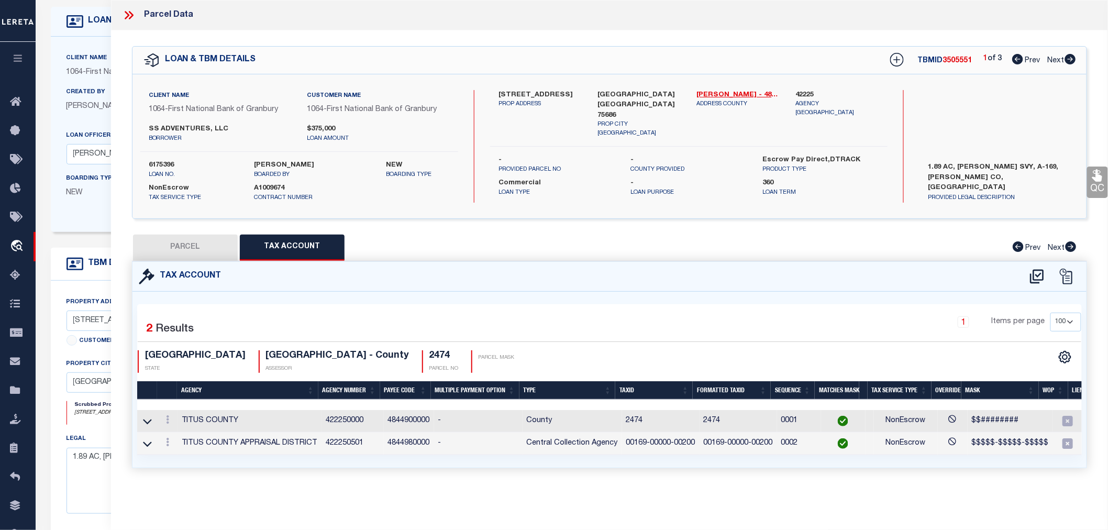
checkbox input "false"
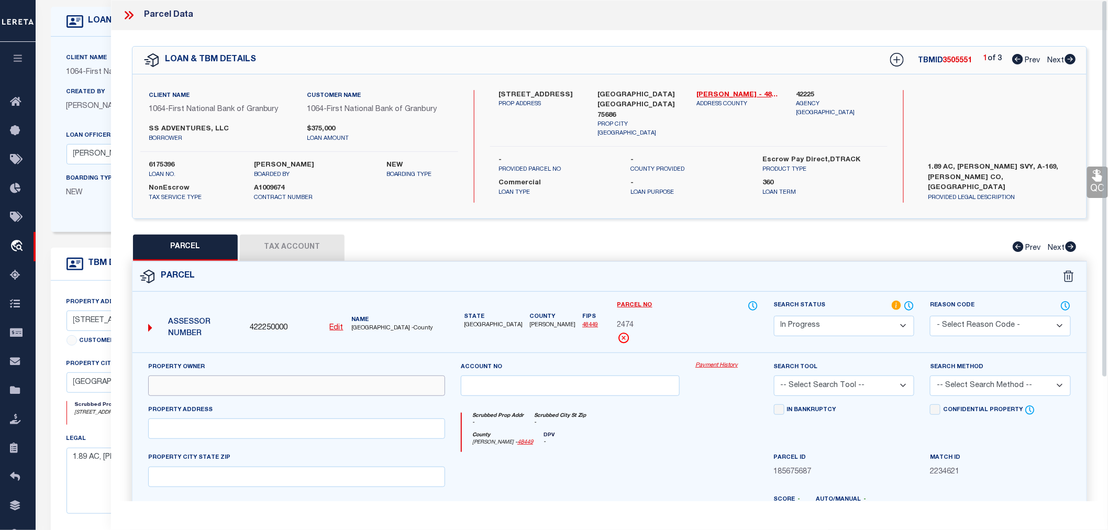
click at [180, 386] on input "text" at bounding box center [296, 385] width 297 height 20
paste input "RIDGEVIEW REAL ESTATE LLC"
type input "RIDGEVIEW REAL ESTATE LLC"
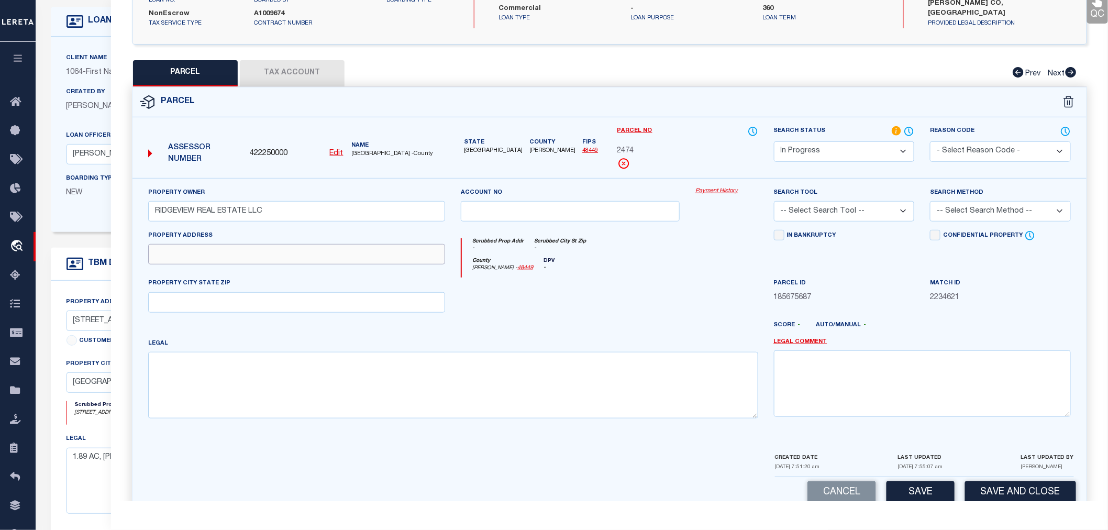
click at [180, 255] on input "text" at bounding box center [296, 254] width 297 height 20
paste input "[STREET_ADDRESS]"
drag, startPoint x: 203, startPoint y: 251, endPoint x: 341, endPoint y: 250, distance: 138.7
click at [341, 250] on input "[STREET_ADDRESS]" at bounding box center [296, 254] width 297 height 20
type input "100 PR 2905"
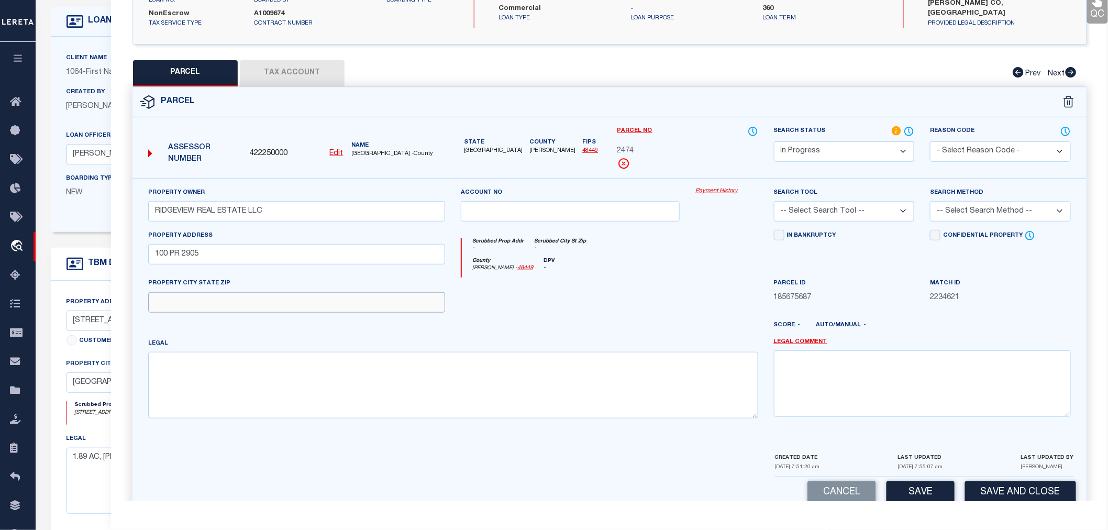
click at [165, 301] on input "text" at bounding box center [296, 302] width 297 height 20
paste input "[GEOGRAPHIC_DATA]"
type input "[GEOGRAPHIC_DATA]"
click at [215, 375] on textarea at bounding box center [453, 385] width 610 height 66
paste textarea "[PERSON_NAME] ABS 00169 TR 200 1.89 AC"
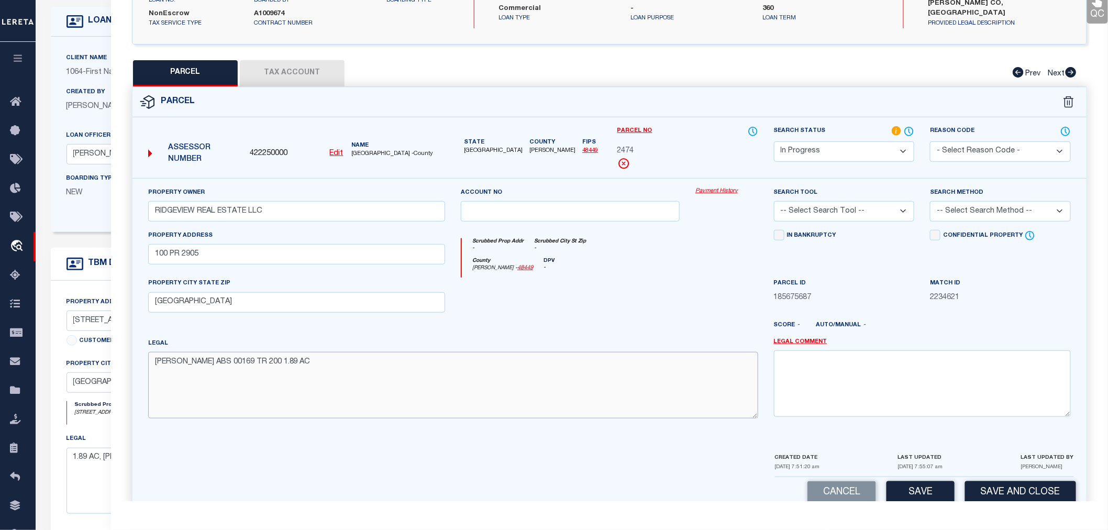
type textarea "[PERSON_NAME] ABS 00169 TR 200 1.89 AC"
click at [887, 206] on select "-- Select Search Tool -- 3rd Party Website Agency File Agency Website ATLS CNV-…" at bounding box center [844, 211] width 141 height 20
select select "AGW"
click at [774, 201] on select "-- Select Search Tool -- 3rd Party Website Agency File Agency Website ATLS CNV-…" at bounding box center [844, 211] width 141 height 20
click at [966, 207] on select "-- Select Search Method -- Property Address Legal Liability Info Provided" at bounding box center [1000, 211] width 141 height 20
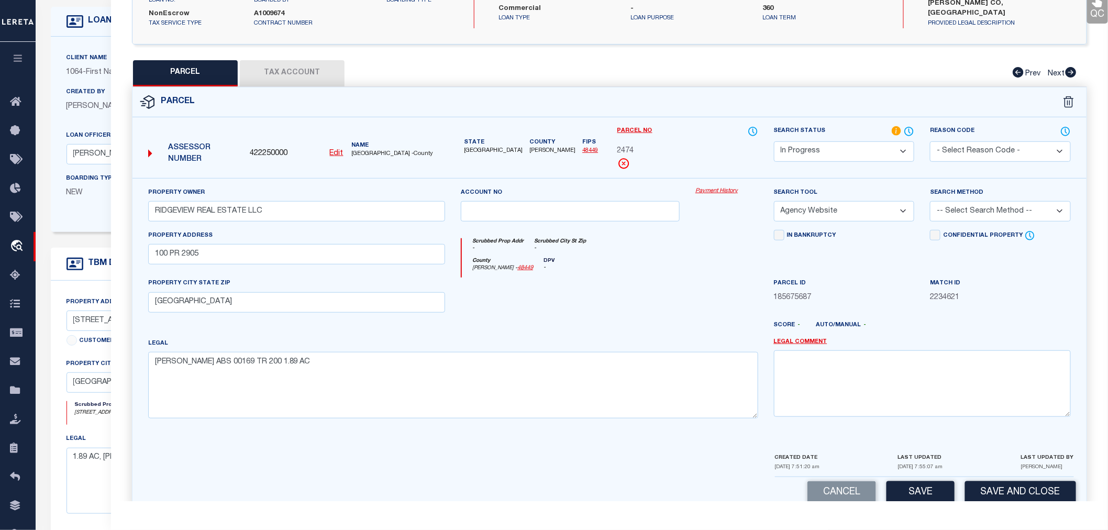
select select "LEG"
click at [930, 201] on select "-- Select Search Method -- Property Address Legal Liability Info Provided" at bounding box center [1000, 211] width 141 height 20
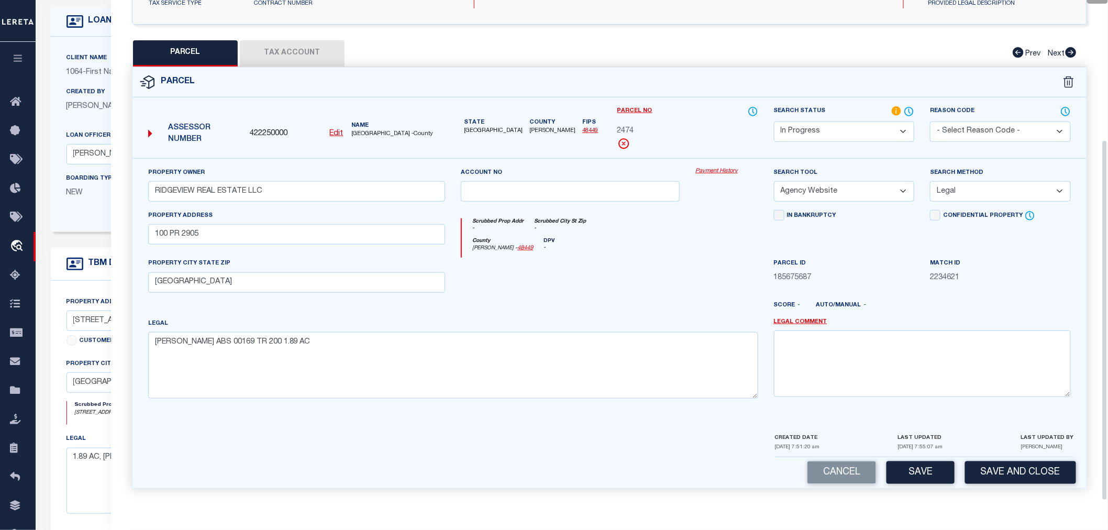
scroll to position [116, 0]
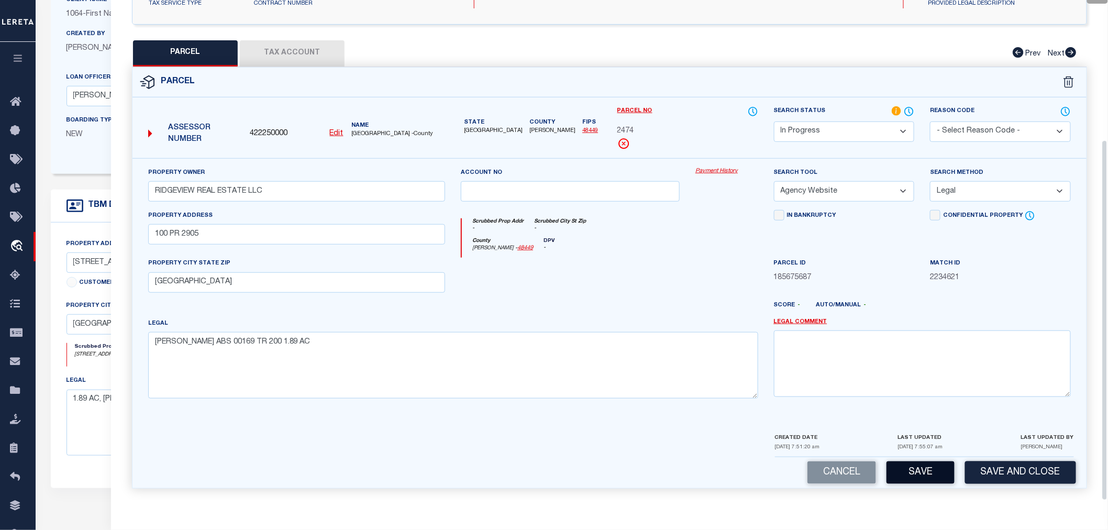
click at [920, 472] on button "Save" at bounding box center [920, 472] width 68 height 23
select select "AS"
select select
checkbox input "false"
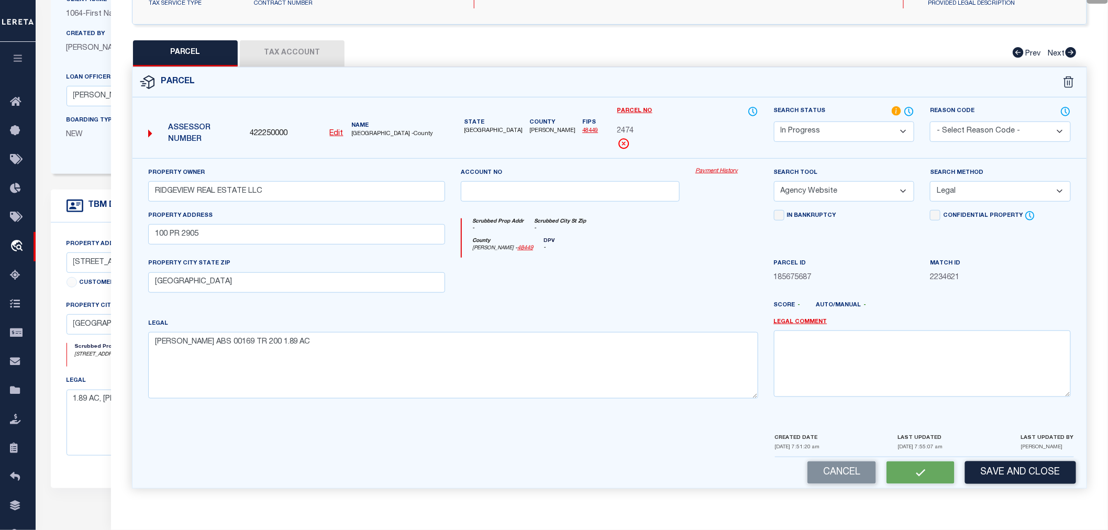
checkbox input "false"
select select "IP"
type input "RIDGEVIEW REAL ESTATE LLC"
select select "AGW"
select select "LEG"
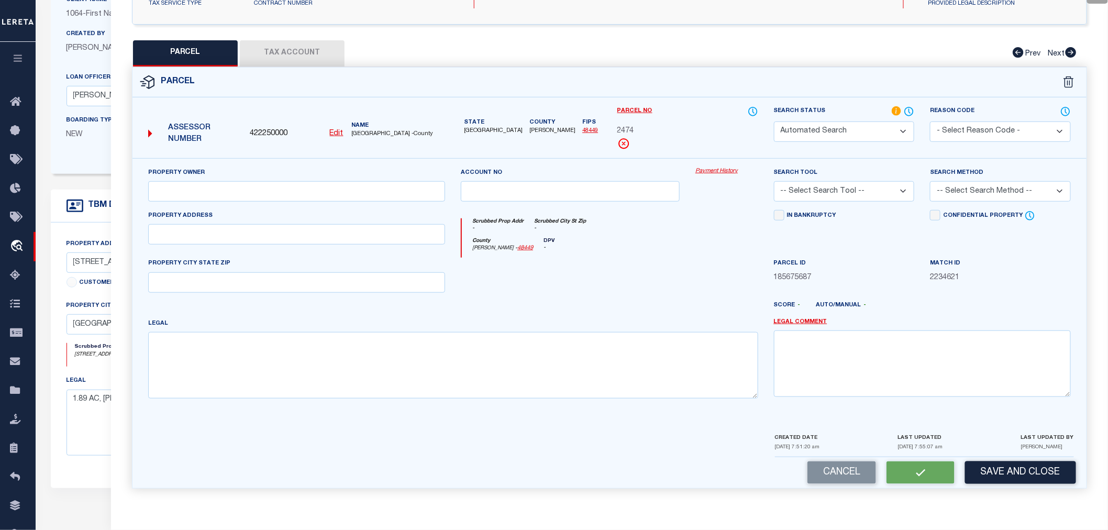
type input "100 PR 2905"
type input "[GEOGRAPHIC_DATA]"
type textarea "[PERSON_NAME] ABS 00169 TR 200 1.89 AC"
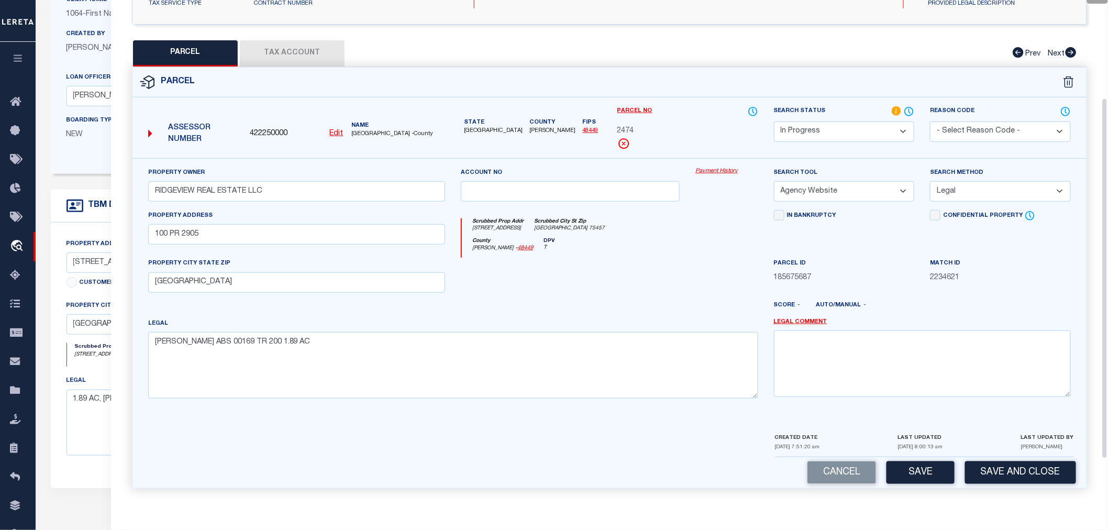
scroll to position [19, 0]
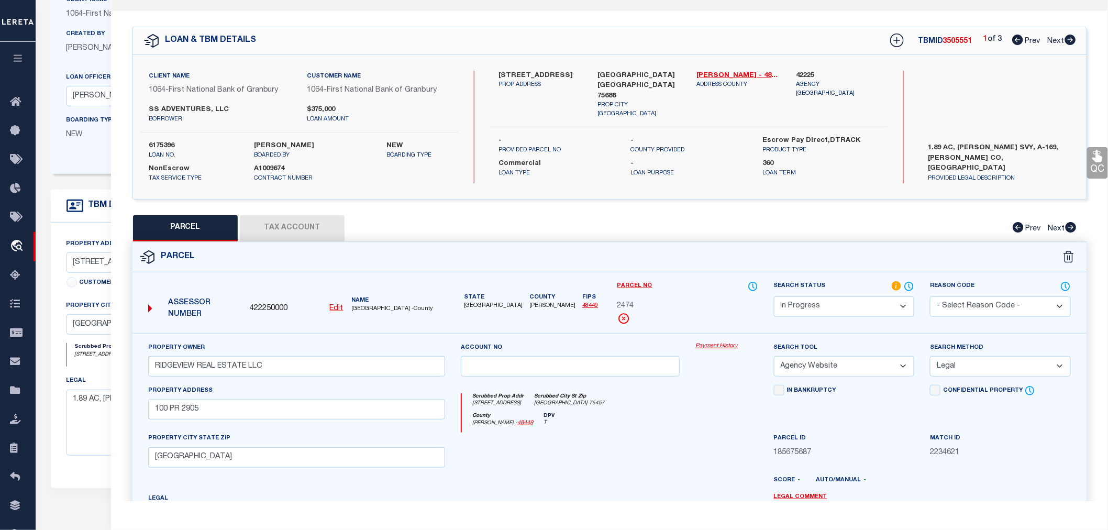
click at [1071, 40] on icon at bounding box center [1070, 40] width 11 height 10
select select "AS"
select select
checkbox input "false"
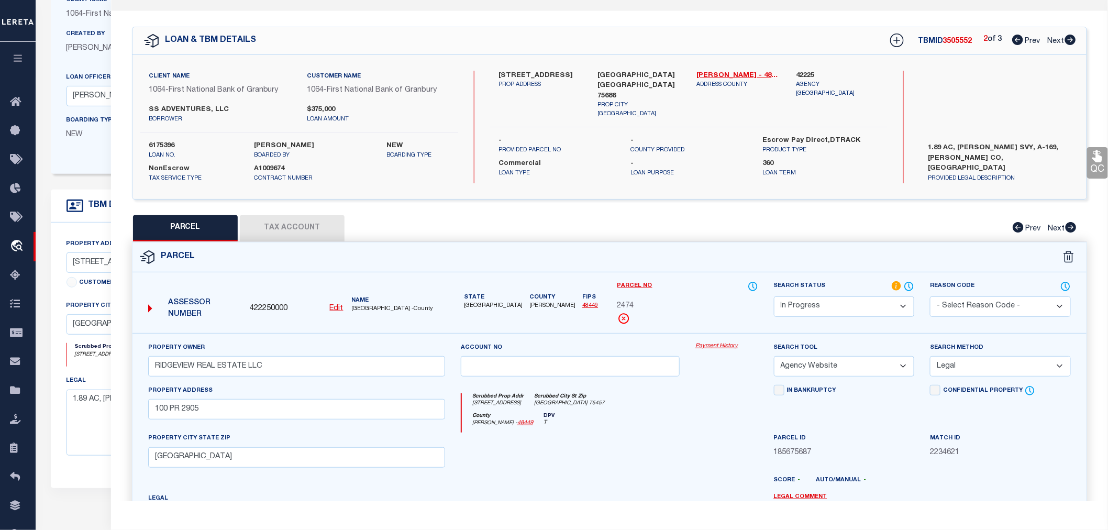
checkbox input "false"
select select "IP"
checkbox input "false"
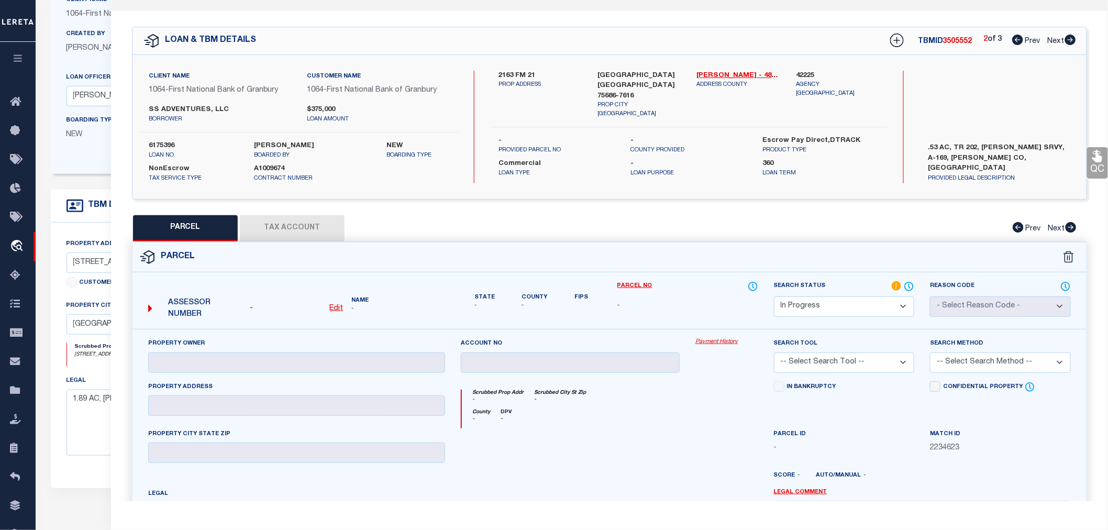
click at [1068, 38] on icon at bounding box center [1070, 40] width 11 height 10
select select "AS"
checkbox input "false"
select select "IP"
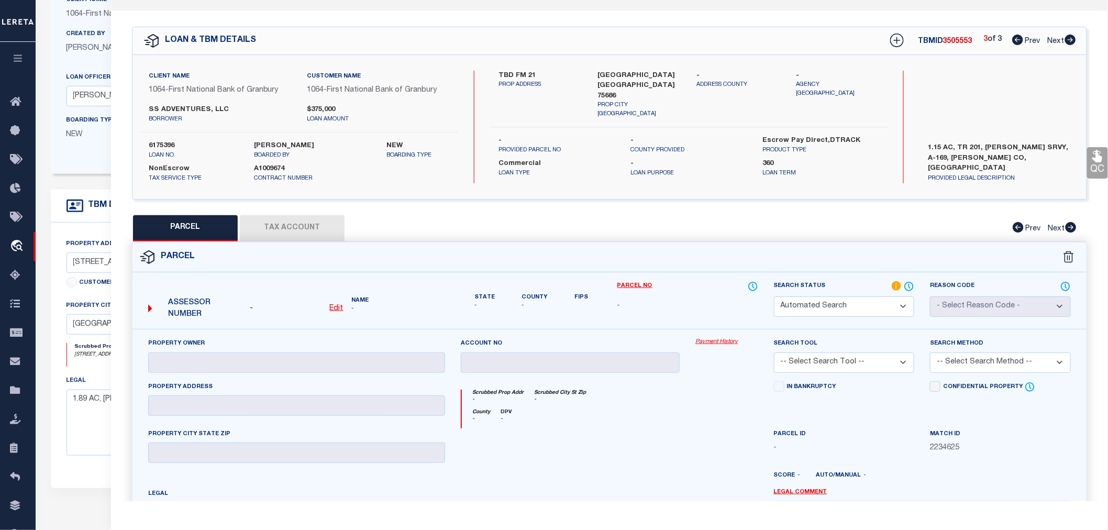
checkbox input "false"
click at [1012, 38] on icon at bounding box center [1017, 40] width 11 height 10
select select "AS"
checkbox input "false"
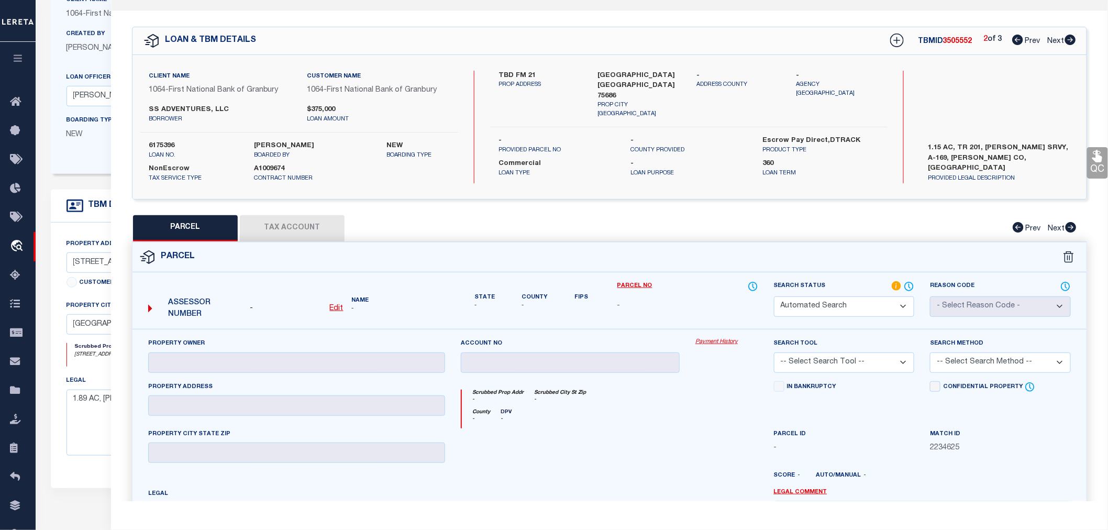
select select "IP"
checkbox input "false"
click at [807, 71] on label "42225" at bounding box center [837, 76] width 83 height 10
copy label "42225"
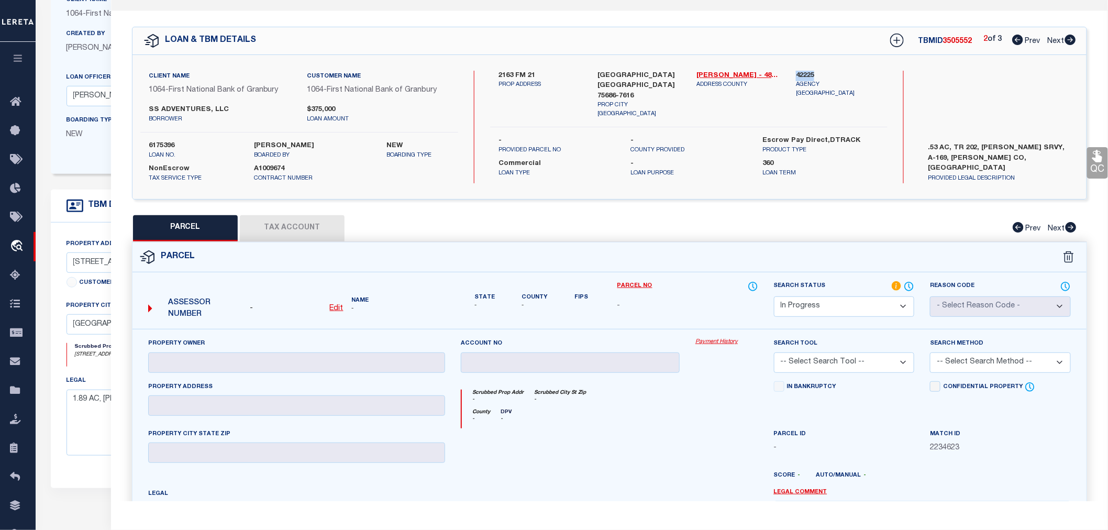
click at [335, 306] on u "Edit" at bounding box center [337, 308] width 14 height 7
select select "IP"
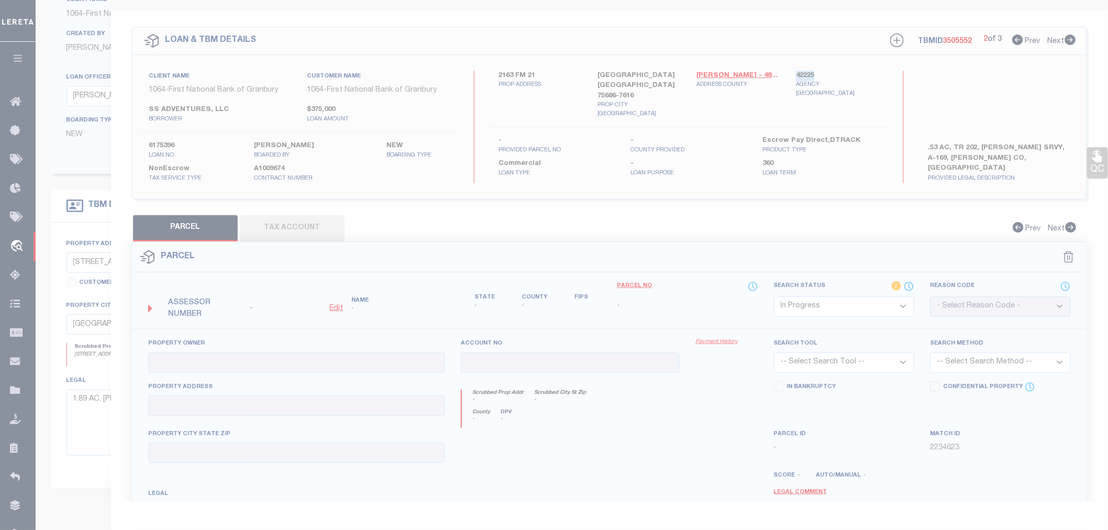
type textarea "-"
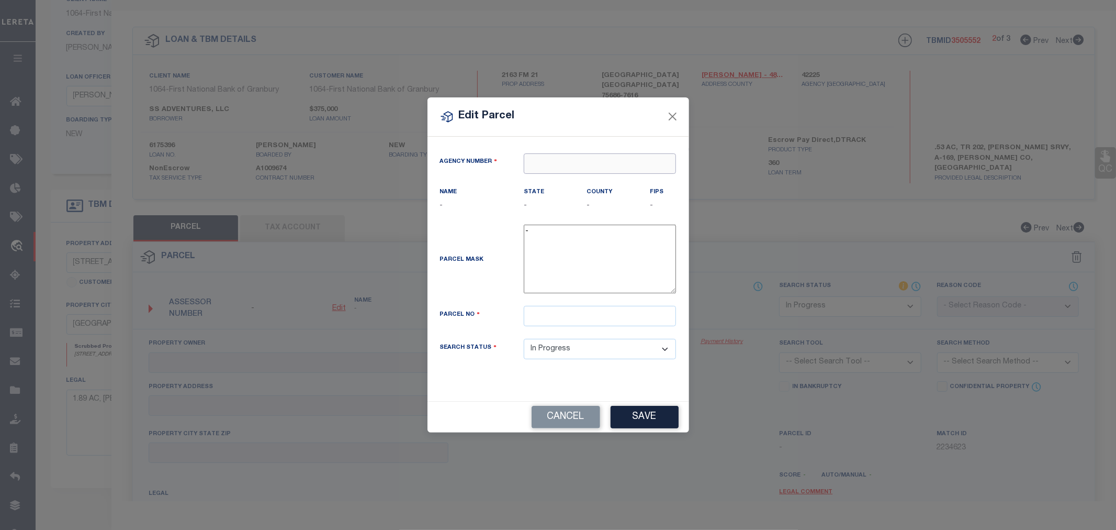
click at [537, 166] on input "text" at bounding box center [600, 163] width 152 height 20
paste input "42225"
click at [573, 184] on div "422250000 : [GEOGRAPHIC_DATA]" at bounding box center [599, 189] width 151 height 30
type input "422250000"
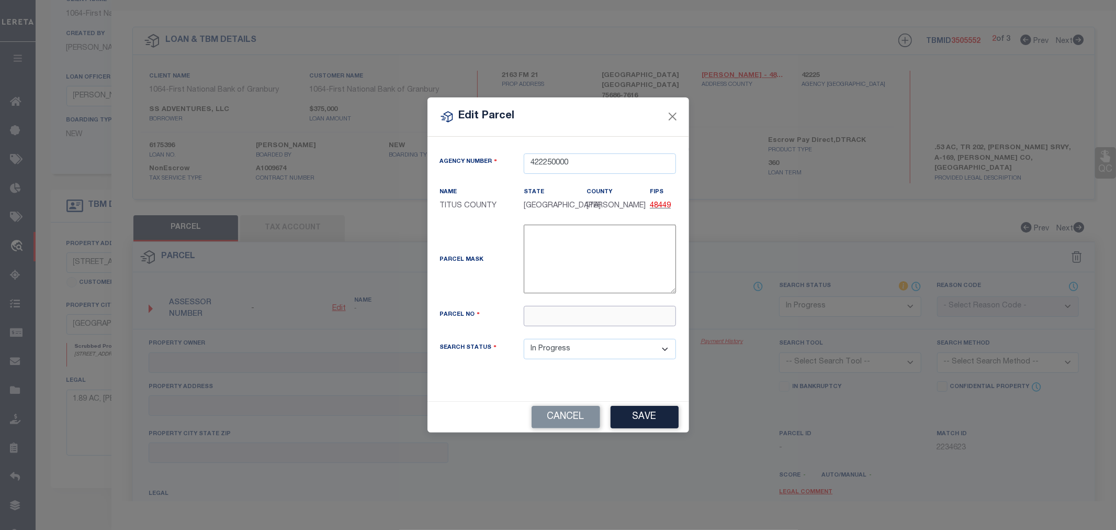
click at [553, 318] on input "text" at bounding box center [600, 316] width 152 height 20
paste input "105984"
type input "105984"
click at [646, 426] on button "Save" at bounding box center [645, 417] width 68 height 23
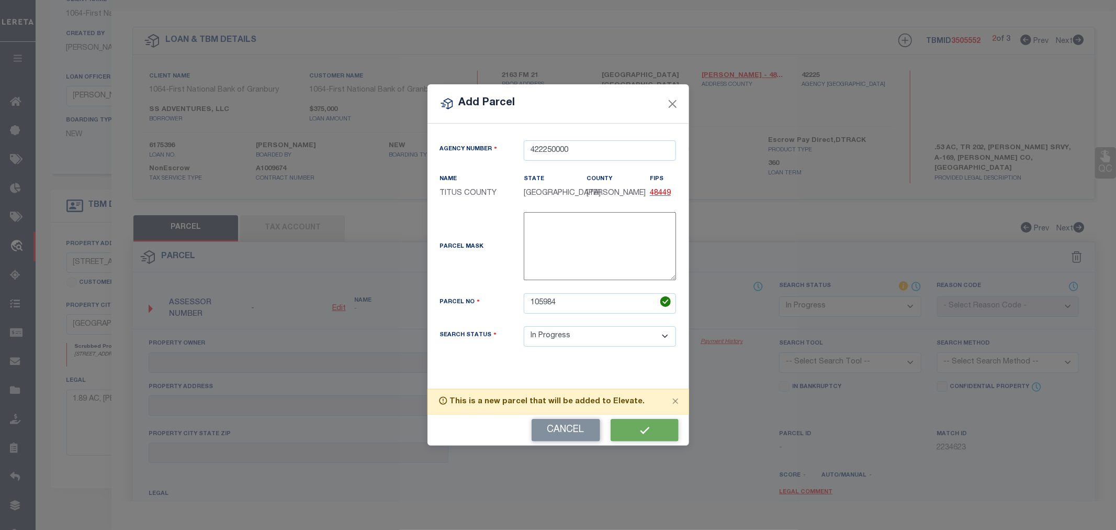
select select "IP"
checkbox input "false"
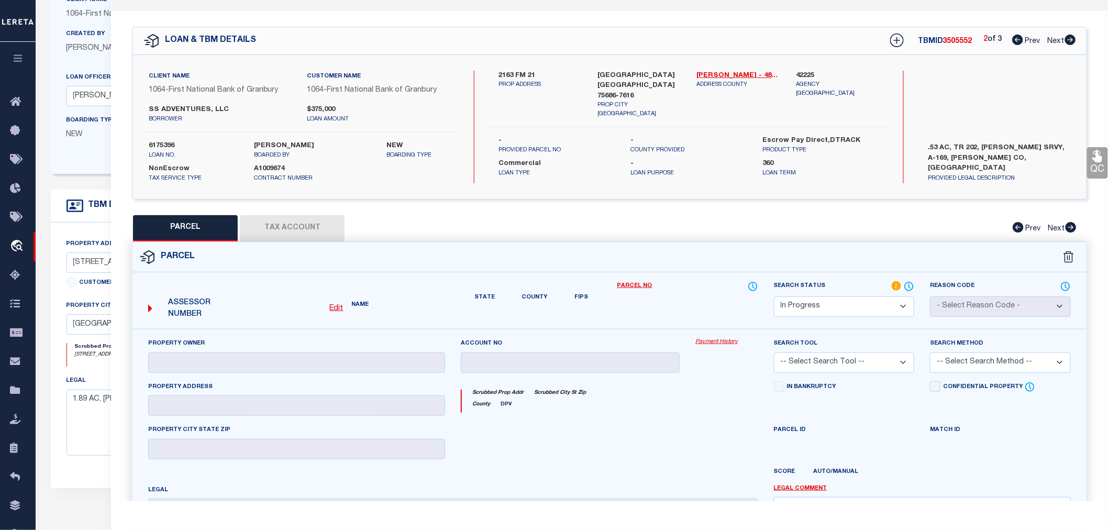
checkbox input "false"
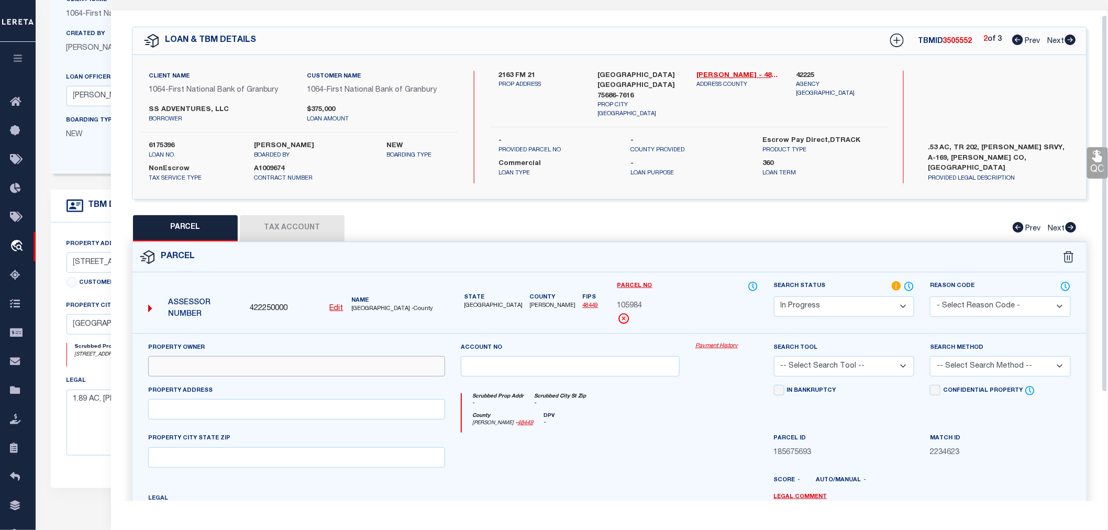
click at [186, 367] on input "text" at bounding box center [296, 366] width 297 height 20
paste input "RIDGEVIEW REAL ESTATE LLC"
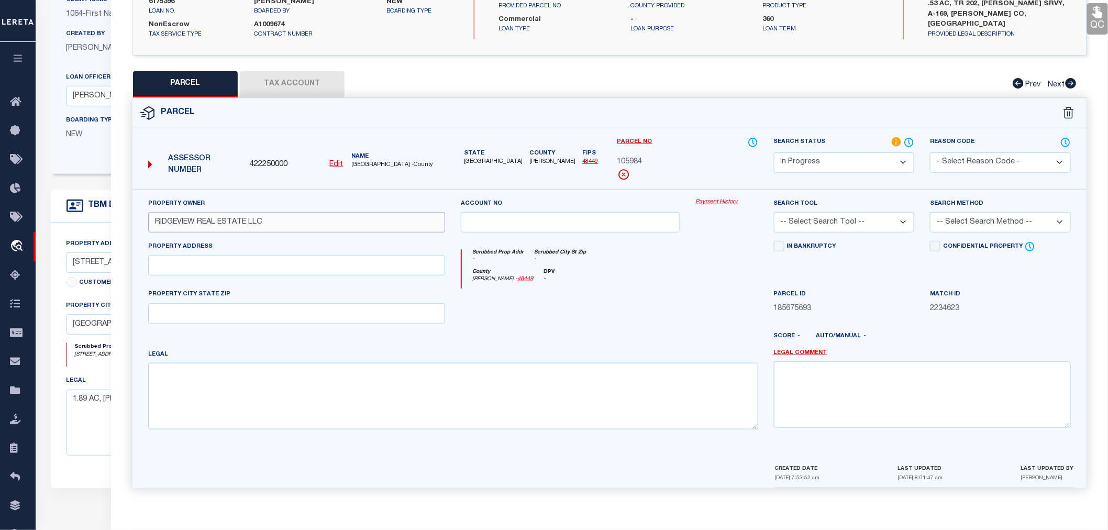
type input "RIDGEVIEW REAL ESTATE LLC"
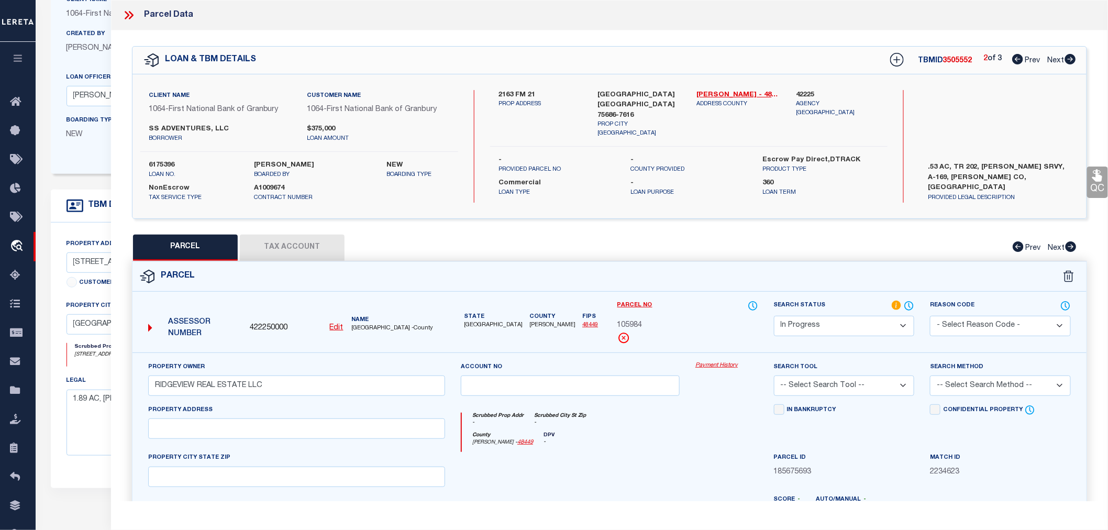
scroll to position [58, 0]
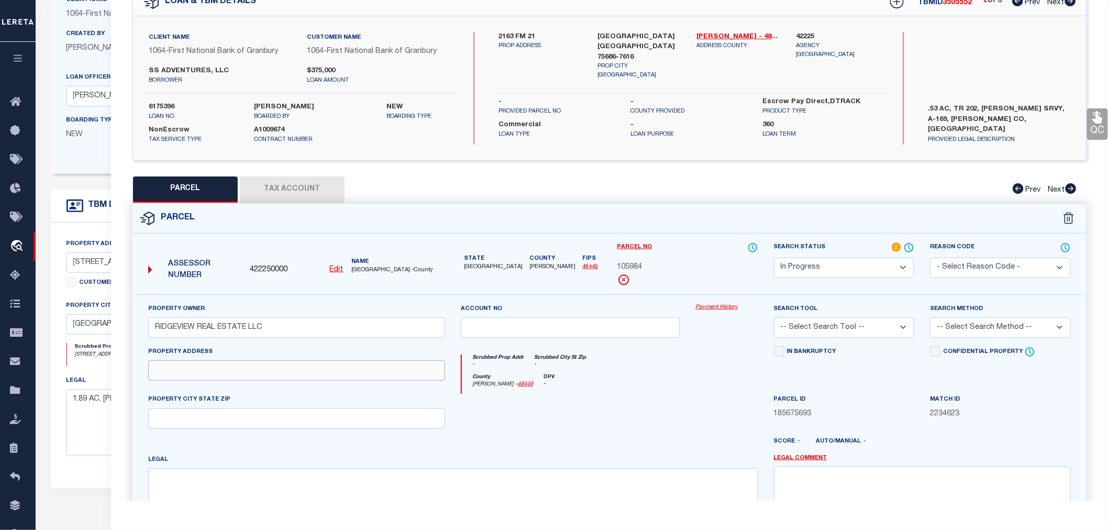
click at [211, 374] on input "text" at bounding box center [296, 370] width 297 height 20
paste input "[STREET_ADDRESS]"
drag, startPoint x: 197, startPoint y: 369, endPoint x: 315, endPoint y: 369, distance: 117.8
click at [315, 369] on input "[STREET_ADDRESS]" at bounding box center [296, 370] width 297 height 20
type input "2163 FM 21"
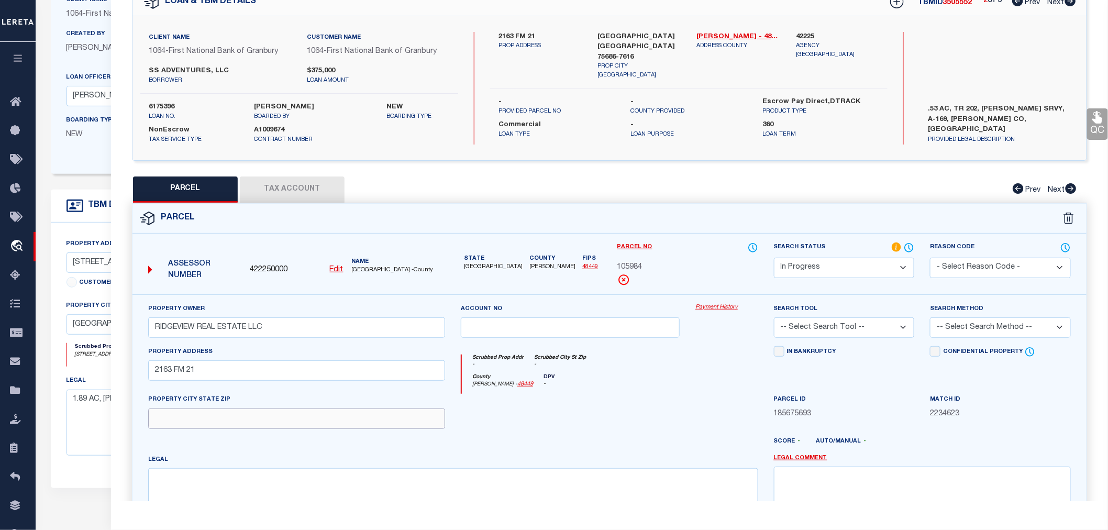
click at [210, 420] on input "text" at bounding box center [296, 418] width 297 height 20
paste input "[GEOGRAPHIC_DATA]"
type input "[GEOGRAPHIC_DATA]"
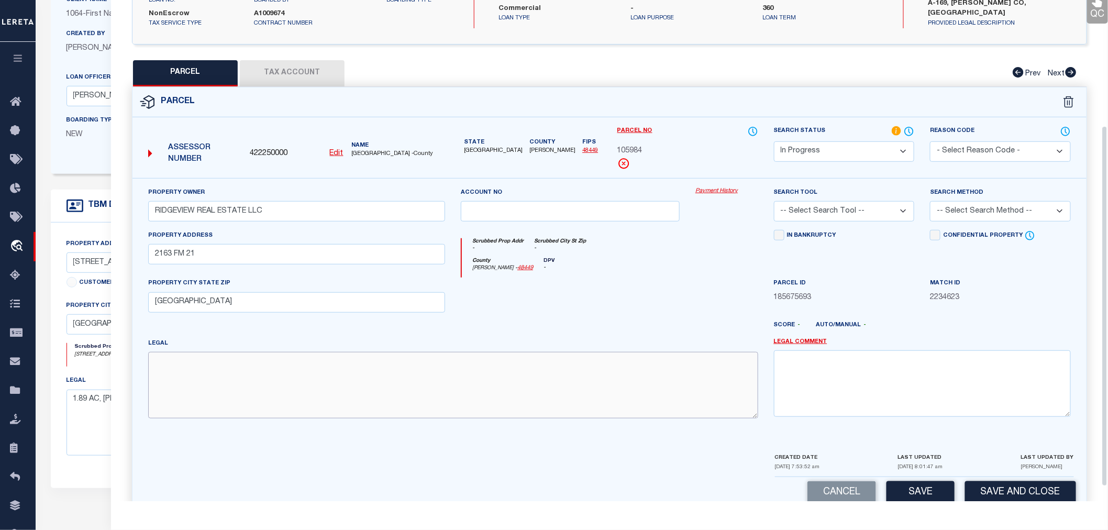
click at [226, 373] on textarea at bounding box center [453, 385] width 610 height 66
paste textarea "[PERSON_NAME] ABS 00169 TR 202 .53 AC"
type textarea "[PERSON_NAME] ABS 00169 TR 202 .53 AC"
click at [833, 207] on select "-- Select Search Tool -- 3rd Party Website Agency File Agency Website ATLS CNV-…" at bounding box center [844, 211] width 141 height 20
select select "AGW"
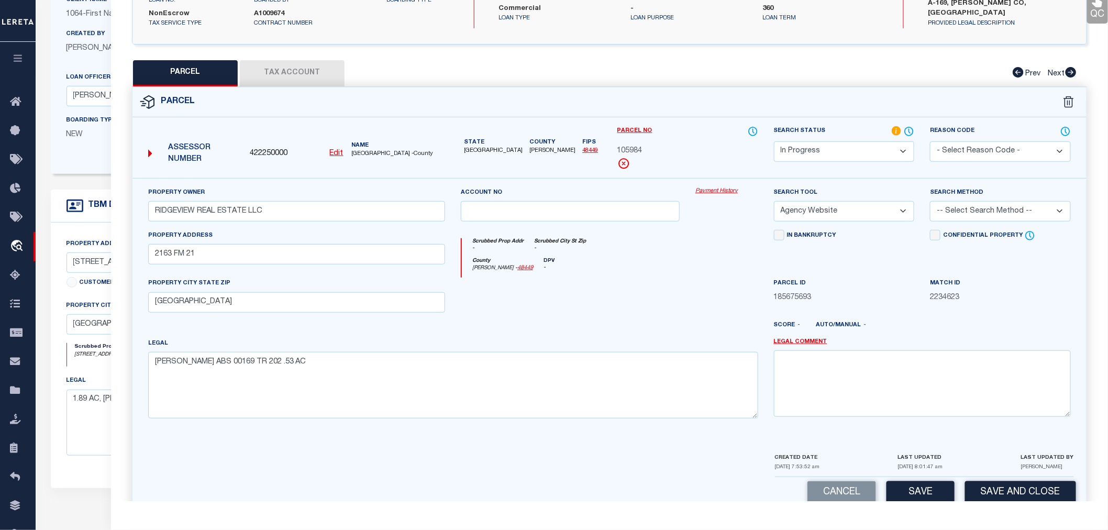
click at [774, 201] on select "-- Select Search Tool -- 3rd Party Website Agency File Agency Website ATLS CNV-…" at bounding box center [844, 211] width 141 height 20
click at [953, 213] on select "-- Select Search Method -- Property Address Legal Liability Info Provided" at bounding box center [1000, 211] width 141 height 20
select select "LEG"
click at [930, 201] on select "-- Select Search Method -- Property Address Legal Liability Info Provided" at bounding box center [1000, 211] width 141 height 20
click at [919, 488] on button "Save" at bounding box center [920, 492] width 68 height 23
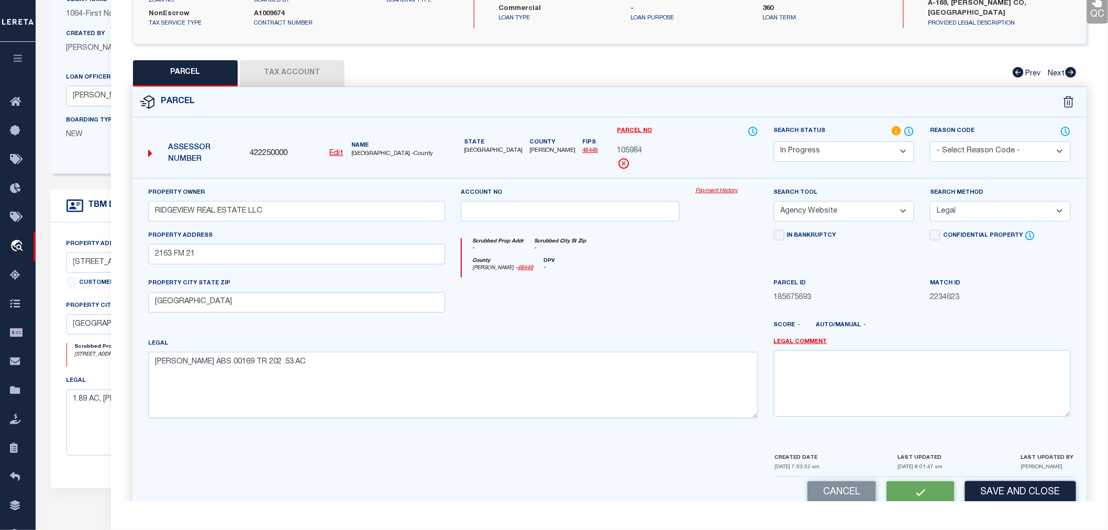
select select "AS"
select select
checkbox input "false"
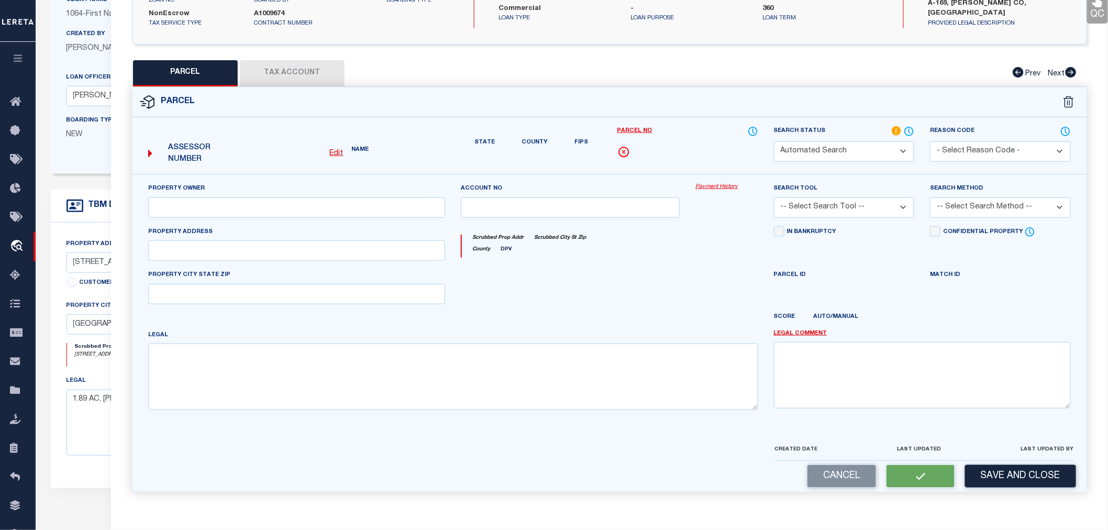
select select "IP"
type input "RIDGEVIEW REAL ESTATE LLC"
select select "AGW"
select select "LEG"
type input "2163 FM 21"
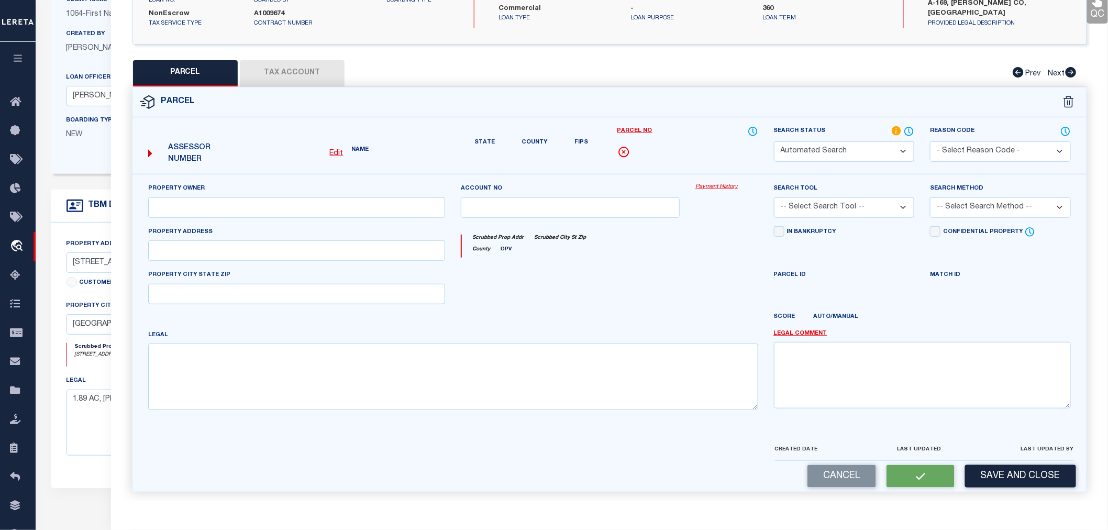
type input "[GEOGRAPHIC_DATA]"
type textarea "[PERSON_NAME] ABS 00169 TR 202 .53 AC"
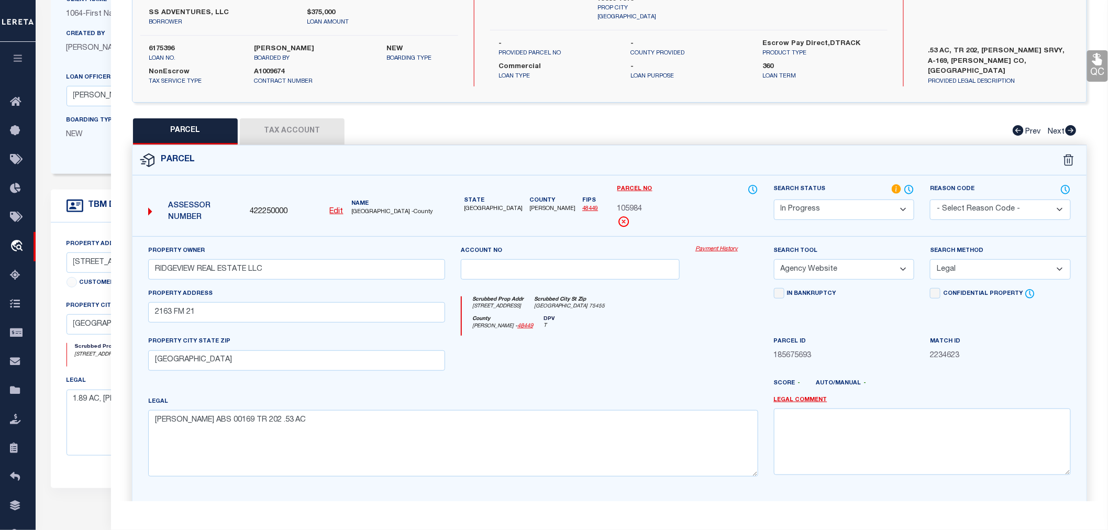
scroll to position [194, 0]
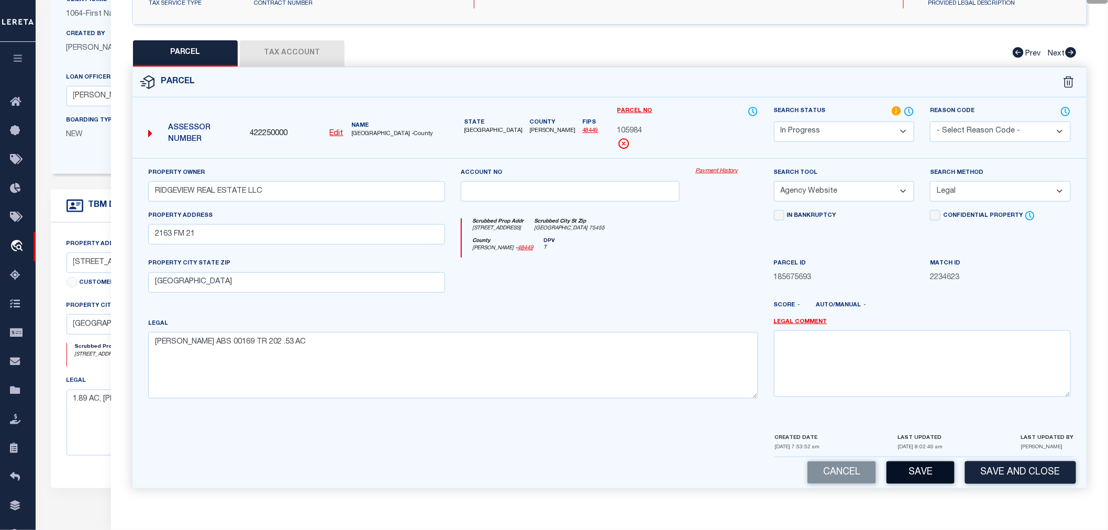
click at [915, 470] on button "Save" at bounding box center [920, 472] width 68 height 23
select select "AS"
select select
checkbox input "false"
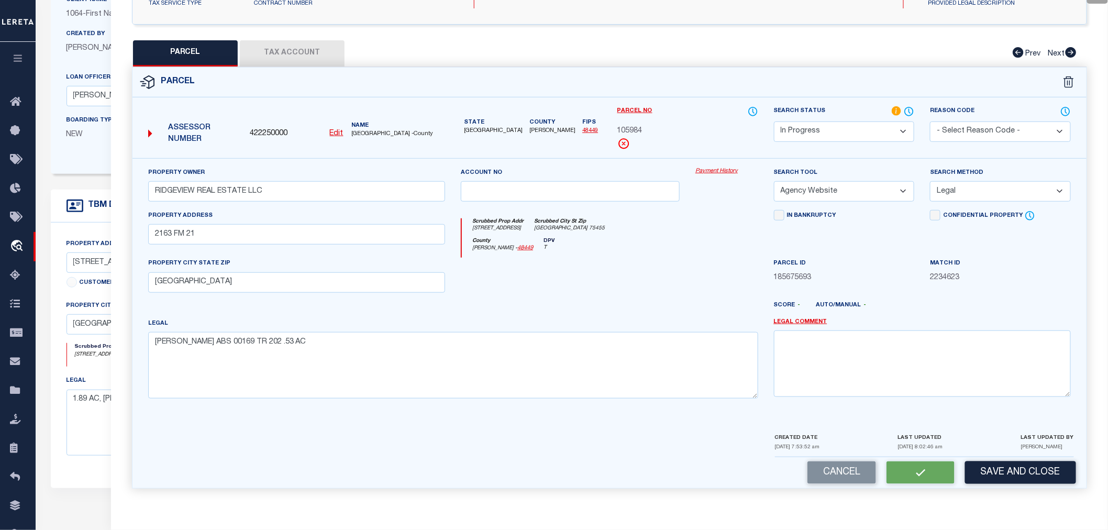
checkbox input "false"
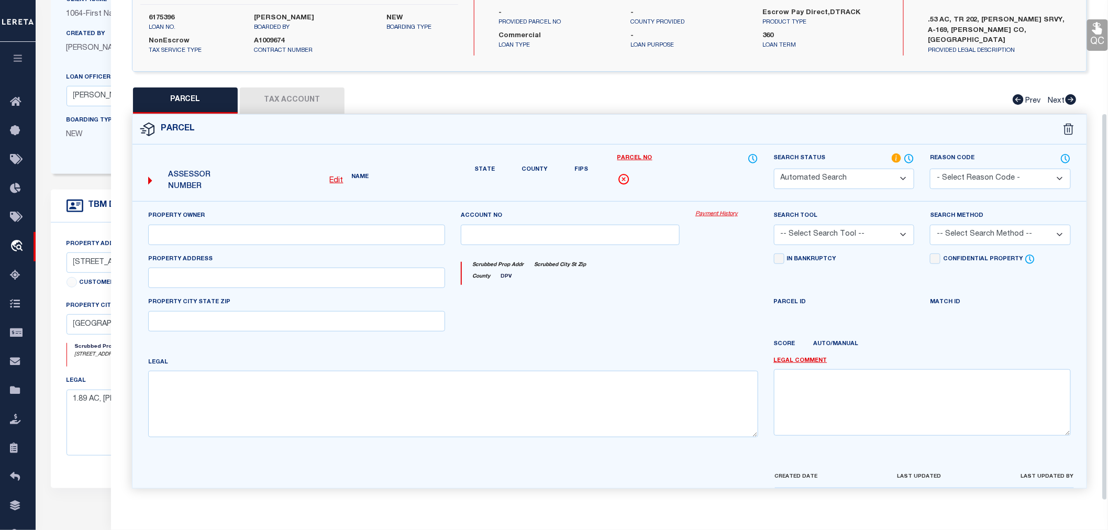
select select "IP"
type input "RIDGEVIEW REAL ESTATE LLC"
select select "AGW"
select select "LEG"
type input "2163 FM 21"
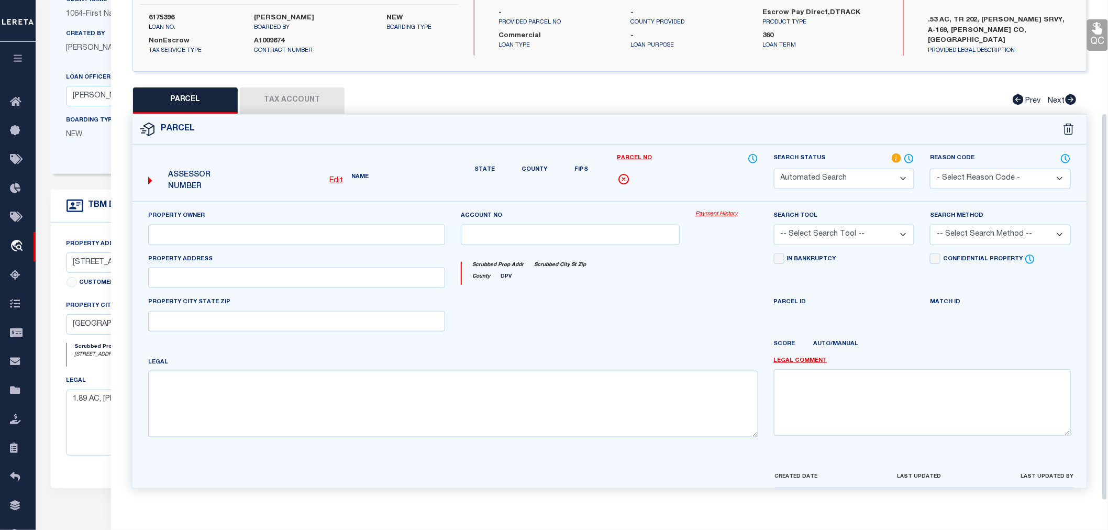
type input "[GEOGRAPHIC_DATA]"
type textarea "[PERSON_NAME] ABS 00169 TR 202 .53 AC"
click at [296, 56] on div "QC QC QC" at bounding box center [609, 192] width 997 height 618
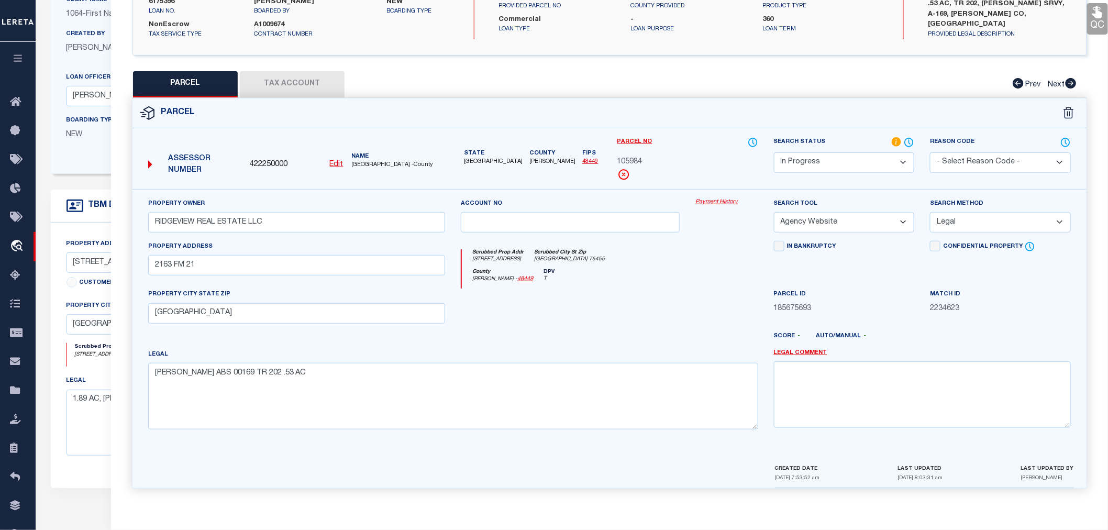
click at [280, 89] on button "Tax Account" at bounding box center [292, 84] width 105 height 26
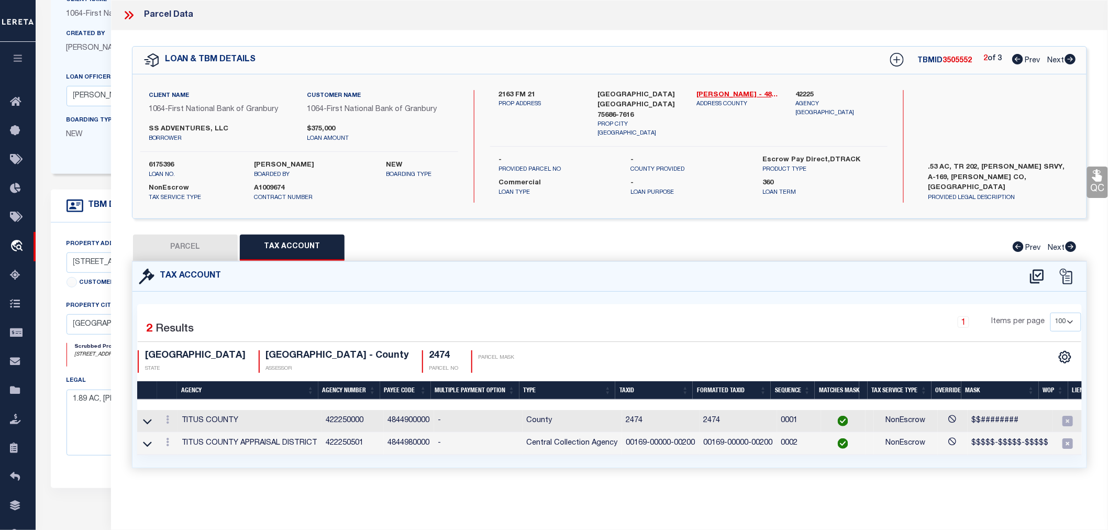
scroll to position [0, 0]
select select "100"
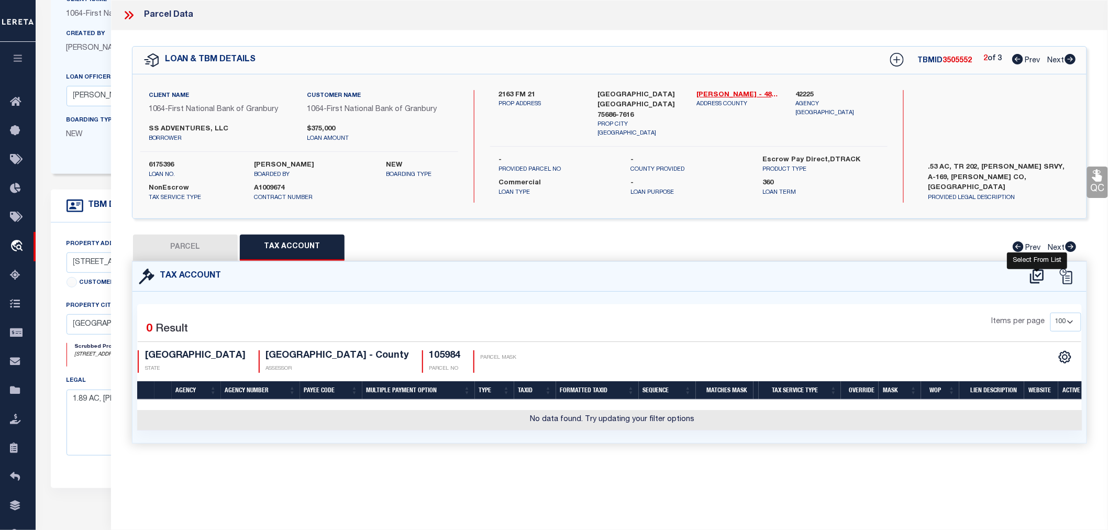
click at [1035, 279] on icon at bounding box center [1037, 276] width 14 height 14
select select "100"
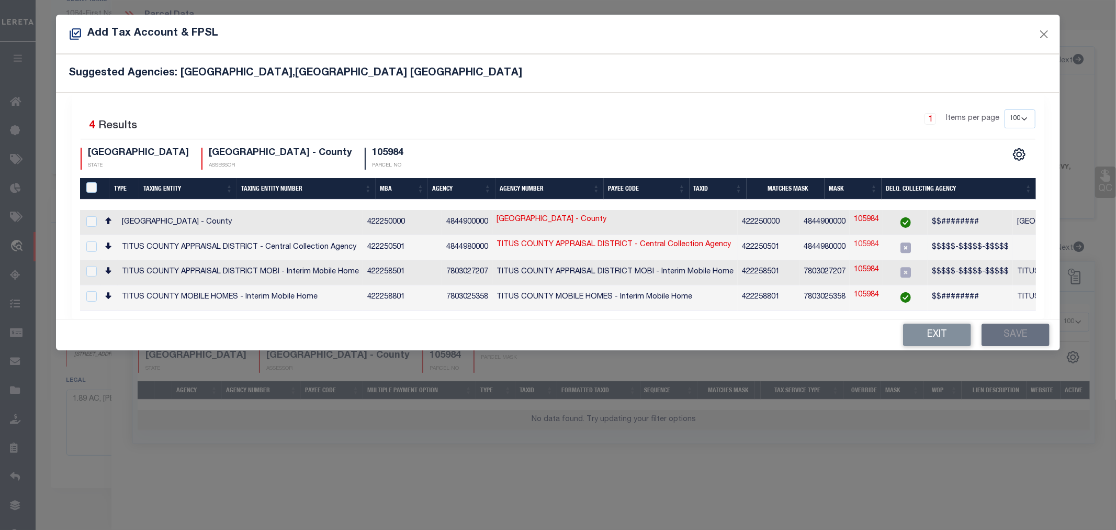
click at [857, 243] on link "105984" at bounding box center [866, 245] width 25 height 12
type input "105984"
checkbox input "true"
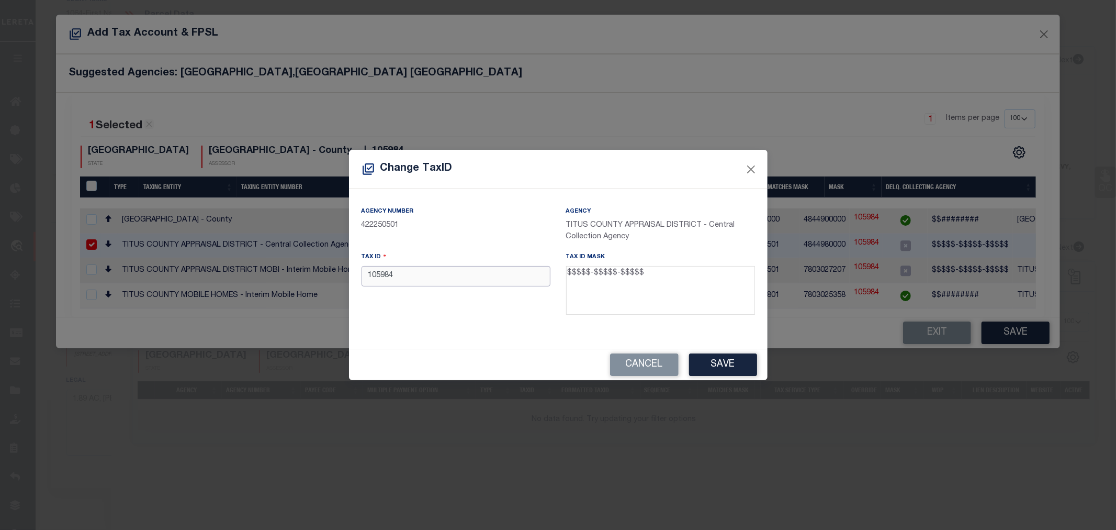
click at [390, 275] on input "105984" at bounding box center [456, 276] width 189 height 20
paste input "00169-00000-00202"
type input "00169-00000-00202"
click at [708, 356] on button "Save" at bounding box center [723, 364] width 68 height 23
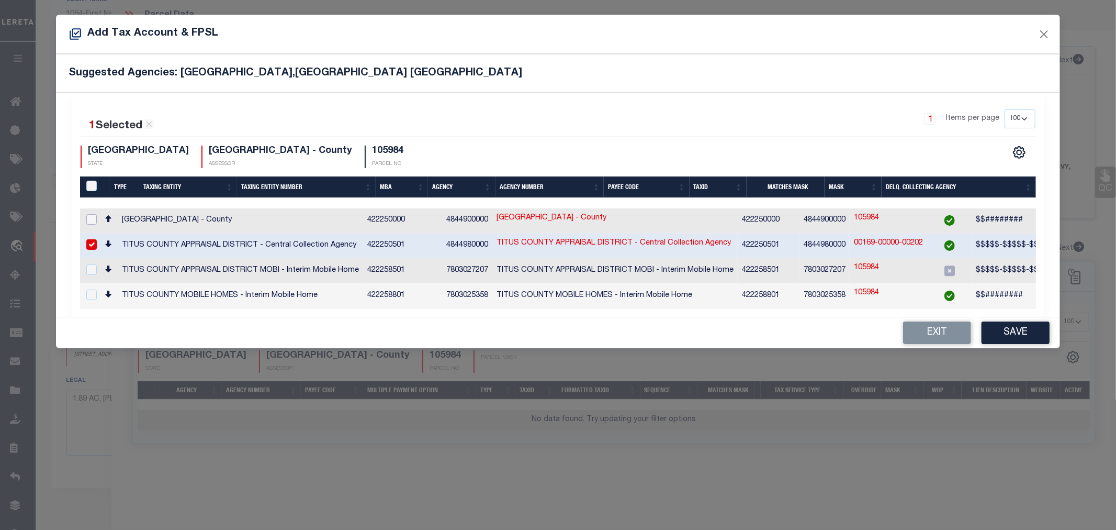
click at [92, 218] on input "checkbox" at bounding box center [91, 219] width 10 height 10
checkbox input "true"
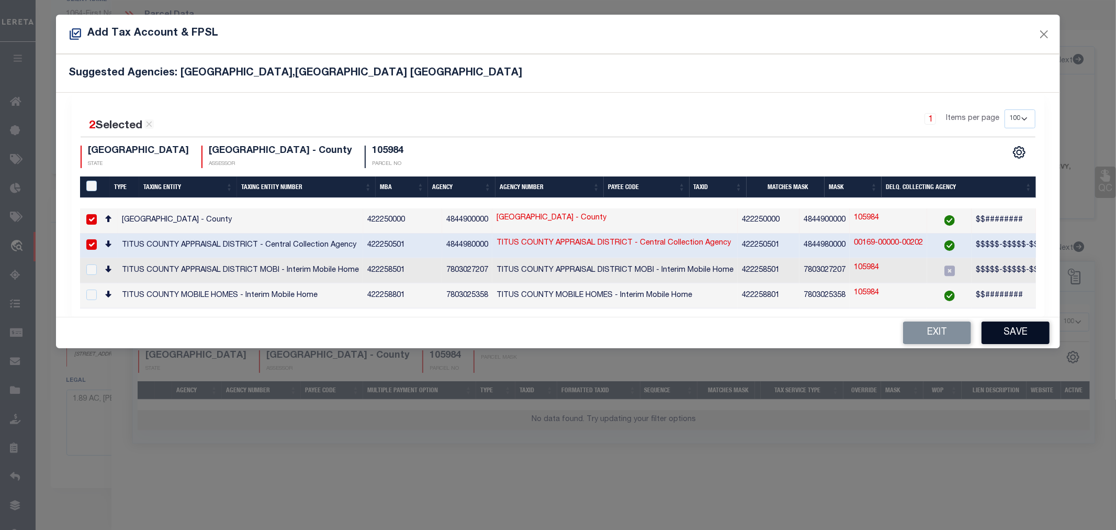
click at [1015, 328] on button "Save" at bounding box center [1016, 332] width 68 height 23
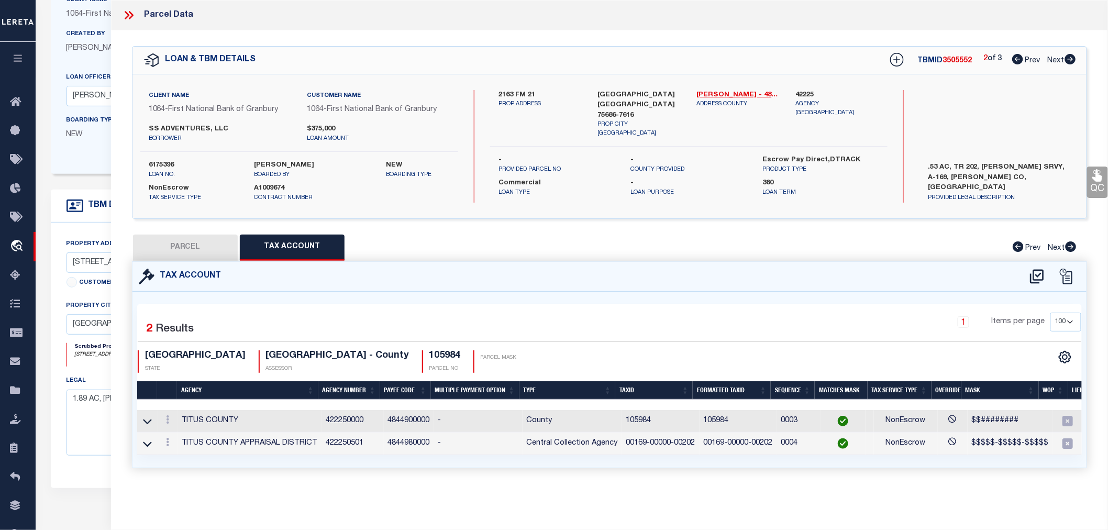
click at [164, 249] on button "PARCEL" at bounding box center [185, 247] width 105 height 26
select select "AS"
select select
checkbox input "false"
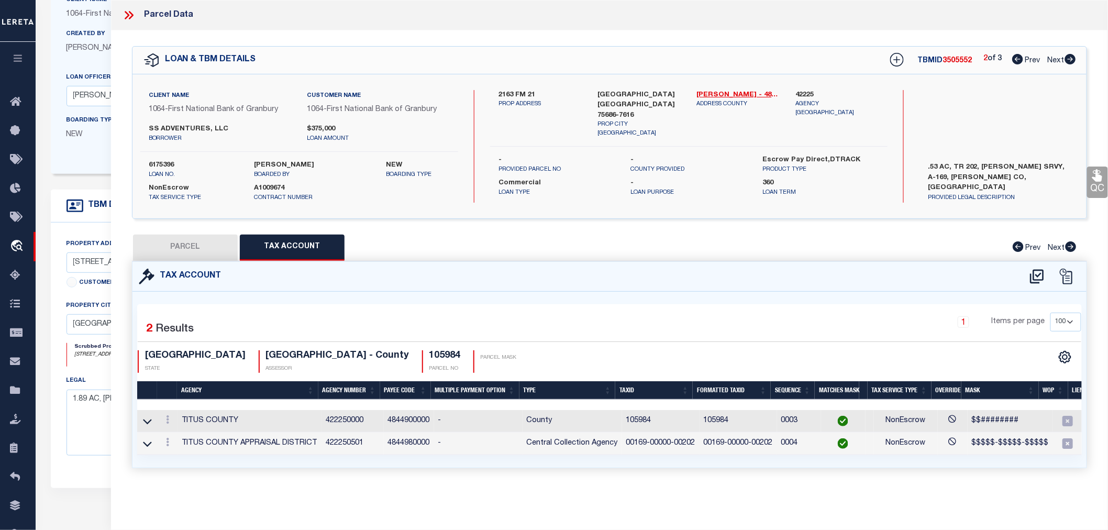
checkbox input "false"
select select "IP"
type input "RIDGEVIEW REAL ESTATE LLC"
select select "AGW"
select select "LEG"
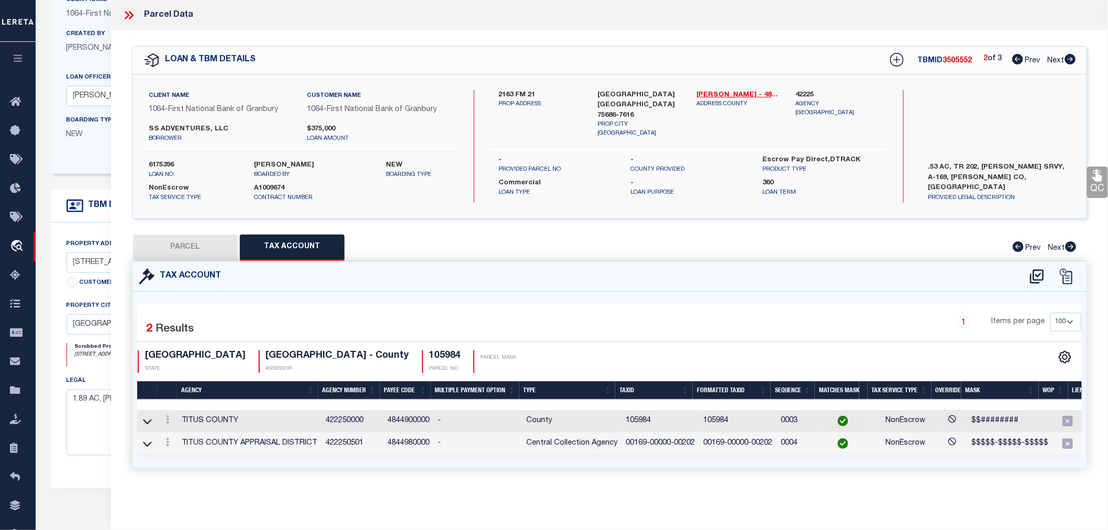
type input "2163 FM 21"
type input "[GEOGRAPHIC_DATA]"
type textarea "[PERSON_NAME] ABS 00169 TR 202 .53 AC"
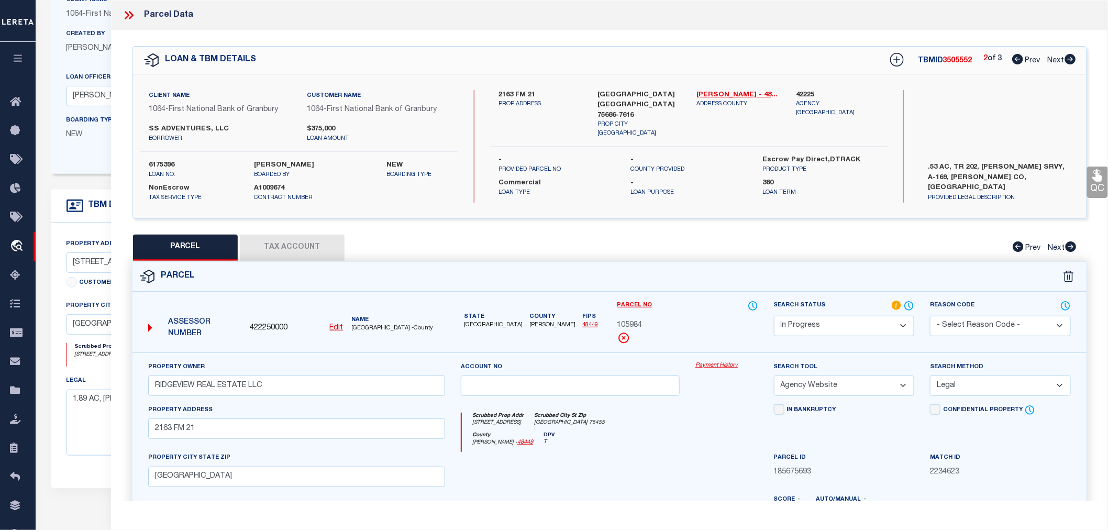
click at [1071, 59] on icon at bounding box center [1070, 59] width 12 height 10
select select "AS"
select select
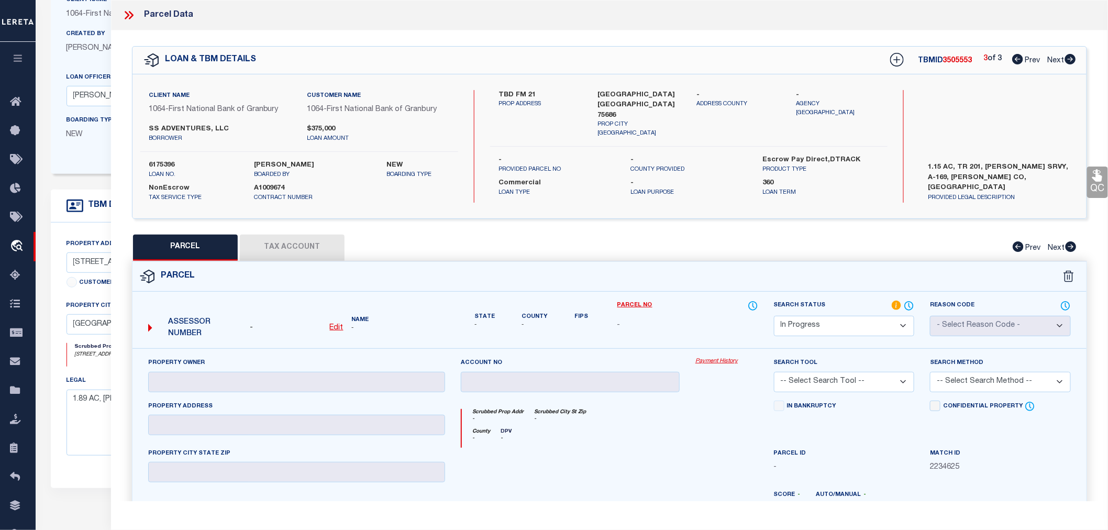
click at [1015, 54] on icon at bounding box center [1017, 59] width 11 height 10
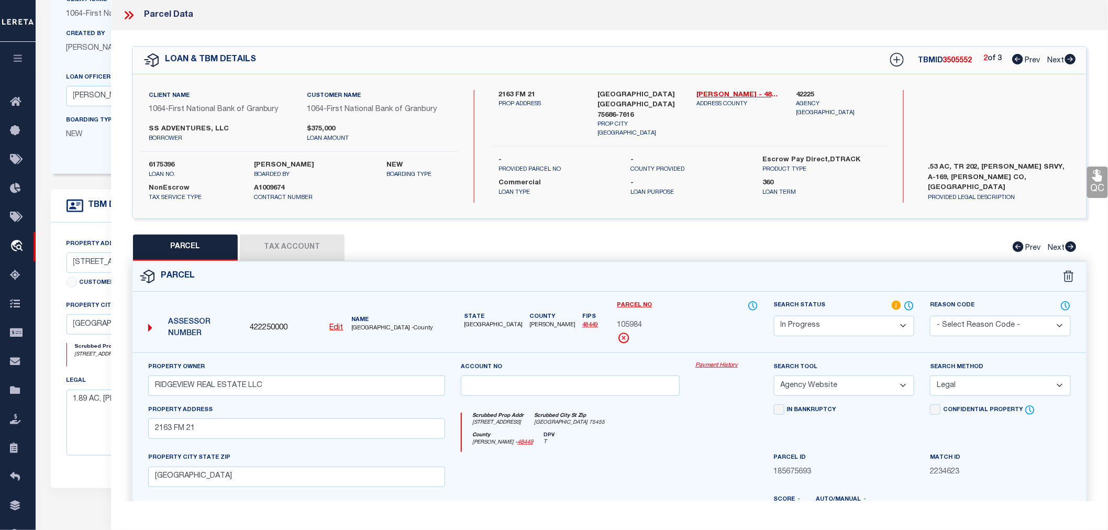
click at [261, 327] on span "422250000" at bounding box center [269, 328] width 38 height 12
copy span "422250000"
click at [1073, 59] on icon at bounding box center [1070, 59] width 11 height 10
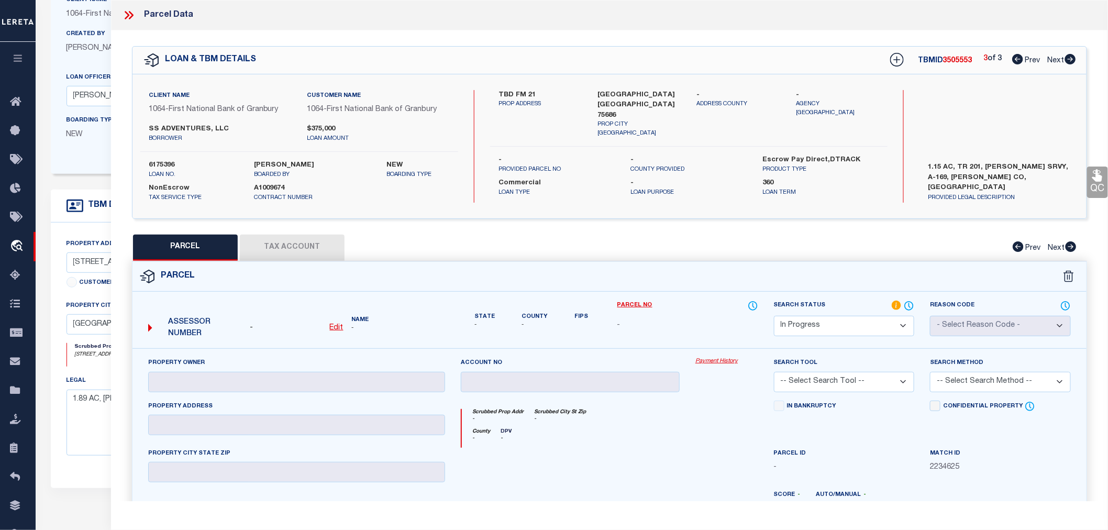
click at [333, 327] on u "Edit" at bounding box center [337, 327] width 14 height 7
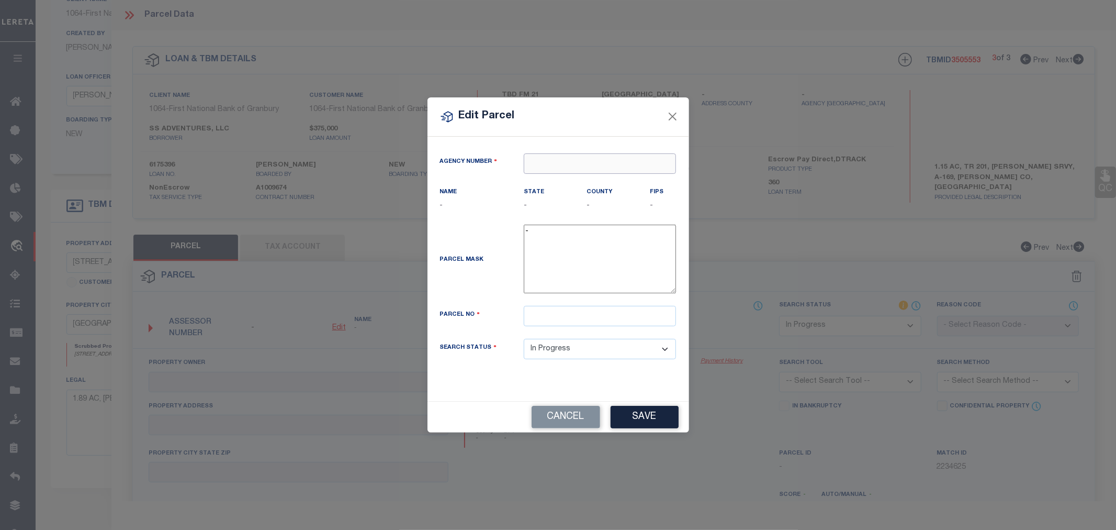
click at [569, 166] on input "text" at bounding box center [600, 163] width 152 height 20
paste input "422250000"
click at [576, 178] on div "422250000 : [GEOGRAPHIC_DATA]" at bounding box center [599, 189] width 151 height 30
click at [540, 320] on input "text" at bounding box center [600, 316] width 152 height 20
paste input "101747"
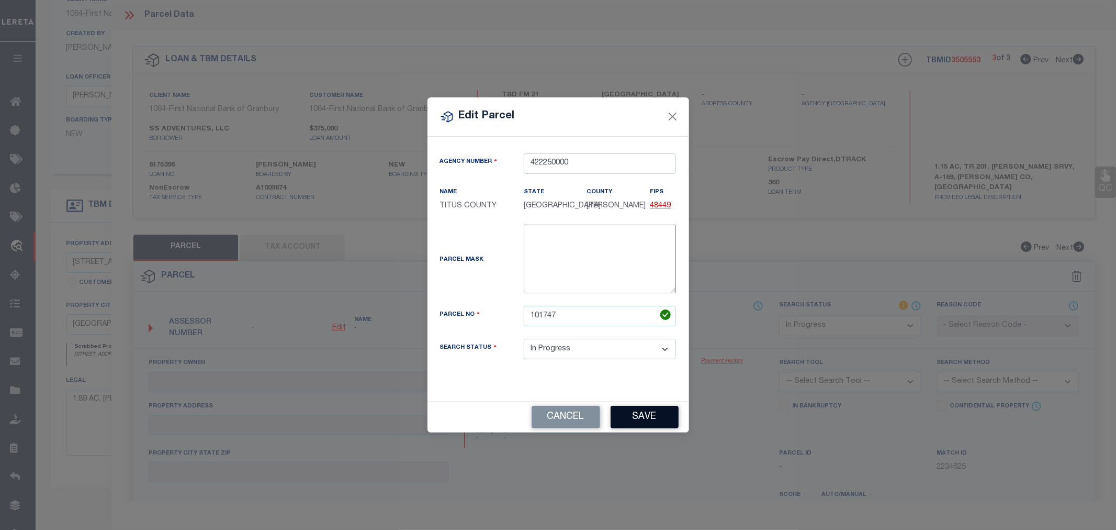
click at [640, 415] on button "Save" at bounding box center [645, 417] width 68 height 23
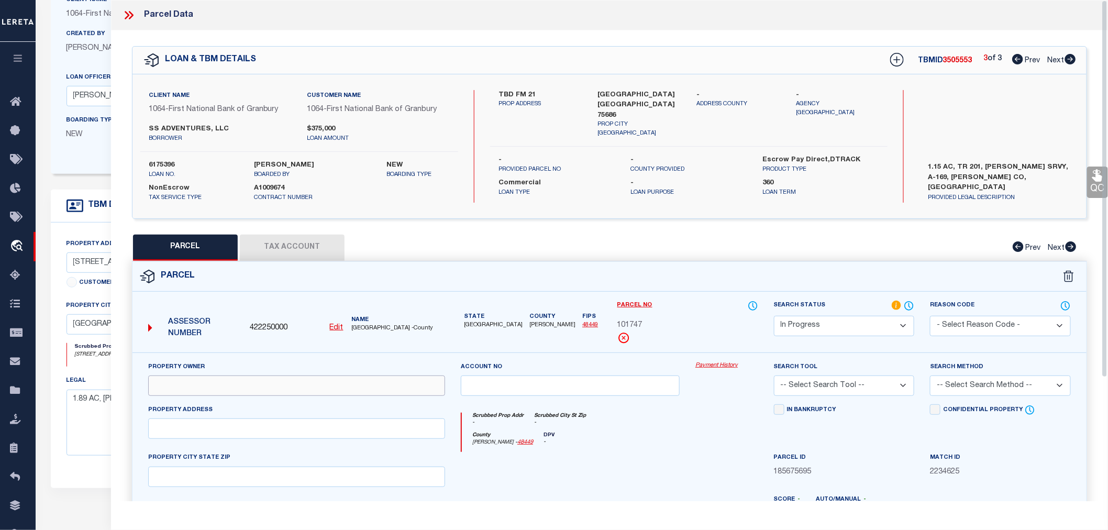
click at [279, 388] on input "text" at bounding box center [296, 385] width 297 height 20
paste input "RIDGEVIEW REAL ESTATE LLC"
click at [221, 434] on input "text" at bounding box center [296, 428] width 297 height 20
paste input "FM [GEOGRAPHIC_DATA]"
drag, startPoint x: 180, startPoint y: 429, endPoint x: 284, endPoint y: 427, distance: 104.2
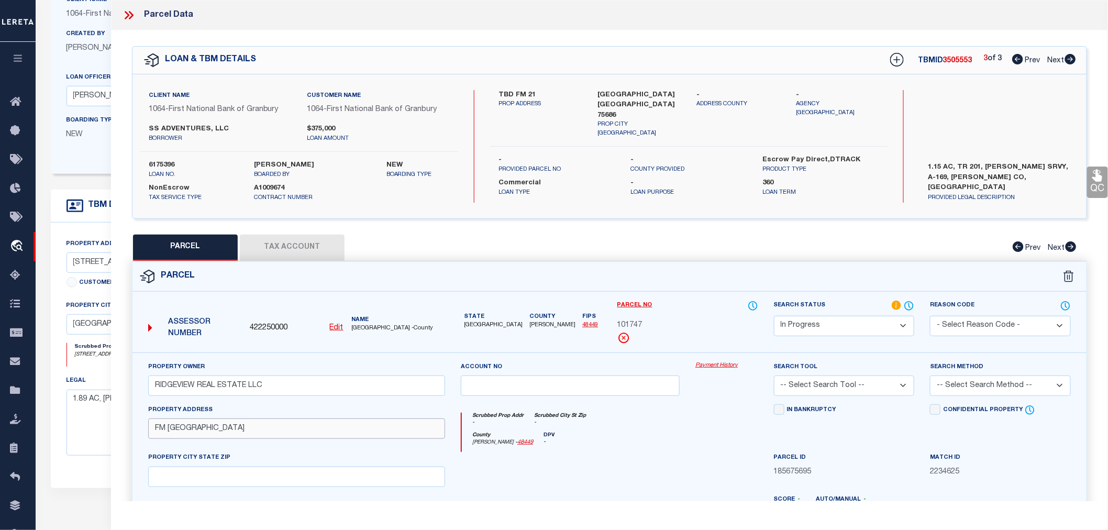
click at [284, 427] on input "FM [GEOGRAPHIC_DATA]" at bounding box center [296, 428] width 297 height 20
click at [190, 474] on input "text" at bounding box center [296, 476] width 297 height 20
paste input "[GEOGRAPHIC_DATA]"
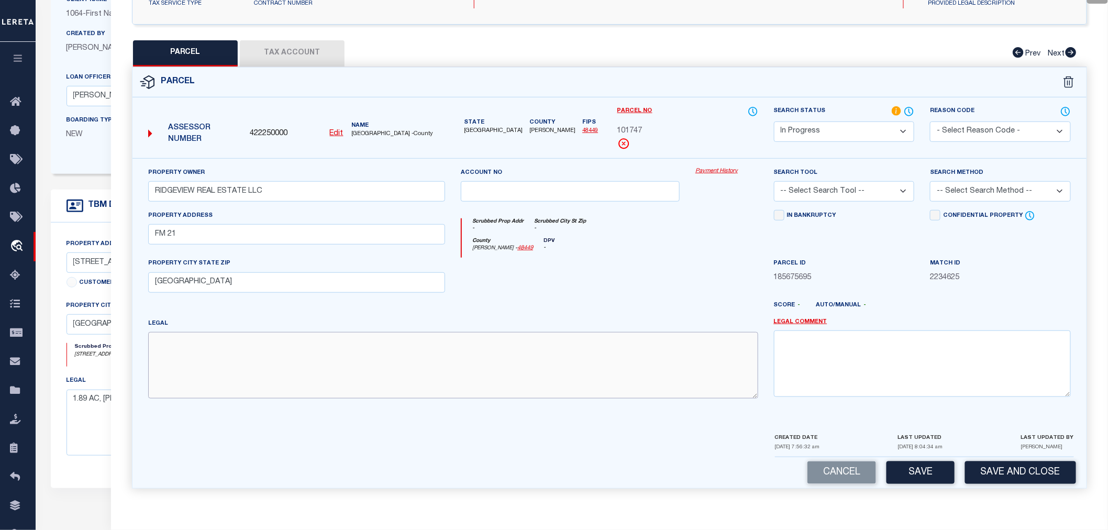
click at [194, 359] on textarea at bounding box center [453, 365] width 610 height 66
paste textarea "[PERSON_NAME] ABS 00169 TR 201 1.15 AC"
click at [867, 192] on select "-- Select Search Tool -- 3rd Party Website Agency File Agency Website ATLS CNV-…" at bounding box center [844, 191] width 141 height 20
click at [774, 181] on select "-- Select Search Tool -- 3rd Party Website Agency File Agency Website ATLS CNV-…" at bounding box center [844, 191] width 141 height 20
click at [1003, 191] on select "-- Select Search Method -- Property Address Legal Liability Info Provided" at bounding box center [1000, 191] width 141 height 20
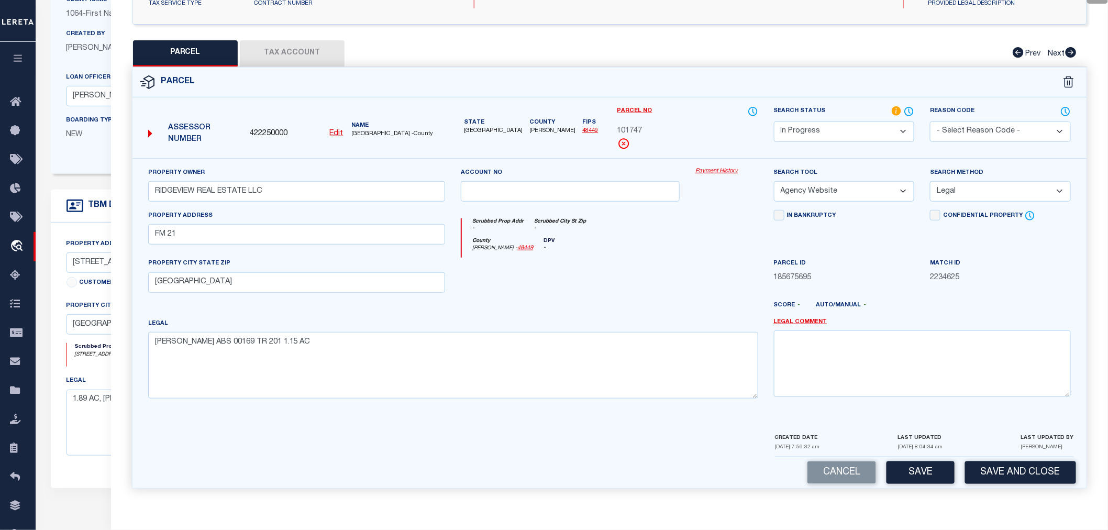
click at [930, 181] on select "-- Select Search Method -- Property Address Legal Liability Info Provided" at bounding box center [1000, 191] width 141 height 20
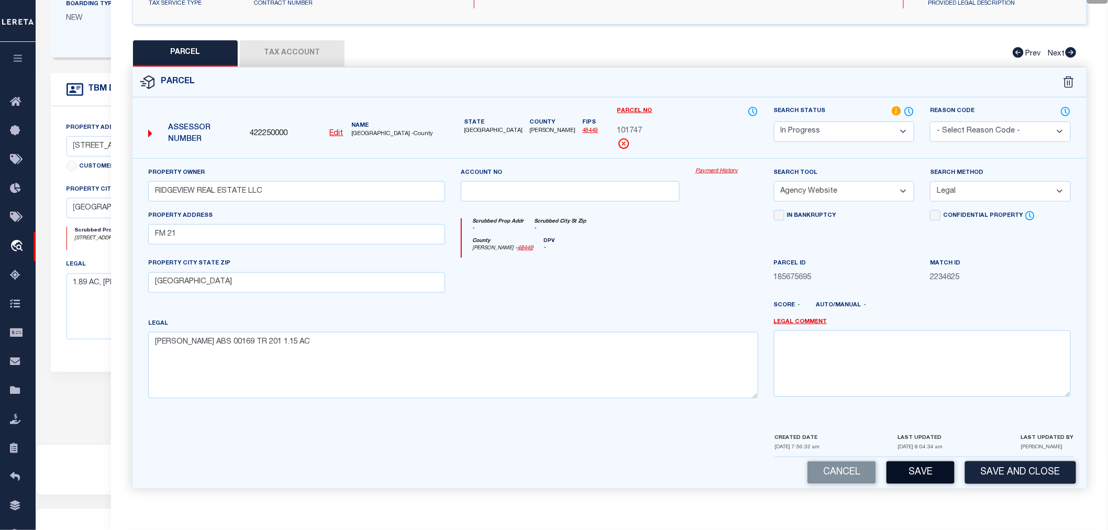
click at [931, 472] on button "Save" at bounding box center [920, 472] width 68 height 23
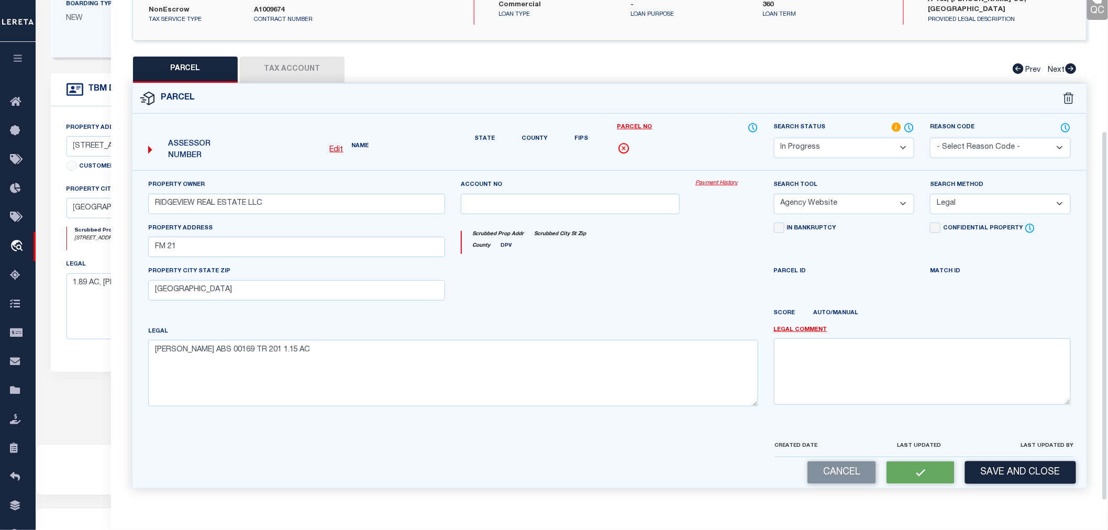
scroll to position [194, 0]
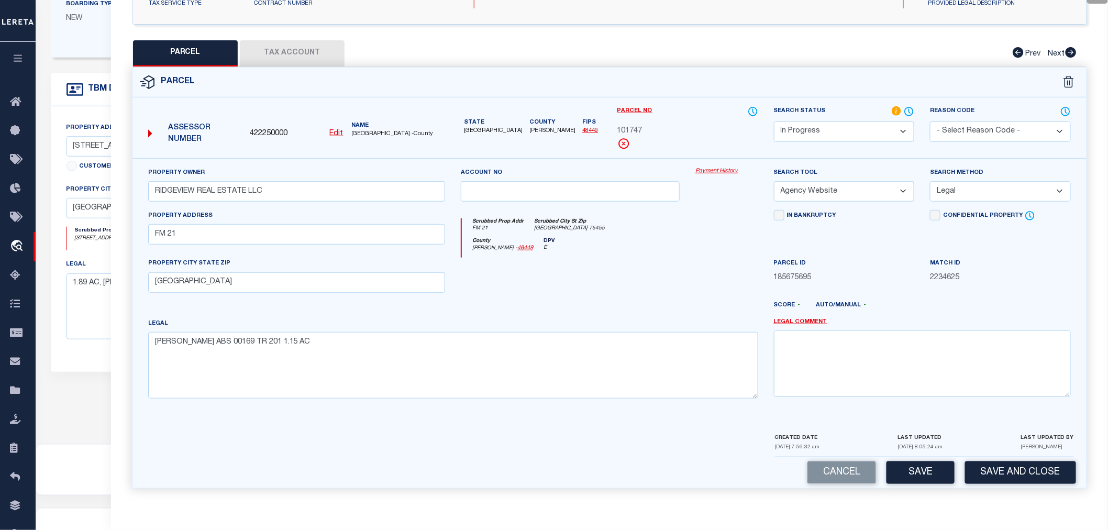
click at [312, 58] on button "Tax Account" at bounding box center [292, 53] width 105 height 26
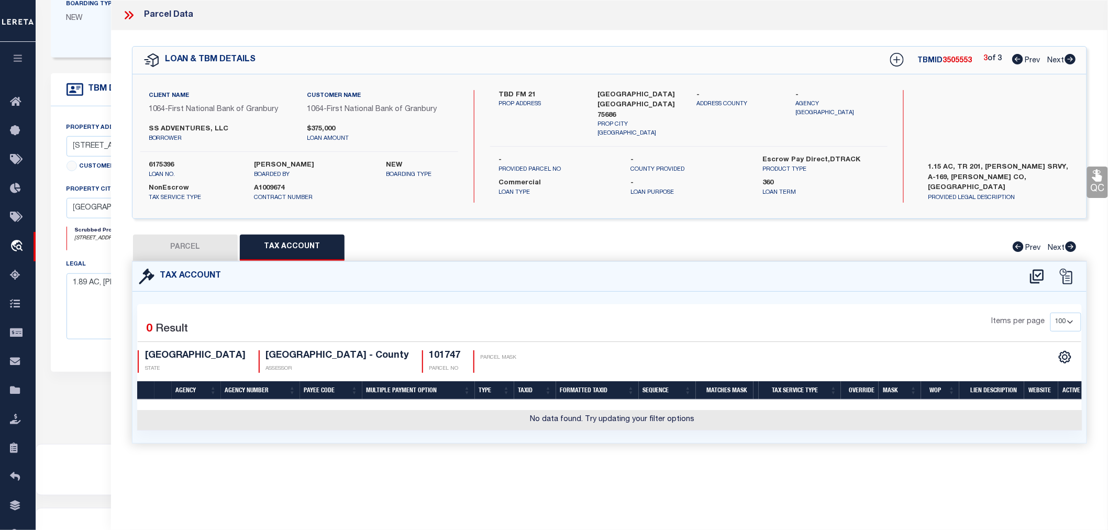
scroll to position [0, 0]
click at [1035, 276] on icon at bounding box center [1036, 276] width 17 height 17
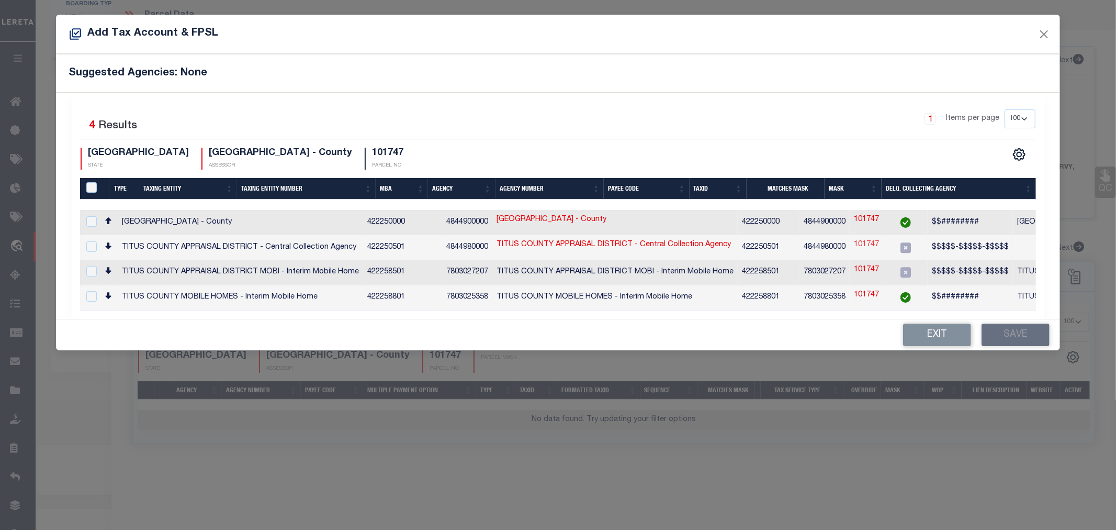
click at [859, 244] on link "101747" at bounding box center [866, 245] width 25 height 12
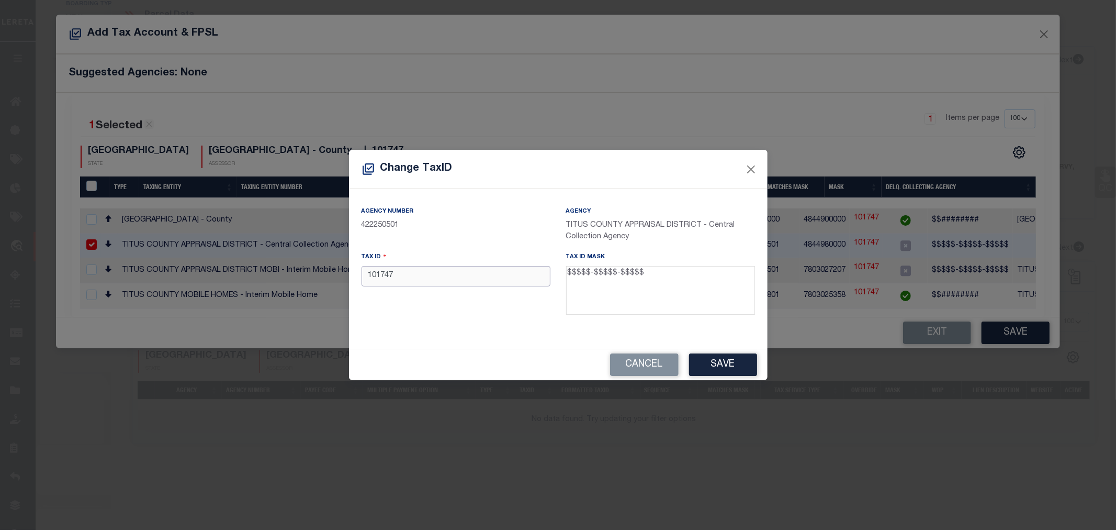
click at [373, 278] on input "101747" at bounding box center [456, 276] width 189 height 20
paste input "00169-00000-00201"
click at [722, 361] on button "Save" at bounding box center [723, 364] width 68 height 23
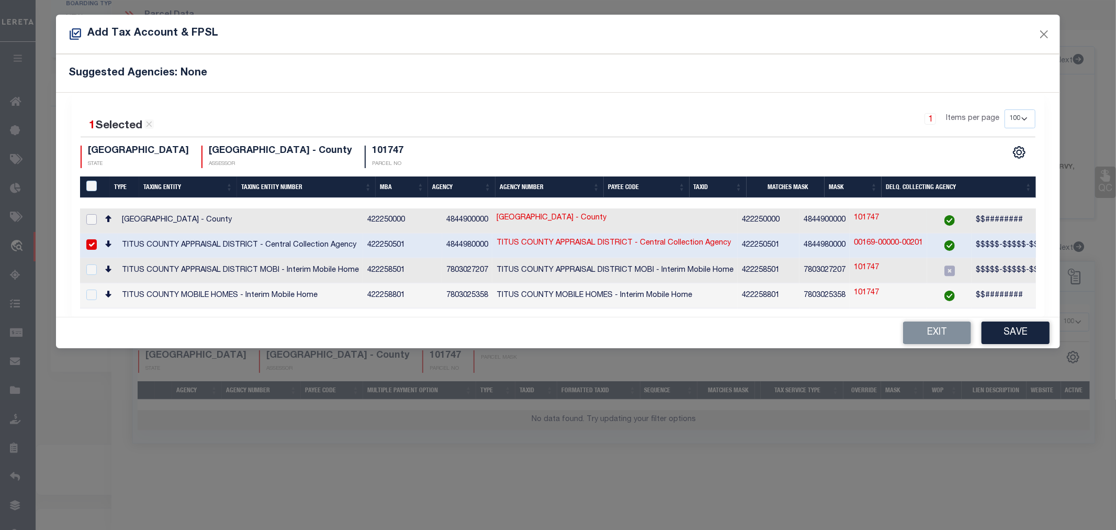
click at [91, 219] on input "checkbox" at bounding box center [91, 219] width 10 height 10
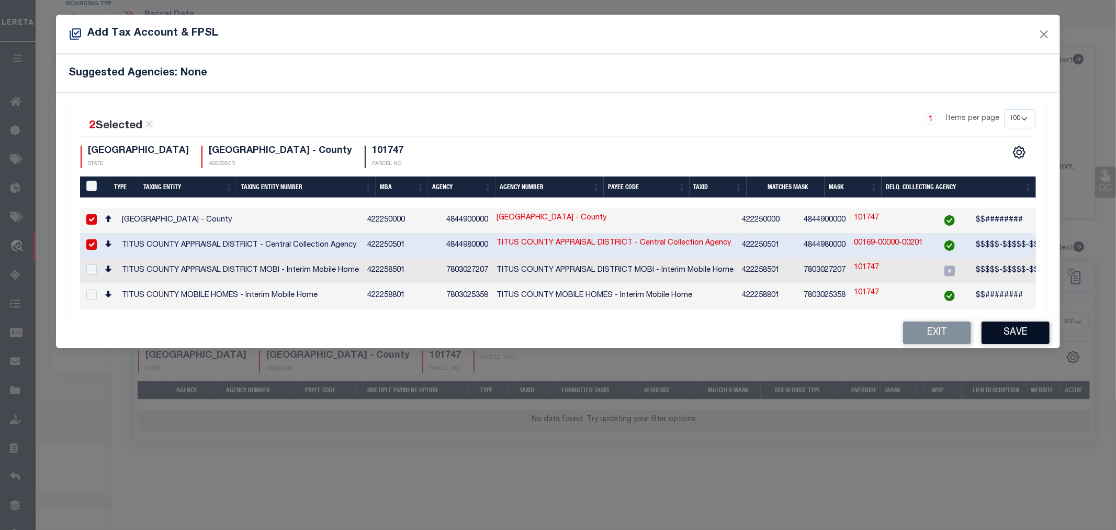
click at [1017, 332] on button "Save" at bounding box center [1016, 332] width 68 height 23
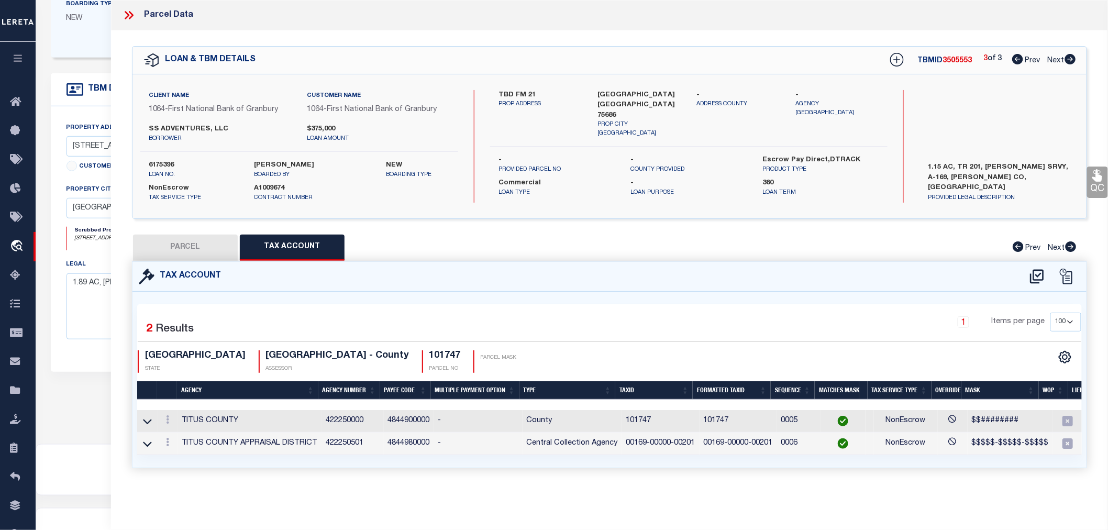
click at [185, 248] on button "PARCEL" at bounding box center [185, 247] width 105 height 26
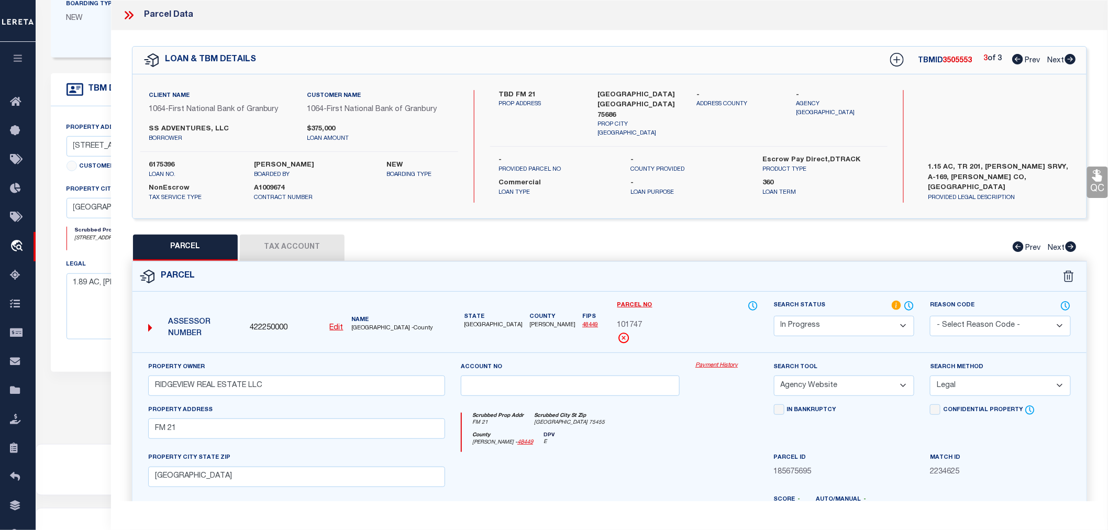
click at [1017, 59] on icon at bounding box center [1017, 59] width 11 height 10
click at [1068, 59] on icon at bounding box center [1070, 59] width 11 height 10
click at [1071, 57] on icon at bounding box center [1070, 59] width 11 height 10
click at [1012, 59] on icon at bounding box center [1017, 59] width 11 height 10
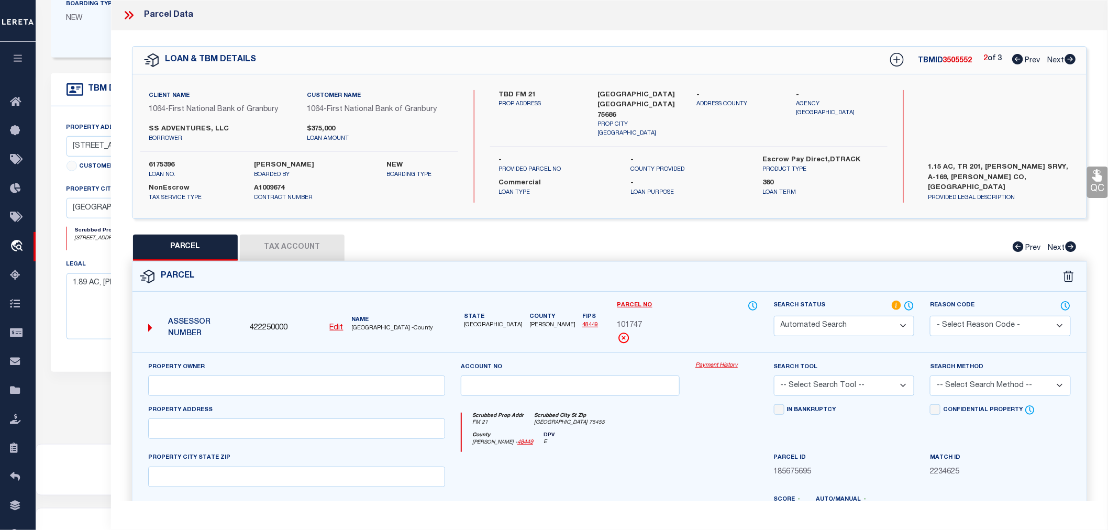
click at [1012, 59] on icon at bounding box center [1017, 59] width 11 height 10
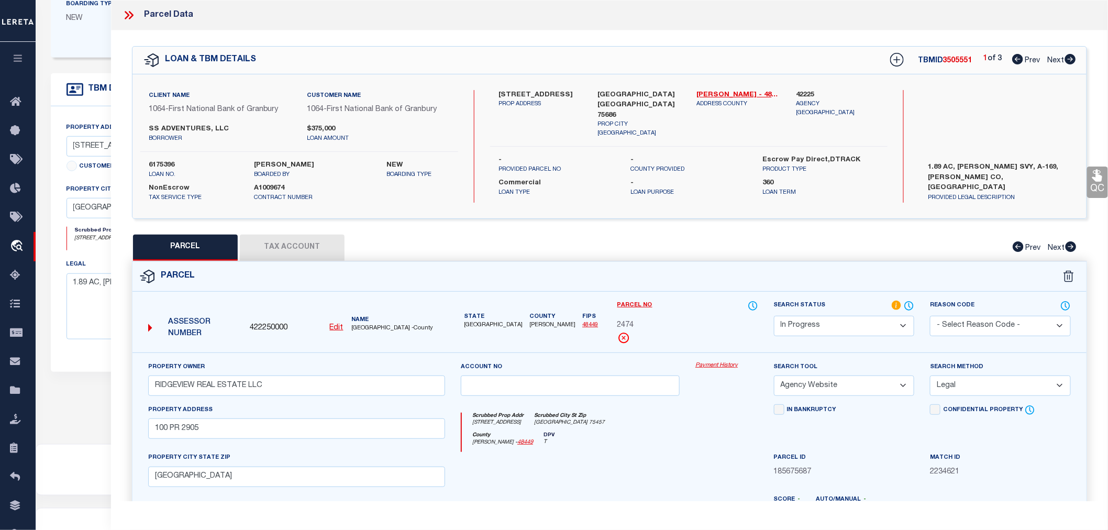
click at [626, 322] on span "2474" at bounding box center [625, 326] width 17 height 12
click at [660, 320] on div "2474" at bounding box center [687, 326] width 141 height 12
click at [1073, 58] on icon at bounding box center [1070, 59] width 11 height 10
click at [633, 322] on span "105984" at bounding box center [629, 326] width 25 height 12
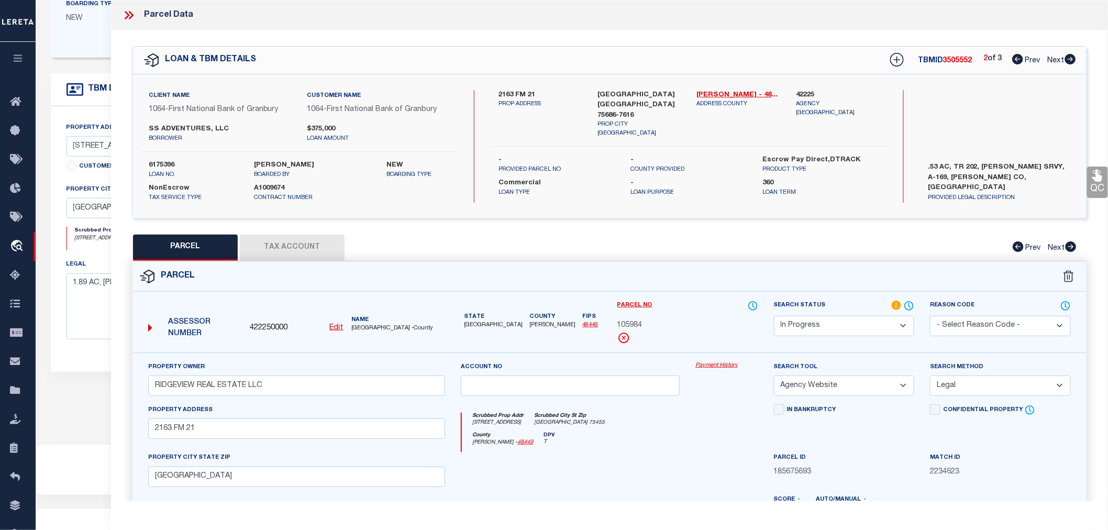
click at [633, 322] on span "105984" at bounding box center [629, 326] width 25 height 12
copy span "105984"
drag, startPoint x: 1069, startPoint y: 60, endPoint x: 1011, endPoint y: 96, distance: 67.7
click at [1069, 60] on icon at bounding box center [1070, 59] width 11 height 10
click at [632, 325] on span "101747" at bounding box center [629, 326] width 25 height 12
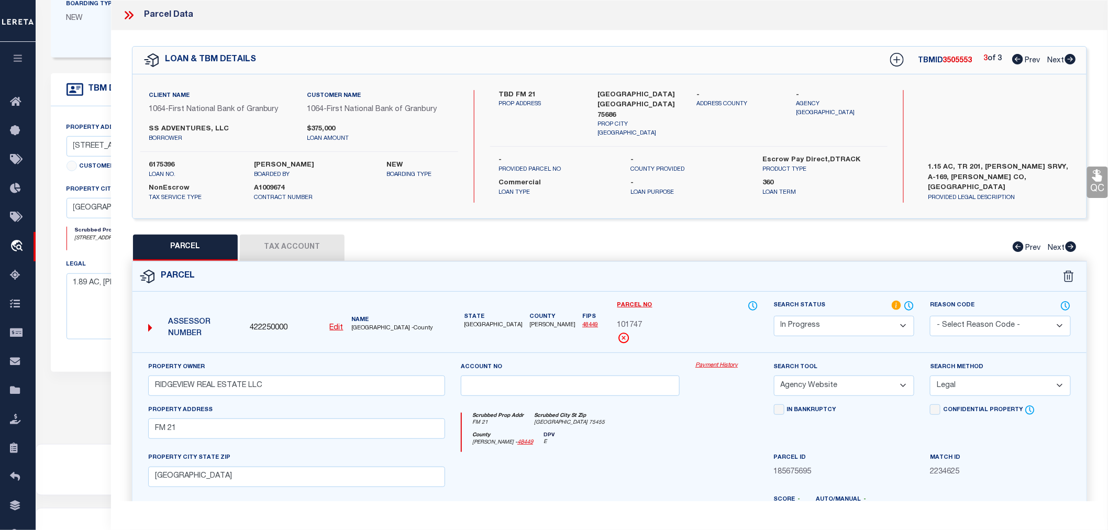
click at [632, 325] on span "101747" at bounding box center [629, 326] width 25 height 12
copy span "101747"
click at [1017, 61] on icon at bounding box center [1017, 59] width 11 height 10
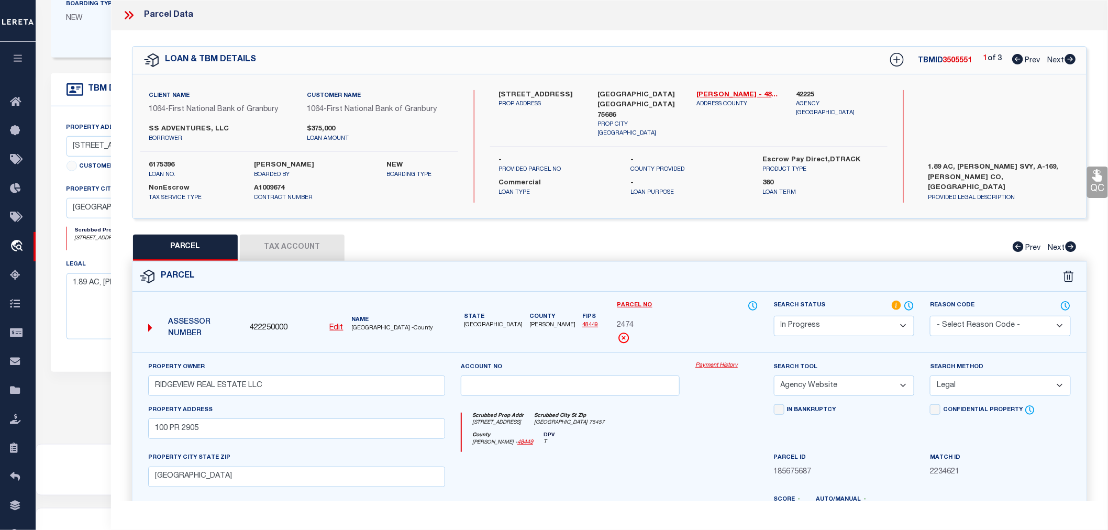
click at [814, 322] on select "Automated Search Bad Parcel Complete Duplicate Parcel High Dollar Reporting In …" at bounding box center [844, 326] width 141 height 20
click at [774, 316] on select "Automated Search Bad Parcel Complete Duplicate Parcel High Dollar Reporting In …" at bounding box center [844, 326] width 141 height 20
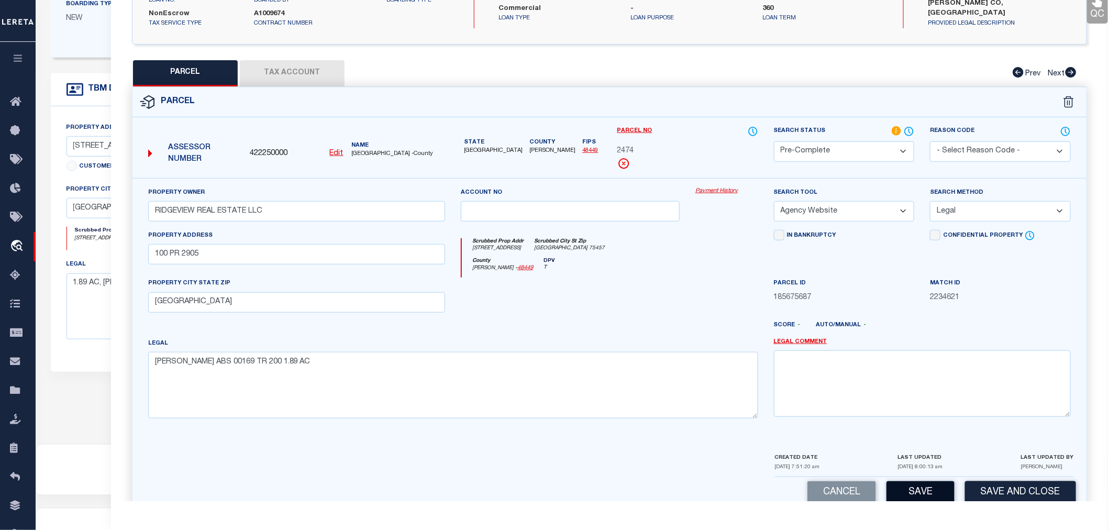
click at [921, 490] on button "Save" at bounding box center [920, 492] width 68 height 23
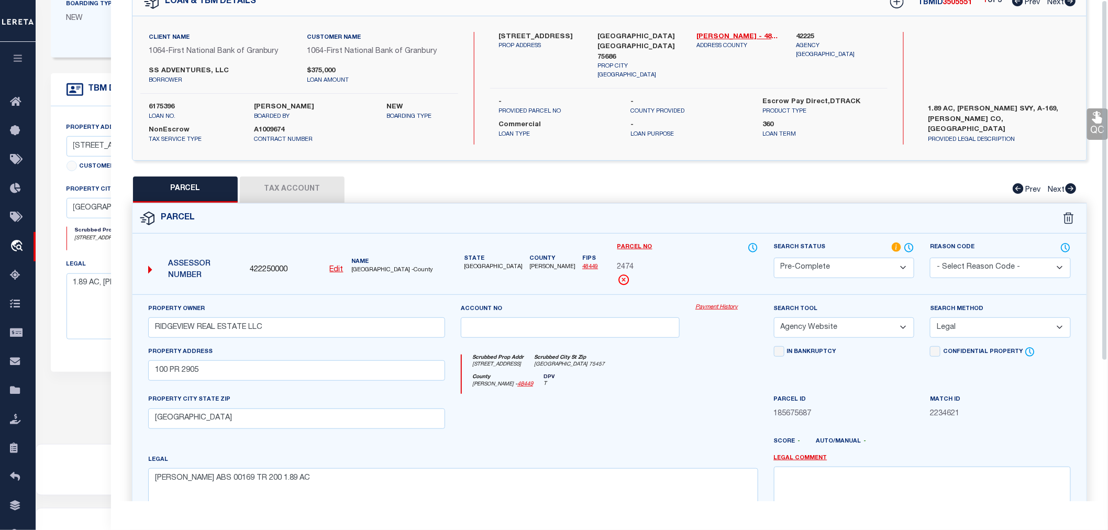
scroll to position [0, 0]
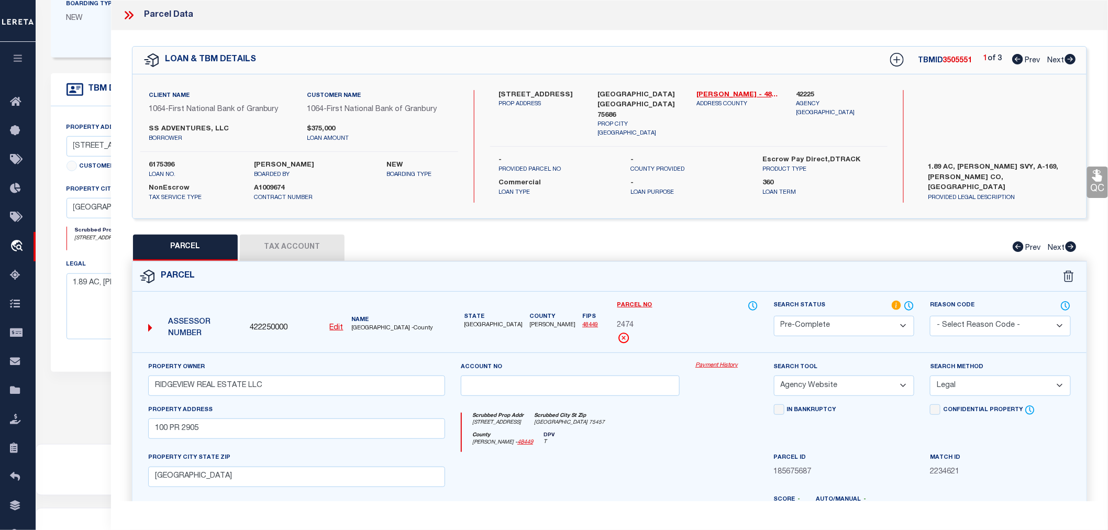
click at [1070, 58] on icon at bounding box center [1070, 59] width 12 height 10
click at [812, 328] on select "Automated Search Bad Parcel Complete Duplicate Parcel High Dollar Reporting In …" at bounding box center [844, 326] width 141 height 20
click at [774, 316] on select "Automated Search Bad Parcel Complete Duplicate Parcel High Dollar Reporting In …" at bounding box center [844, 326] width 141 height 20
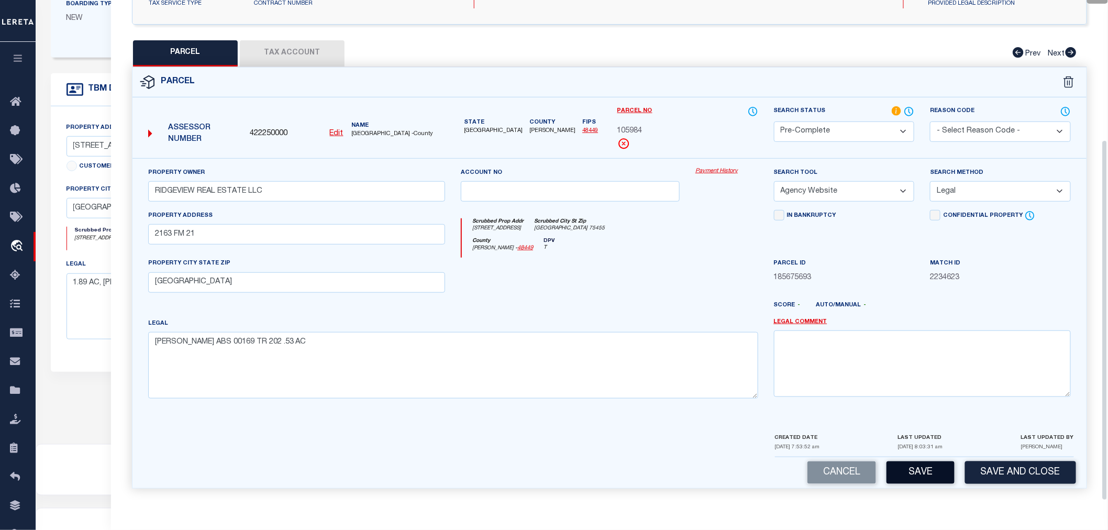
click at [917, 473] on button "Save" at bounding box center [920, 472] width 68 height 23
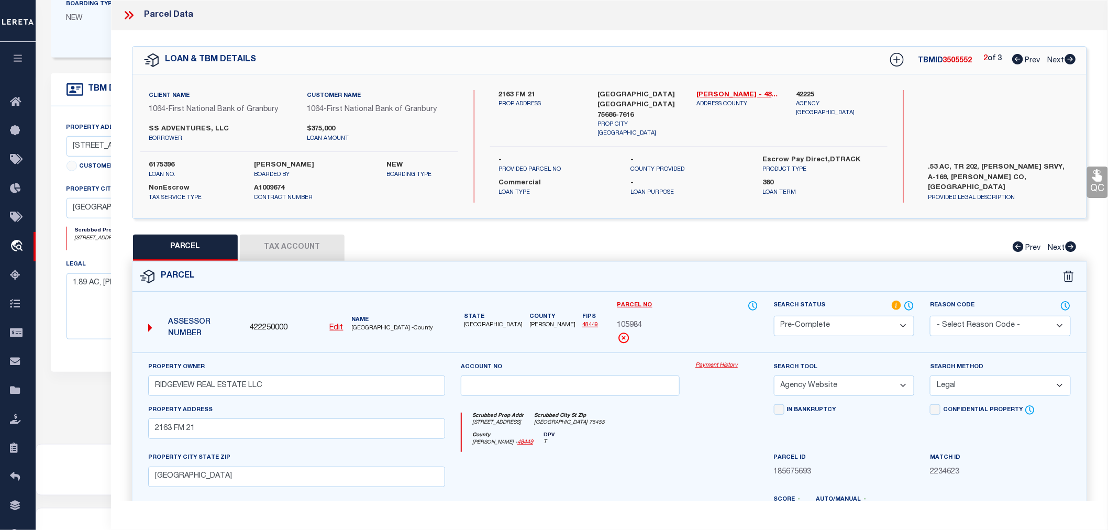
click at [1071, 60] on icon at bounding box center [1070, 59] width 12 height 10
click at [834, 323] on select "Automated Search Bad Parcel Complete Duplicate Parcel High Dollar Reporting In …" at bounding box center [844, 326] width 141 height 20
click at [774, 316] on select "Automated Search Bad Parcel Complete Duplicate Parcel High Dollar Reporting In …" at bounding box center [844, 326] width 141 height 20
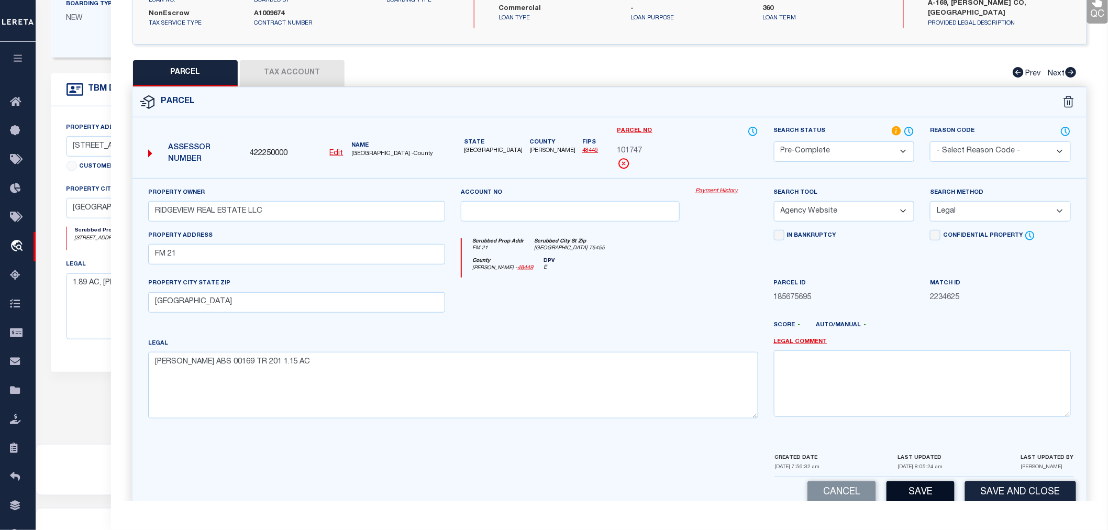
click at [915, 488] on button "Save" at bounding box center [920, 492] width 68 height 23
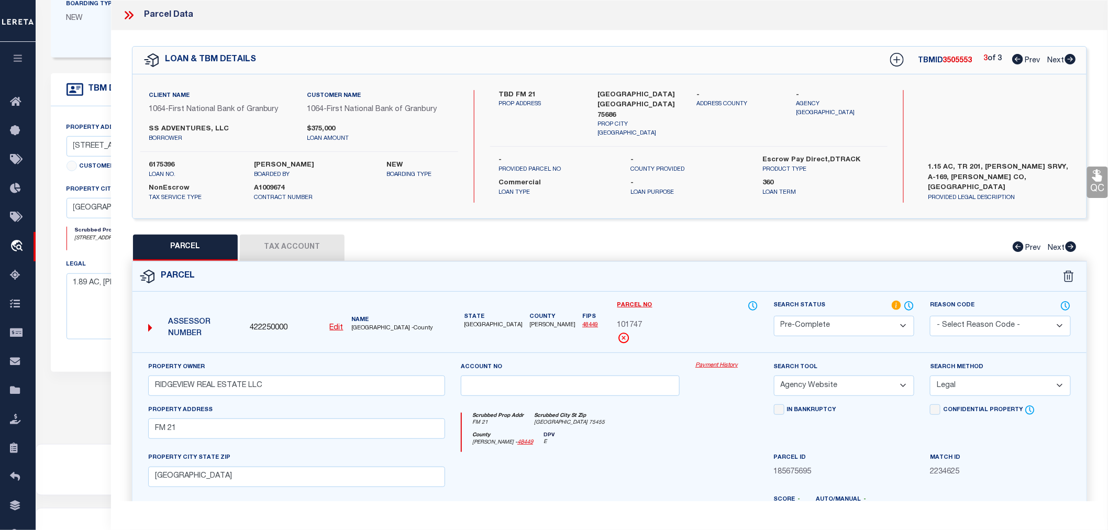
click at [1014, 55] on icon at bounding box center [1017, 59] width 11 height 10
click at [1071, 59] on icon at bounding box center [1070, 59] width 11 height 10
click at [723, 414] on div "Scrubbed Prop Addr FM 21 [GEOGRAPHIC_DATA] [GEOGRAPHIC_DATA] [GEOGRAPHIC_DATA]" at bounding box center [610, 421] width 296 height 19
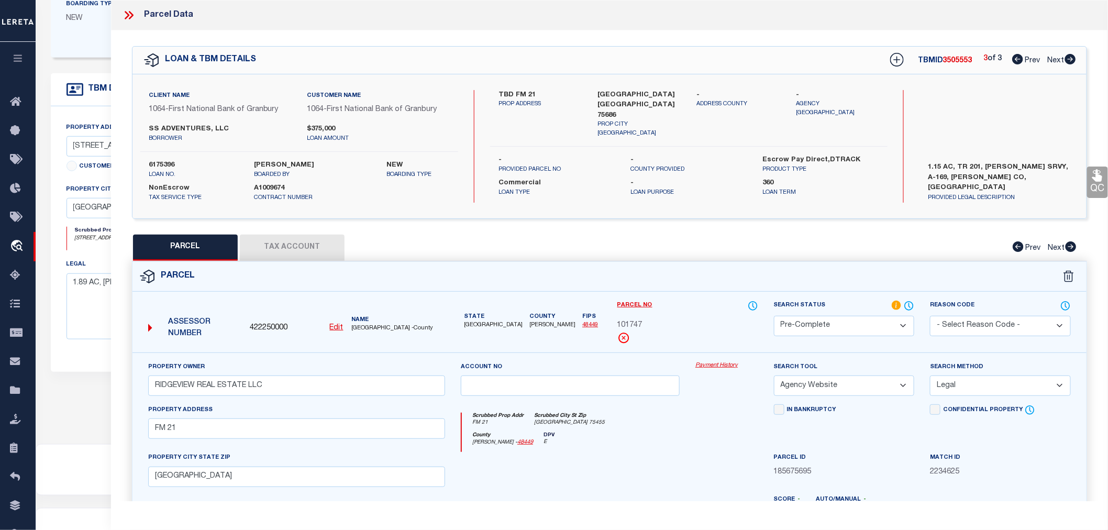
click at [131, 16] on icon at bounding box center [131, 15] width 5 height 8
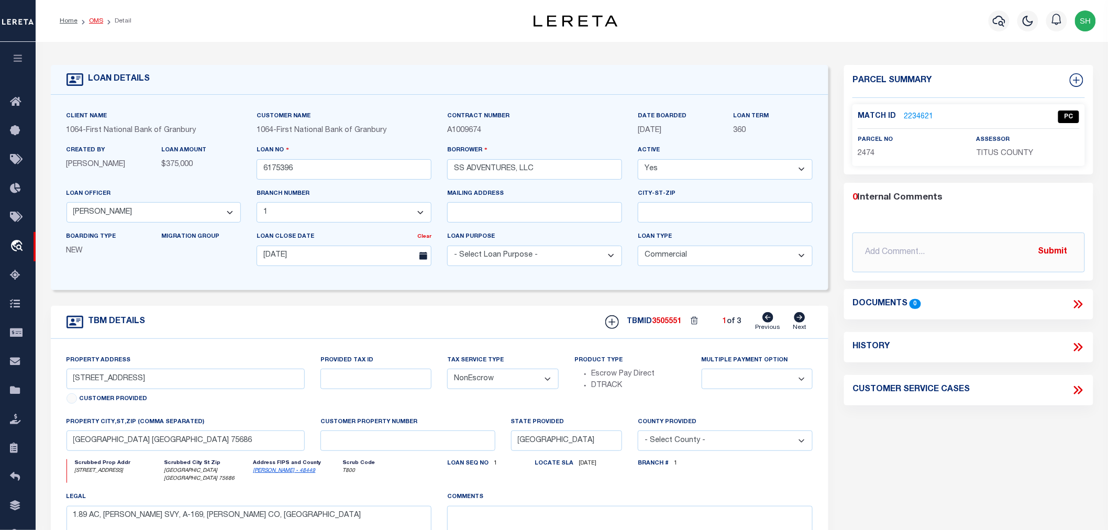
click at [92, 21] on link "OMS" at bounding box center [96, 21] width 14 height 6
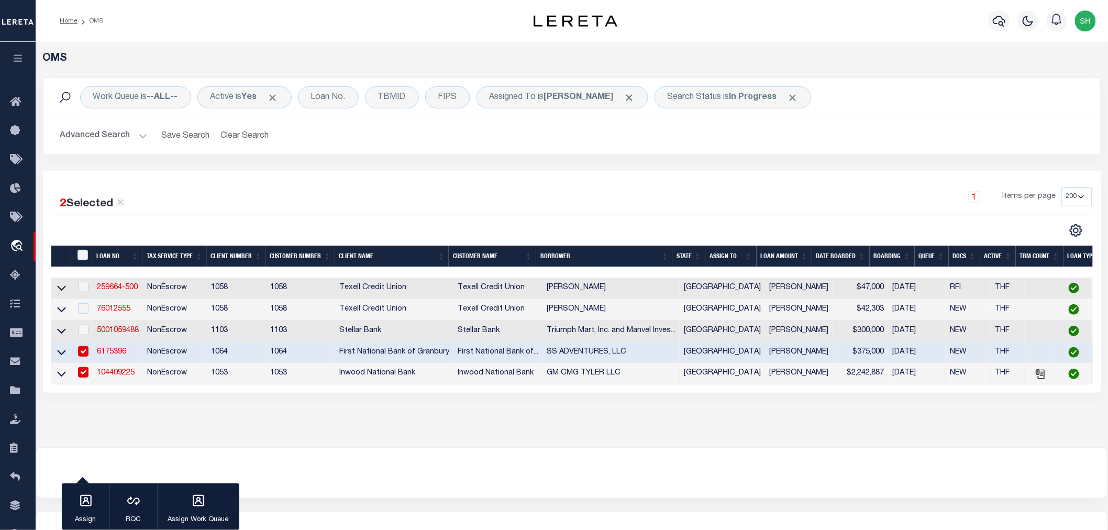
click at [259, 443] on div "OMS Work Queue is --ALL-- Active is Yes Loan No. TBMID FIPS Assigned To is [PER…" at bounding box center [572, 244] width 1072 height 405
click at [585, 447] on div "OMS Work Queue is --ALL-- Active is Yes Loan No. TBMID FIPS Assigned To is [PER…" at bounding box center [572, 244] width 1072 height 405
